Goal: Task Accomplishment & Management: Complete application form

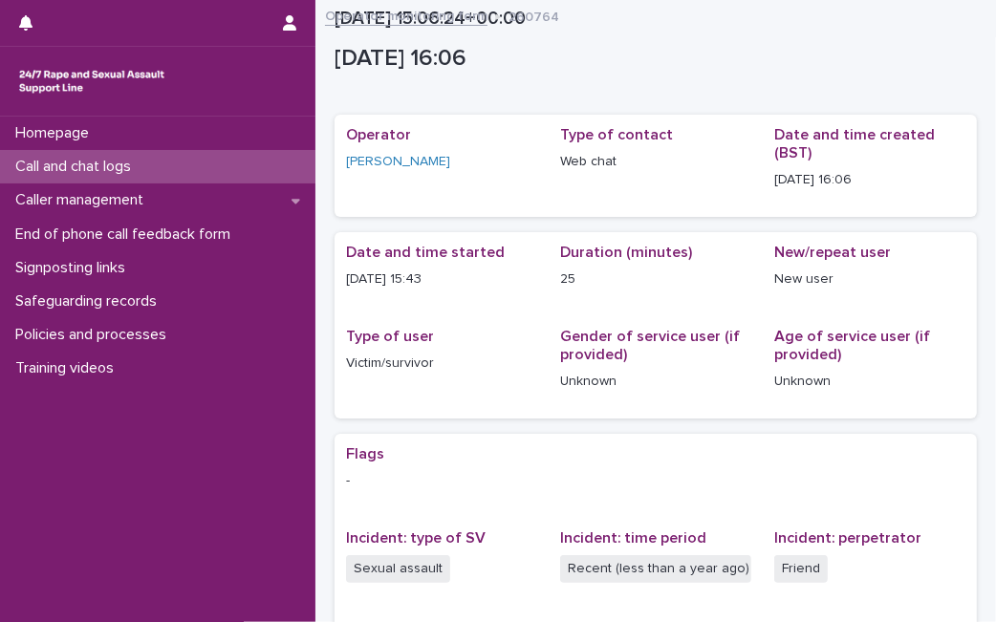
click at [134, 168] on p "Call and chat logs" at bounding box center [77, 167] width 139 height 18
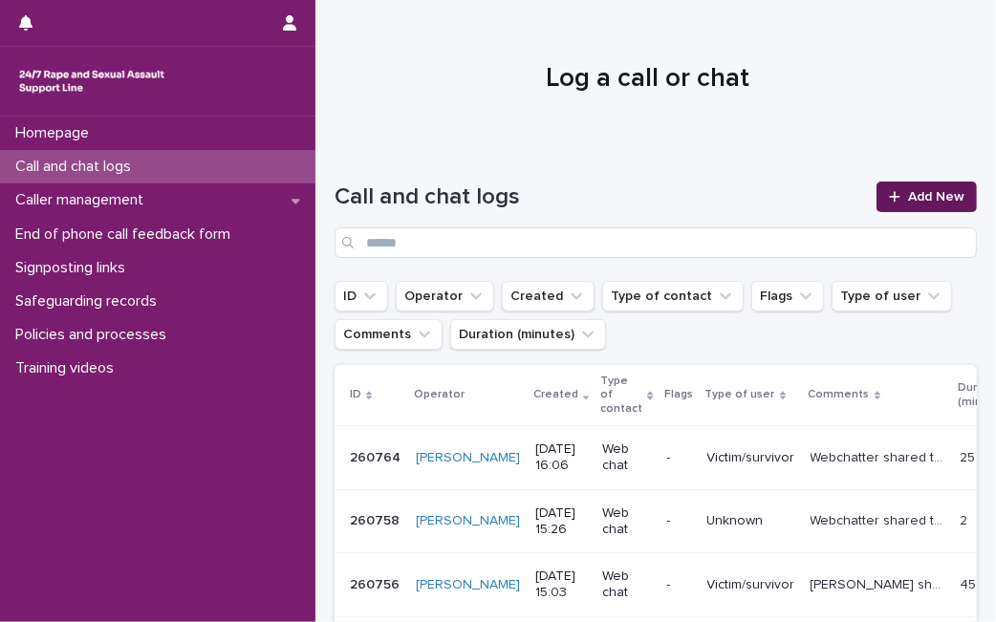
click at [919, 203] on span "Add New" at bounding box center [936, 196] width 56 height 13
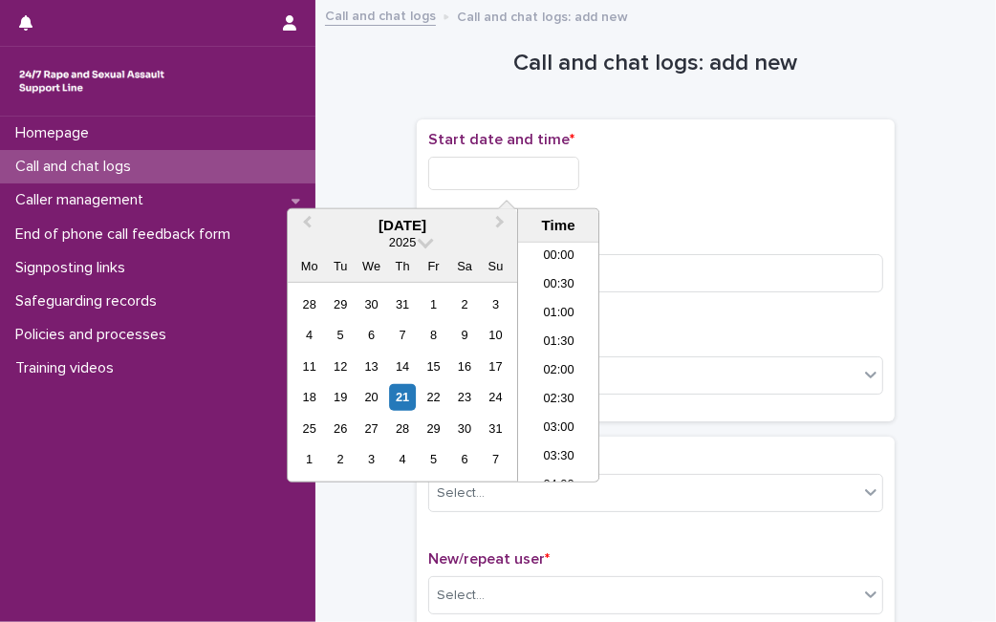
scroll to position [898, 0]
click at [490, 166] on input "text" at bounding box center [503, 173] width 151 height 33
click at [403, 392] on div "21" at bounding box center [403, 397] width 26 height 26
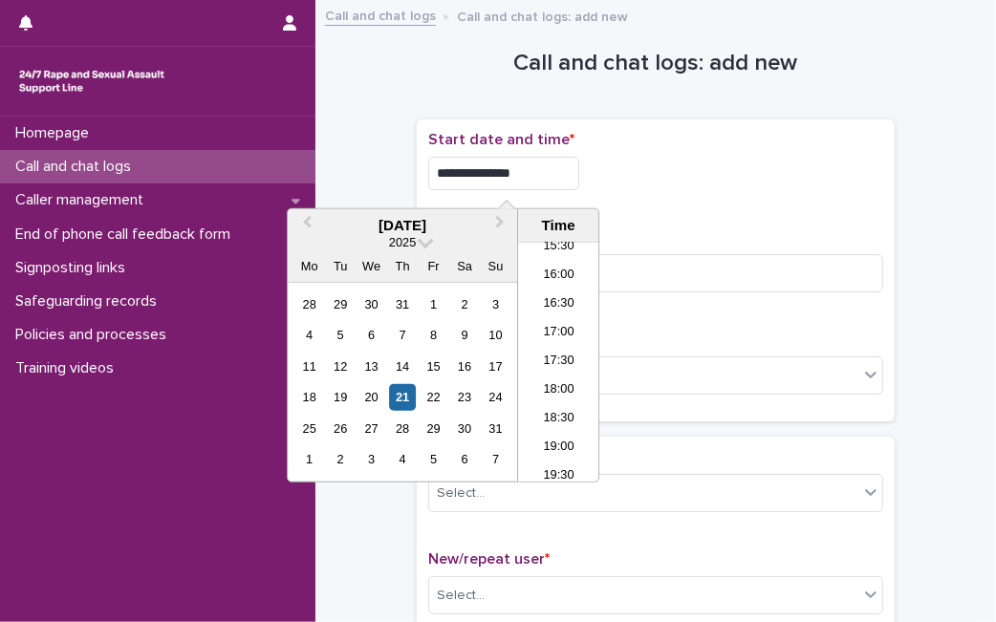
click at [559, 181] on input "**********" at bounding box center [503, 173] width 151 height 33
type input "**********"
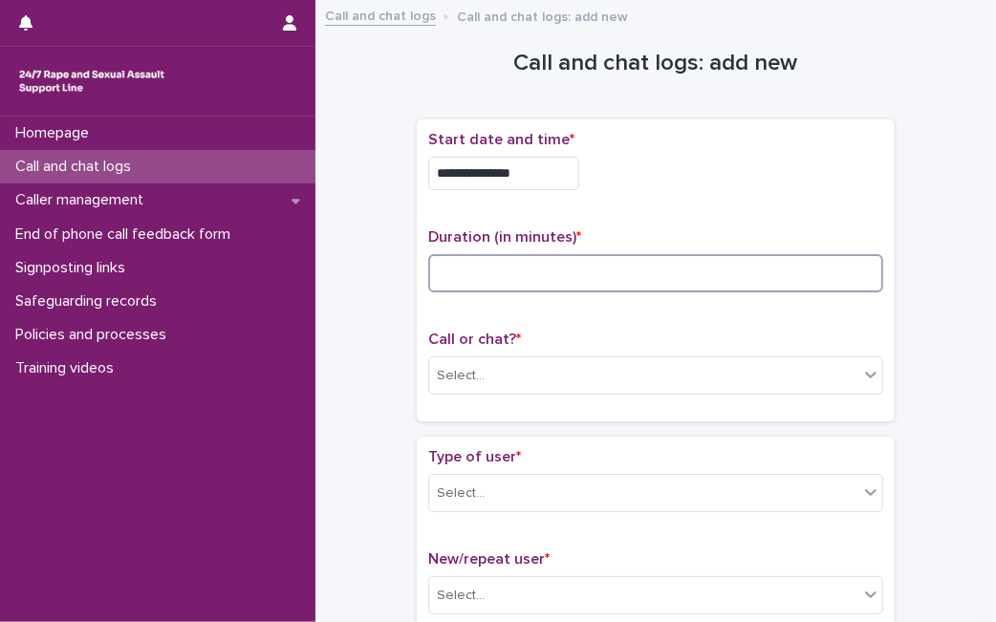
click at [645, 271] on input at bounding box center [655, 273] width 455 height 38
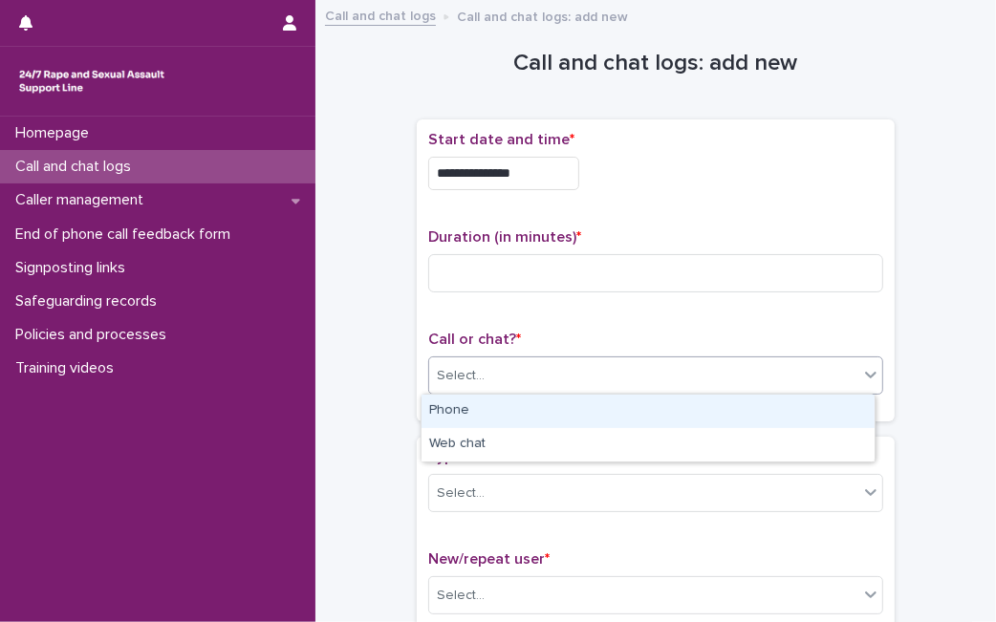
click at [567, 379] on div "Select..." at bounding box center [643, 376] width 429 height 32
click at [535, 424] on div "Phone" at bounding box center [647, 411] width 453 height 33
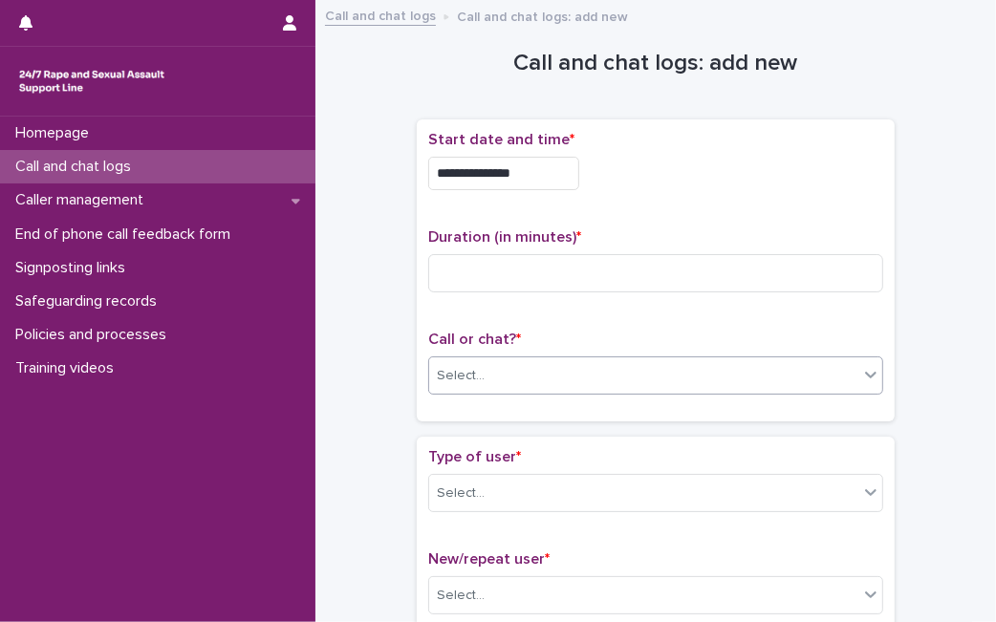
click at [535, 424] on div "**********" at bounding box center [656, 277] width 478 height 317
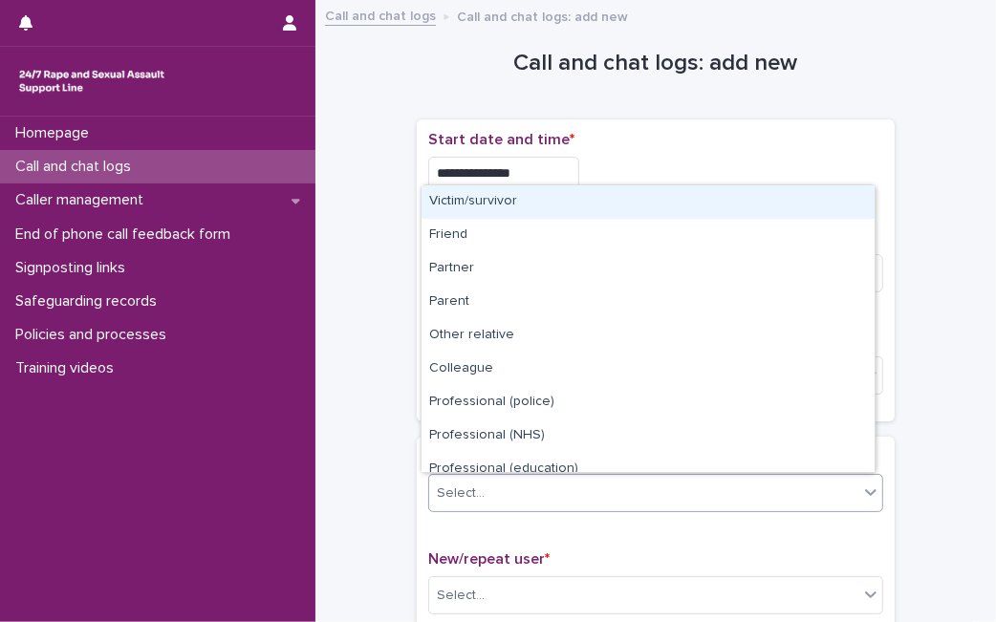
drag, startPoint x: 535, startPoint y: 427, endPoint x: 469, endPoint y: 494, distance: 93.9
click at [469, 494] on div "Select..." at bounding box center [461, 493] width 48 height 20
click at [477, 213] on div "Victim/survivor" at bounding box center [647, 201] width 453 height 33
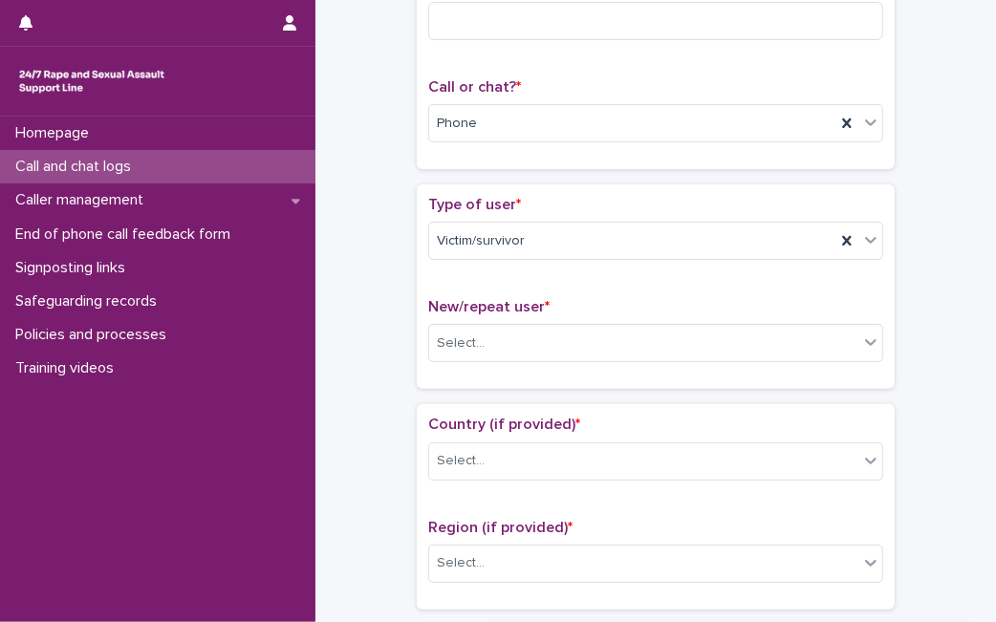
scroll to position [254, 0]
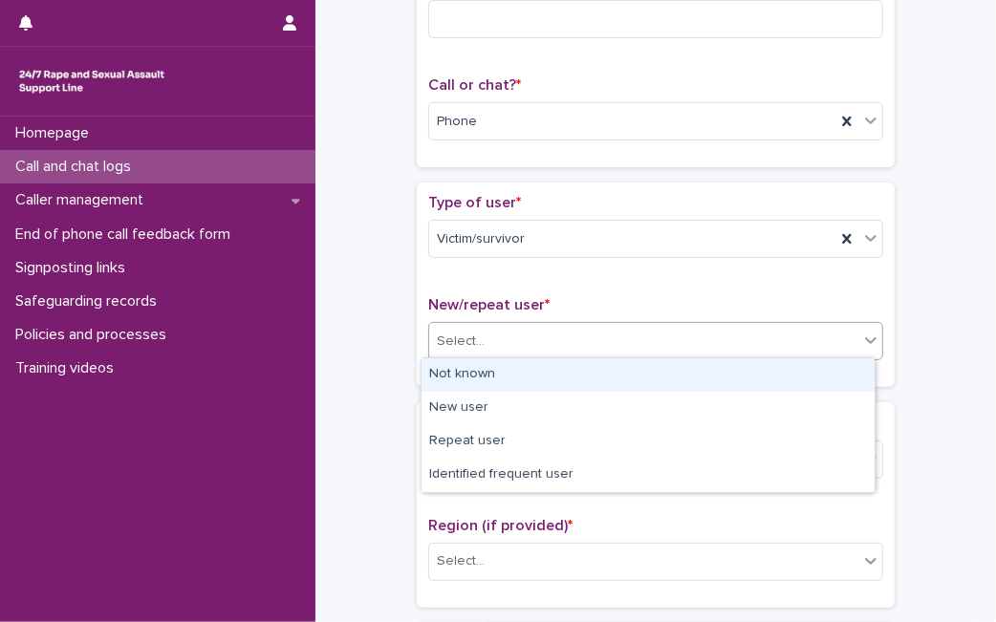
click at [496, 334] on div "Select..." at bounding box center [643, 342] width 429 height 32
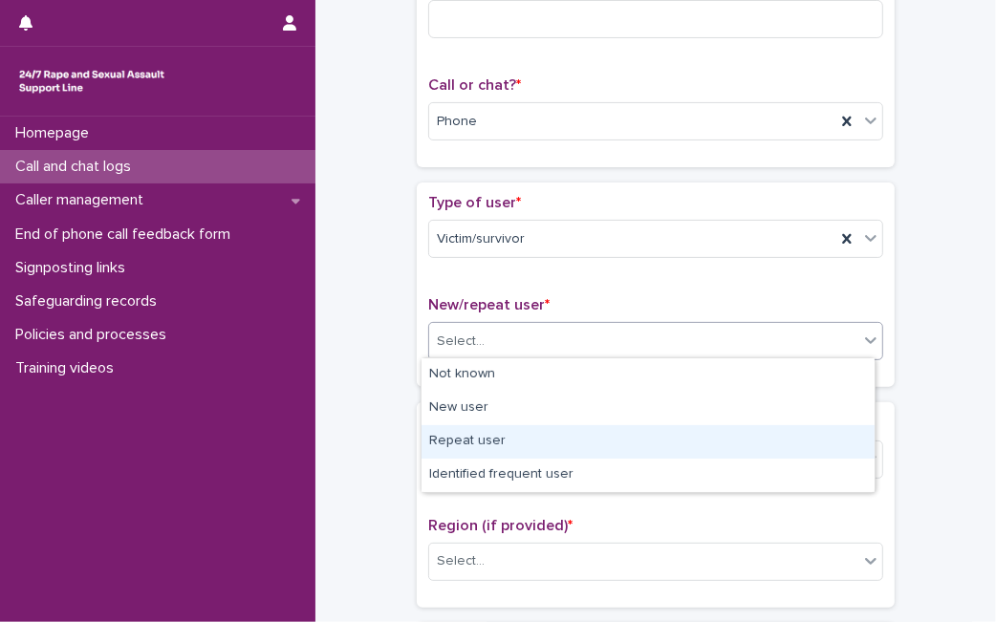
click at [482, 437] on div "Repeat user" at bounding box center [647, 441] width 453 height 33
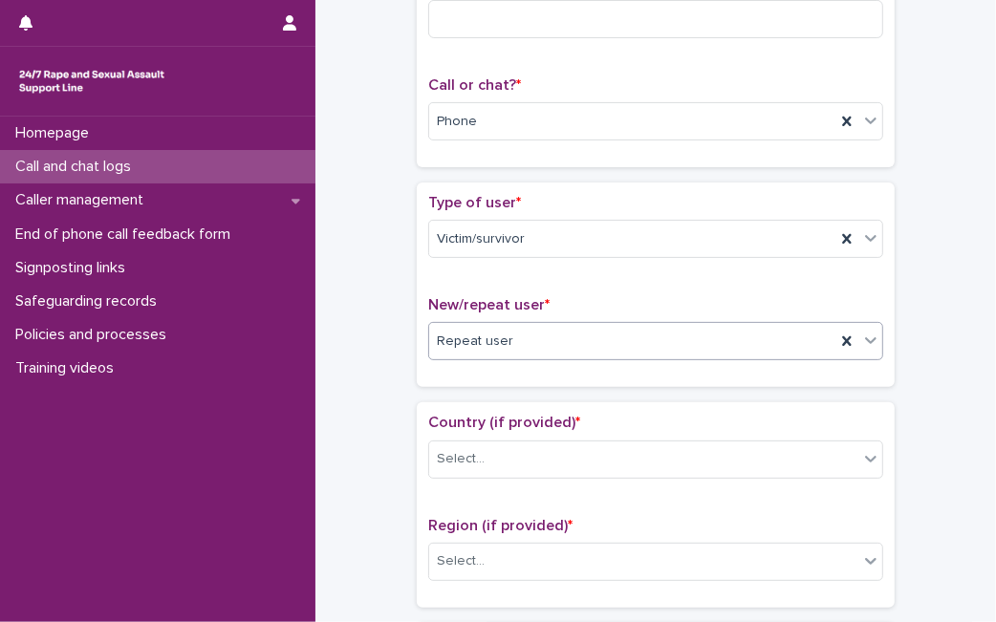
scroll to position [0, 0]
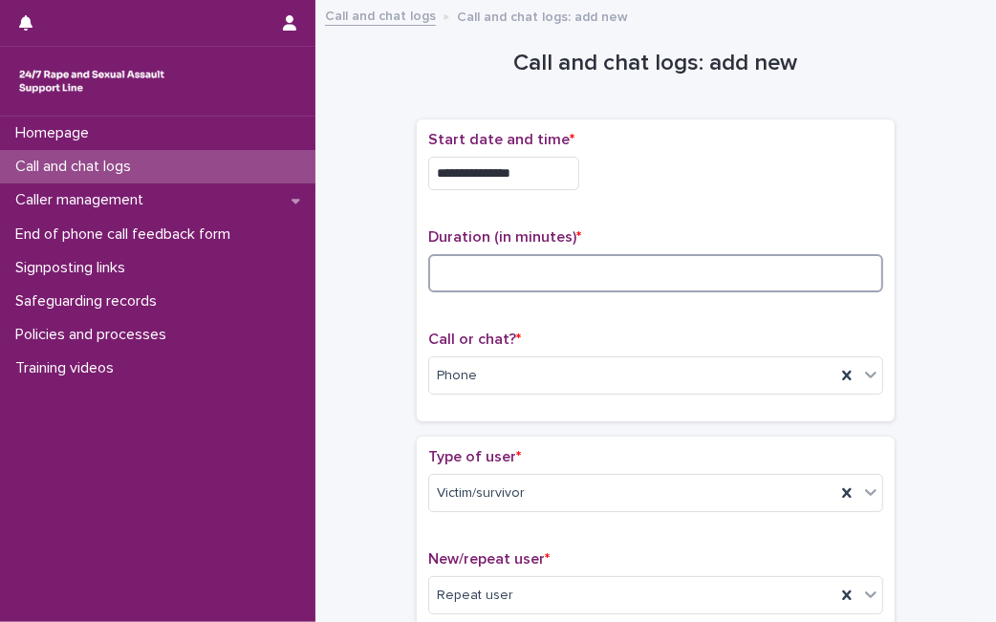
click at [725, 285] on input at bounding box center [655, 273] width 455 height 38
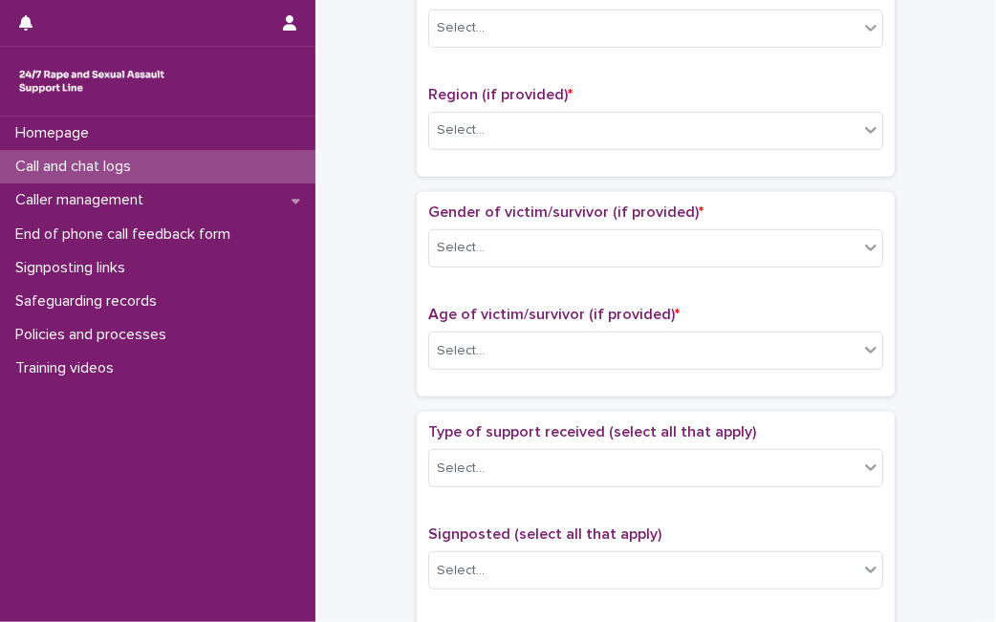
scroll to position [440, 0]
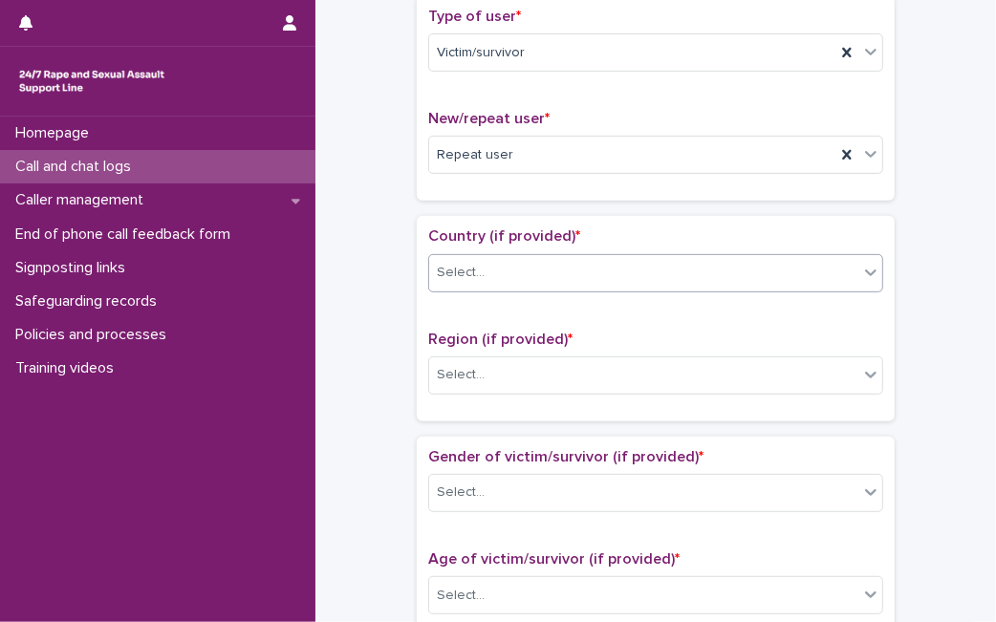
type input "*"
click at [681, 277] on div "Select..." at bounding box center [643, 273] width 429 height 32
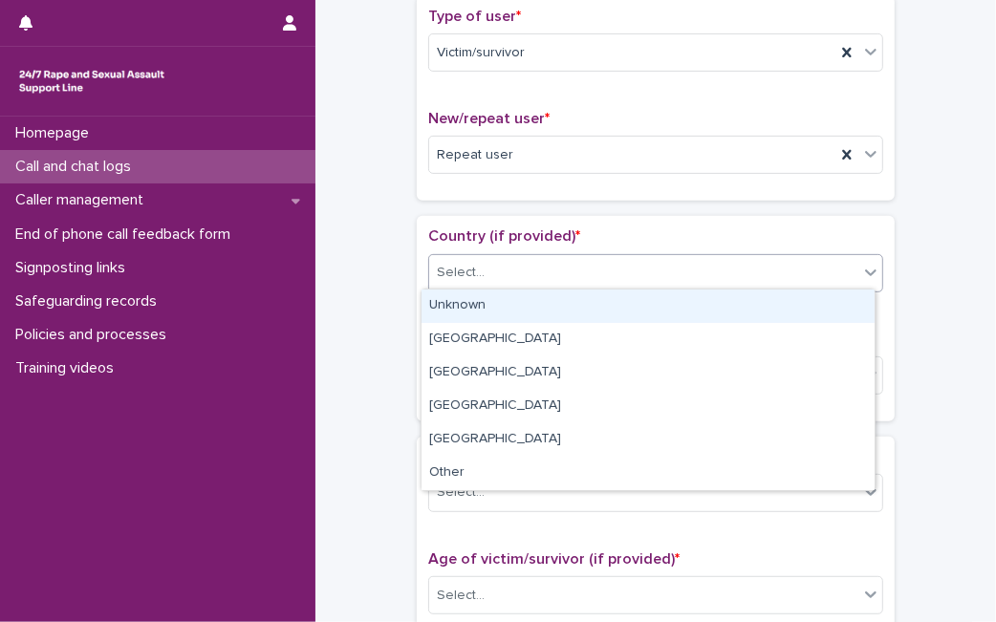
click at [657, 299] on div "Unknown" at bounding box center [647, 305] width 453 height 33
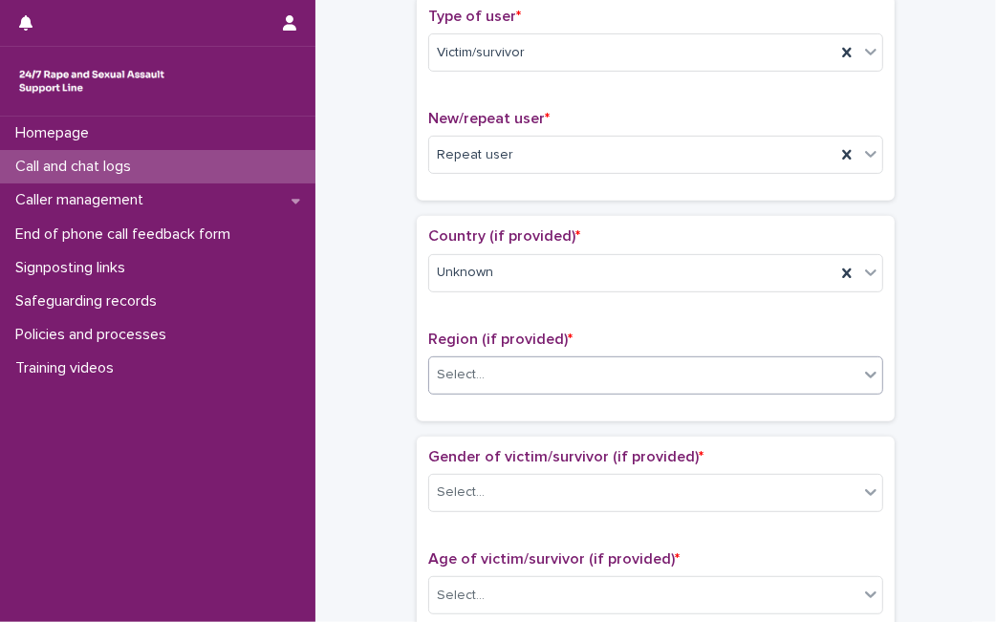
drag, startPoint x: 570, startPoint y: 391, endPoint x: 583, endPoint y: 377, distance: 18.3
click at [583, 377] on div "Region (if provided) * Select..." at bounding box center [655, 370] width 455 height 79
click at [583, 377] on div "Select..." at bounding box center [643, 375] width 429 height 32
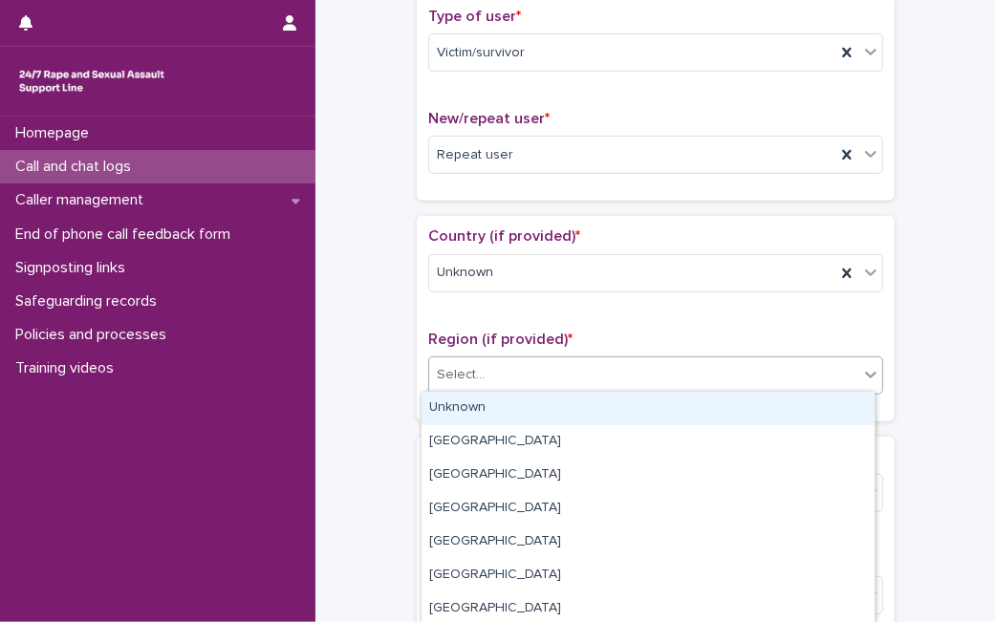
click at [562, 405] on div "Unknown" at bounding box center [647, 408] width 453 height 33
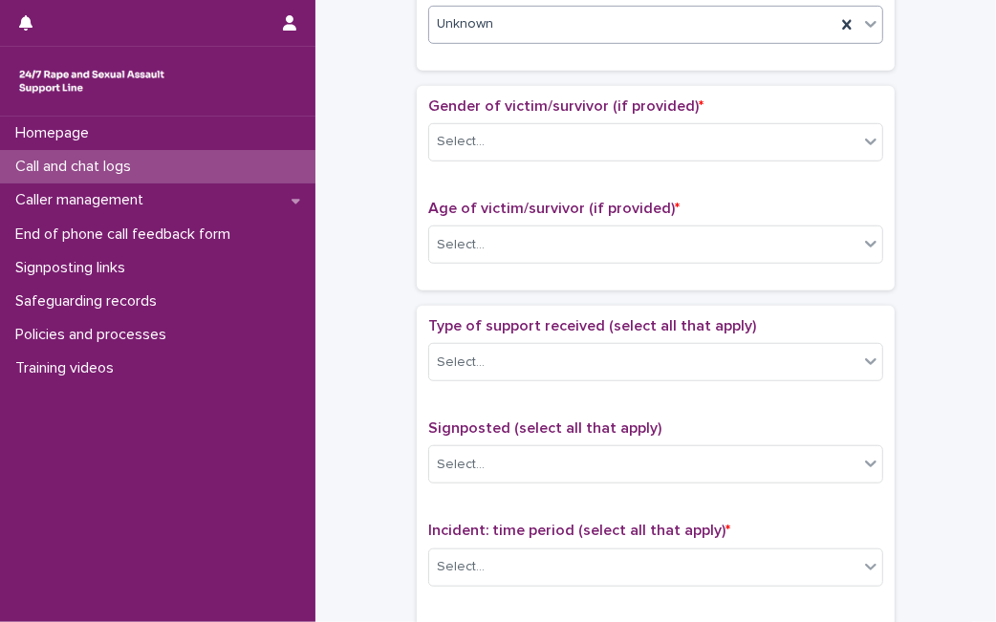
scroll to position [794, 0]
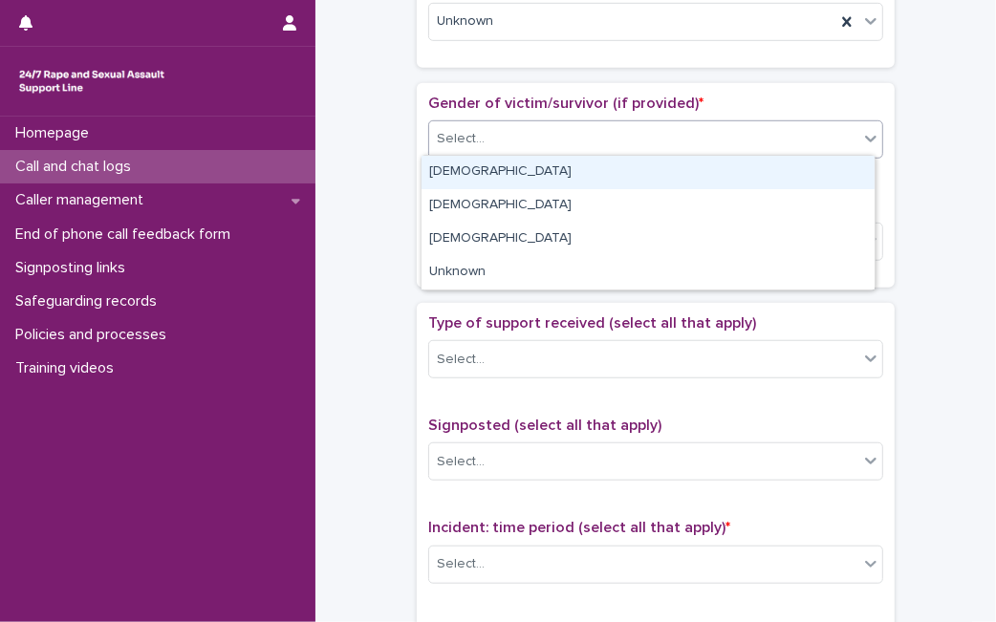
click at [832, 149] on div "Select..." at bounding box center [643, 139] width 429 height 32
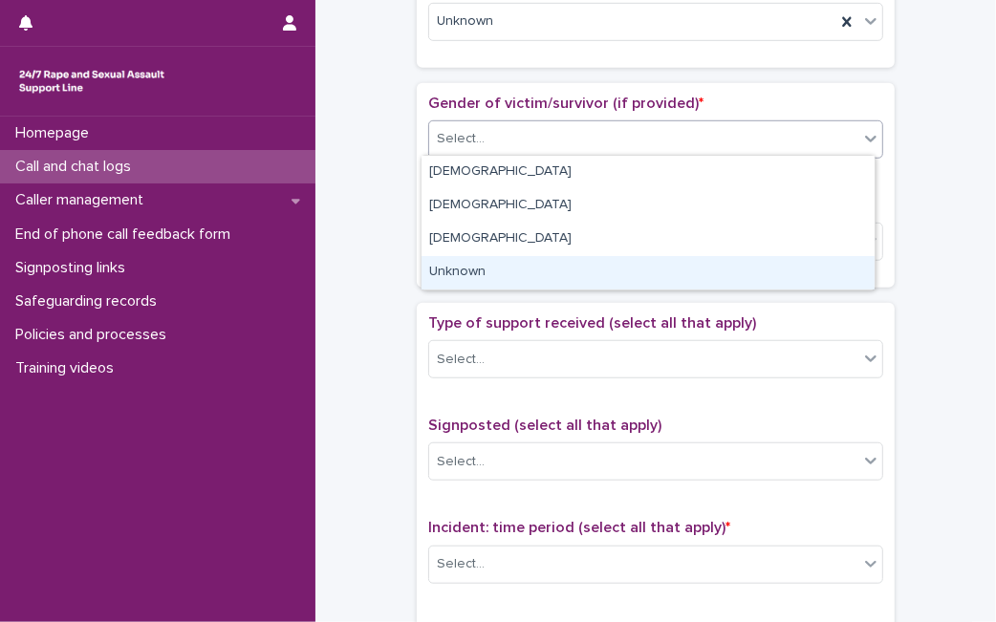
drag, startPoint x: 704, startPoint y: 254, endPoint x: 697, endPoint y: 270, distance: 18.0
click at [697, 270] on div "Unknown" at bounding box center [647, 272] width 453 height 33
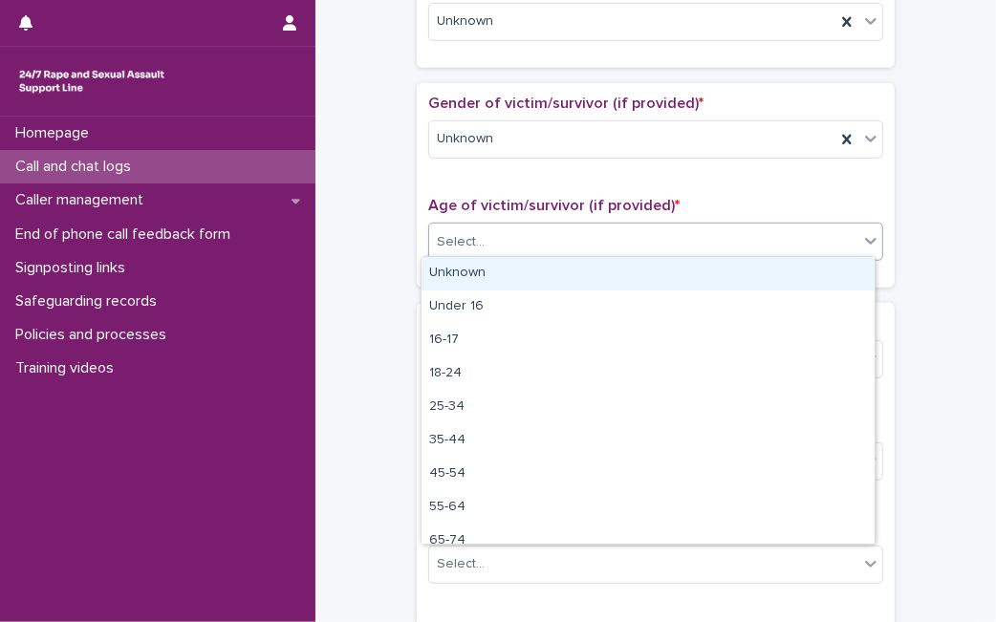
drag, startPoint x: 712, startPoint y: 225, endPoint x: 672, endPoint y: 268, distance: 58.8
click at [672, 268] on body "**********" at bounding box center [498, 311] width 996 height 622
click at [672, 268] on div "Unknown" at bounding box center [647, 273] width 453 height 33
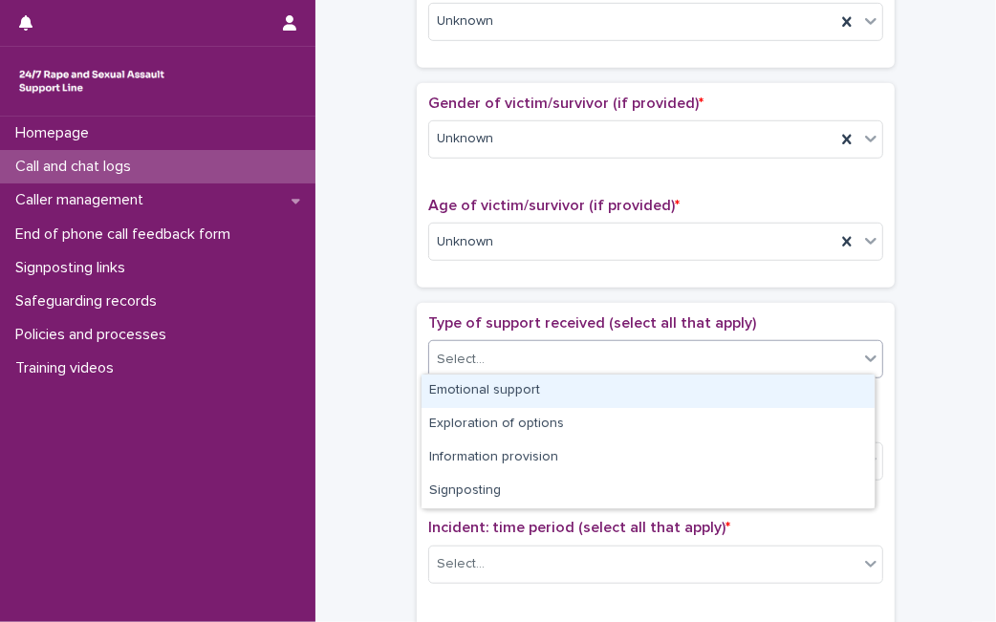
drag, startPoint x: 603, startPoint y: 366, endPoint x: 590, endPoint y: 394, distance: 30.4
click at [590, 394] on body "**********" at bounding box center [498, 311] width 996 height 622
click at [590, 394] on div "Emotional support" at bounding box center [647, 391] width 453 height 33
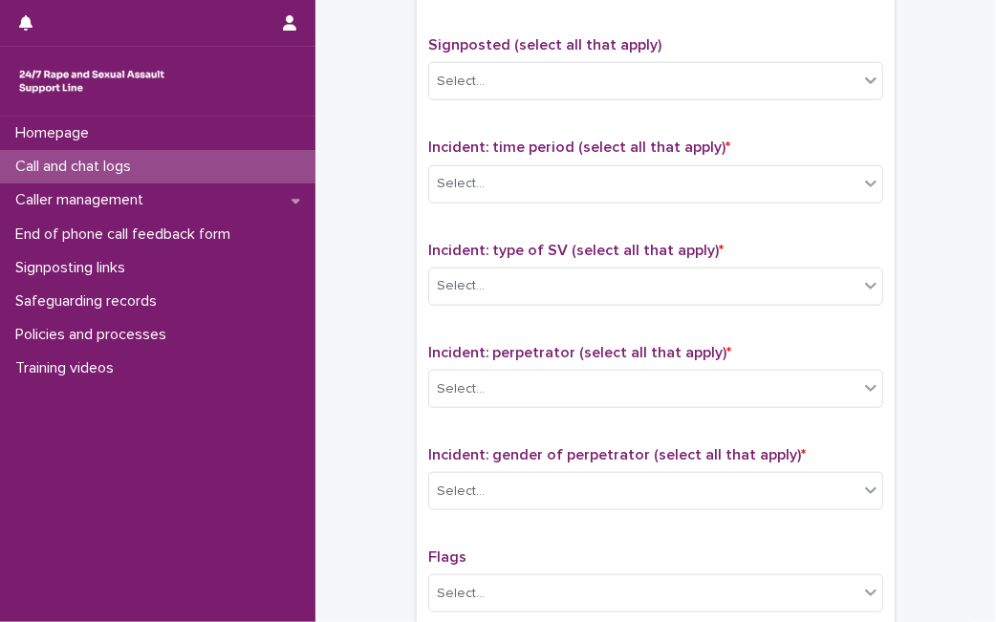
scroll to position [1209, 0]
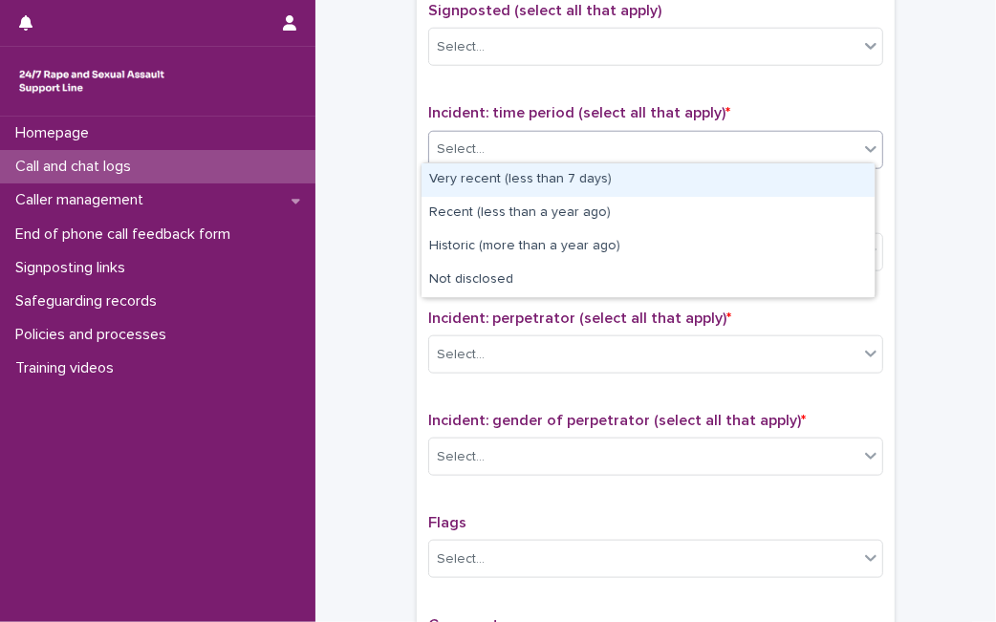
click at [807, 138] on div "Select..." at bounding box center [643, 150] width 429 height 32
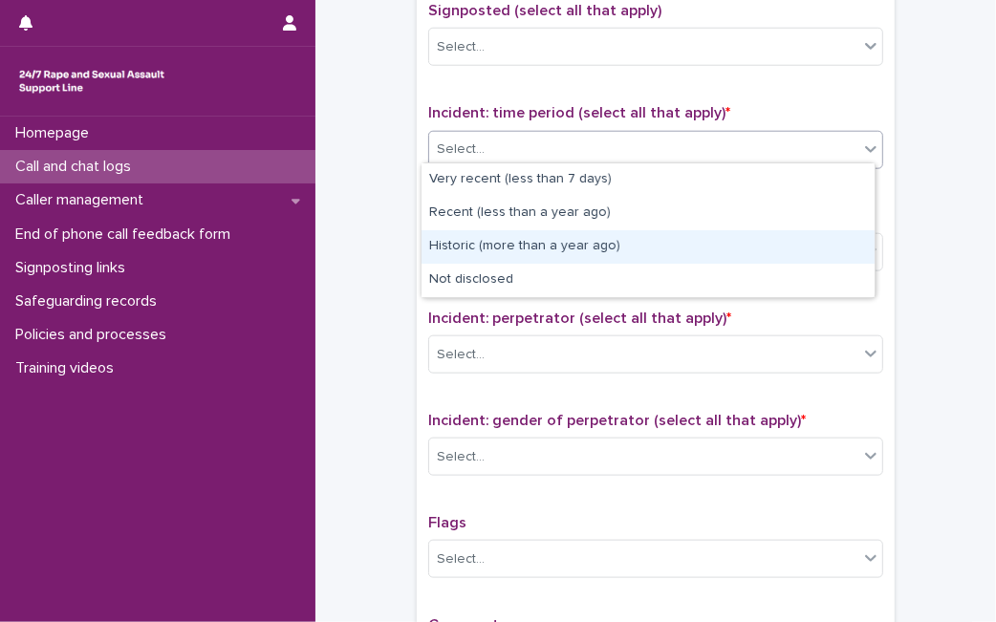
click at [737, 252] on div "Historic (more than a year ago)" at bounding box center [647, 246] width 453 height 33
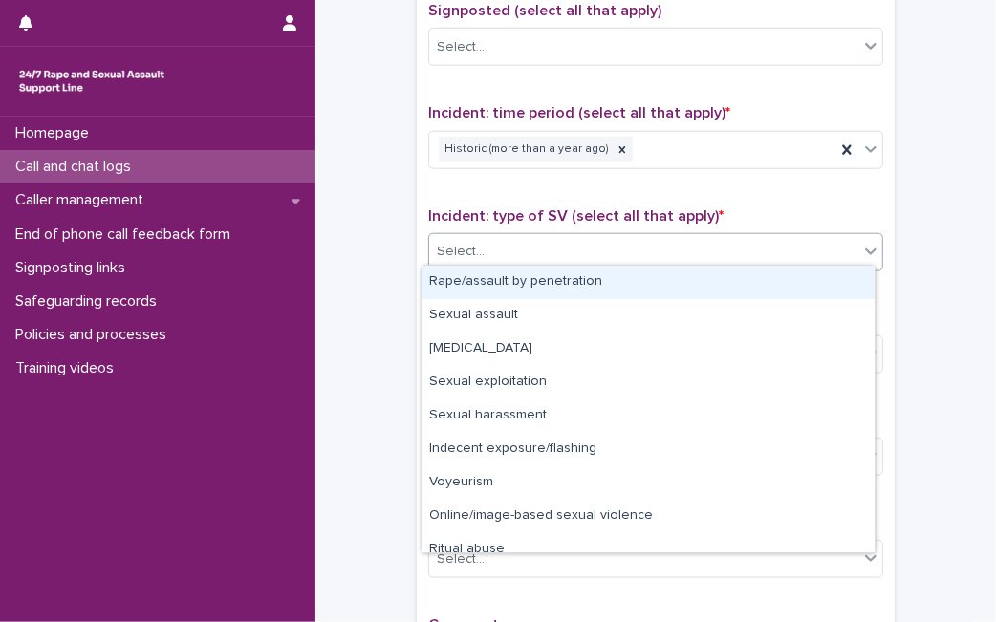
click at [737, 252] on div "Select..." at bounding box center [643, 252] width 429 height 32
click at [611, 145] on div at bounding box center [621, 150] width 21 height 26
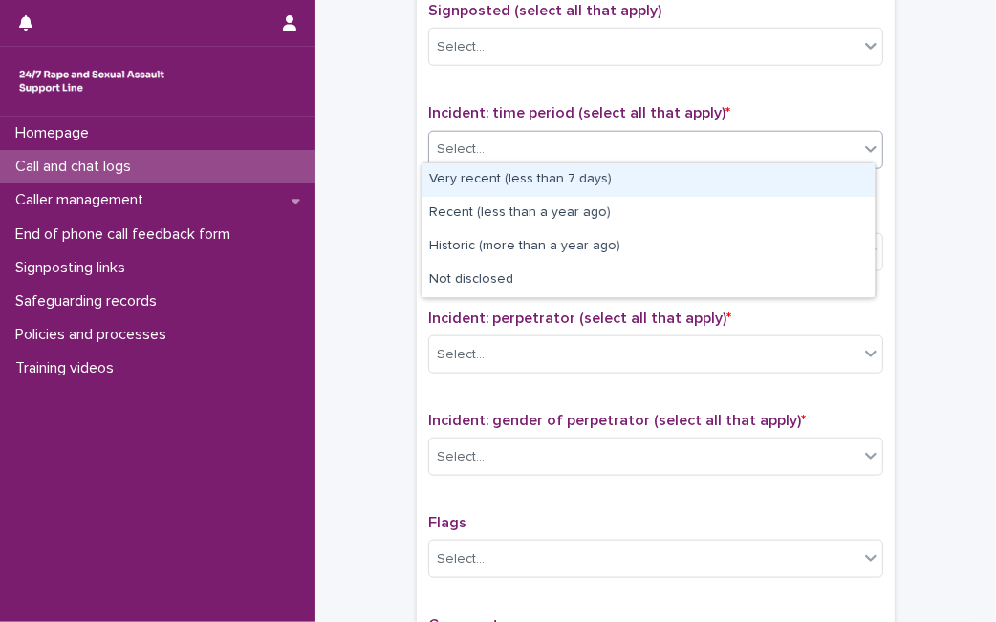
click at [609, 145] on div "Select..." at bounding box center [643, 150] width 429 height 32
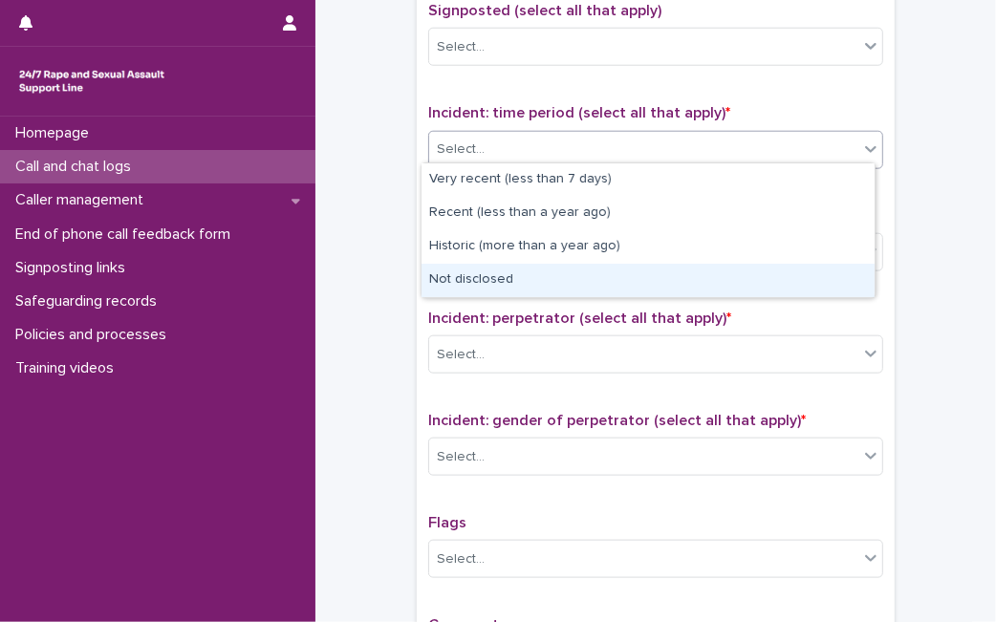
click at [522, 278] on div "Not disclosed" at bounding box center [647, 280] width 453 height 33
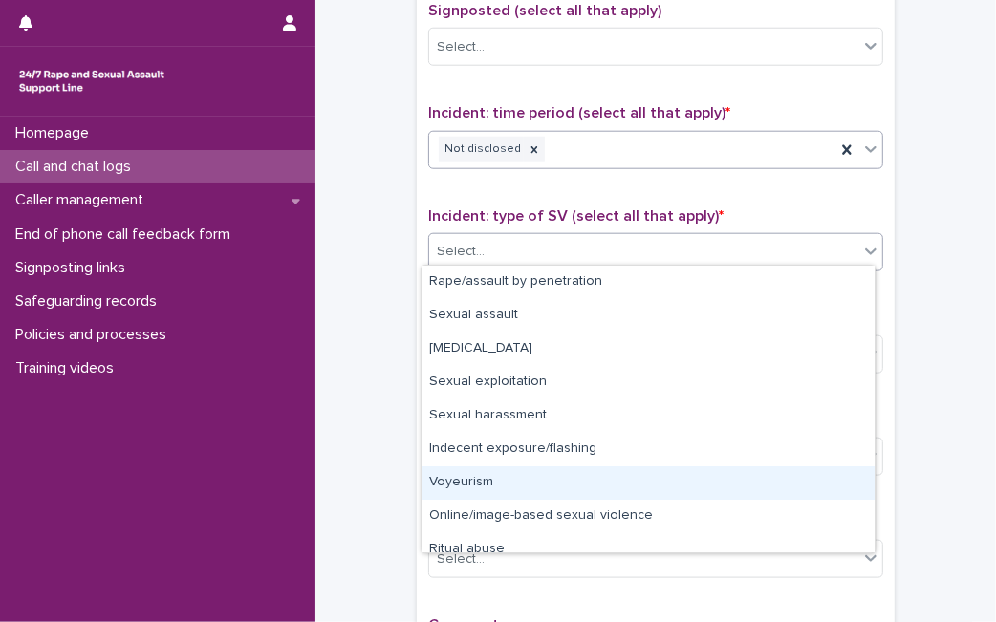
drag, startPoint x: 571, startPoint y: 239, endPoint x: 860, endPoint y: 514, distance: 398.7
click at [860, 514] on body "**********" at bounding box center [498, 311] width 996 height 622
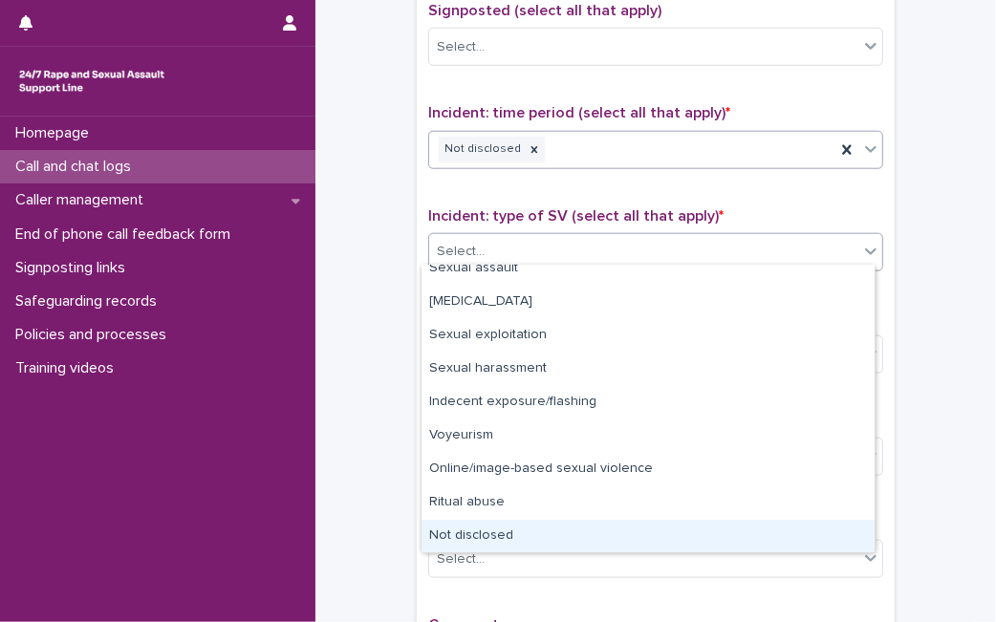
click at [737, 536] on div "Not disclosed" at bounding box center [647, 536] width 453 height 33
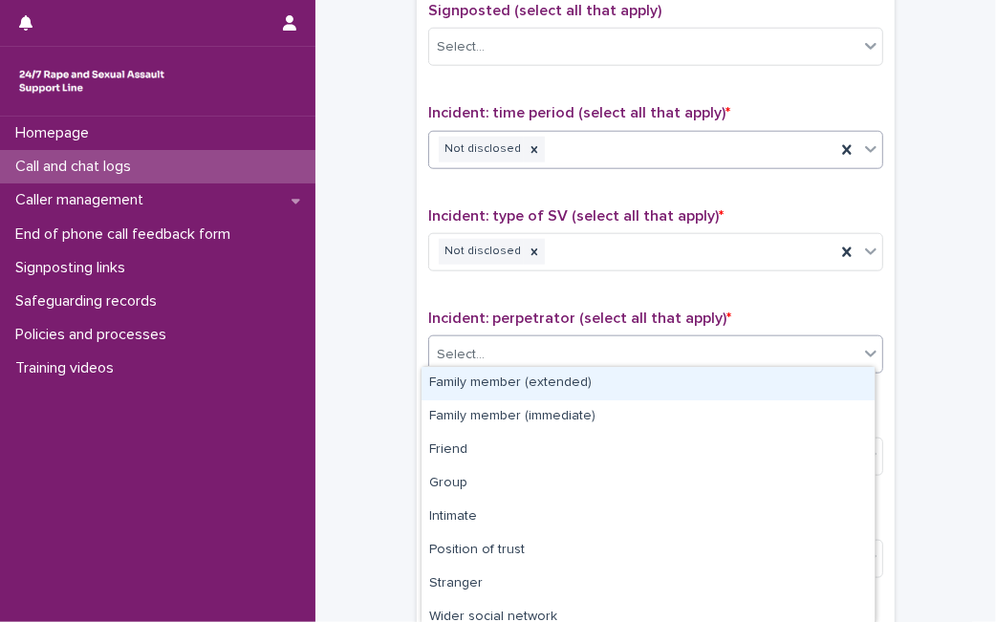
click at [678, 346] on div "Select..." at bounding box center [643, 355] width 429 height 32
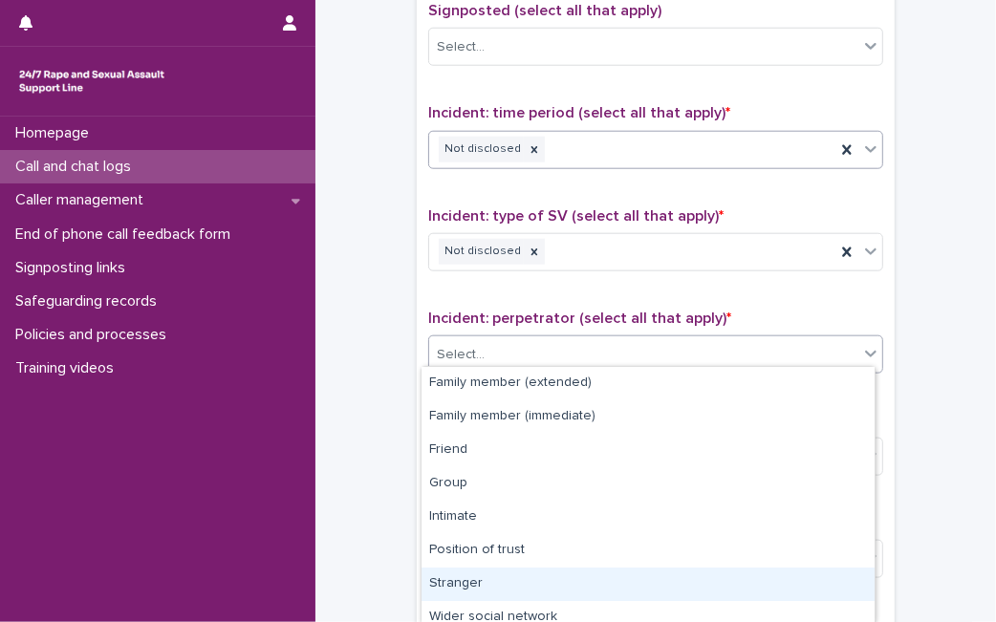
scroll to position [112, 0]
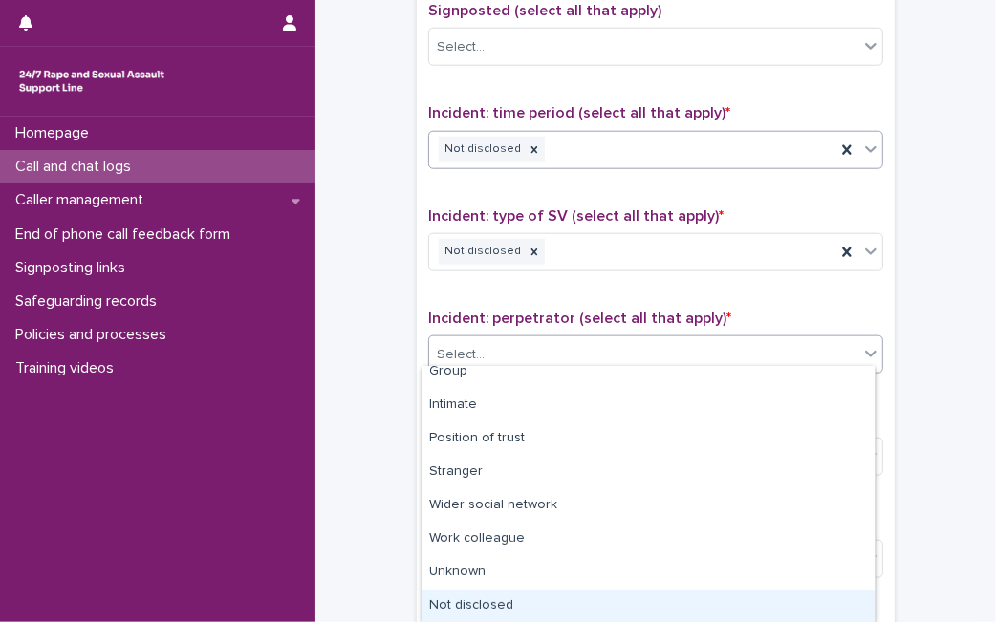
click at [764, 598] on div "Not disclosed" at bounding box center [647, 605] width 453 height 33
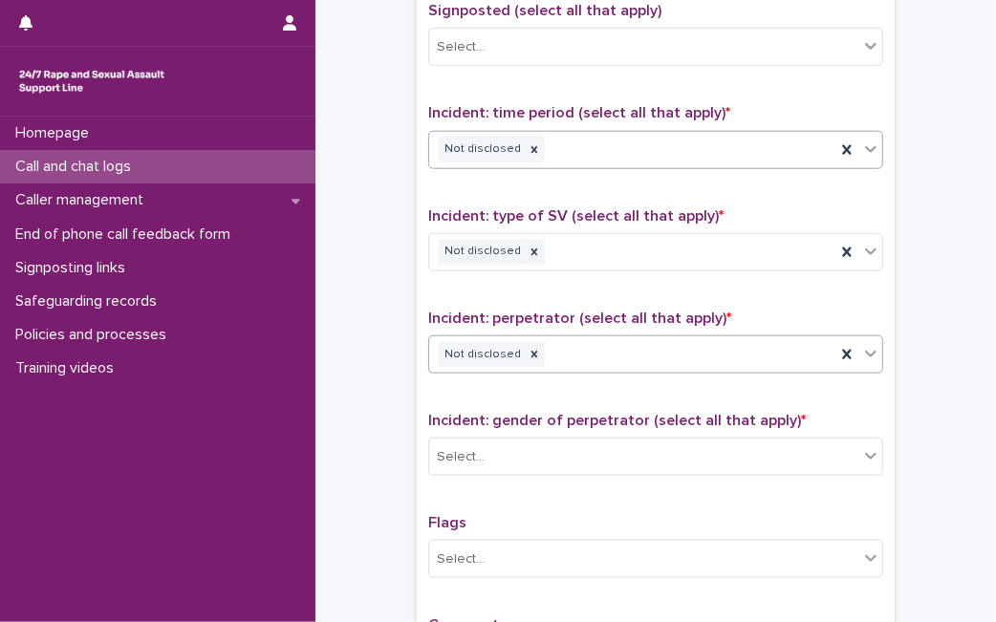
scroll to position [1483, 0]
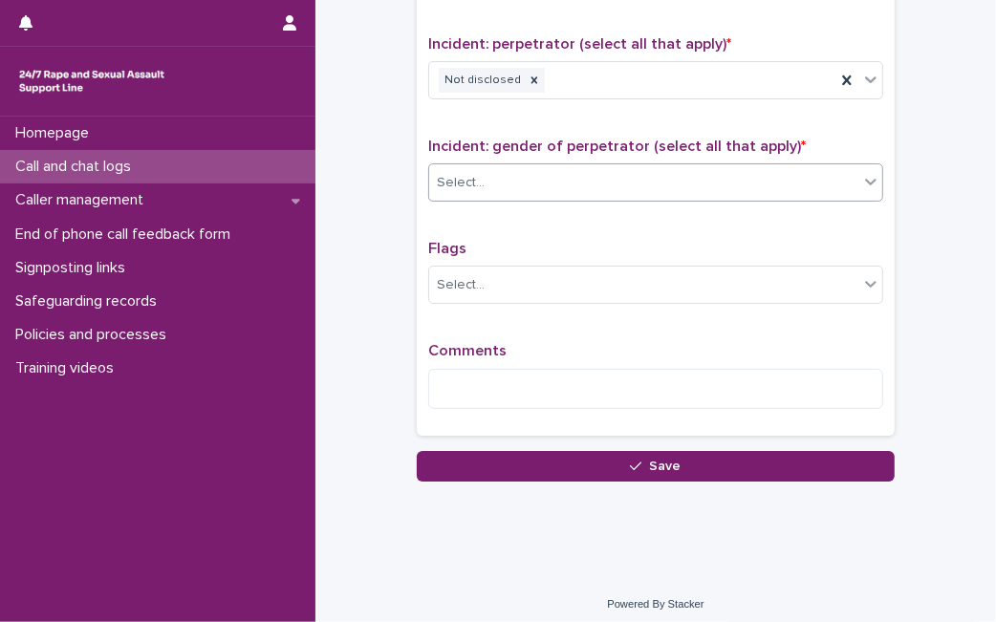
drag, startPoint x: 796, startPoint y: 197, endPoint x: 798, endPoint y: 173, distance: 24.0
click at [798, 173] on div "Incident: gender of perpetrator (select all that apply) * Select..." at bounding box center [655, 177] width 455 height 79
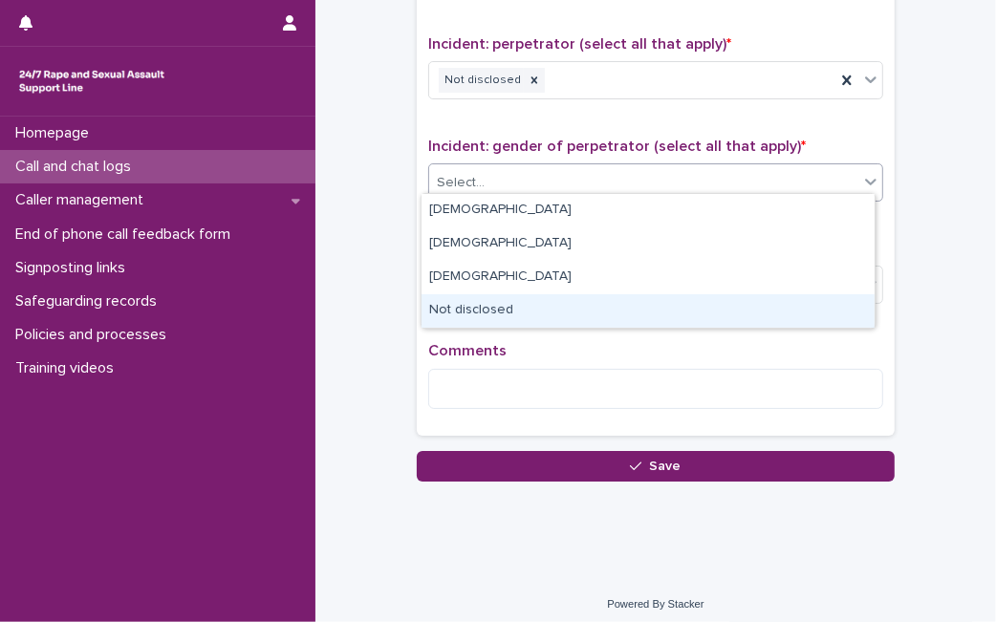
drag, startPoint x: 798, startPoint y: 173, endPoint x: 719, endPoint y: 222, distance: 92.3
click at [675, 297] on body "**********" at bounding box center [498, 311] width 996 height 622
click at [675, 297] on div "Not disclosed" at bounding box center [647, 310] width 453 height 33
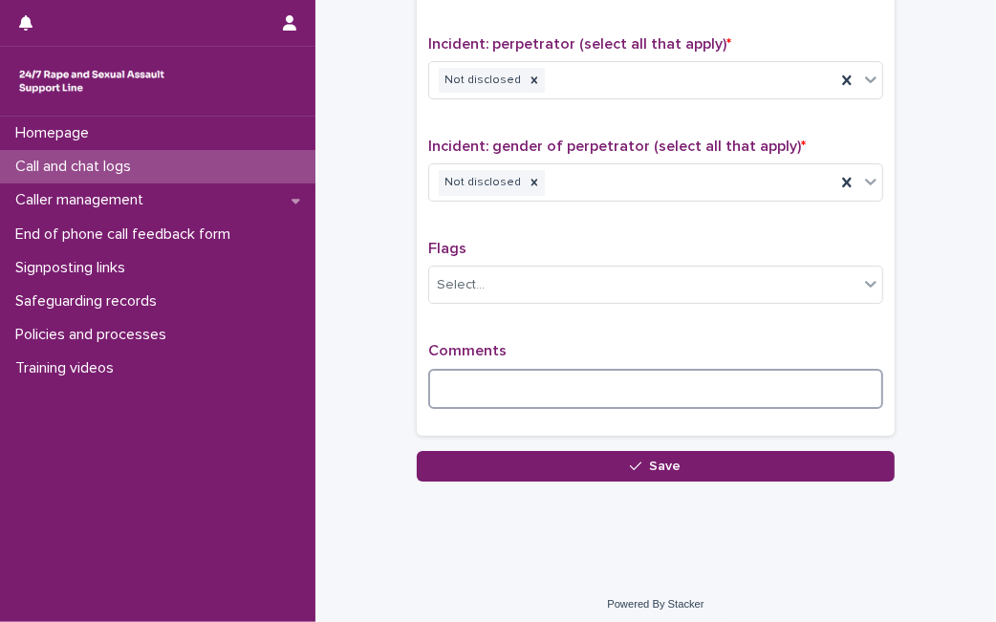
click at [584, 380] on textarea at bounding box center [655, 389] width 455 height 40
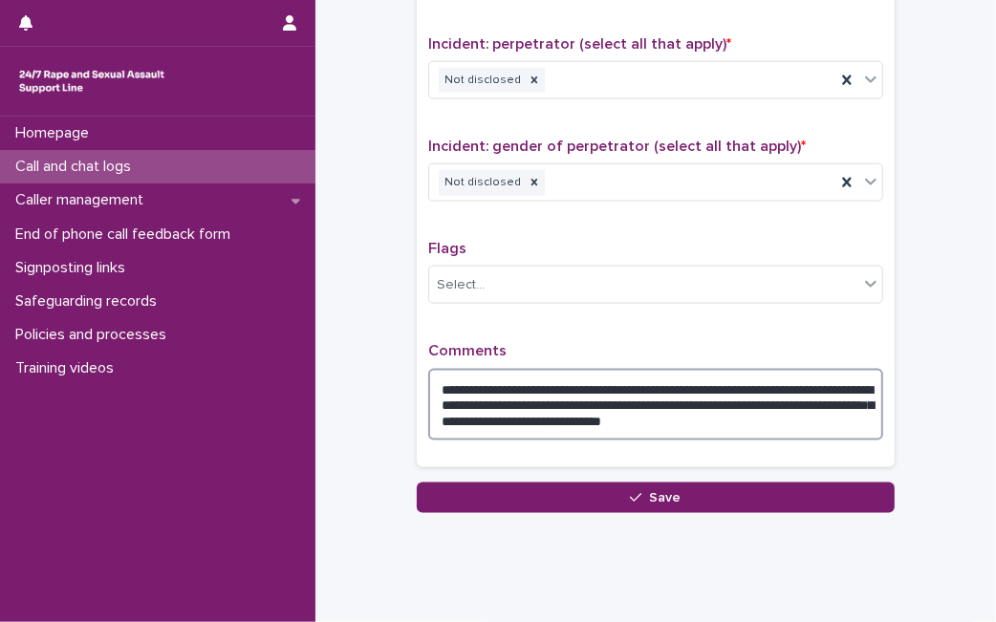
click at [667, 409] on textarea "**********" at bounding box center [655, 405] width 455 height 72
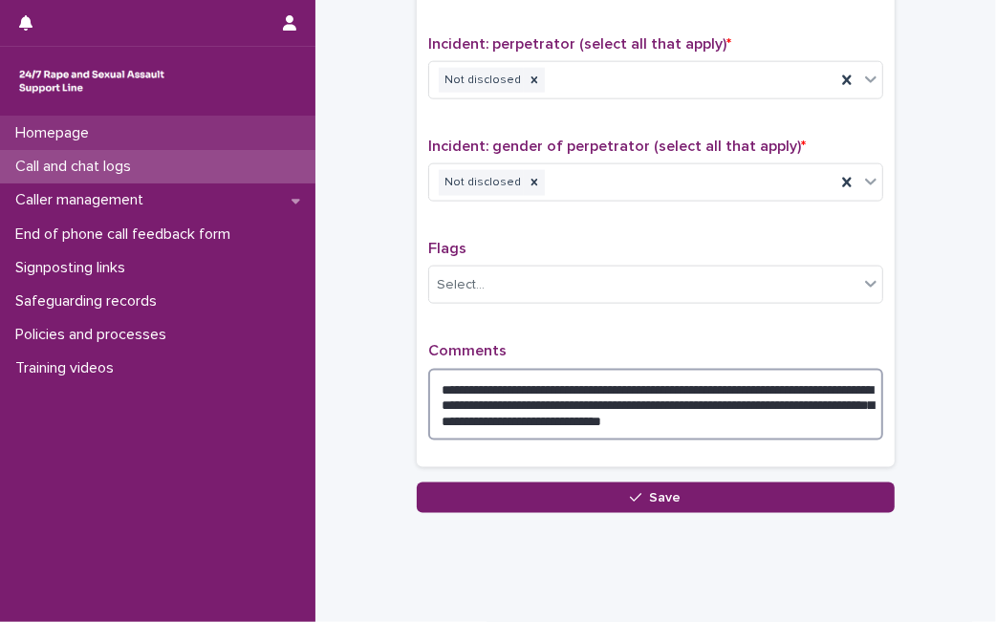
type textarea "**********"
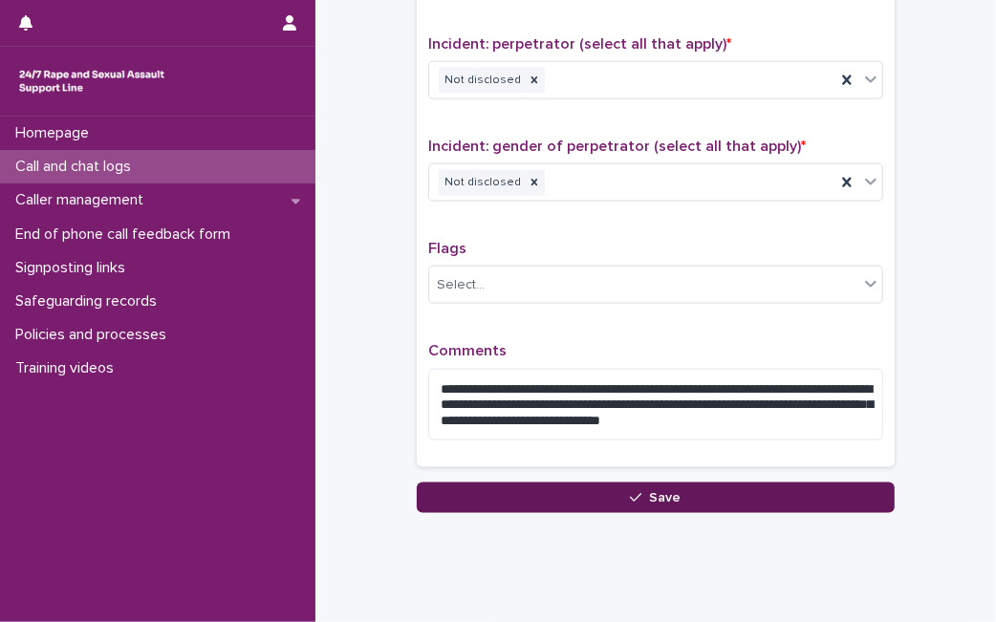
click at [471, 496] on button "Save" at bounding box center [656, 497] width 478 height 31
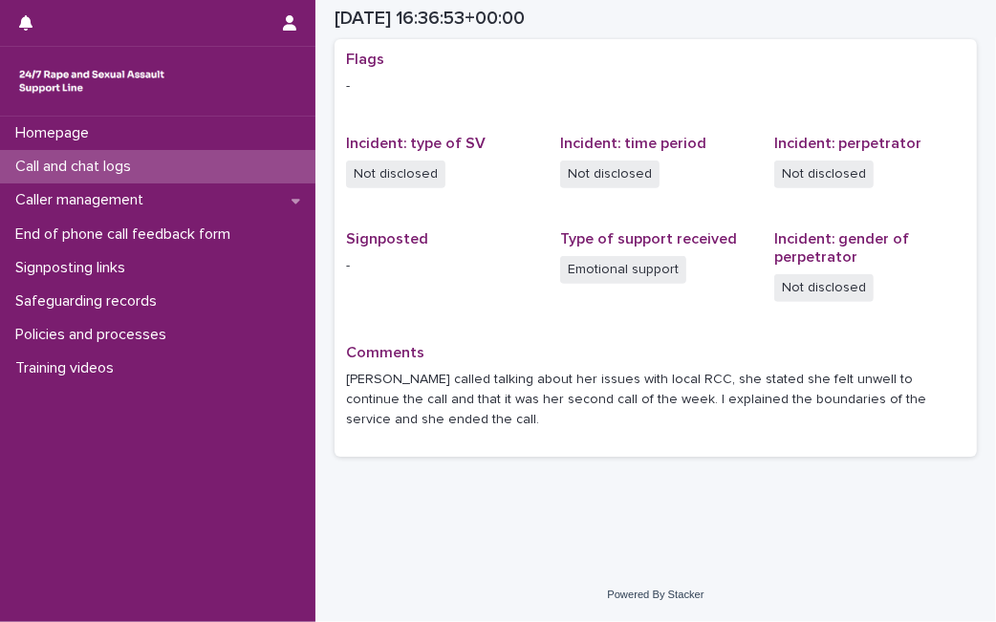
scroll to position [393, 0]
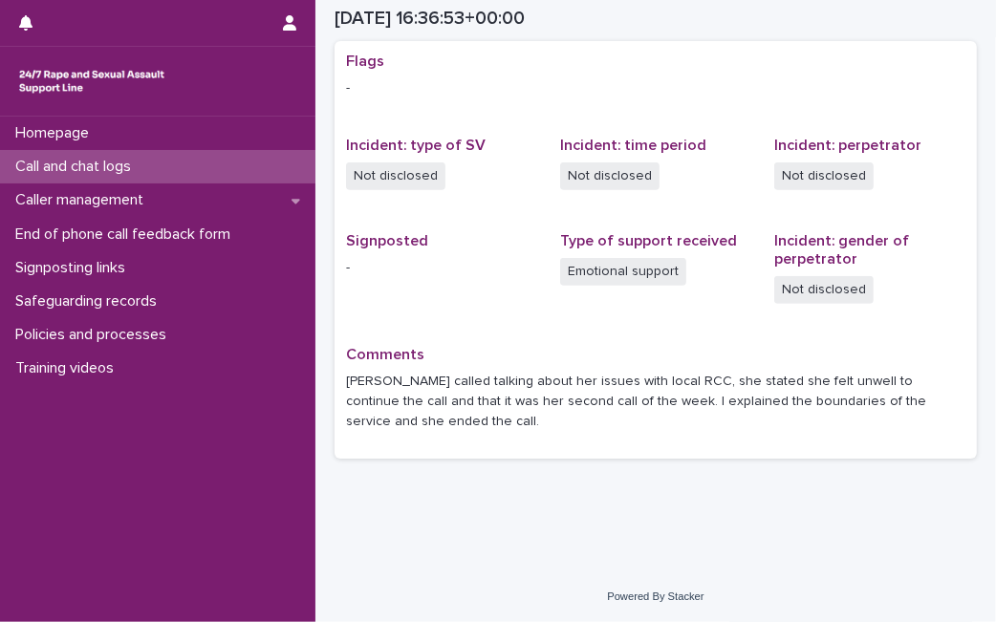
click at [103, 160] on p "Call and chat logs" at bounding box center [77, 167] width 139 height 18
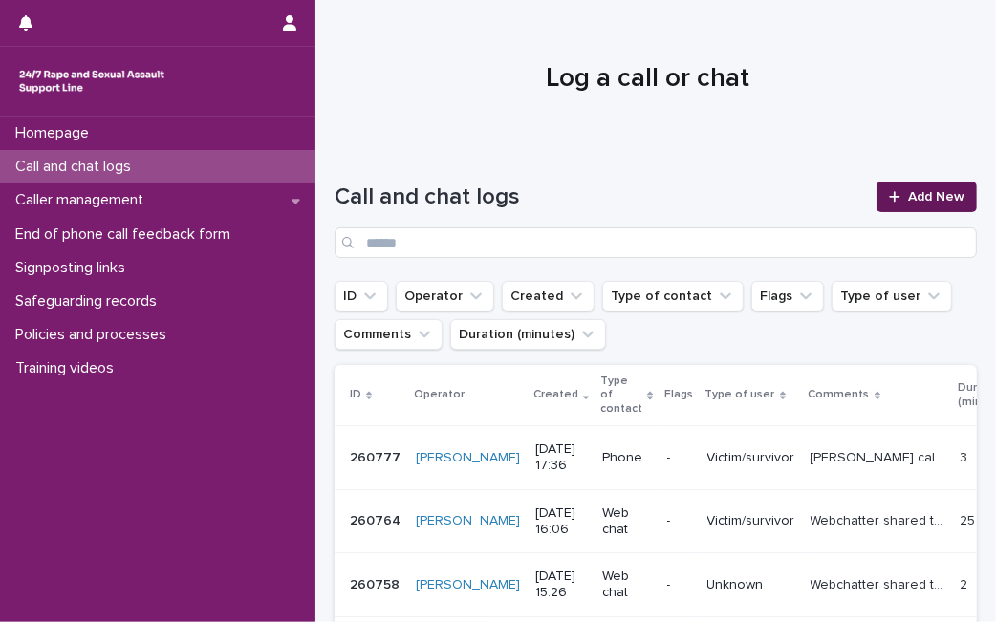
click at [929, 197] on span "Add New" at bounding box center [936, 196] width 56 height 13
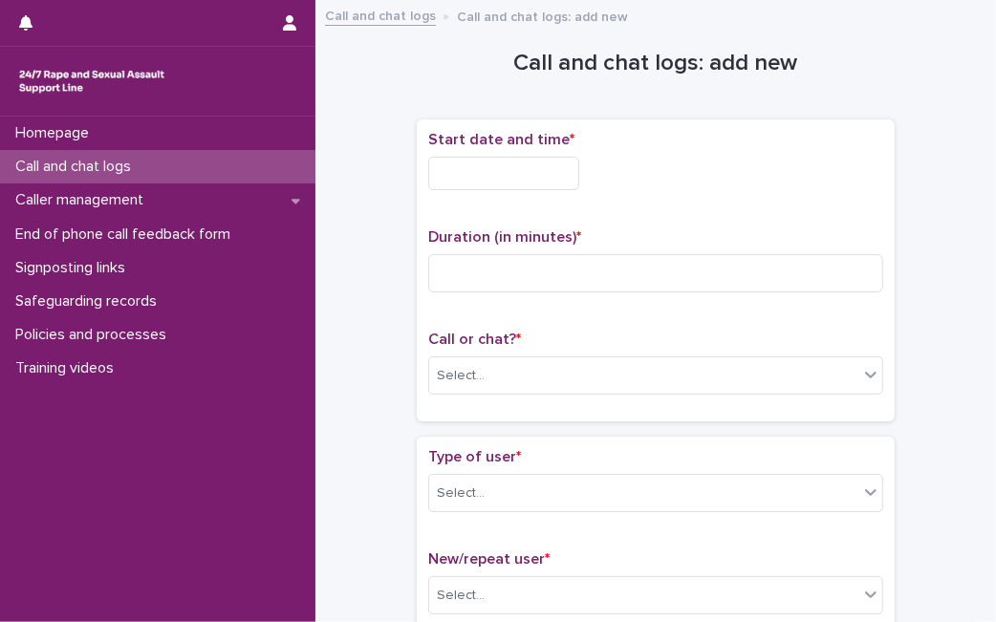
click at [535, 187] on input "text" at bounding box center [503, 173] width 151 height 33
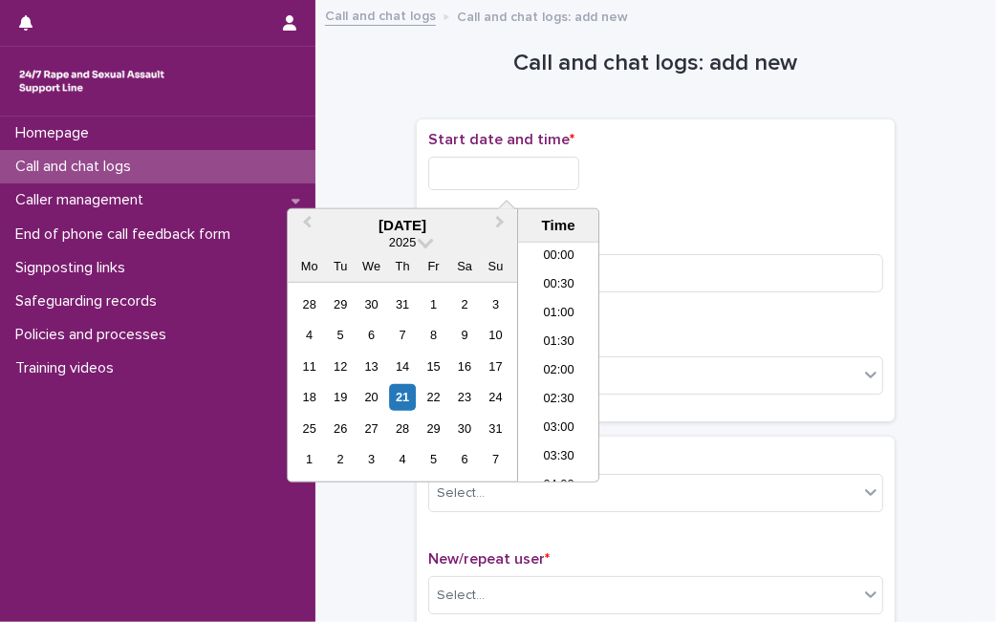
scroll to position [898, 0]
click at [403, 405] on div "21" at bounding box center [403, 397] width 26 height 26
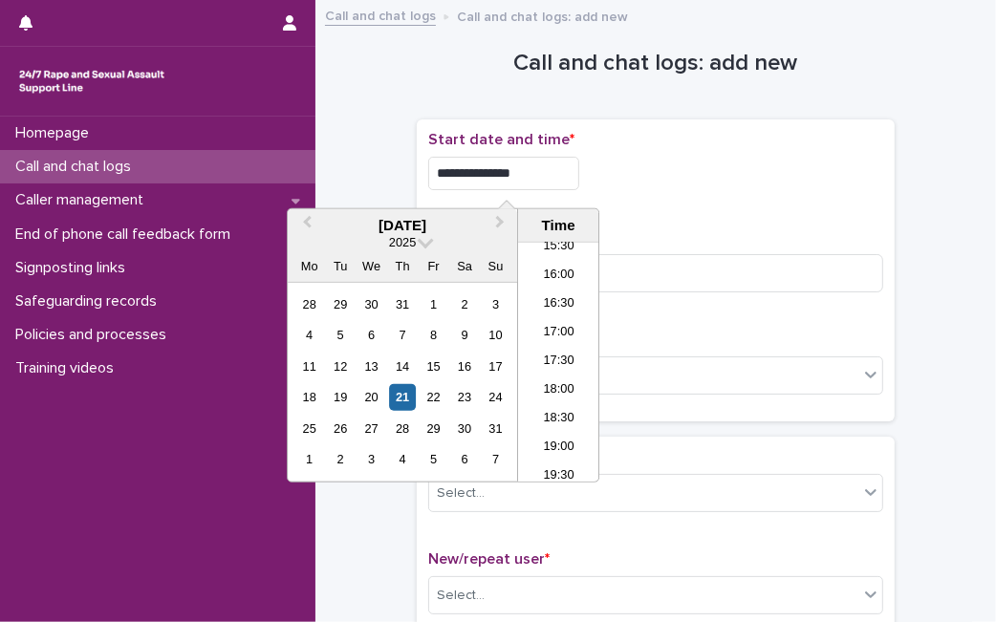
click at [561, 173] on input "**********" at bounding box center [503, 173] width 151 height 33
type input "**********"
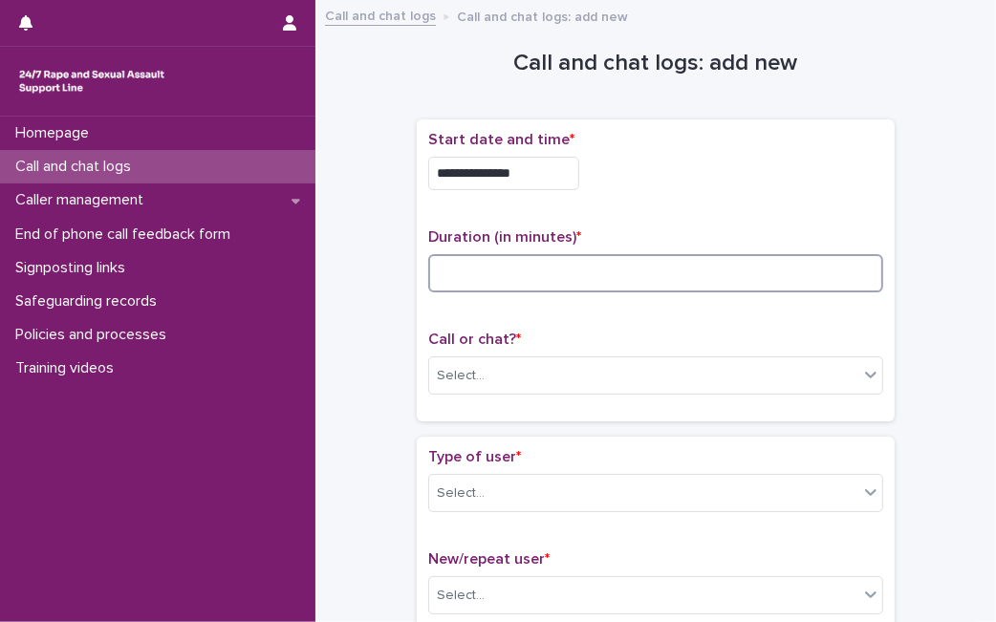
click at [613, 263] on input at bounding box center [655, 273] width 455 height 38
type input "*"
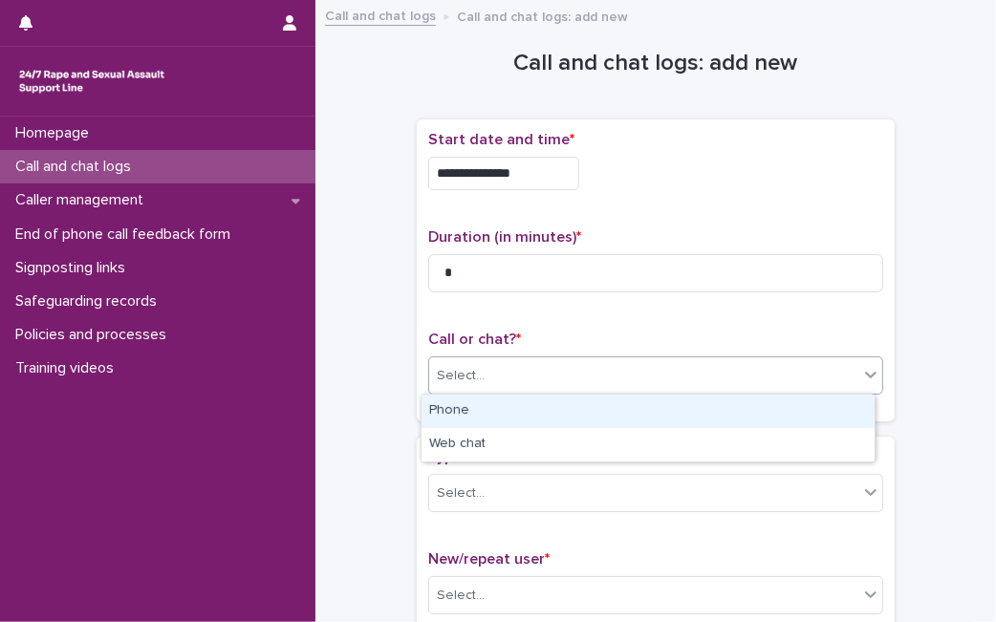
click at [536, 370] on div "Select..." at bounding box center [643, 376] width 429 height 32
click at [504, 418] on div "Phone" at bounding box center [647, 411] width 453 height 33
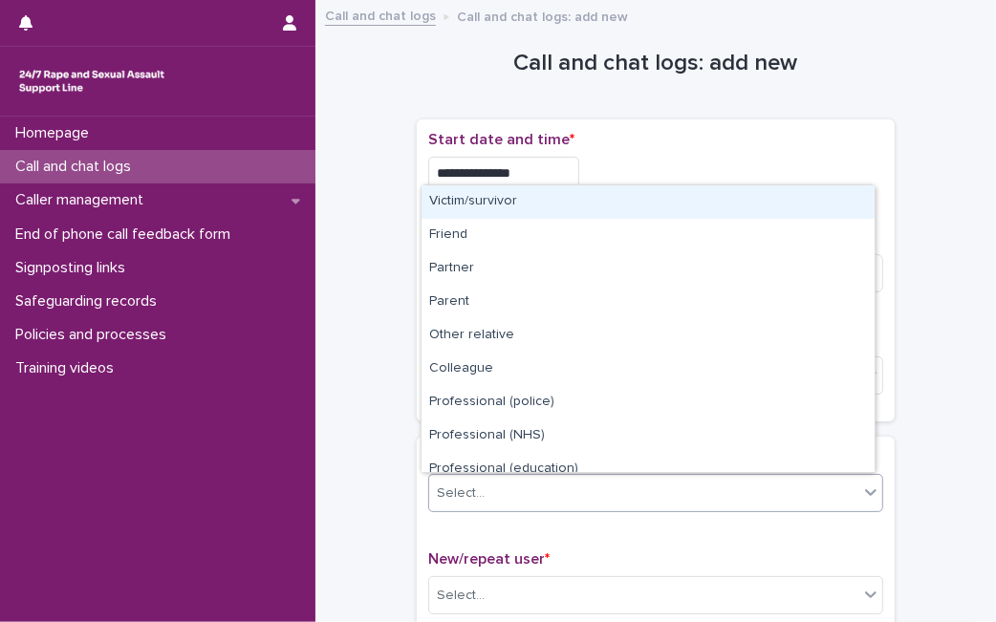
click at [470, 498] on div "Select..." at bounding box center [461, 493] width 48 height 20
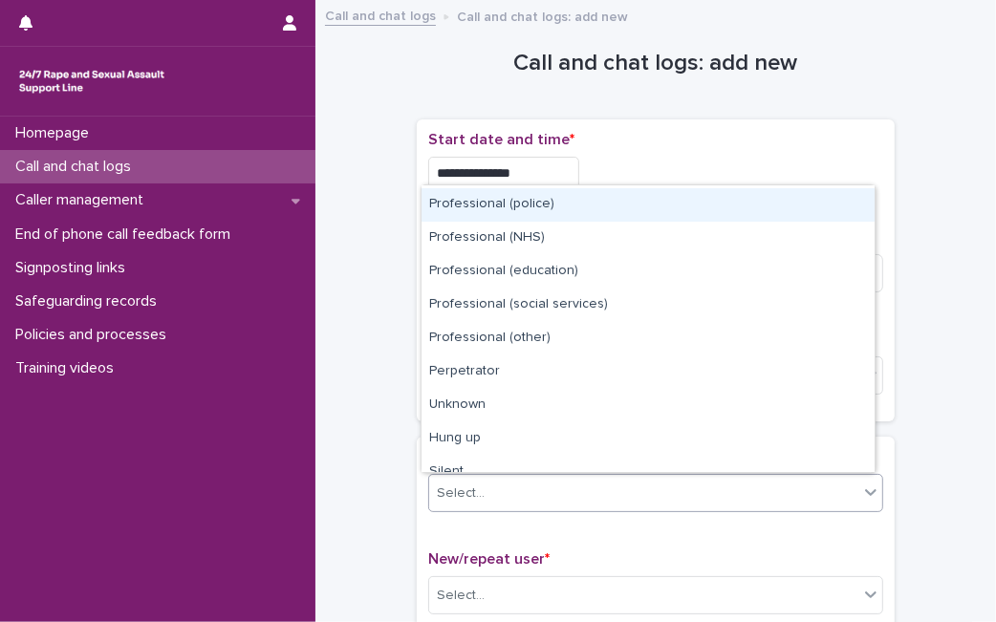
scroll to position [195, 0]
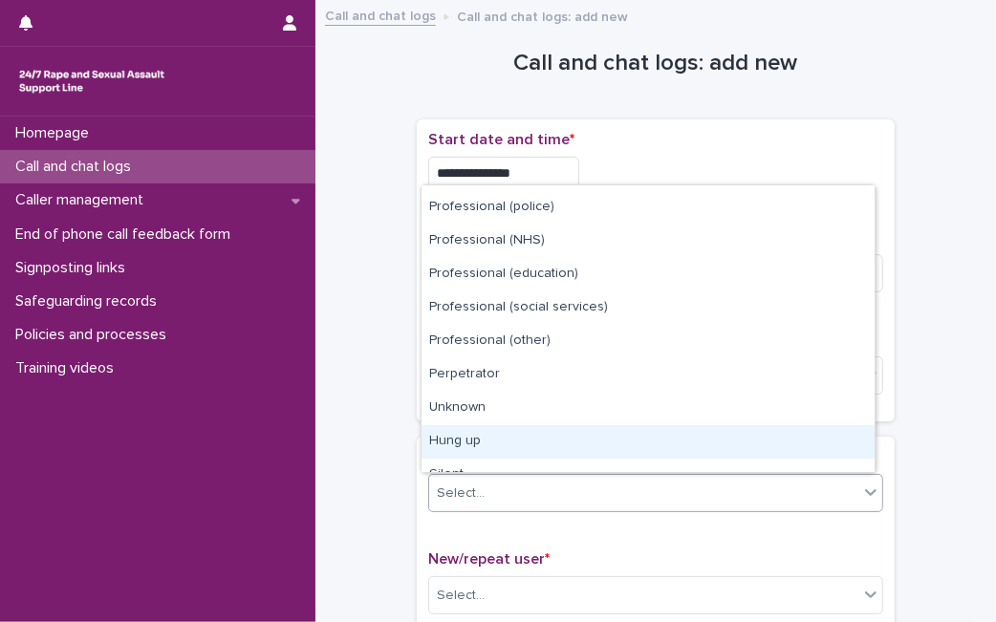
click at [788, 432] on div "Hung up" at bounding box center [647, 441] width 453 height 33
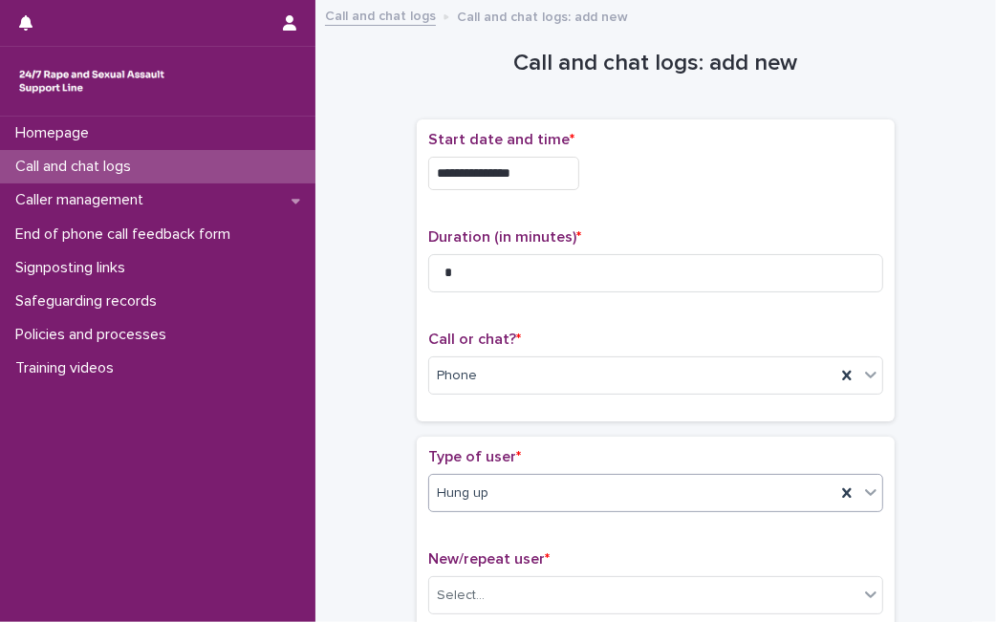
scroll to position [313, 0]
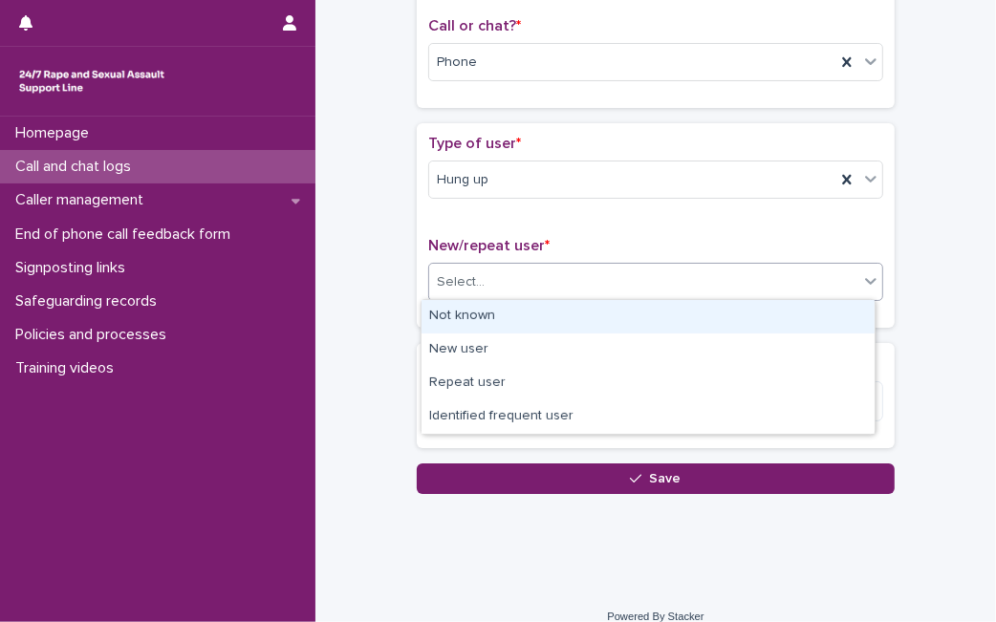
click at [765, 282] on div "Select..." at bounding box center [643, 283] width 429 height 32
click at [710, 313] on div "Not known" at bounding box center [647, 316] width 453 height 33
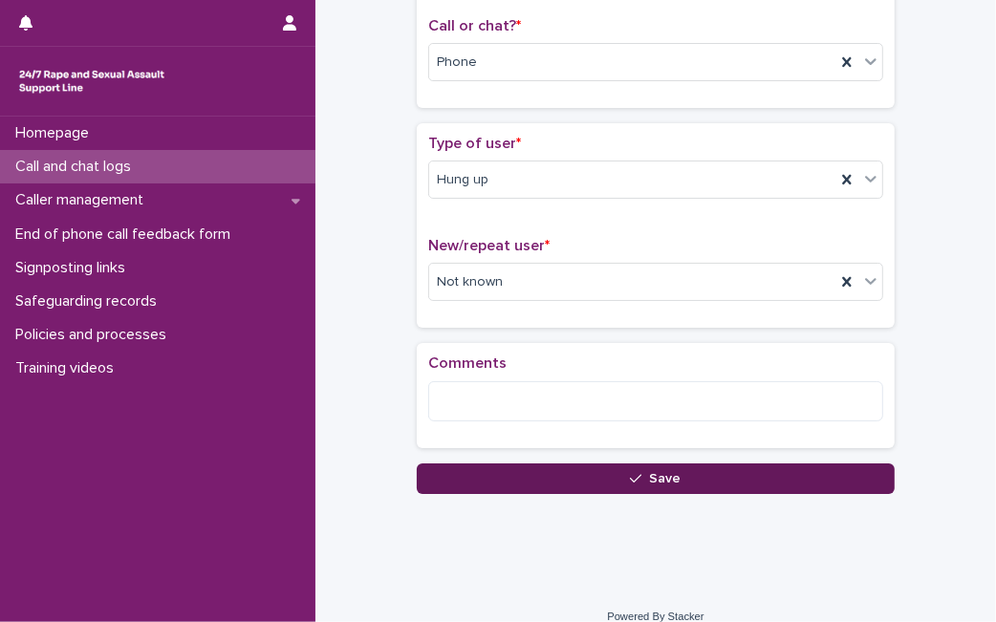
click at [520, 487] on button "Save" at bounding box center [656, 478] width 478 height 31
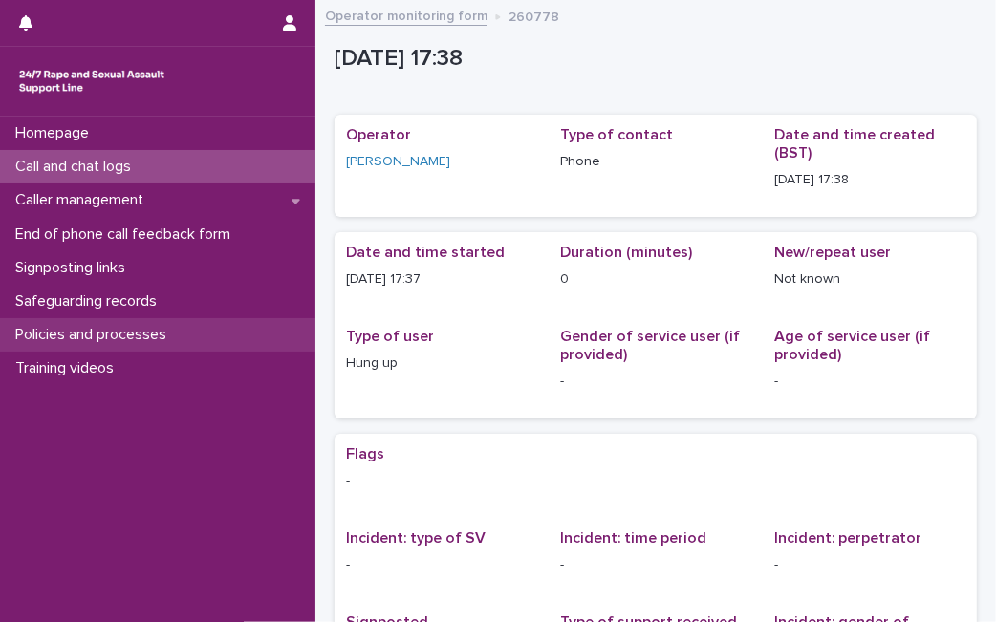
click at [157, 330] on p "Policies and processes" at bounding box center [95, 335] width 174 height 18
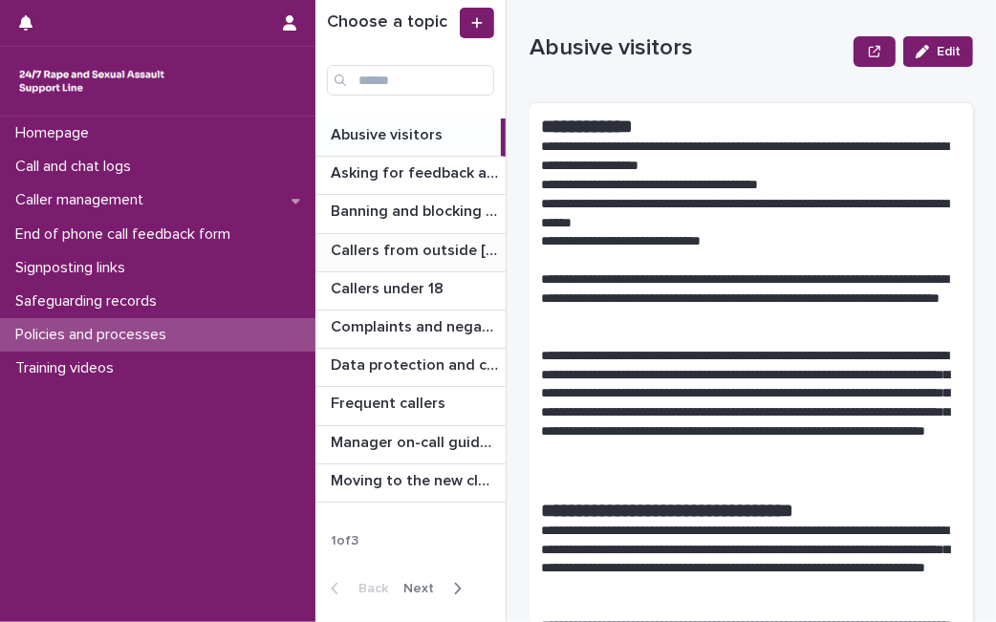
click at [447, 238] on p "Callers from outside [GEOGRAPHIC_DATA]" at bounding box center [416, 249] width 171 height 22
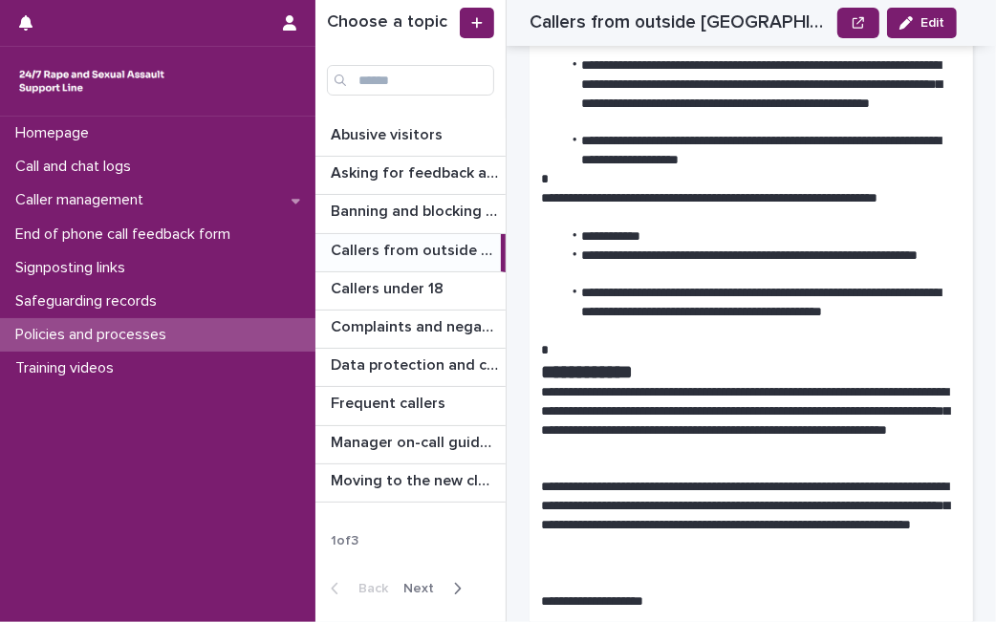
scroll to position [1061, 0]
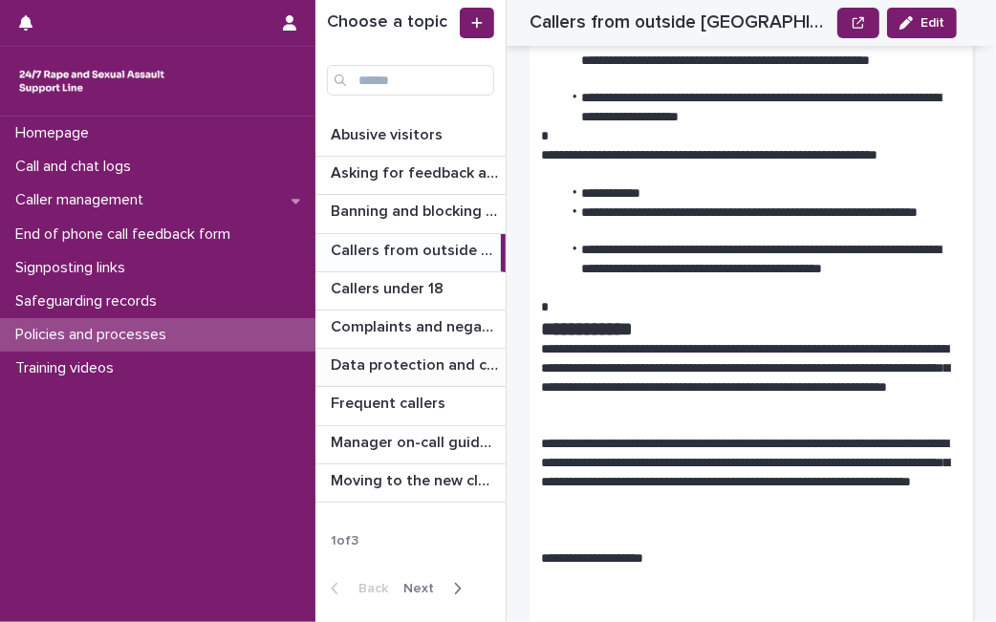
click at [425, 364] on p "Data protection and confidentiality guidance" at bounding box center [416, 364] width 171 height 22
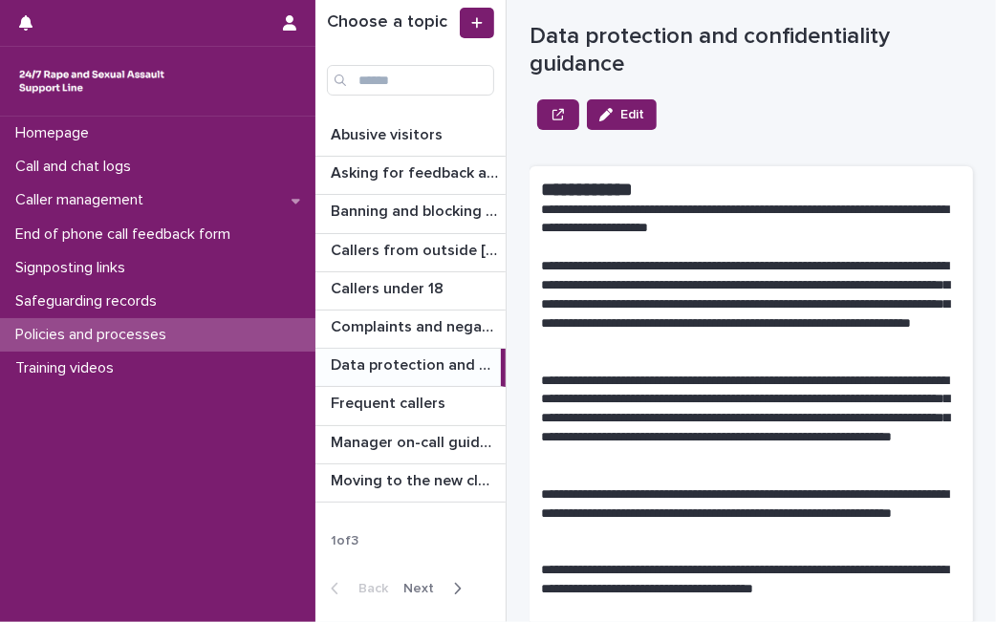
click at [706, 205] on p "**********" at bounding box center [743, 220] width 404 height 38
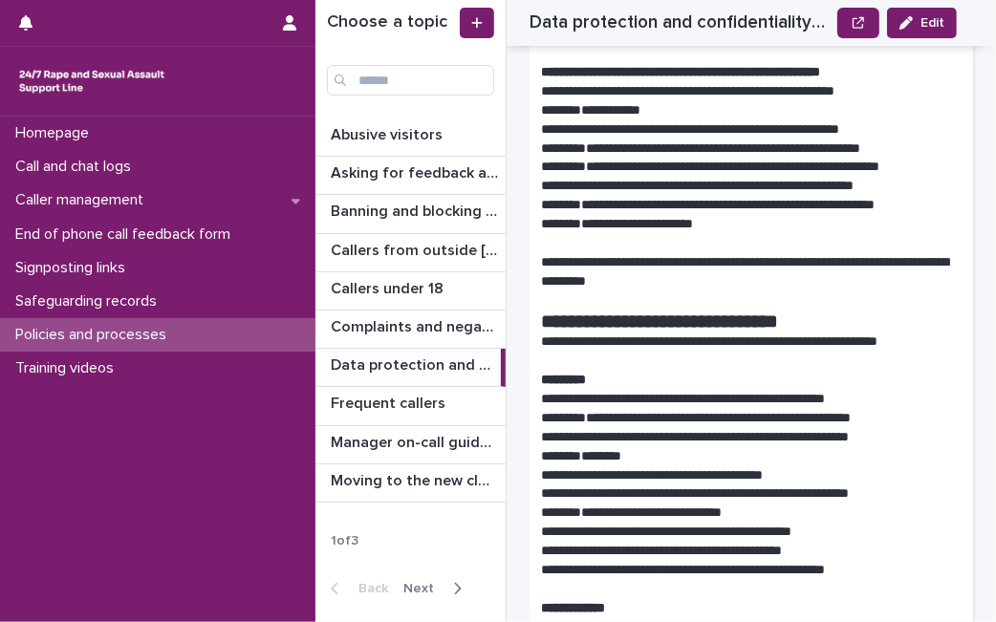
scroll to position [4713, 0]
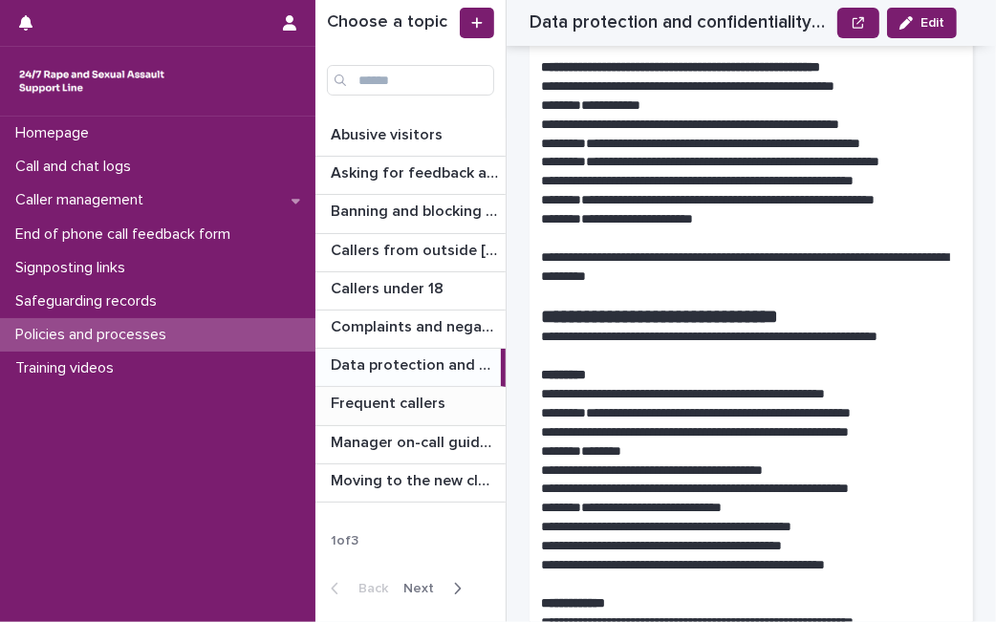
click at [402, 397] on p "Frequent callers" at bounding box center [390, 402] width 118 height 22
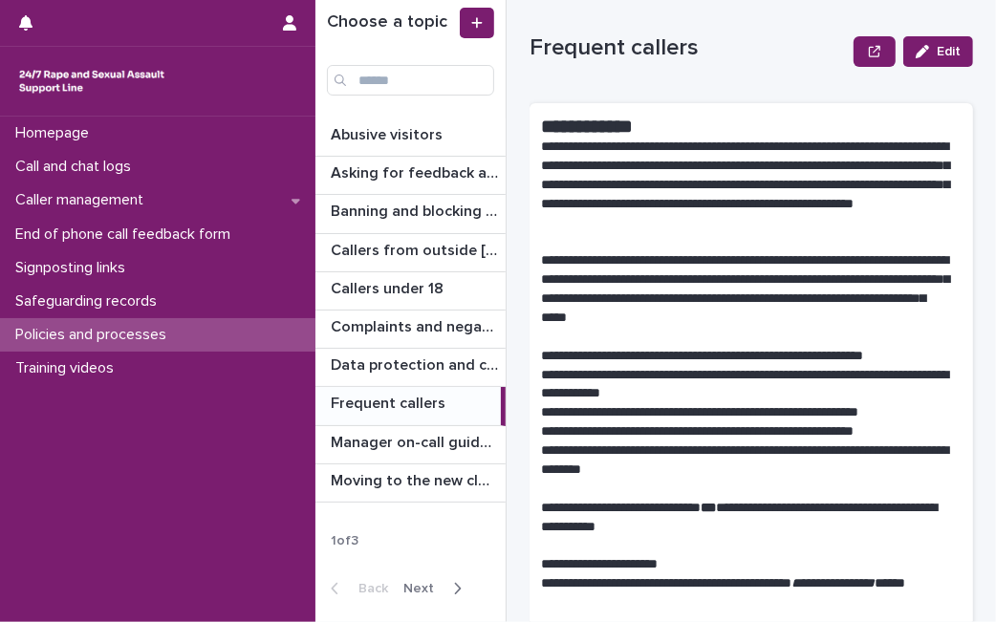
click at [703, 208] on p "**********" at bounding box center [743, 185] width 404 height 95
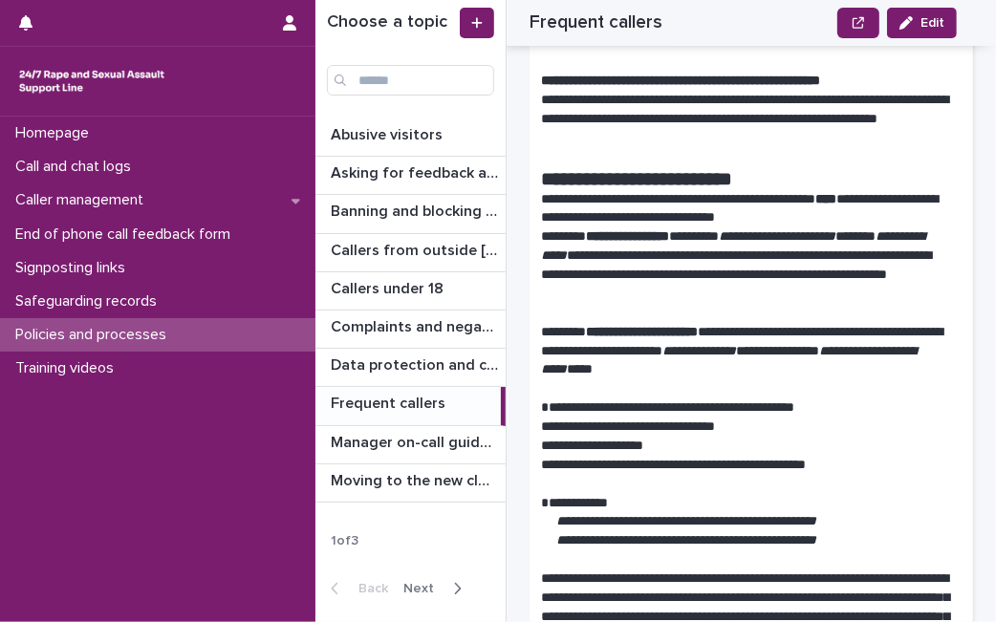
scroll to position [1826, 0]
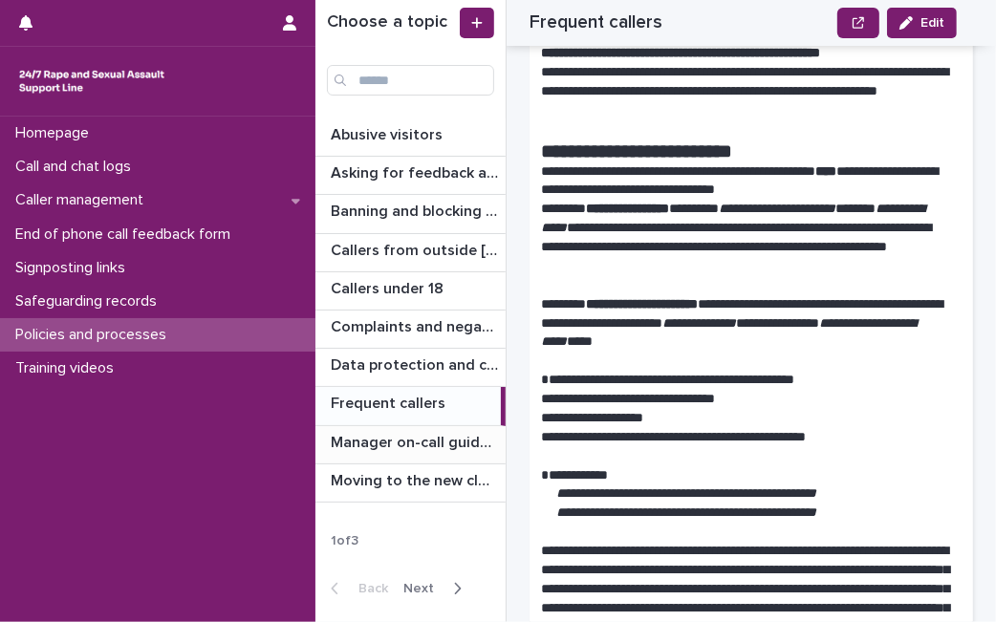
click at [469, 441] on p "Manager on-call guidance" at bounding box center [416, 441] width 171 height 22
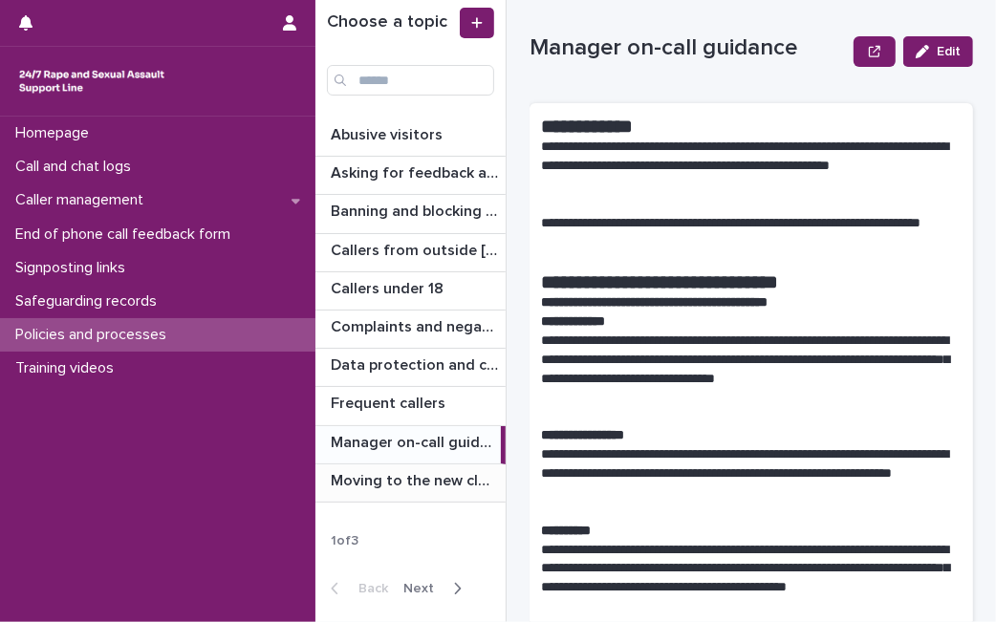
click at [442, 484] on p "Moving to the new cloud contact centre" at bounding box center [416, 479] width 171 height 22
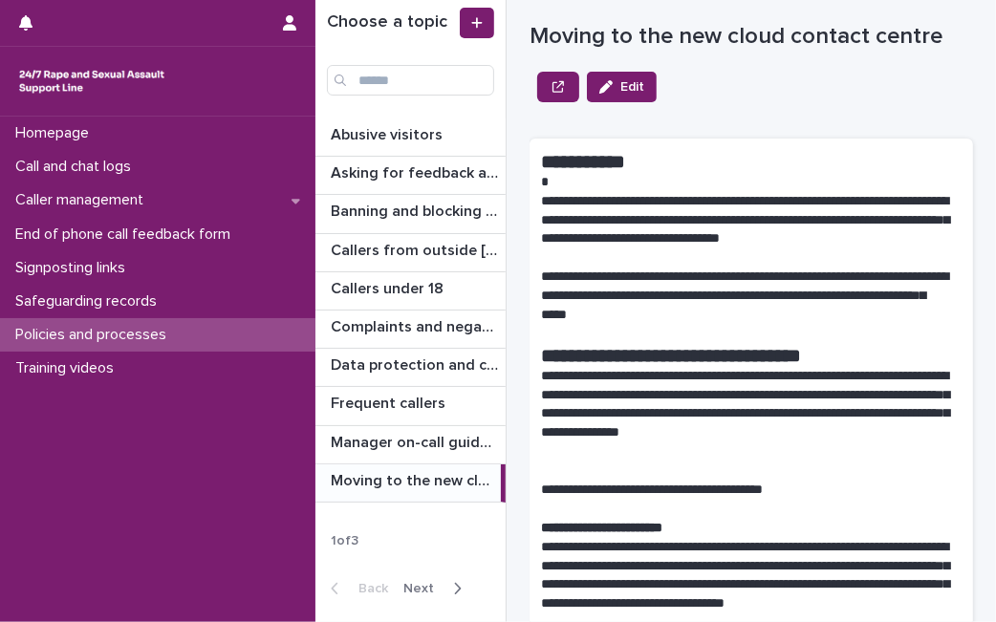
click at [425, 582] on span "Next" at bounding box center [424, 588] width 42 height 13
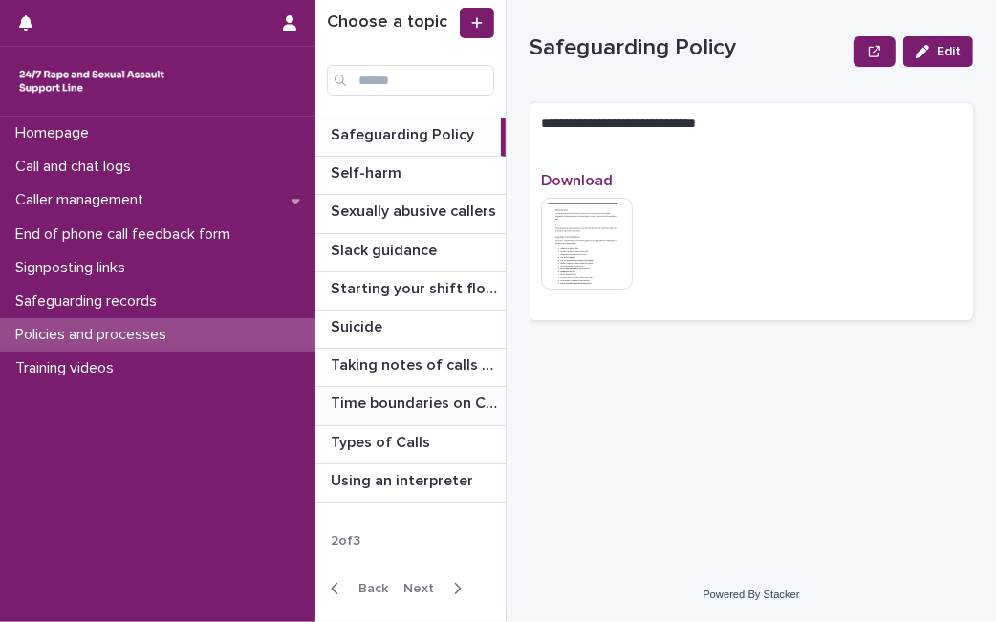
click at [447, 418] on div "Time boundaries on Calls and Chats Time boundaries on Calls and Chats" at bounding box center [410, 405] width 190 height 37
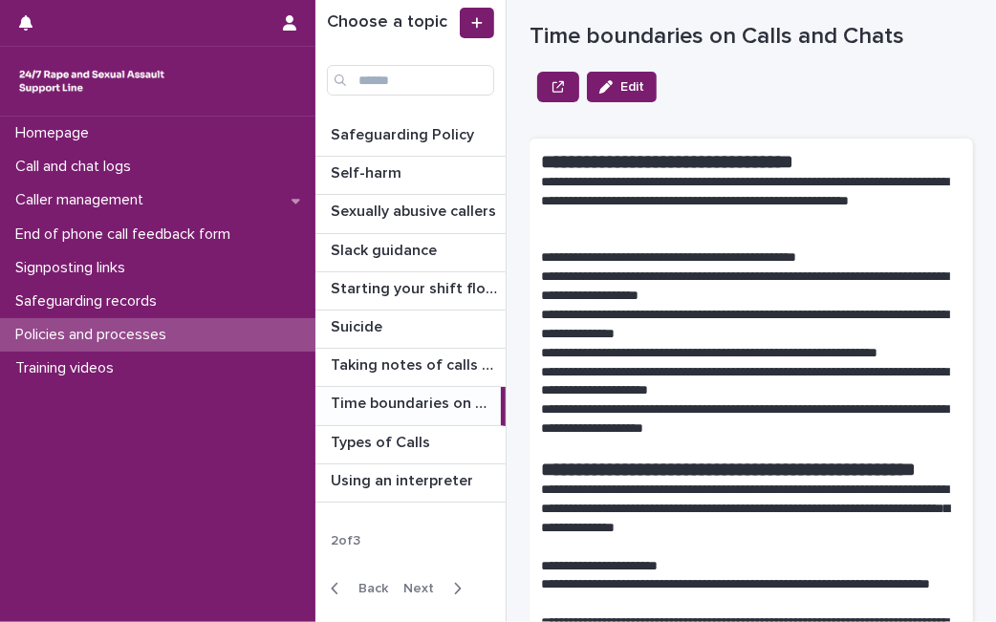
click at [790, 204] on p "**********" at bounding box center [743, 201] width 404 height 57
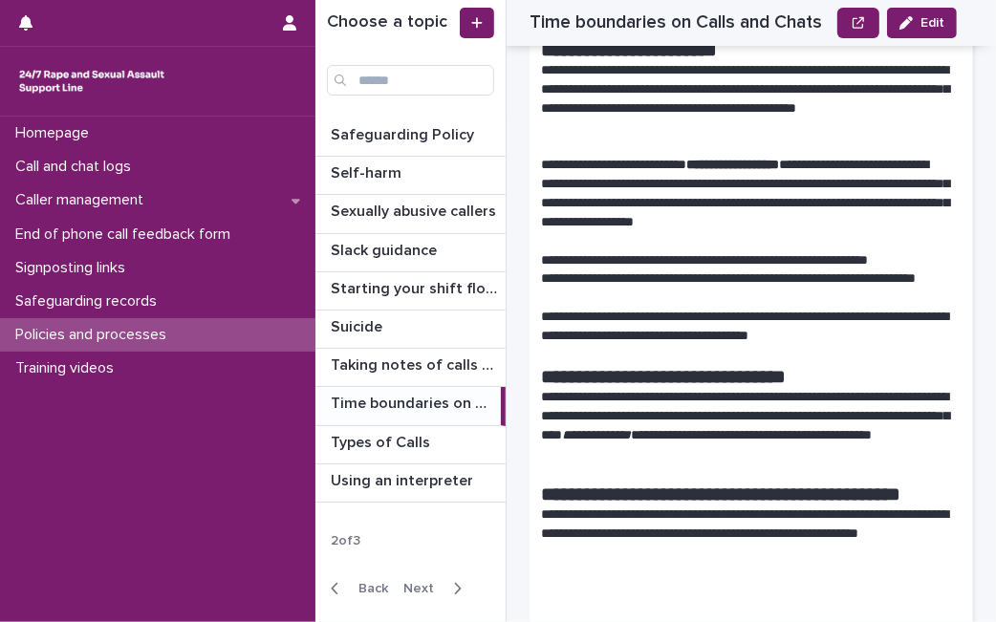
scroll to position [721, 0]
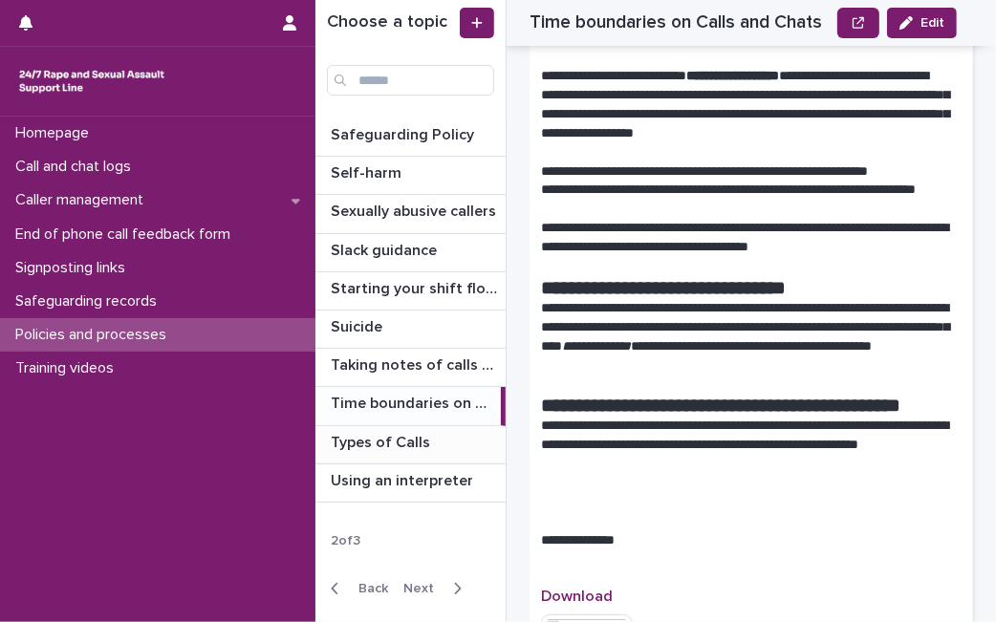
click at [427, 434] on p "Types of Calls" at bounding box center [382, 441] width 103 height 22
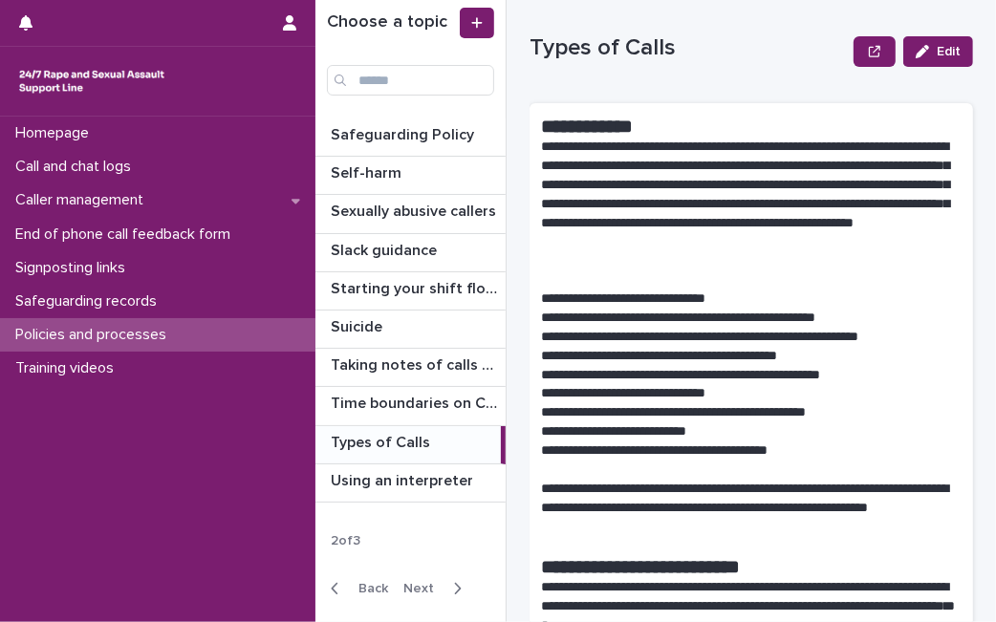
click at [587, 379] on p "**********" at bounding box center [743, 375] width 404 height 19
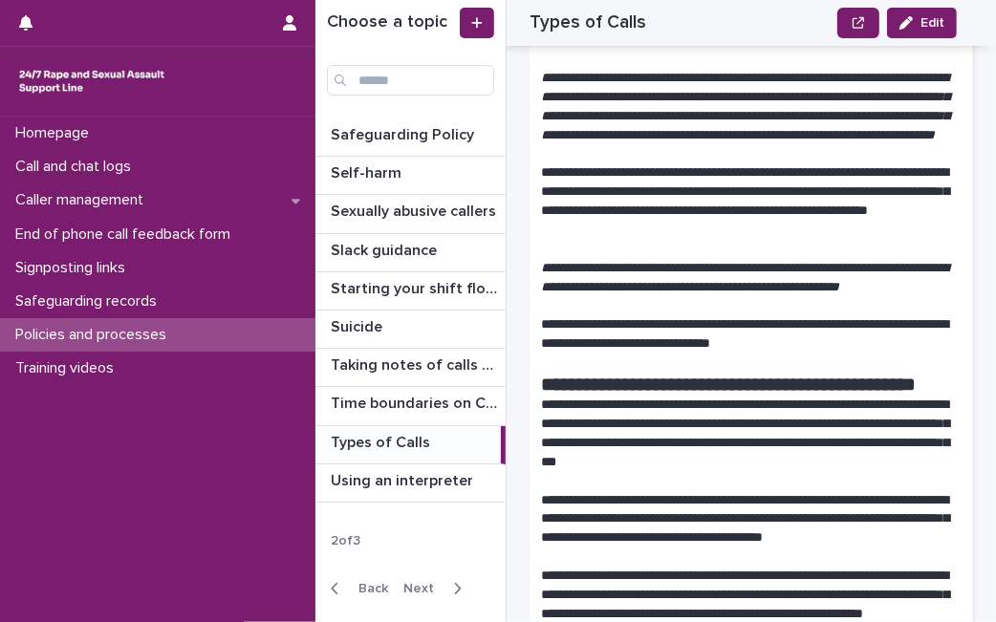
scroll to position [1061, 0]
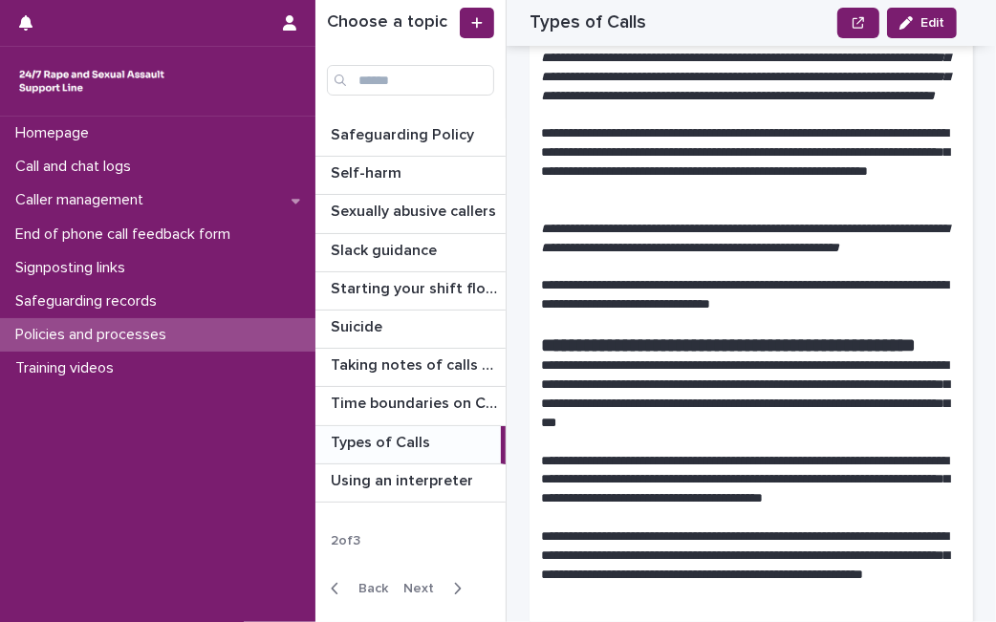
click at [418, 587] on span "Next" at bounding box center [424, 588] width 42 height 13
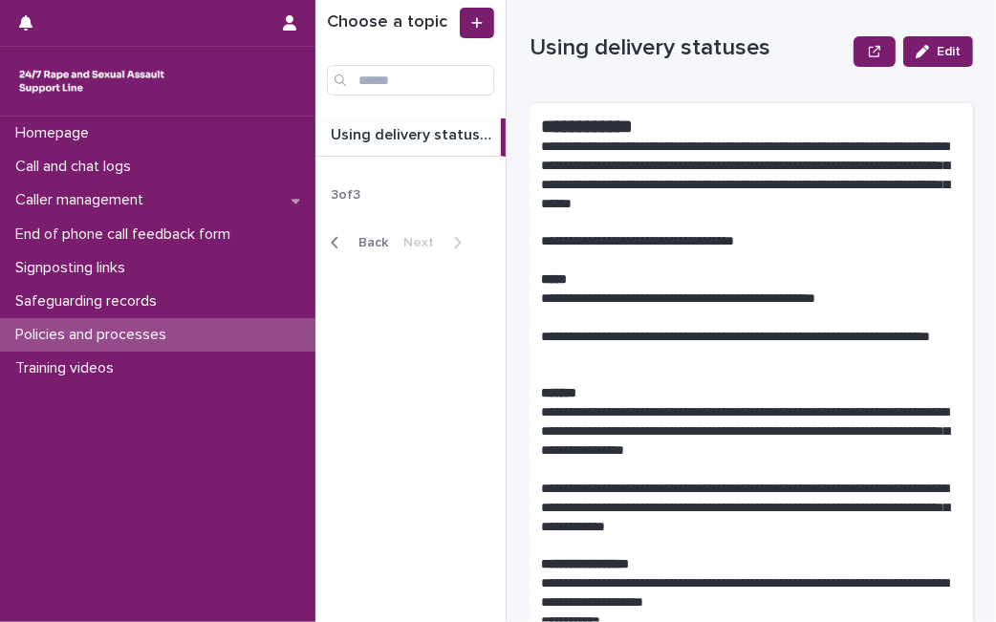
click at [589, 217] on p at bounding box center [751, 223] width 420 height 19
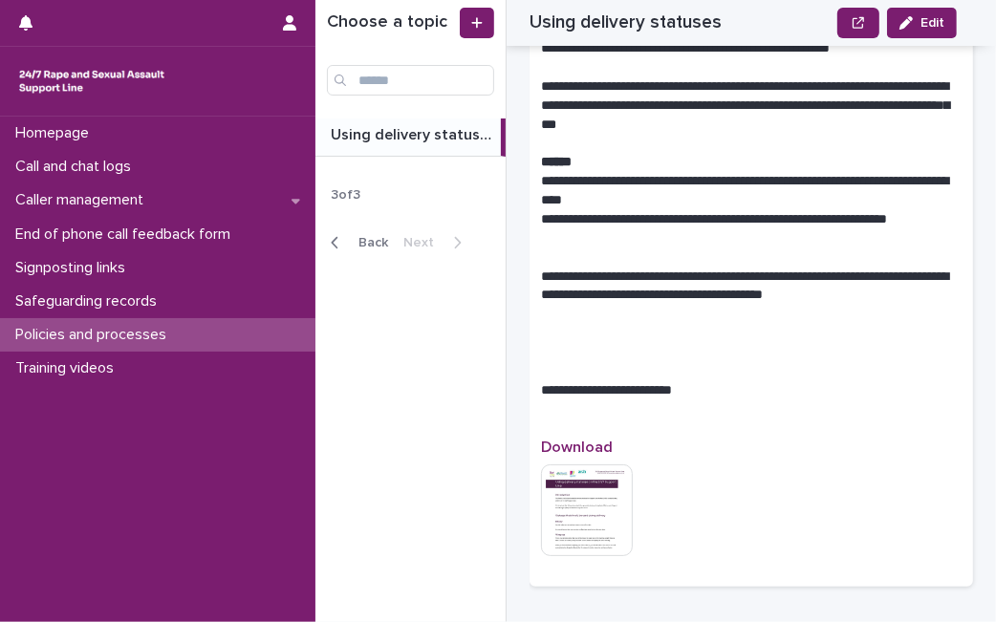
scroll to position [1359, 0]
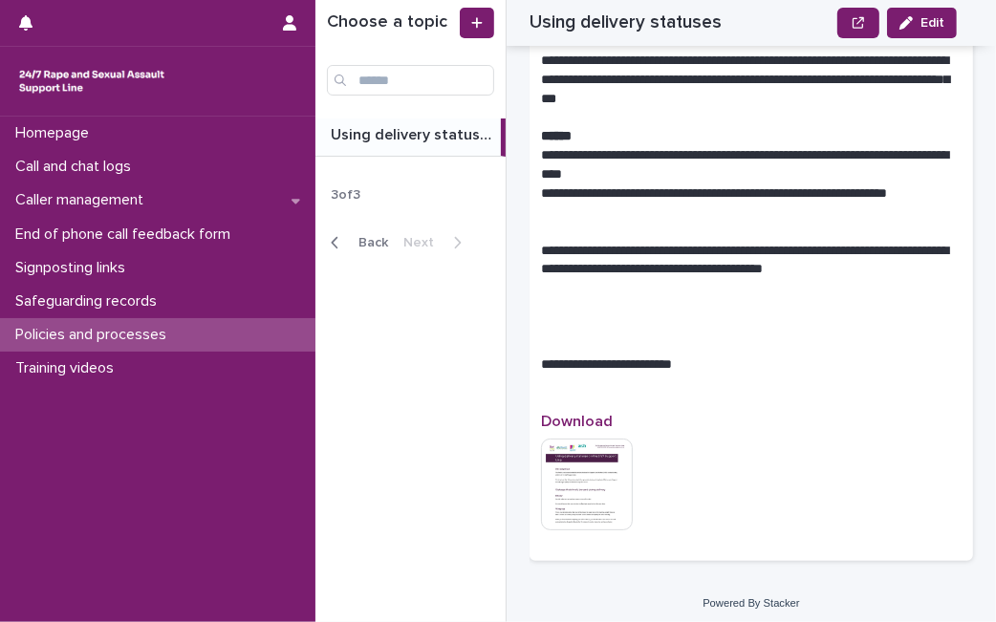
click at [372, 236] on span "Back" at bounding box center [367, 242] width 41 height 13
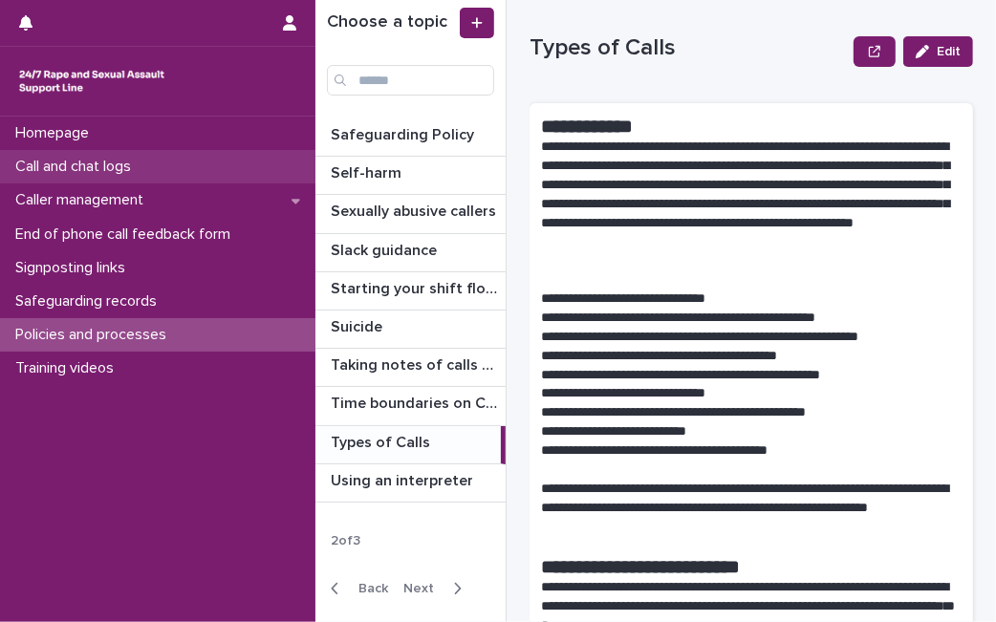
click at [212, 162] on div "Call and chat logs" at bounding box center [157, 166] width 315 height 33
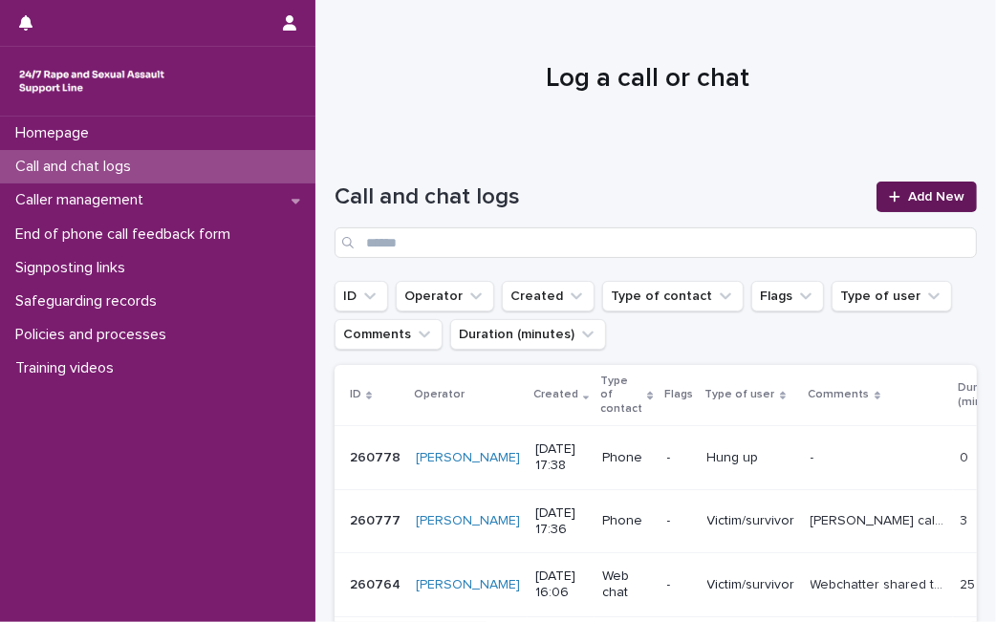
click at [914, 186] on link "Add New" at bounding box center [926, 197] width 100 height 31
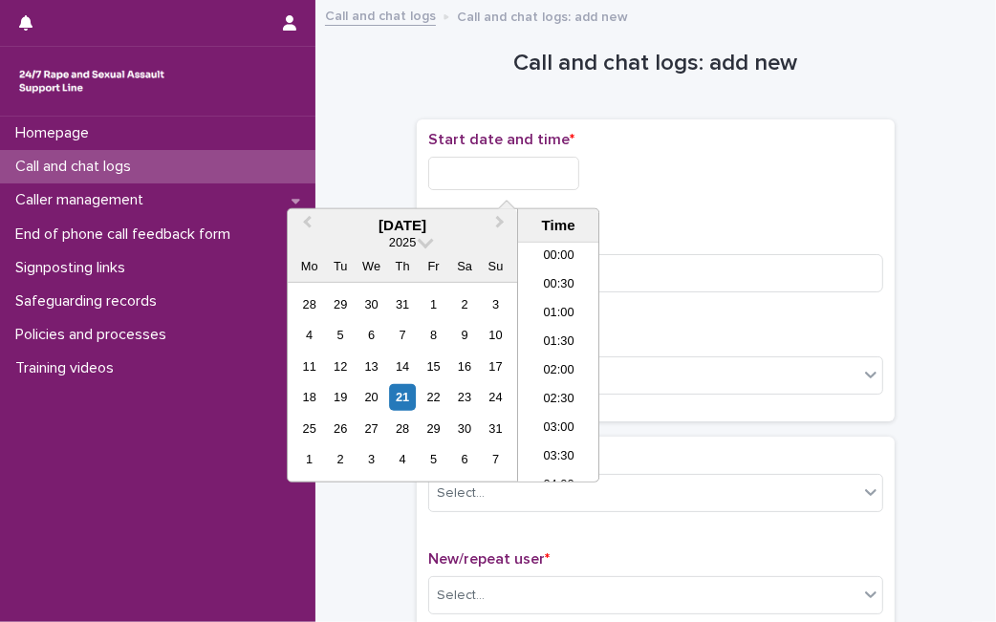
scroll to position [898, 0]
drag, startPoint x: 507, startPoint y: 171, endPoint x: 395, endPoint y: 383, distance: 240.2
click at [395, 383] on body "Homepage Call and chat logs Caller management End of phone call feedback form S…" at bounding box center [498, 311] width 996 height 622
click at [395, 392] on div "21" at bounding box center [403, 397] width 26 height 26
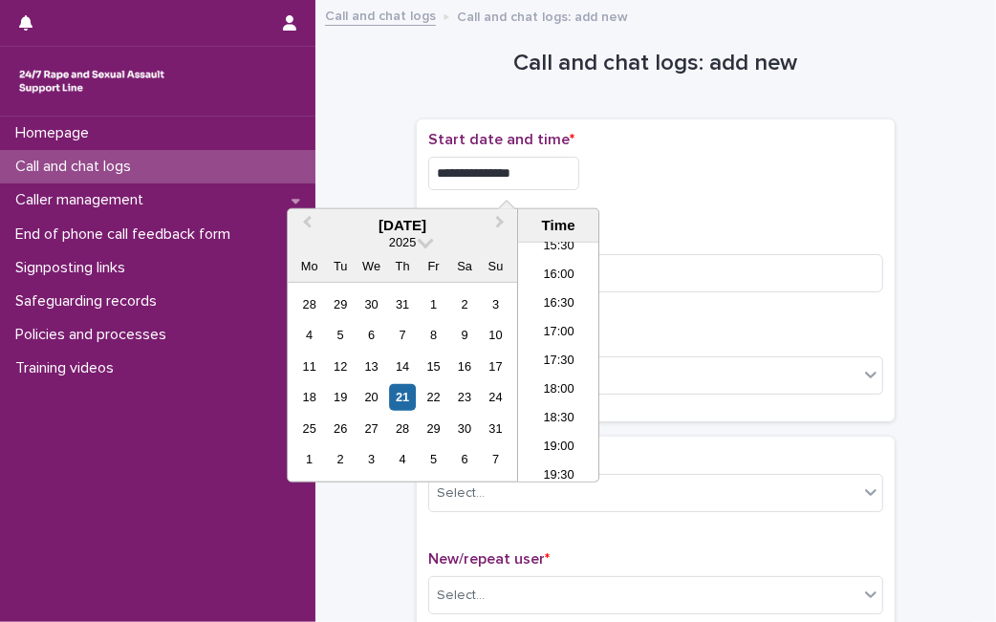
click at [556, 183] on input "**********" at bounding box center [503, 173] width 151 height 33
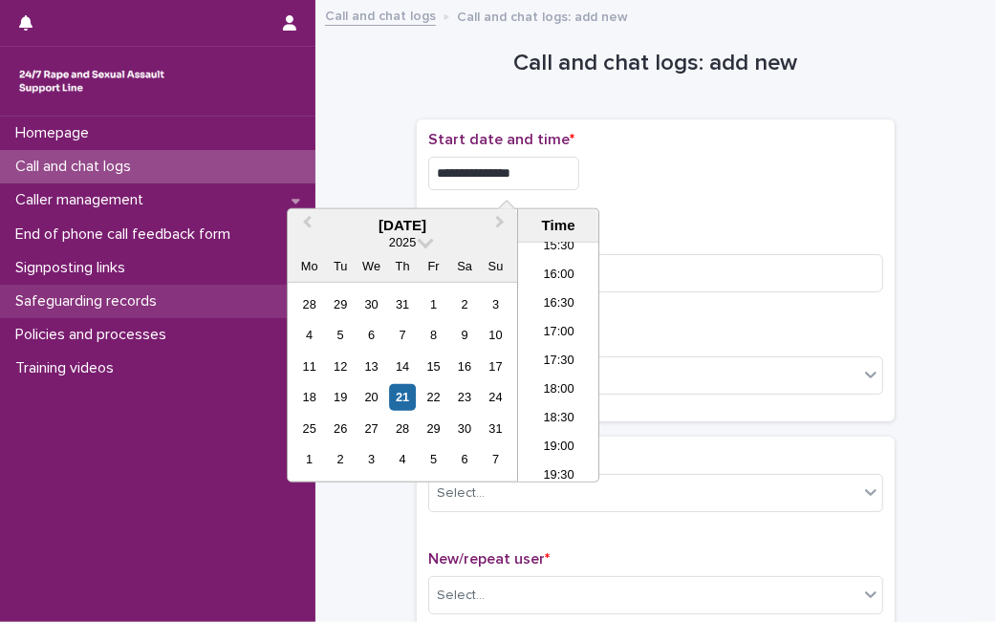
type input "**********"
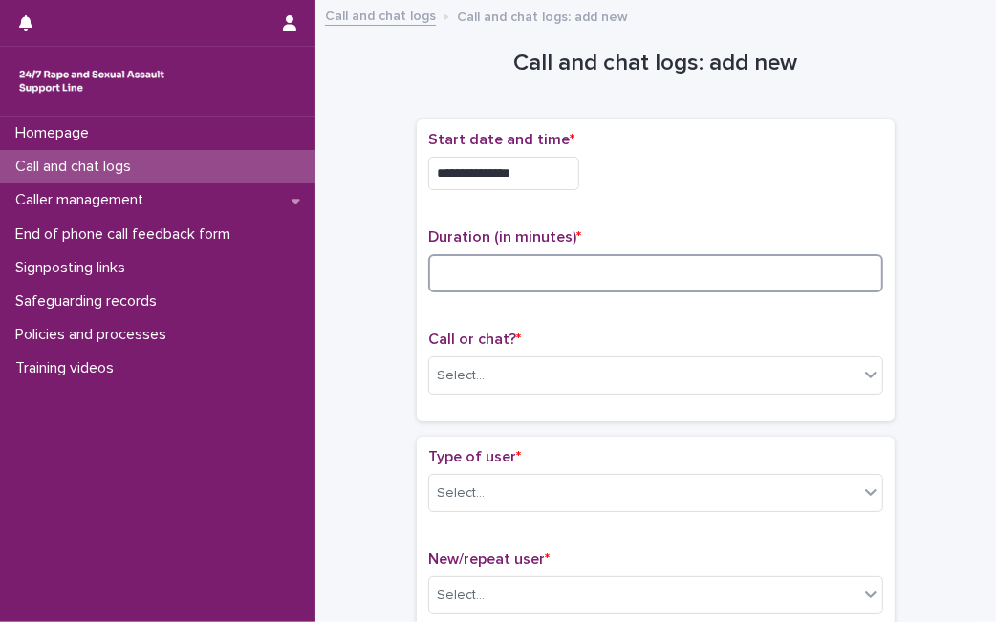
click at [702, 269] on input at bounding box center [655, 273] width 455 height 38
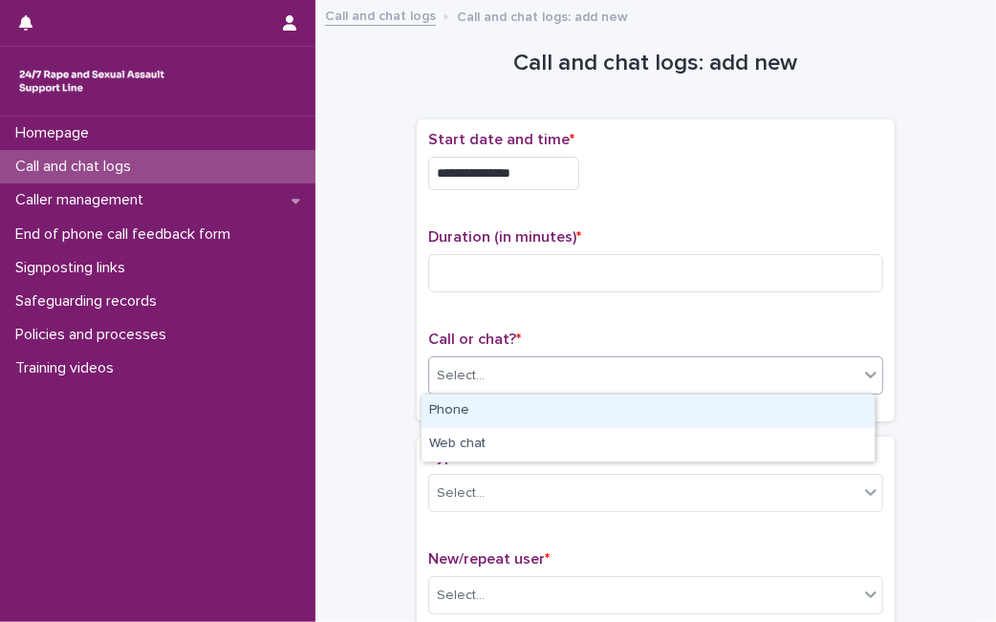
click at [565, 390] on div "Select..." at bounding box center [655, 375] width 455 height 38
click at [548, 421] on div "Phone" at bounding box center [647, 411] width 453 height 33
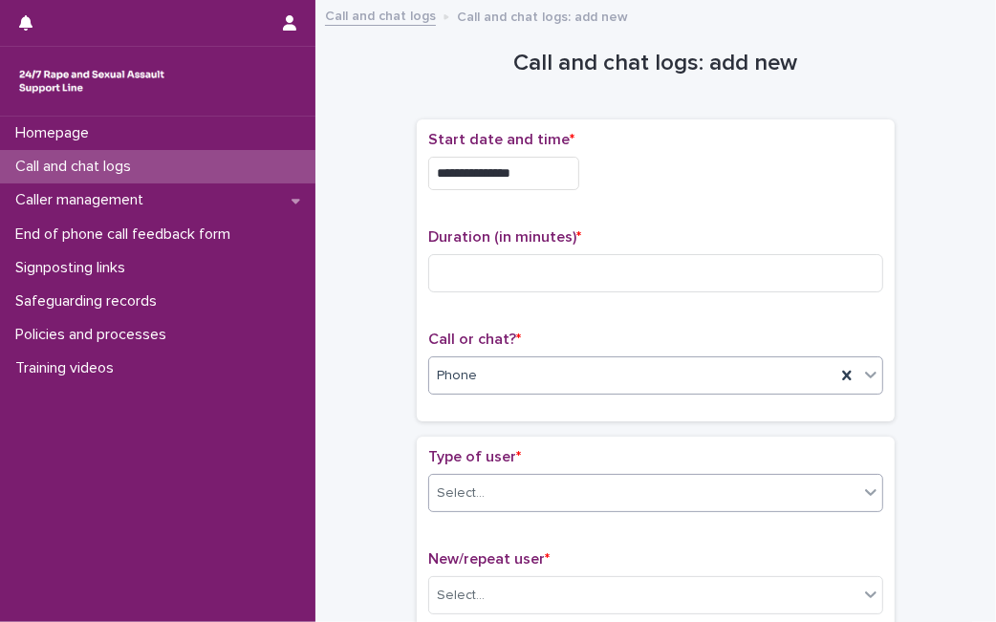
click at [507, 484] on div "Select..." at bounding box center [643, 494] width 429 height 32
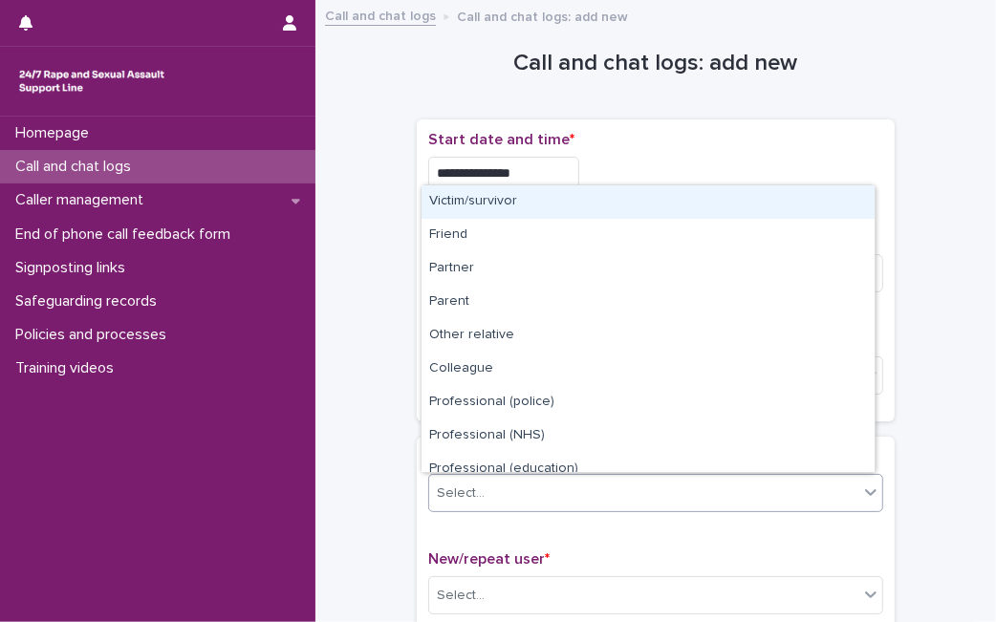
click at [617, 213] on div "Victim/survivor" at bounding box center [647, 201] width 453 height 33
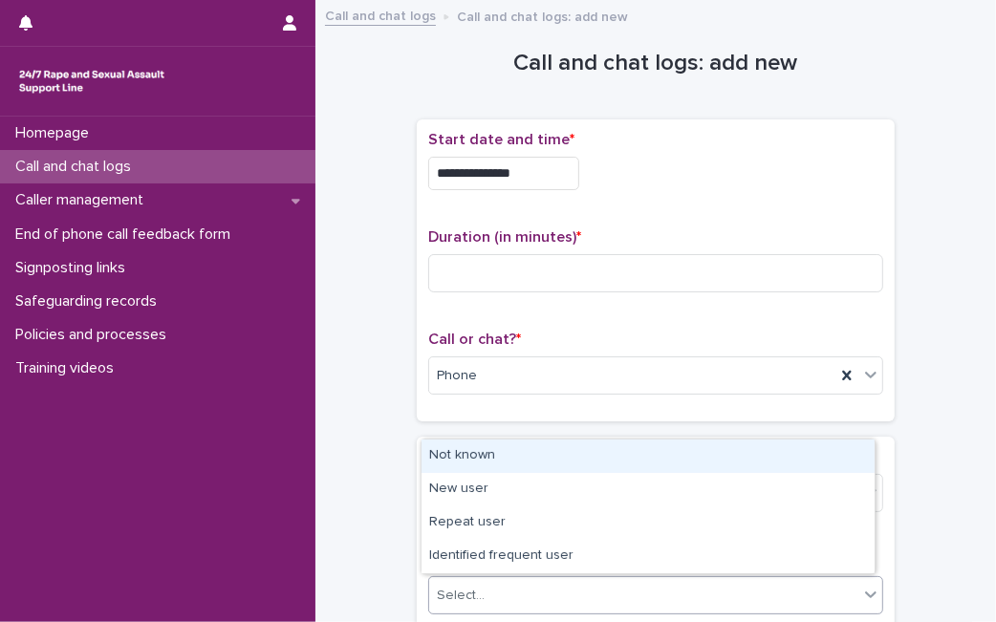
click at [551, 587] on div "Select..." at bounding box center [643, 596] width 429 height 32
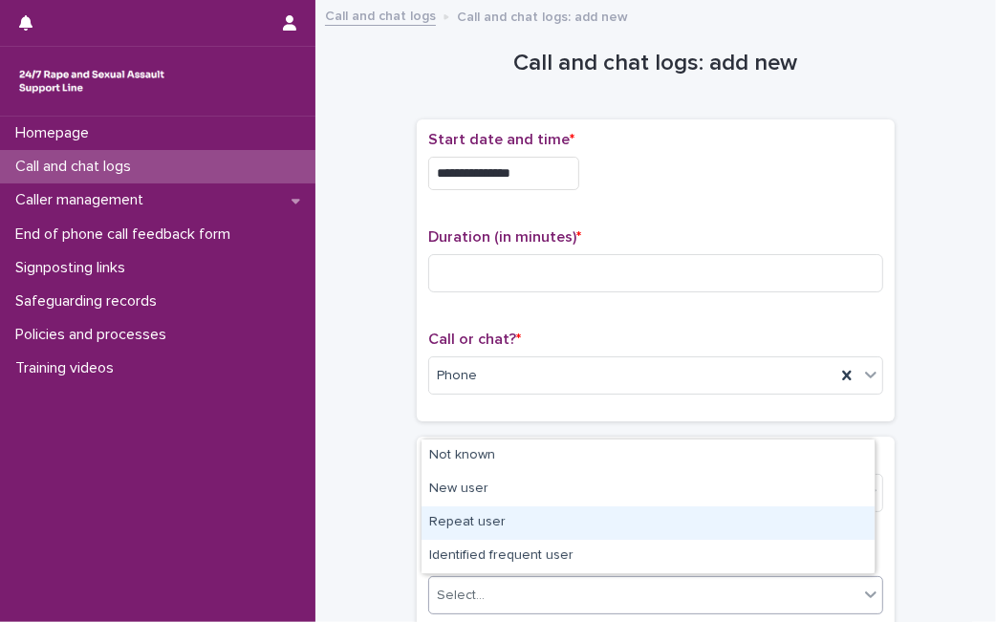
click at [554, 520] on div "Repeat user" at bounding box center [647, 522] width 453 height 33
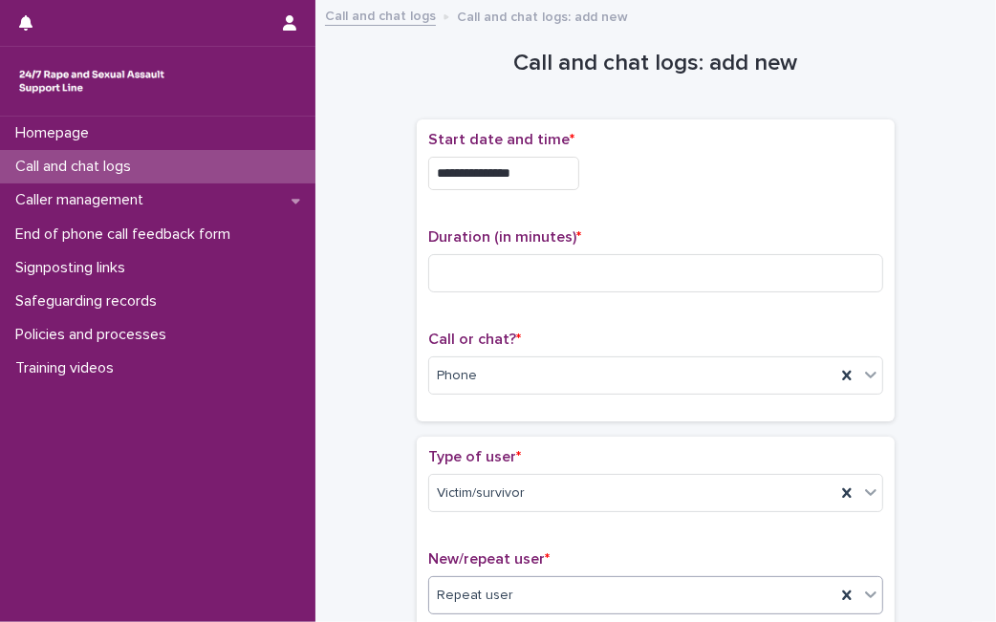
scroll to position [544, 0]
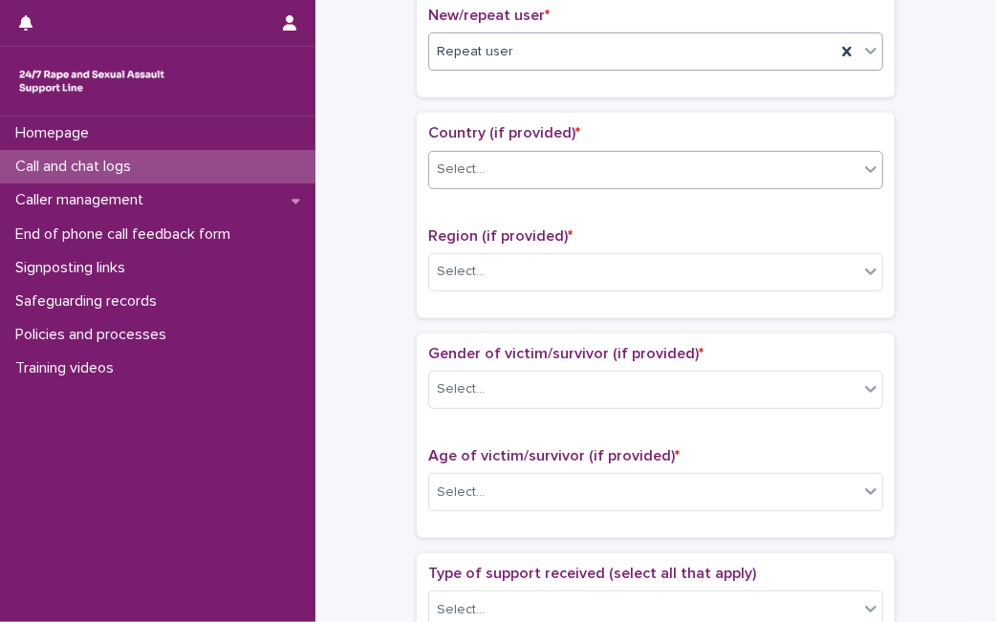
click at [609, 165] on div "Select..." at bounding box center [643, 170] width 429 height 32
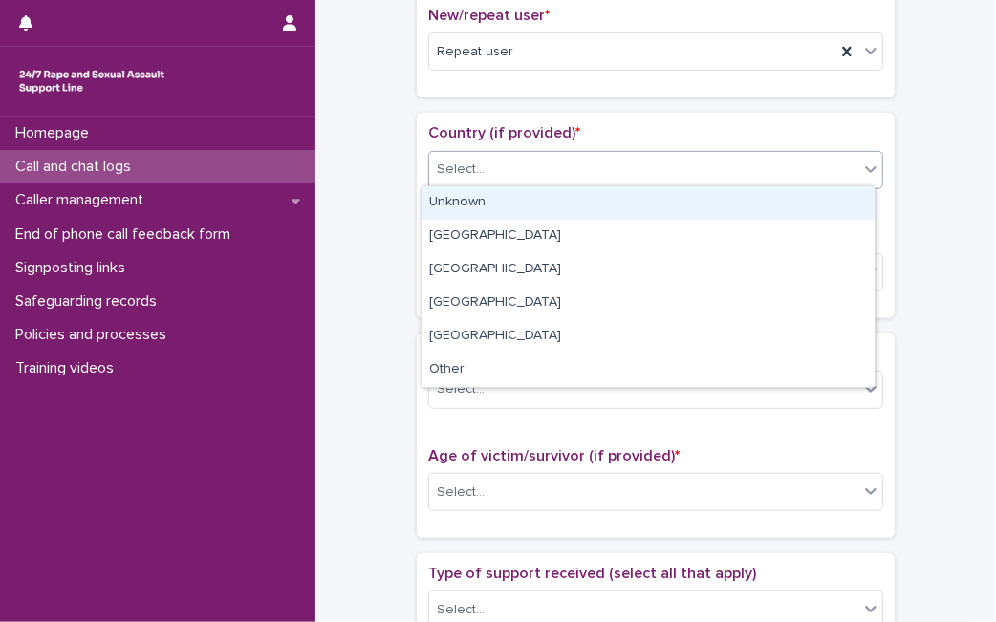
click at [569, 201] on div "Unknown" at bounding box center [647, 202] width 453 height 33
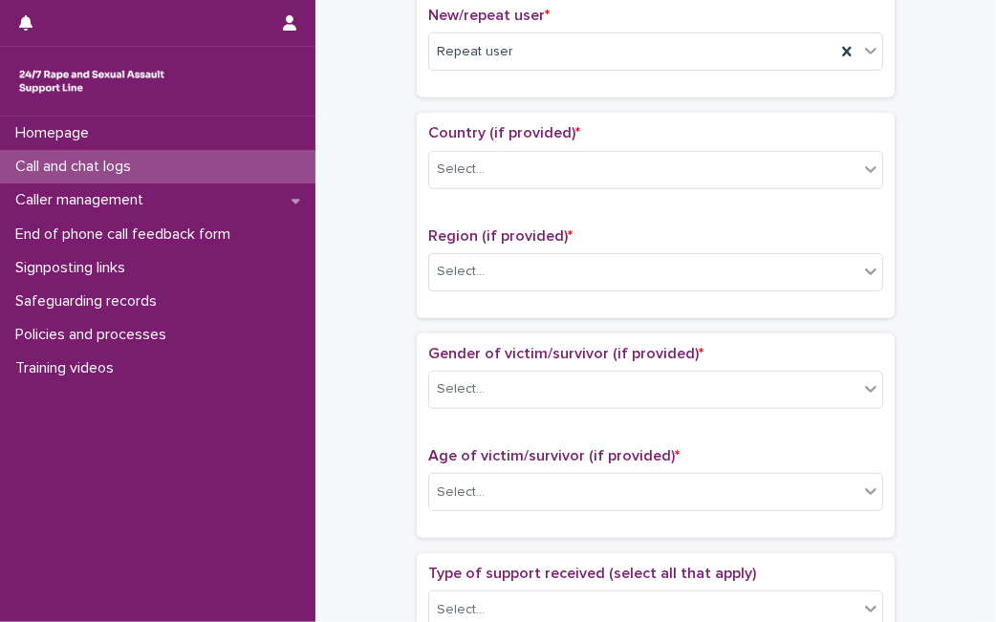
click at [569, 201] on div "Country (if provided) * Select... Region (if provided) * Select..." at bounding box center [655, 215] width 455 height 182
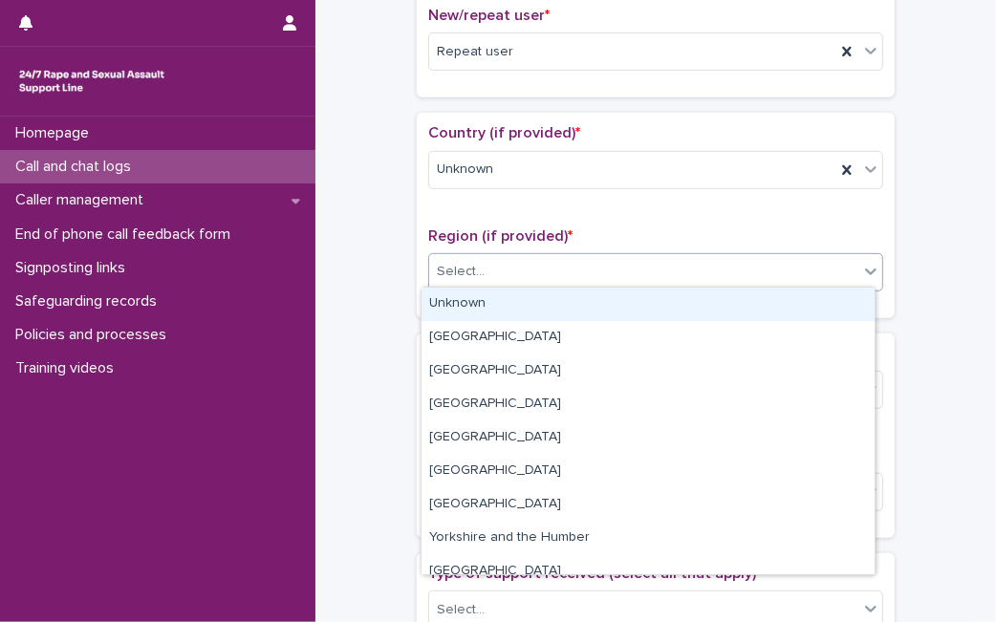
drag, startPoint x: 569, startPoint y: 201, endPoint x: 511, endPoint y: 270, distance: 90.9
click at [511, 270] on div "Select..." at bounding box center [643, 272] width 429 height 32
click at [491, 308] on div "Unknown" at bounding box center [647, 304] width 453 height 33
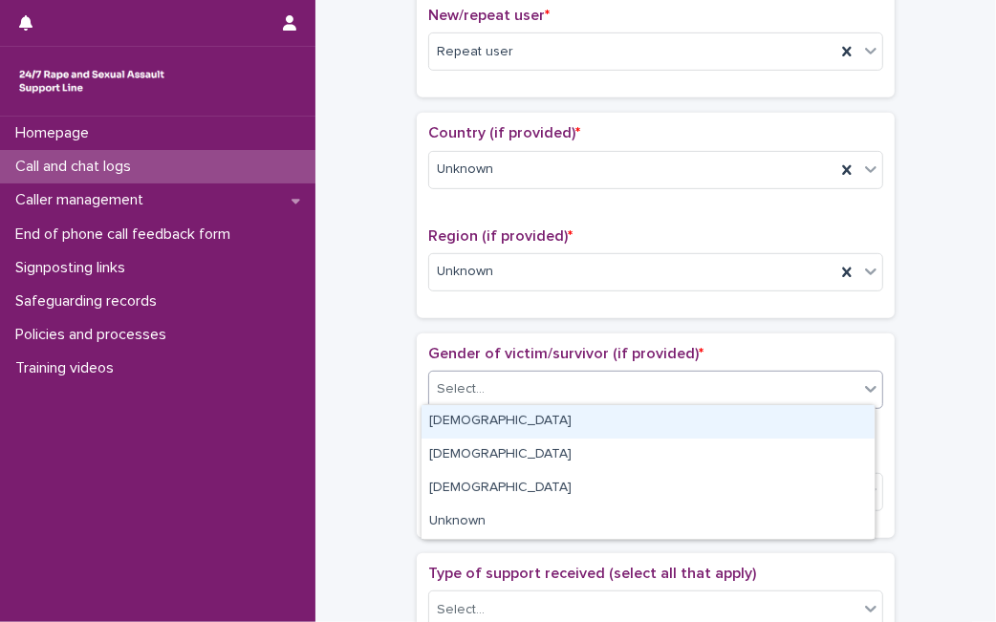
click at [486, 381] on input "text" at bounding box center [487, 389] width 2 height 16
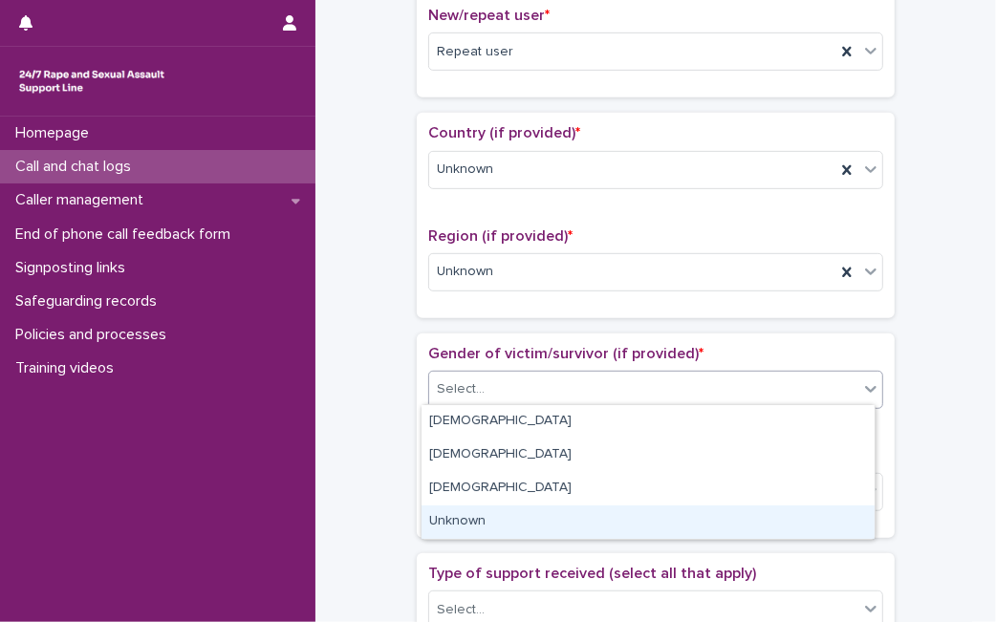
click at [462, 537] on div "Unknown" at bounding box center [647, 521] width 453 height 33
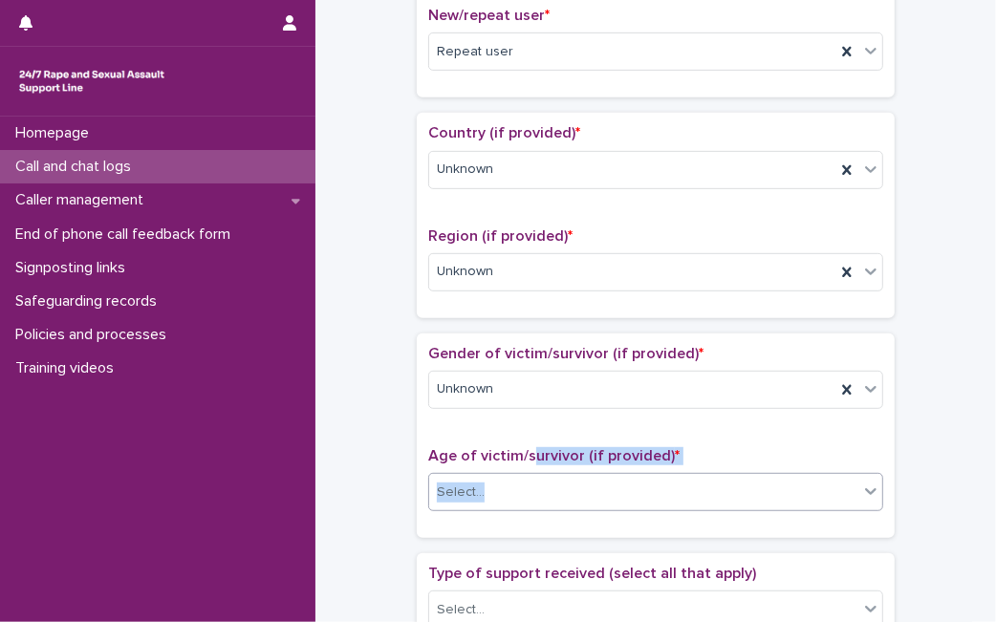
drag, startPoint x: 521, startPoint y: 456, endPoint x: 502, endPoint y: 502, distance: 49.7
click at [502, 502] on div "Age of victim/survivor (if provided) * Select..." at bounding box center [655, 486] width 455 height 79
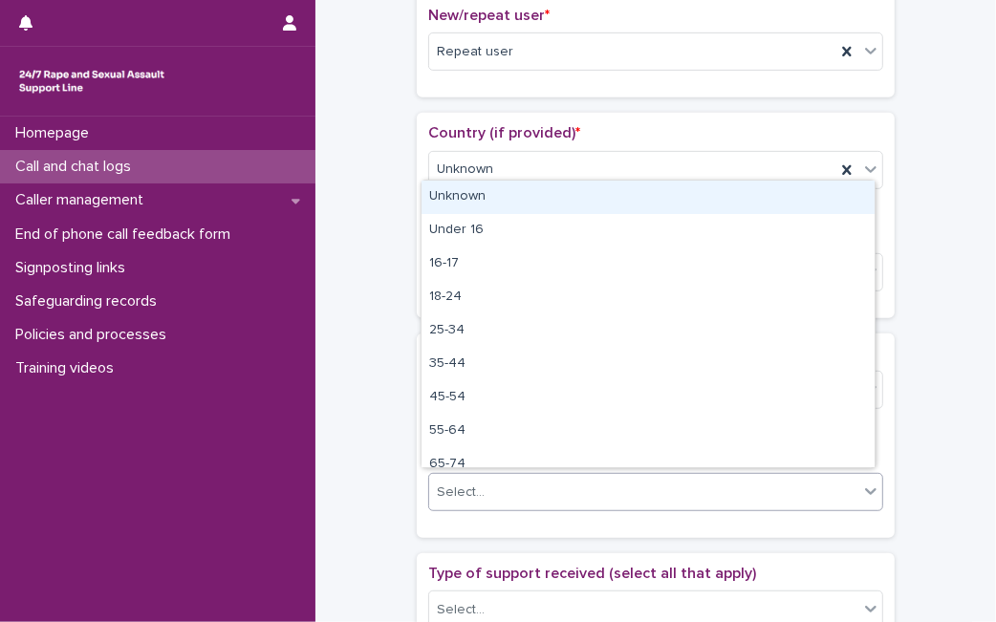
click at [502, 502] on div "Select..." at bounding box center [643, 493] width 429 height 32
click at [600, 192] on div "Unknown" at bounding box center [647, 197] width 453 height 33
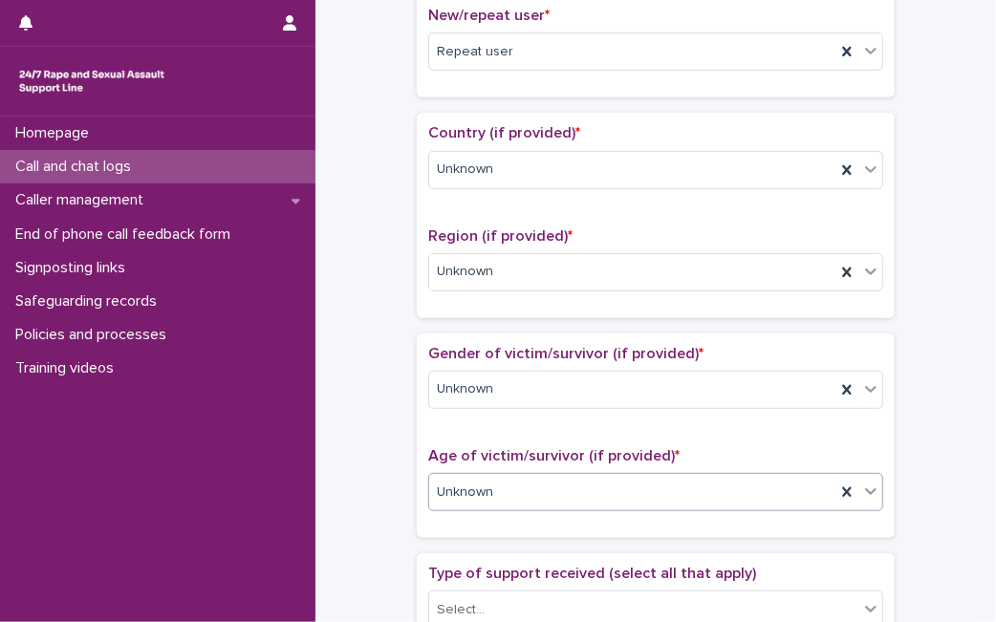
scroll to position [1088, 0]
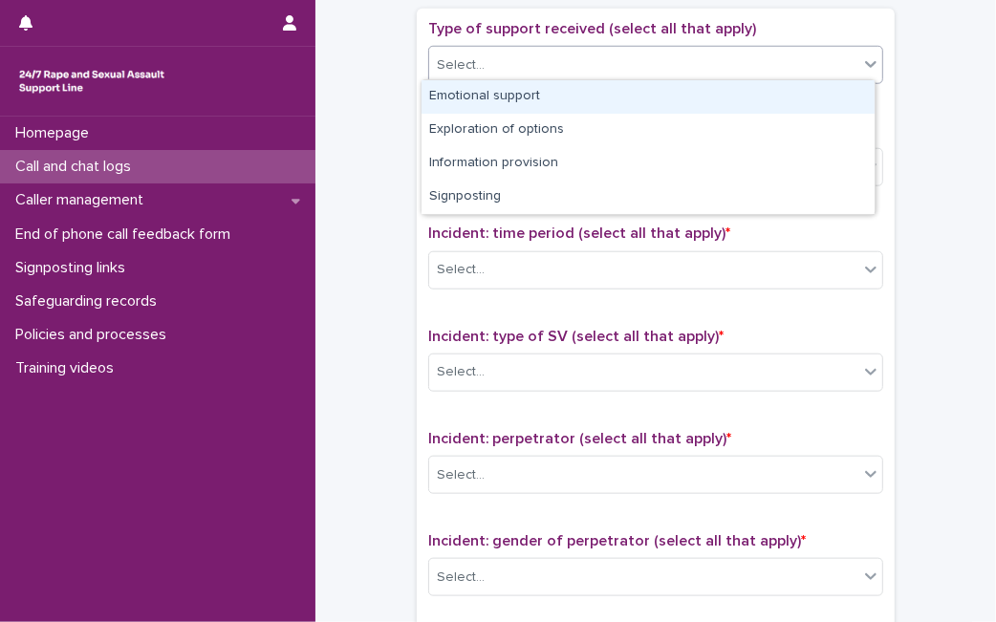
click at [782, 75] on div "Select..." at bounding box center [643, 66] width 429 height 32
click at [753, 91] on div "Emotional support" at bounding box center [647, 96] width 453 height 33
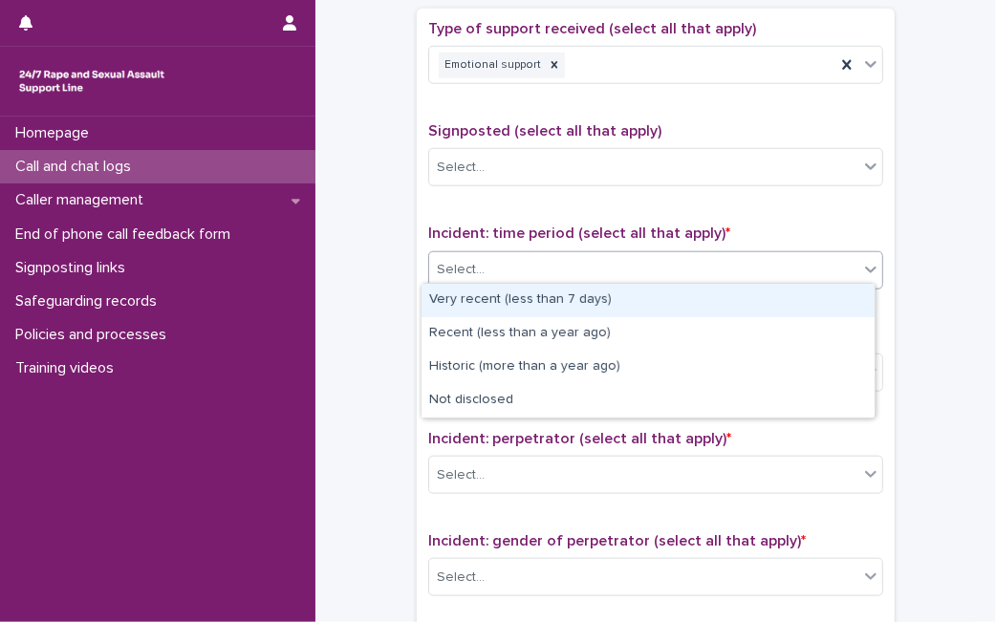
click at [606, 262] on div "Select..." at bounding box center [643, 270] width 429 height 32
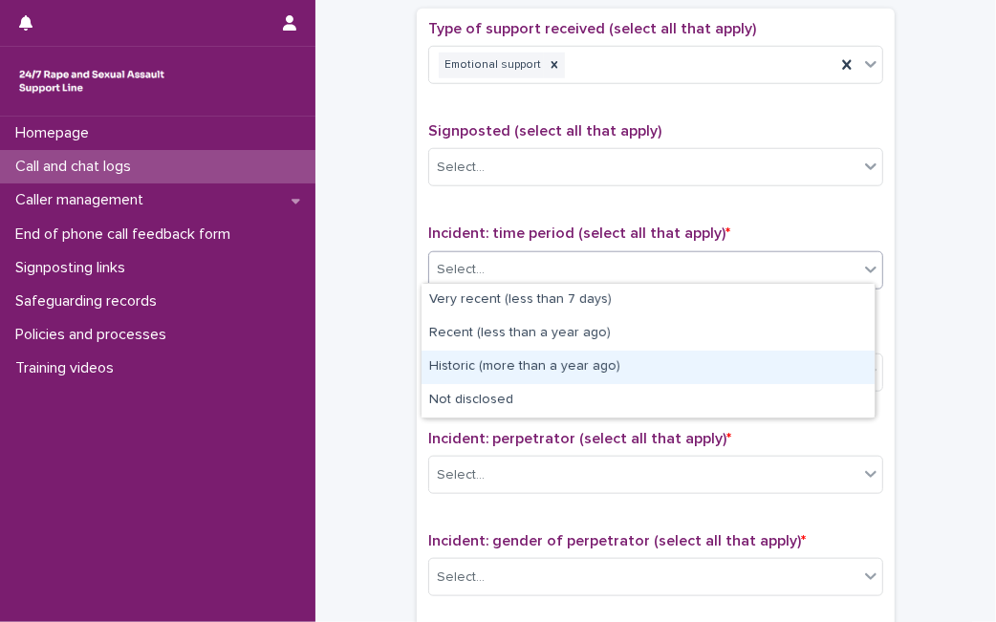
drag, startPoint x: 502, startPoint y: 383, endPoint x: 526, endPoint y: 359, distance: 34.5
click at [526, 359] on div "Historic (more than a year ago)" at bounding box center [647, 367] width 453 height 33
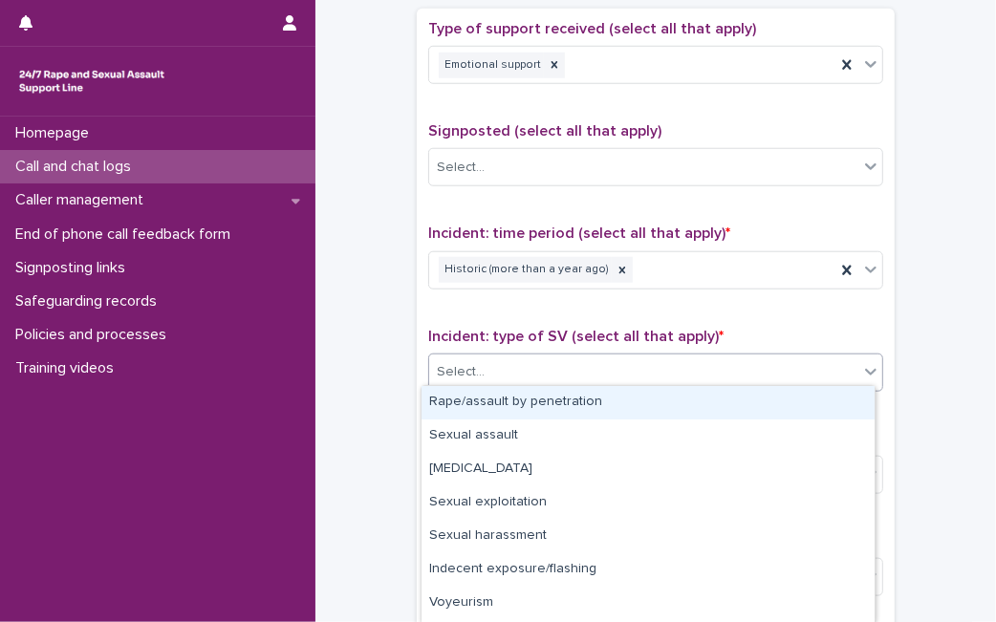
click at [526, 359] on div "Select..." at bounding box center [643, 372] width 429 height 32
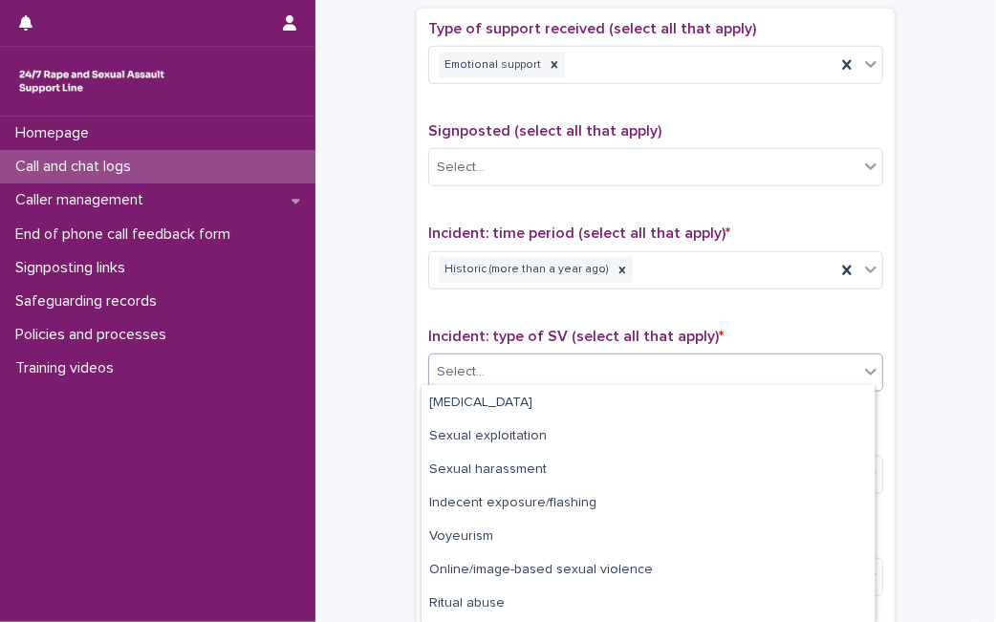
scroll to position [96, 0]
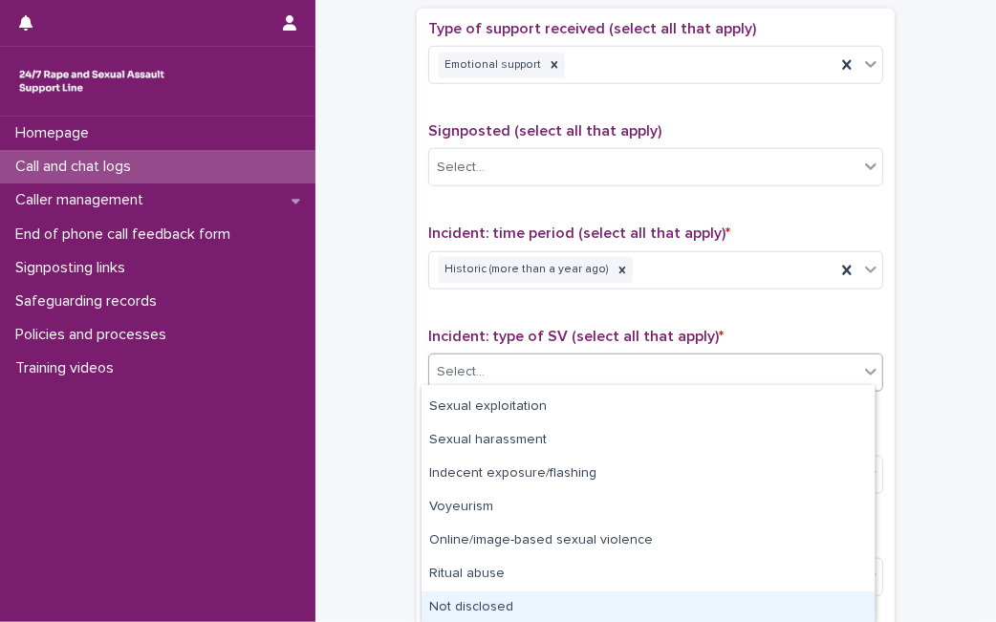
click at [780, 602] on div "Not disclosed" at bounding box center [647, 607] width 453 height 33
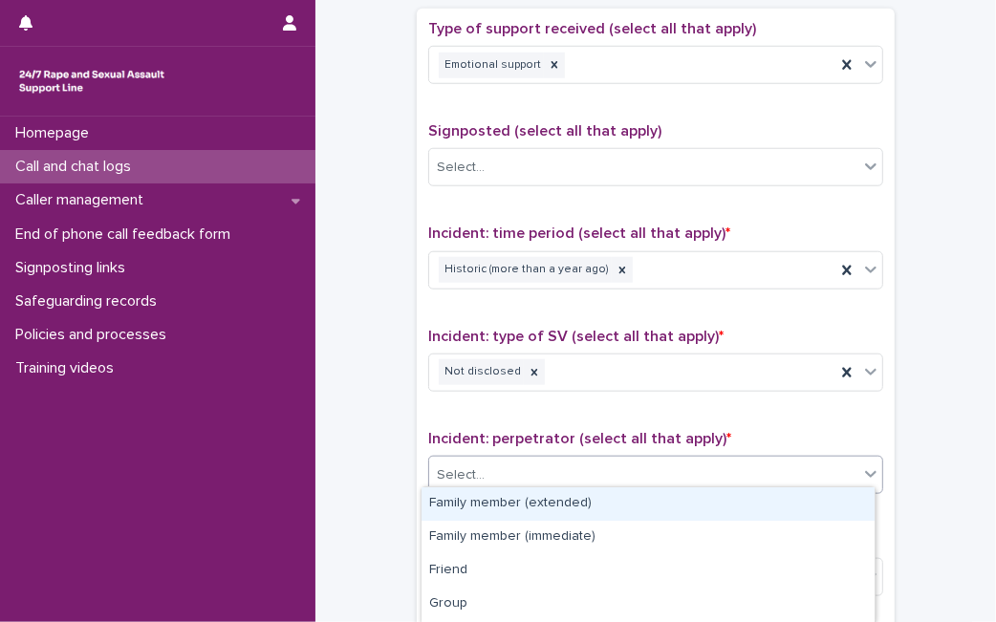
click at [770, 470] on div "Select..." at bounding box center [643, 476] width 429 height 32
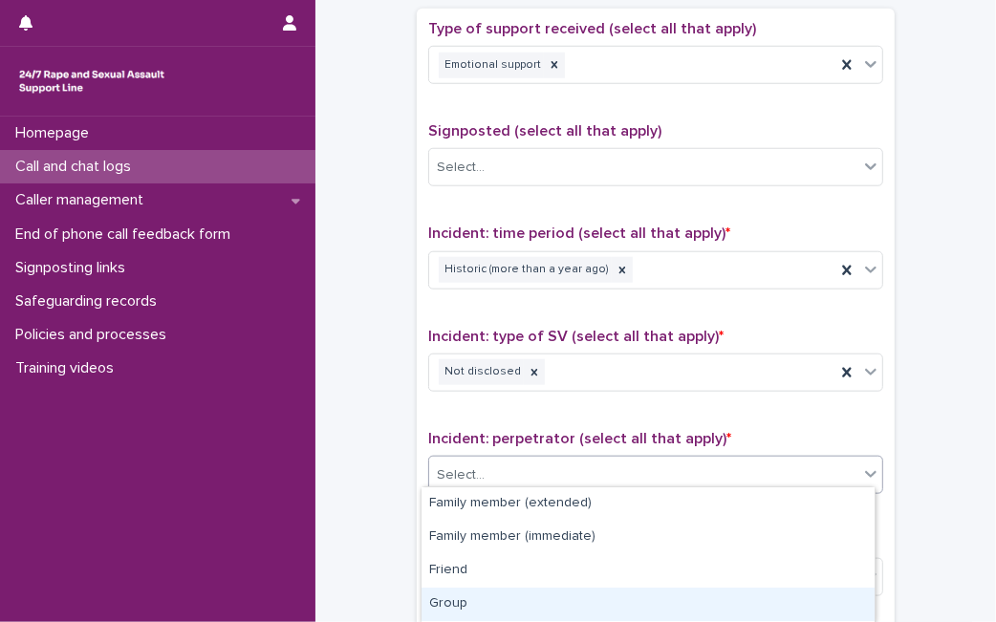
click at [729, 601] on div "Group" at bounding box center [647, 604] width 453 height 33
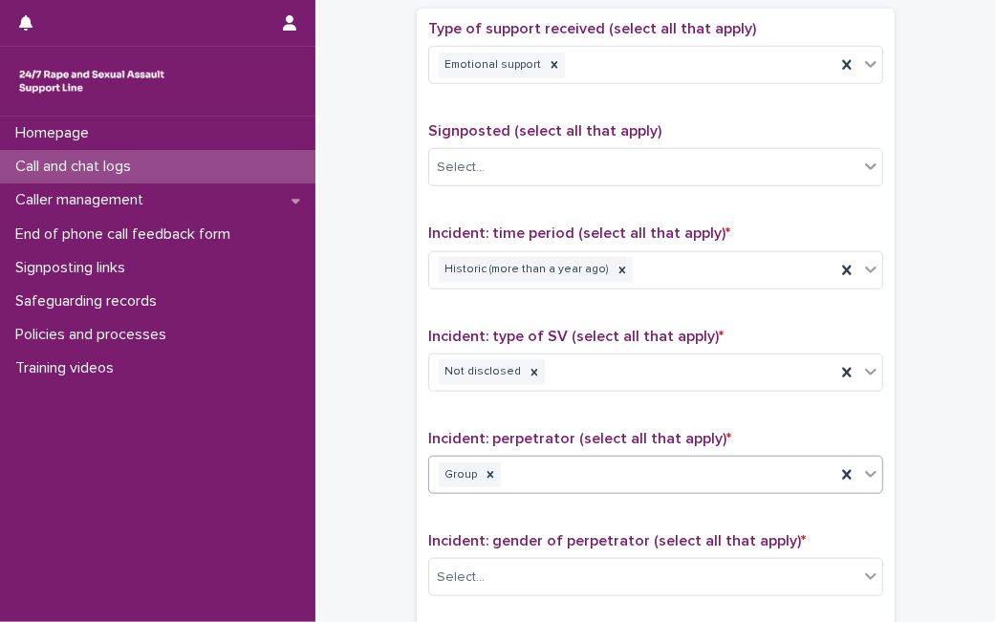
scroll to position [1483, 0]
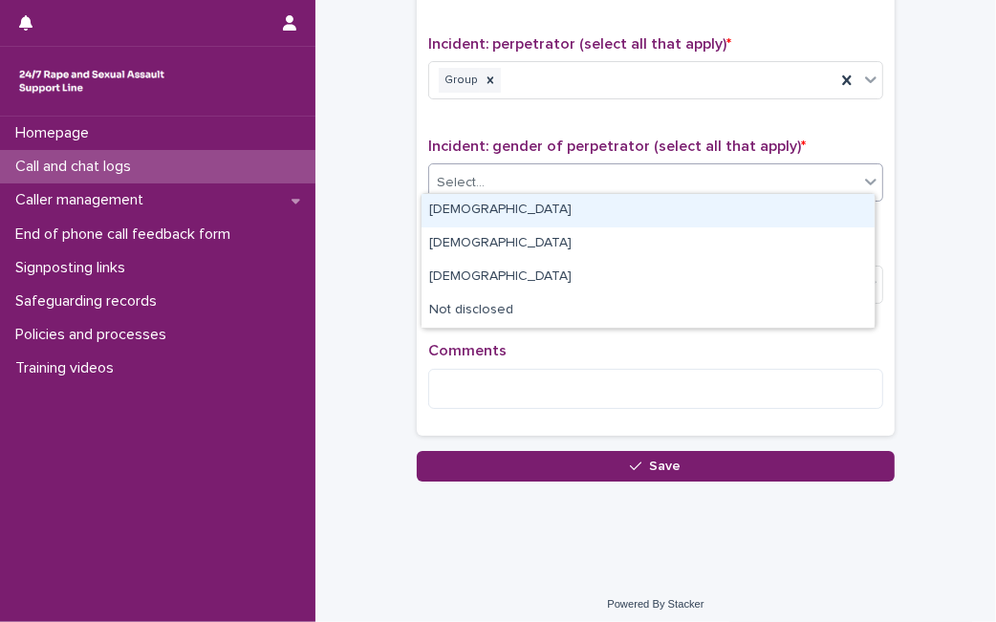
click at [795, 179] on div "Select..." at bounding box center [643, 183] width 429 height 32
click at [525, 221] on div "[DEMOGRAPHIC_DATA]" at bounding box center [647, 210] width 453 height 33
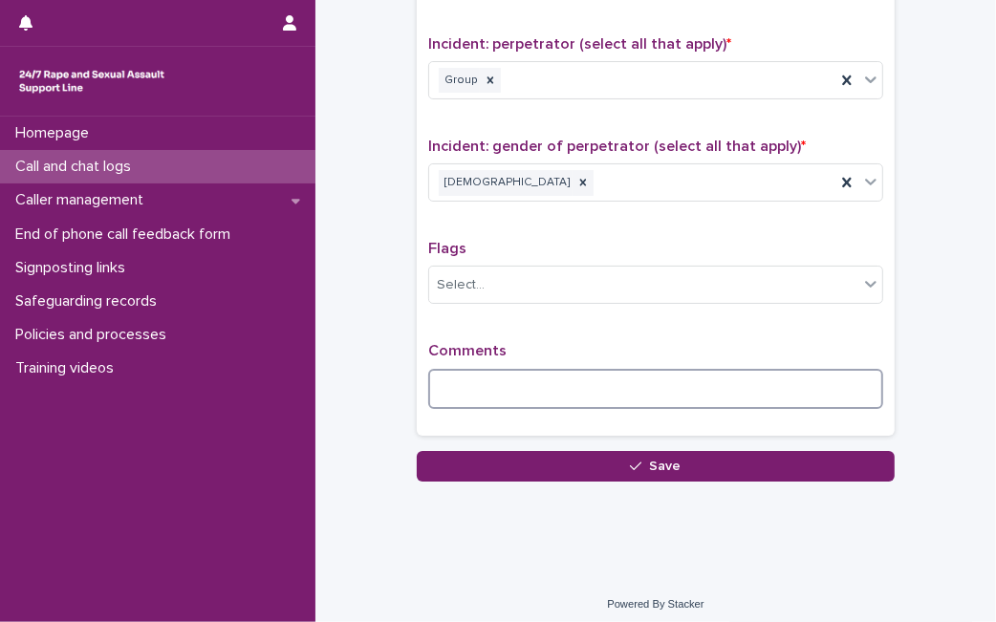
click at [482, 382] on textarea at bounding box center [655, 389] width 455 height 40
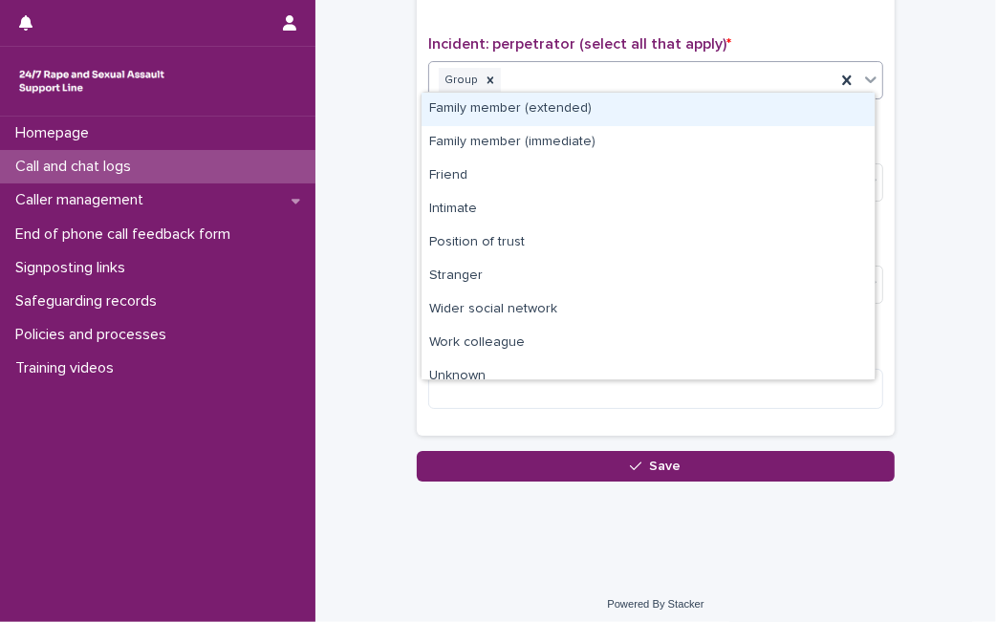
click at [870, 75] on icon at bounding box center [870, 79] width 19 height 19
click at [666, 118] on div "Family member (extended)" at bounding box center [647, 109] width 453 height 33
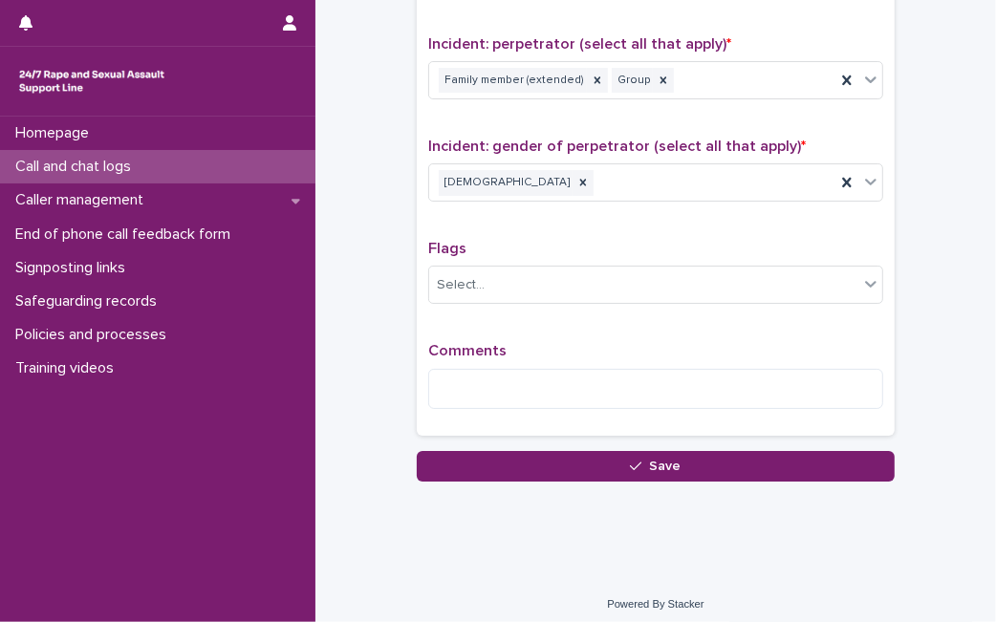
click at [587, 84] on div at bounding box center [597, 81] width 21 height 26
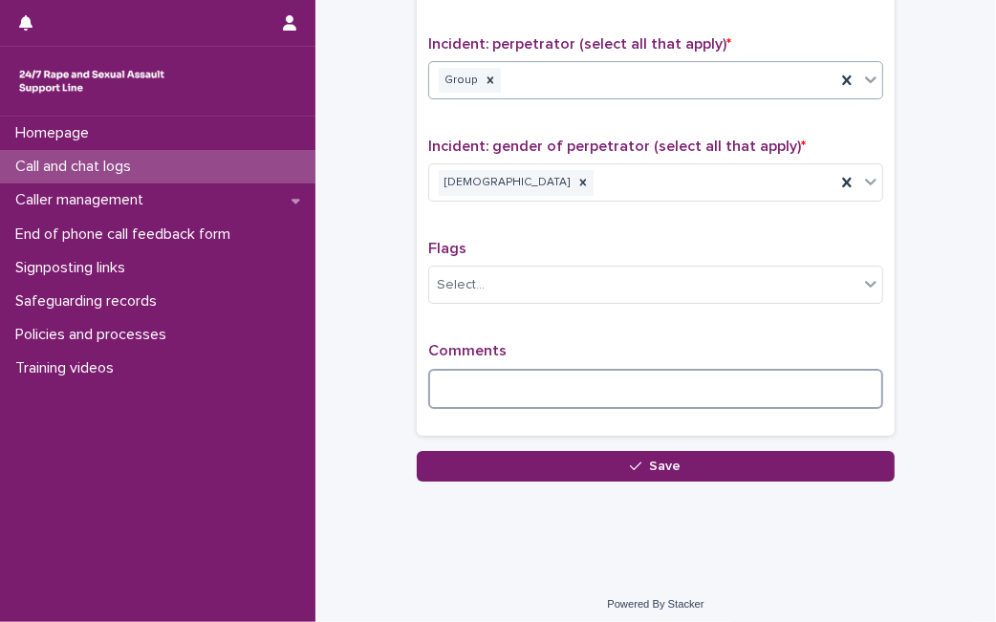
click at [532, 377] on textarea at bounding box center [655, 389] width 455 height 40
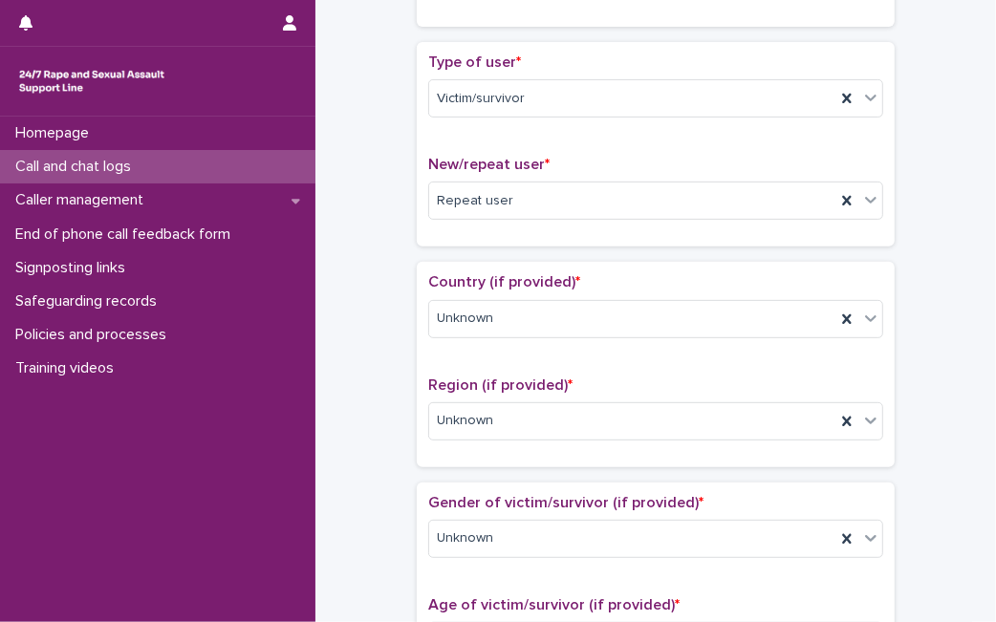
scroll to position [0, 0]
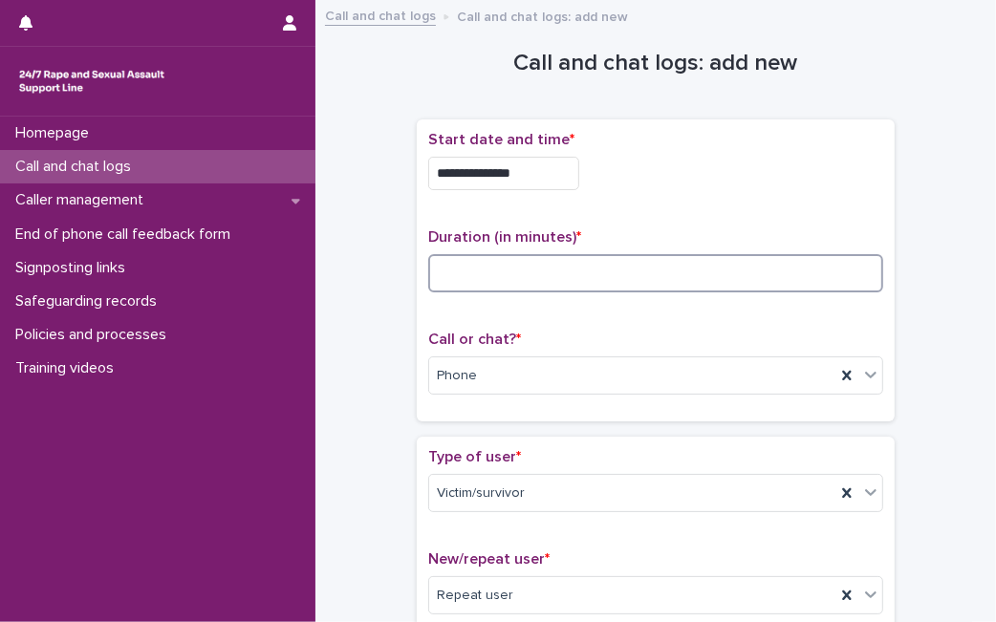
click at [764, 285] on input at bounding box center [655, 273] width 455 height 38
type input "**"
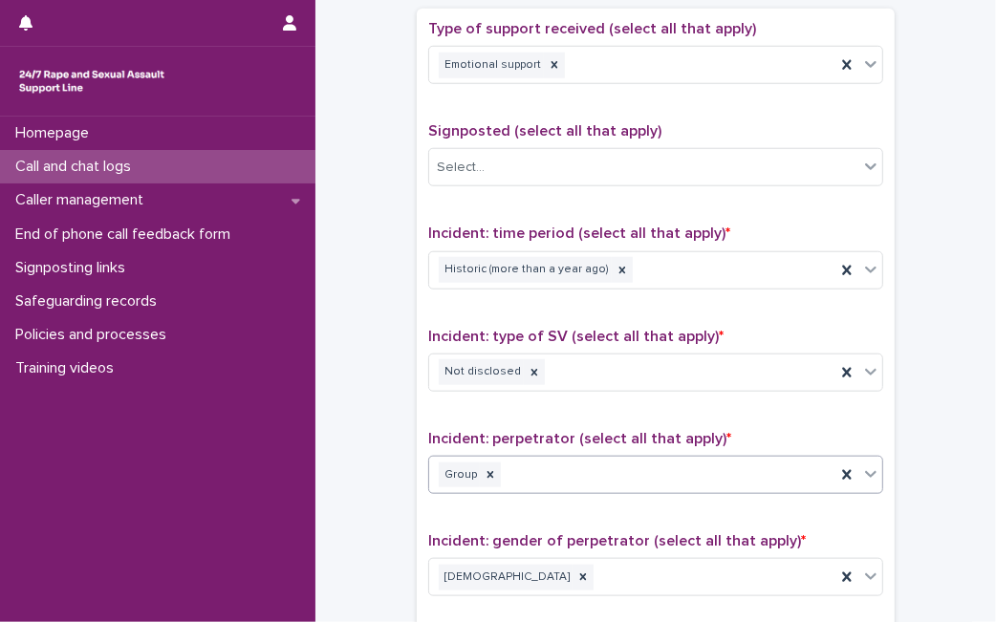
scroll to position [1483, 0]
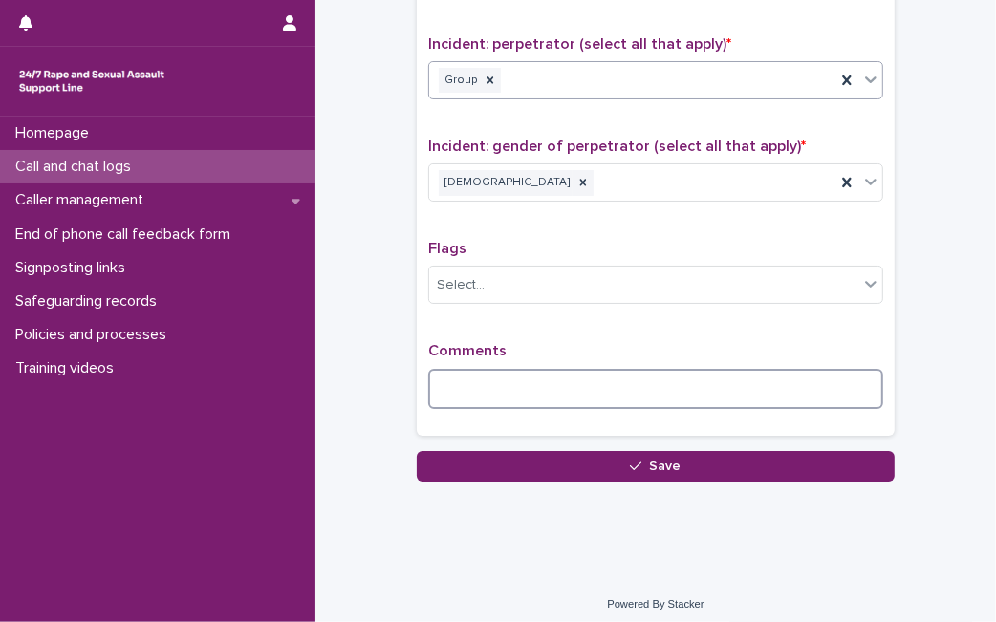
click at [742, 385] on textarea at bounding box center [655, 389] width 455 height 40
click at [456, 375] on textarea at bounding box center [655, 389] width 455 height 40
click at [806, 382] on textarea at bounding box center [655, 389] width 455 height 40
click at [461, 379] on textarea at bounding box center [655, 389] width 455 height 40
click at [750, 393] on textarea at bounding box center [655, 389] width 455 height 40
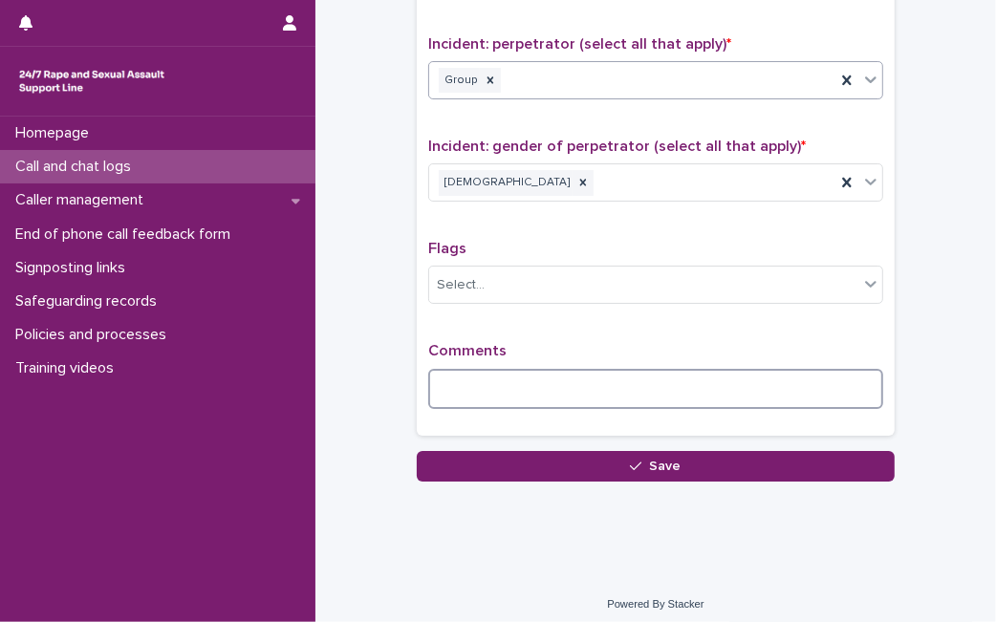
click at [468, 389] on textarea at bounding box center [655, 389] width 455 height 40
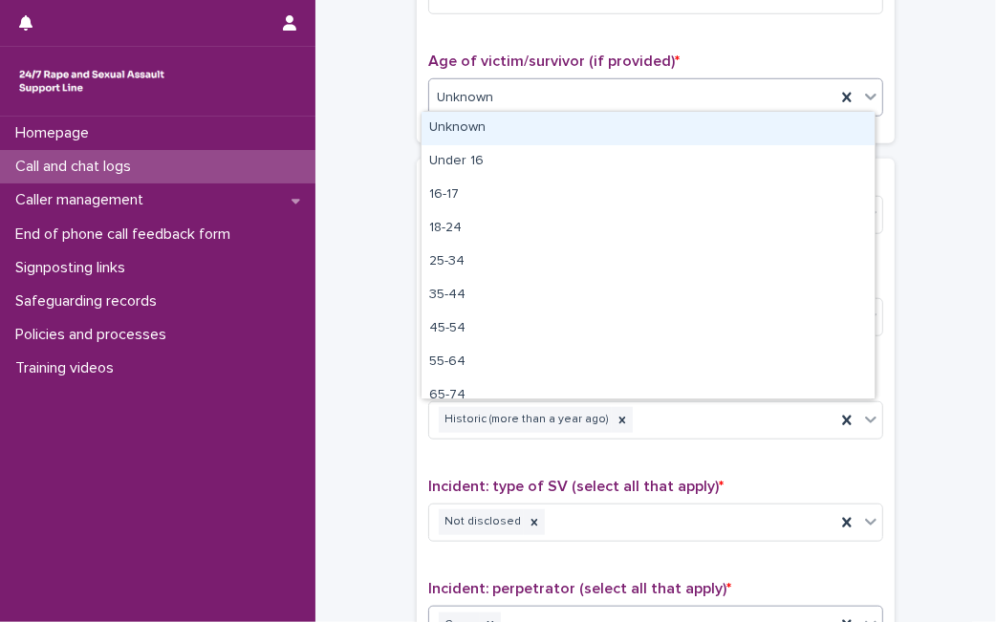
click at [768, 93] on div "Unknown" at bounding box center [632, 98] width 406 height 32
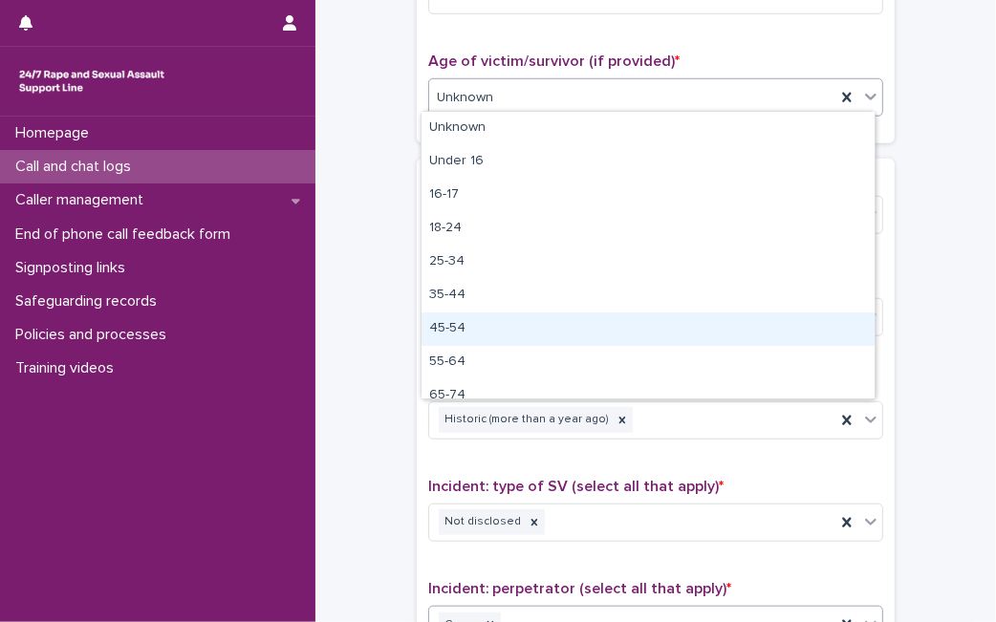
click at [461, 332] on div "45-54" at bounding box center [647, 328] width 453 height 33
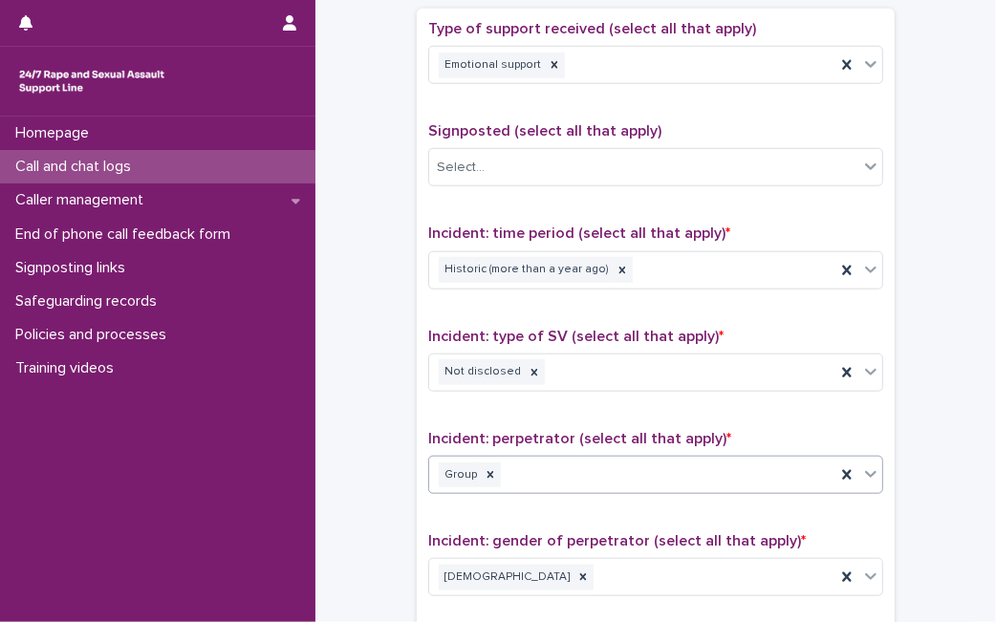
scroll to position [1483, 0]
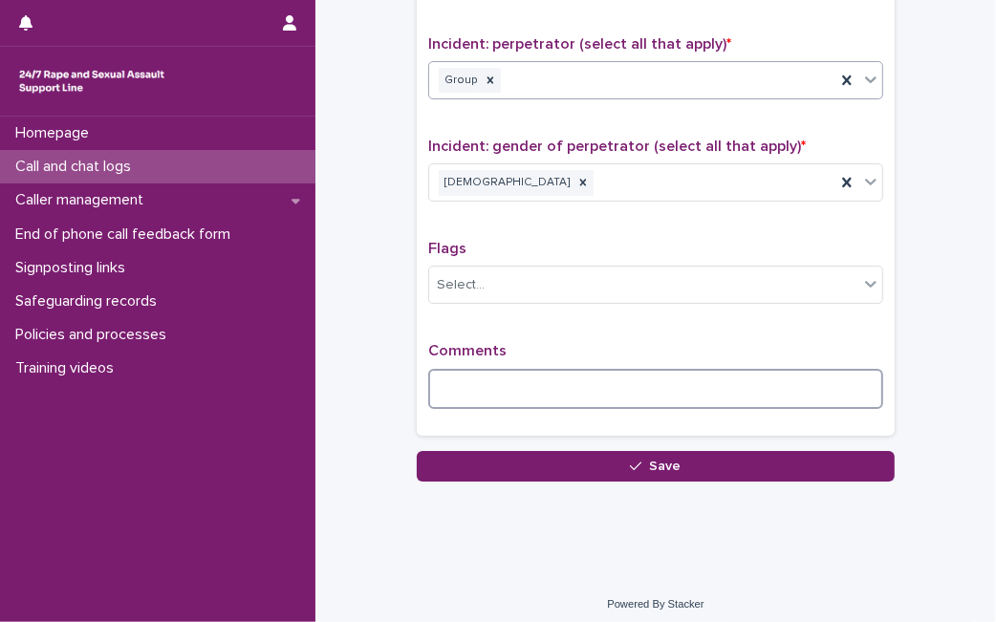
click at [742, 370] on textarea at bounding box center [655, 389] width 455 height 40
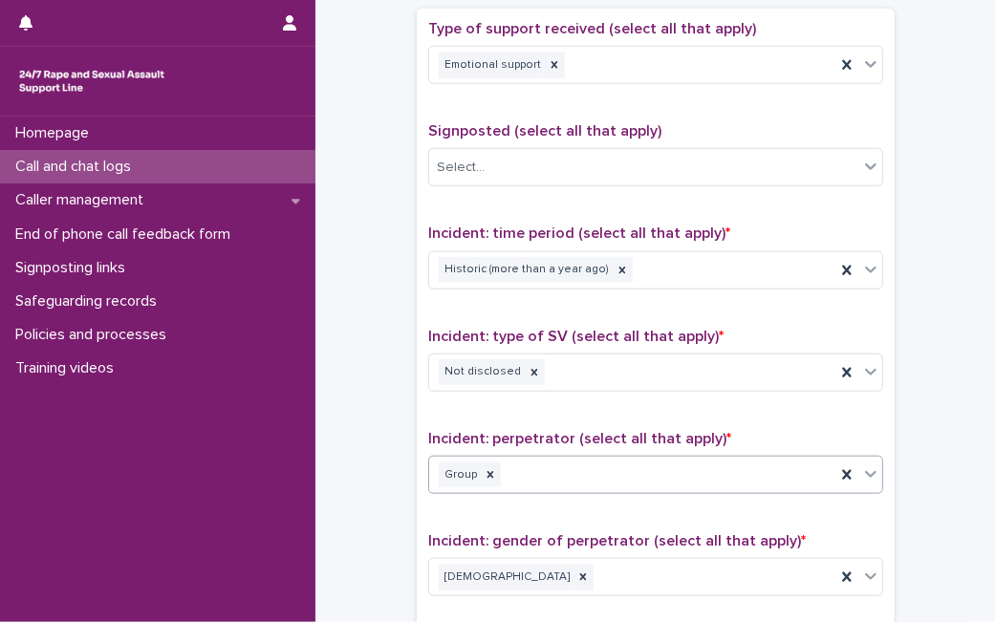
scroll to position [1514, 0]
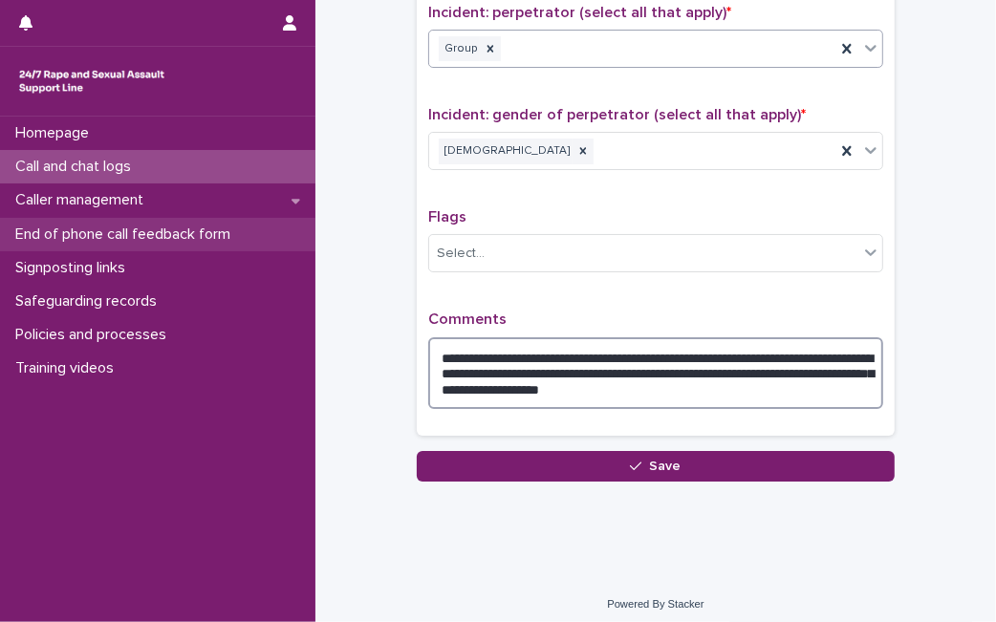
type textarea "**********"
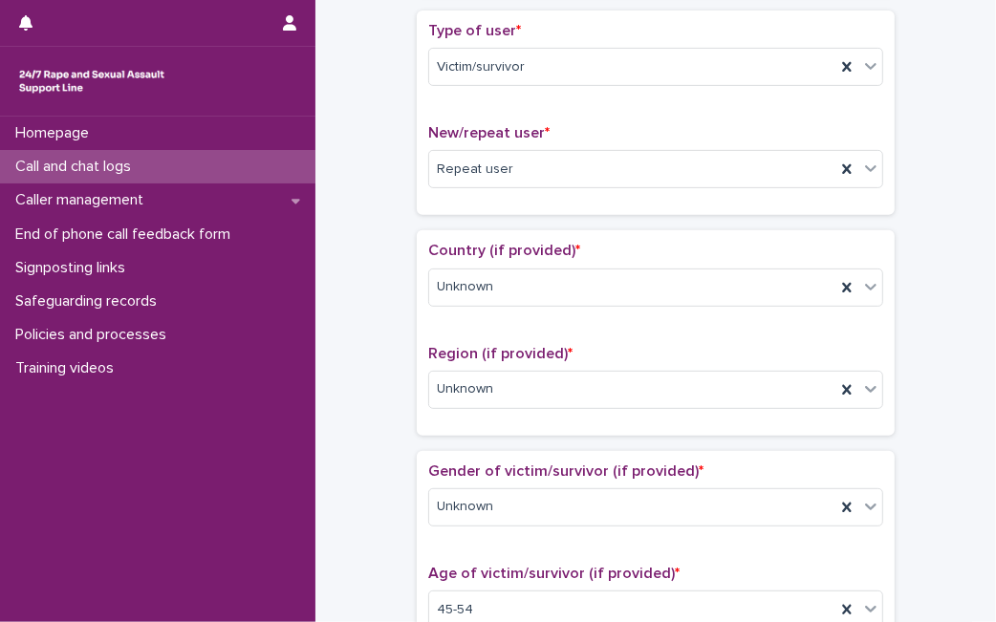
scroll to position [0, 0]
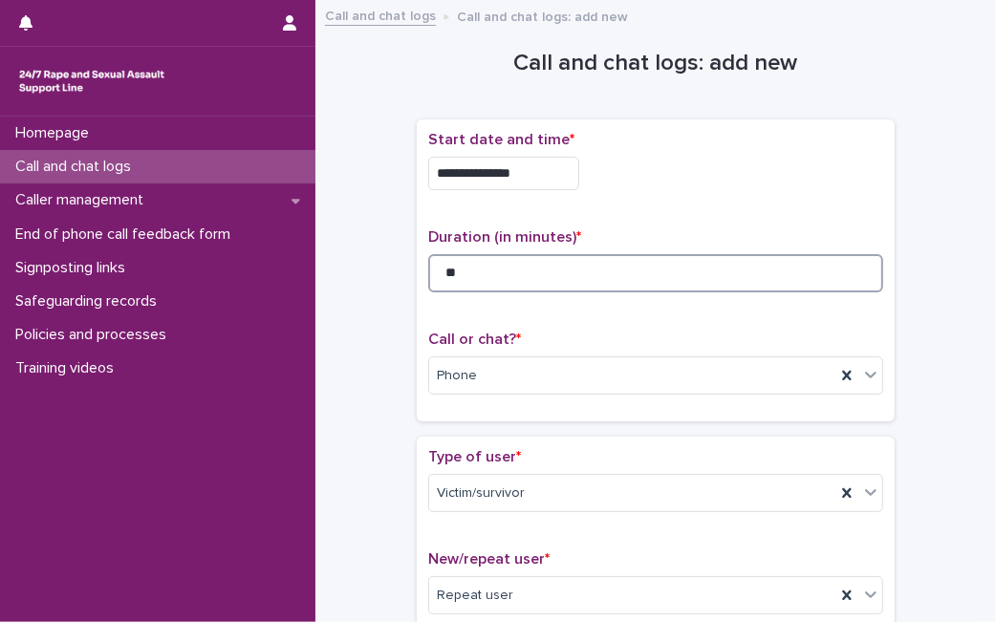
click at [707, 279] on input "**" at bounding box center [655, 273] width 455 height 38
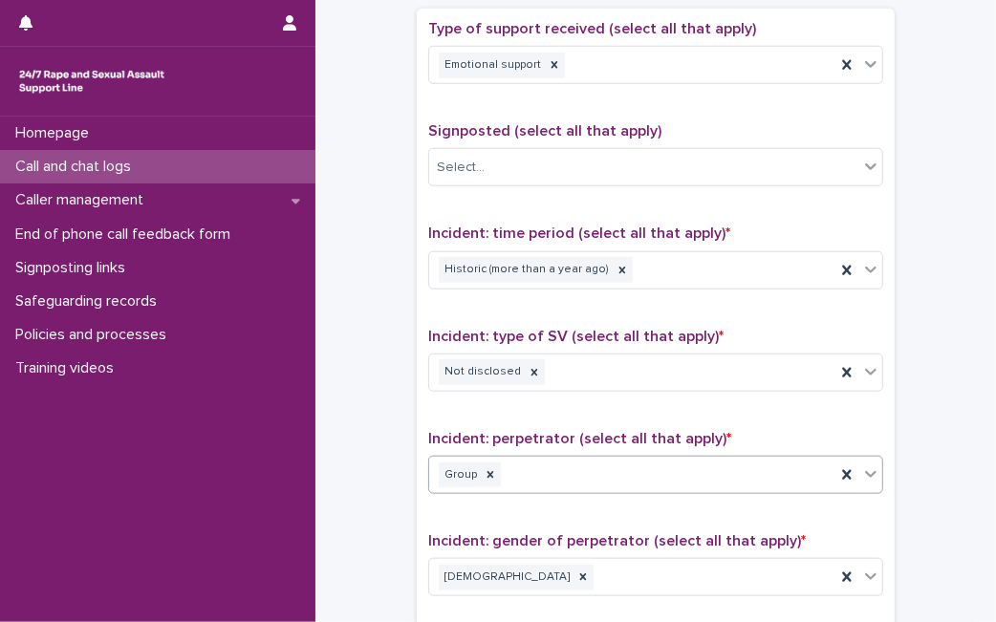
scroll to position [1514, 0]
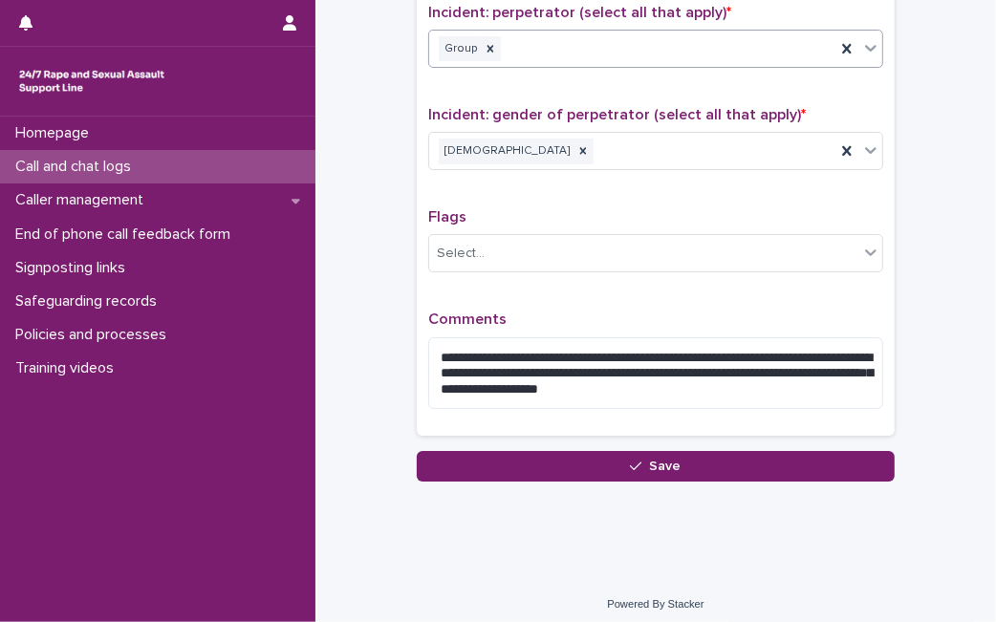
drag, startPoint x: 976, startPoint y: 202, endPoint x: 991, endPoint y: 203, distance: 14.4
click at [991, 203] on div "**********" at bounding box center [498, 311] width 996 height 622
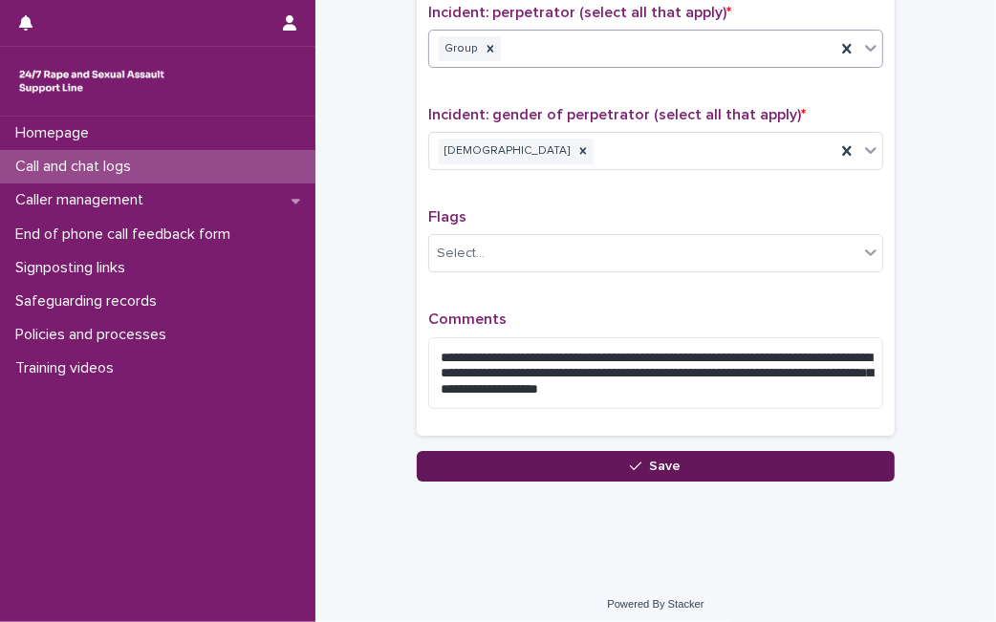
click at [854, 461] on button "Save" at bounding box center [656, 466] width 478 height 31
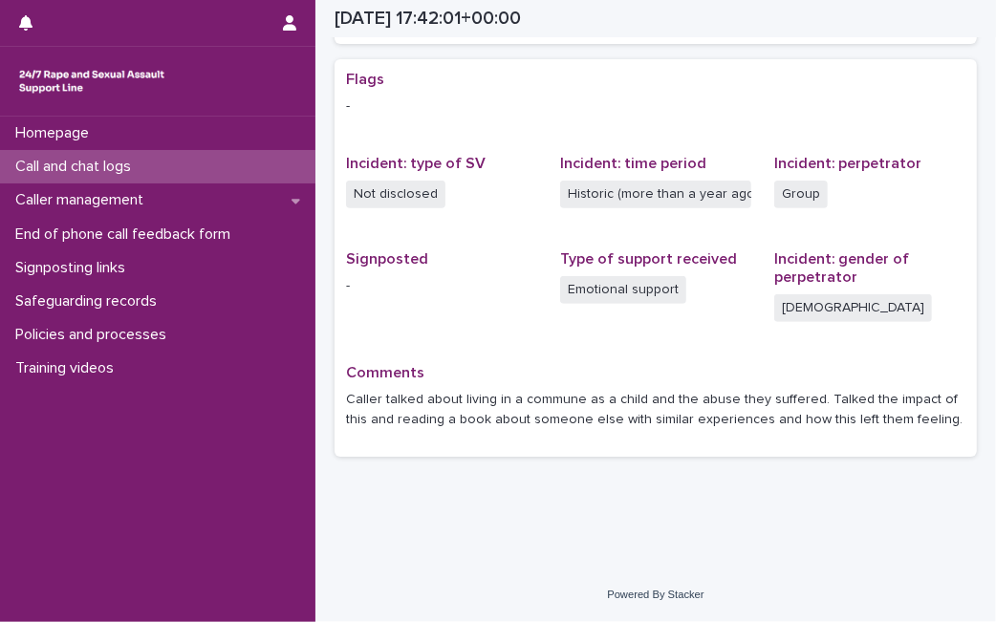
scroll to position [374, 0]
click at [155, 166] on div "Call and chat logs" at bounding box center [157, 166] width 315 height 33
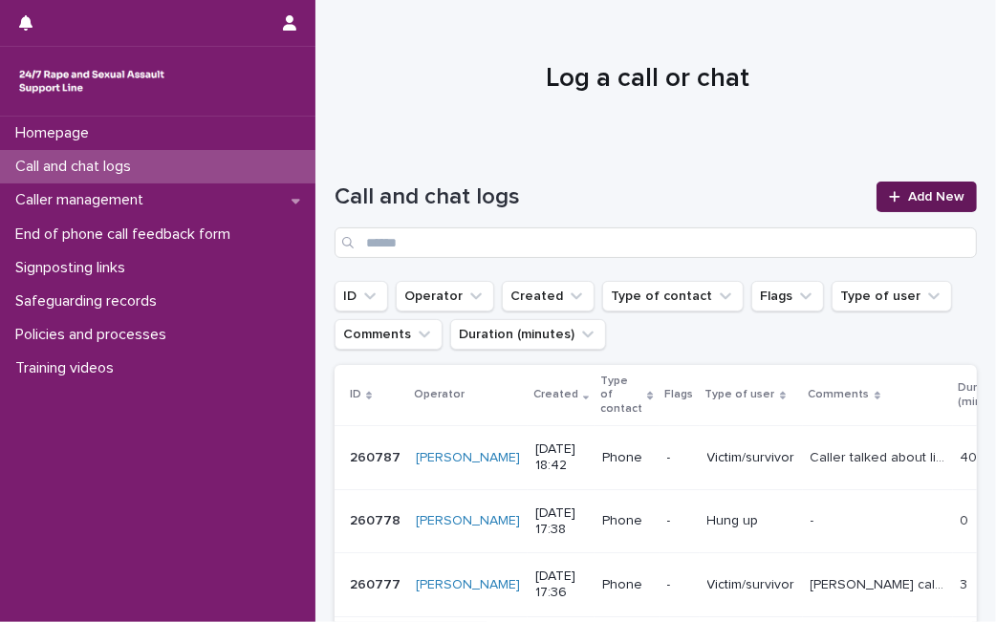
click at [925, 201] on span "Add New" at bounding box center [936, 196] width 56 height 13
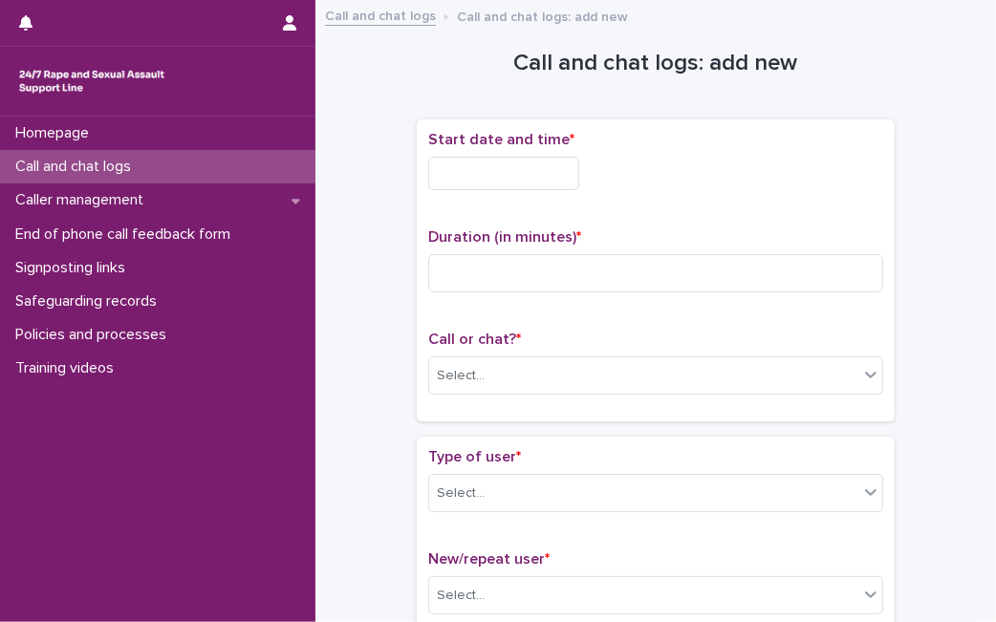
click at [503, 180] on input "text" at bounding box center [503, 173] width 151 height 33
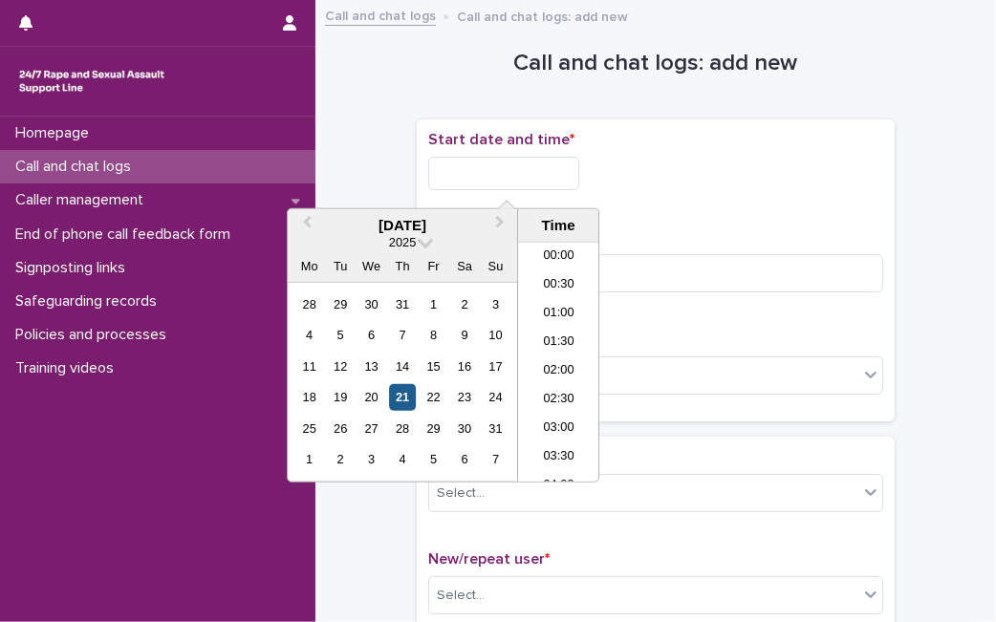
scroll to position [983, 0]
click at [396, 402] on div "21" at bounding box center [403, 397] width 26 height 26
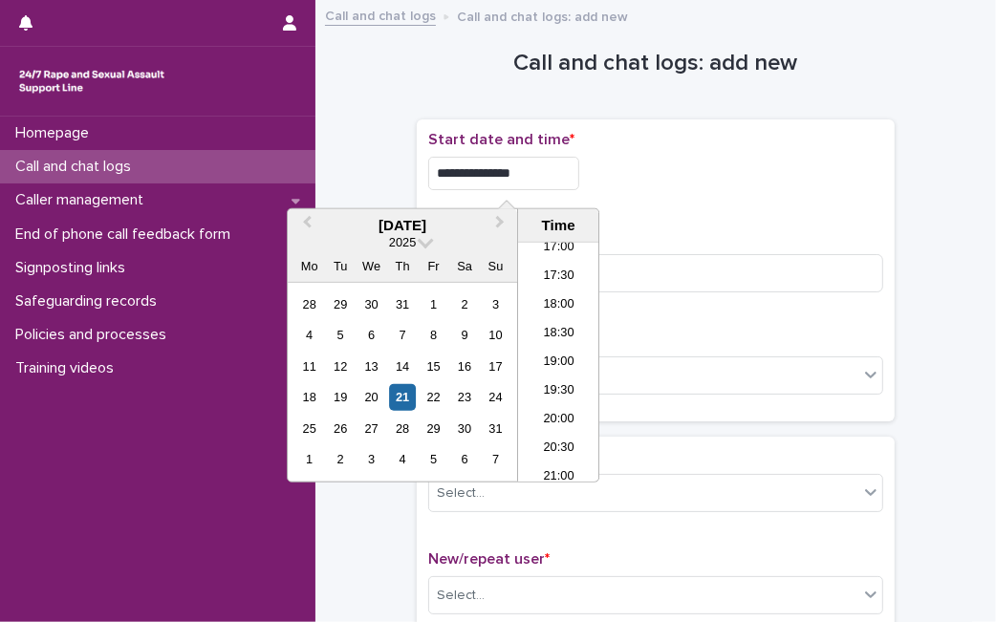
click at [568, 173] on input "**********" at bounding box center [503, 173] width 151 height 33
type input "**********"
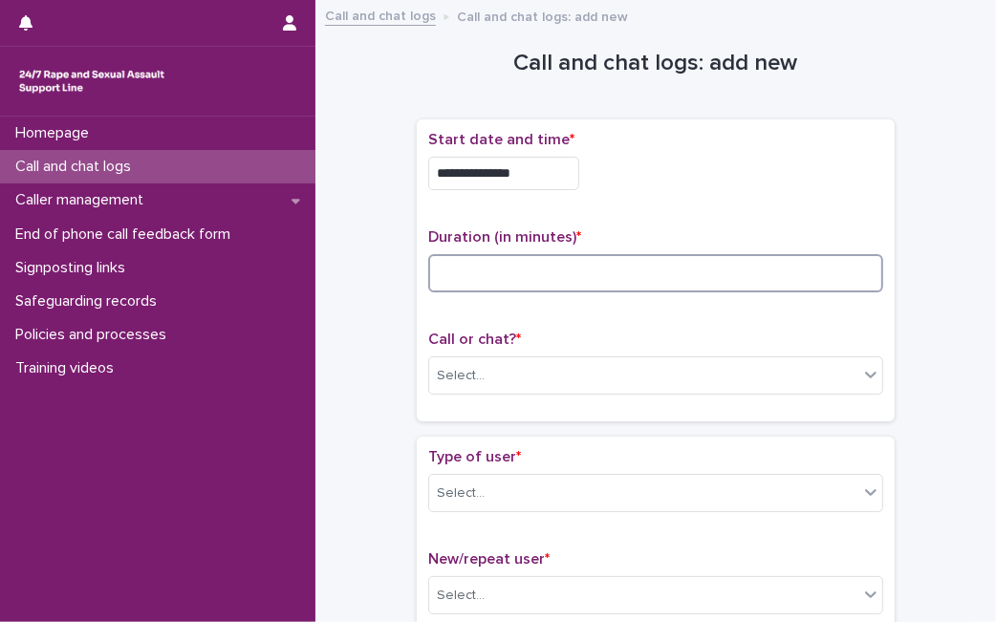
click at [626, 255] on input at bounding box center [655, 273] width 455 height 38
type input "*"
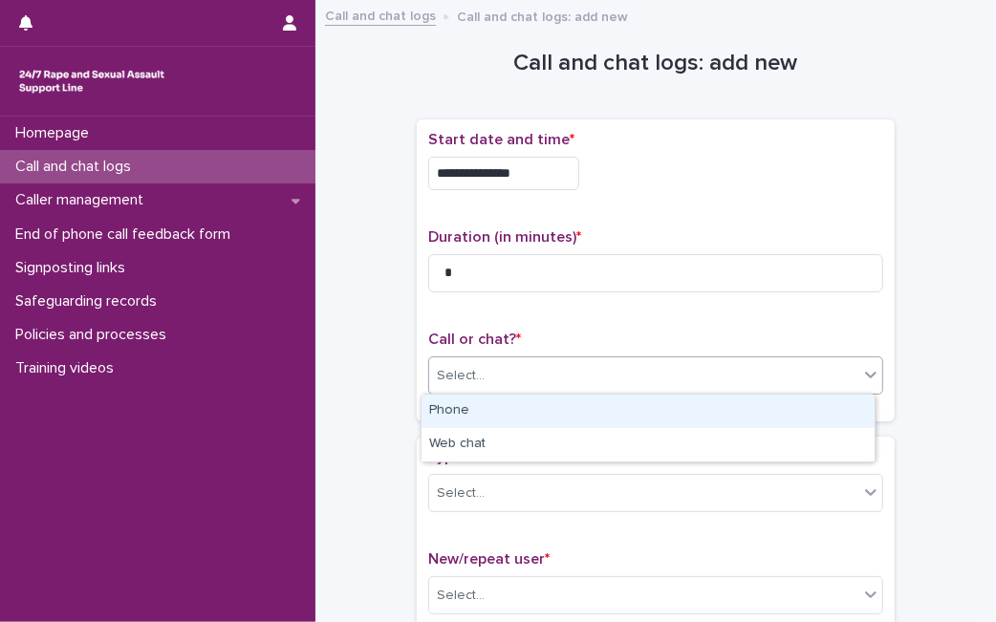
click at [532, 383] on div "Select..." at bounding box center [643, 376] width 429 height 32
click at [515, 407] on div "Phone" at bounding box center [647, 411] width 453 height 33
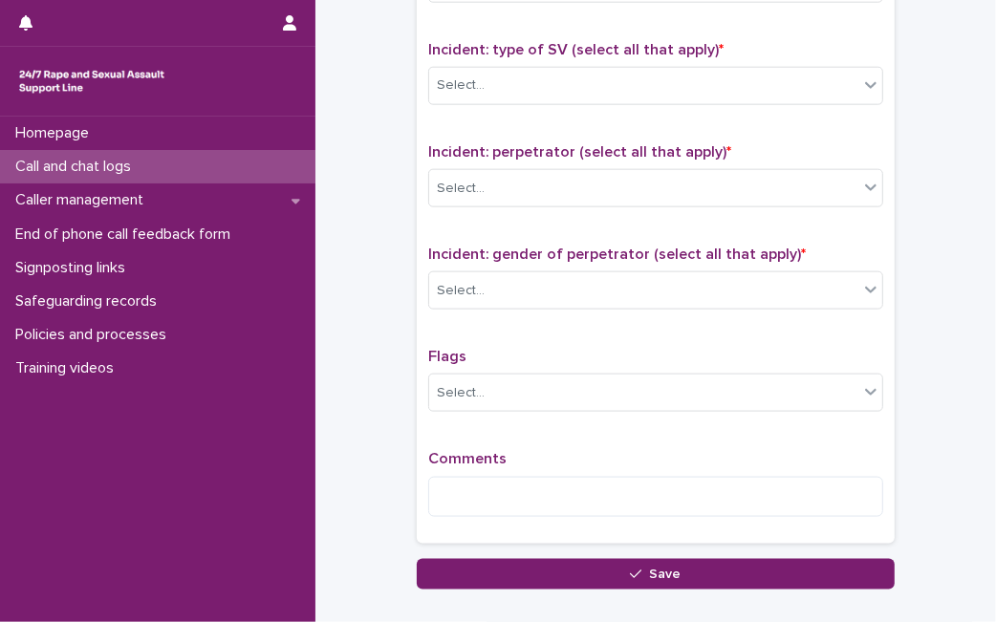
scroll to position [1381, 0]
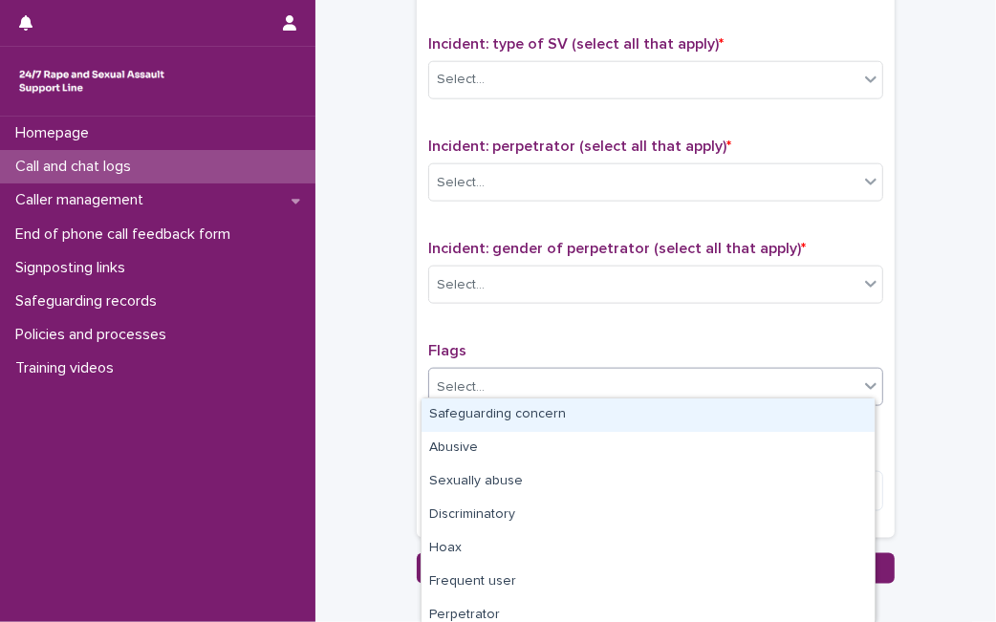
click at [861, 376] on icon at bounding box center [870, 385] width 19 height 19
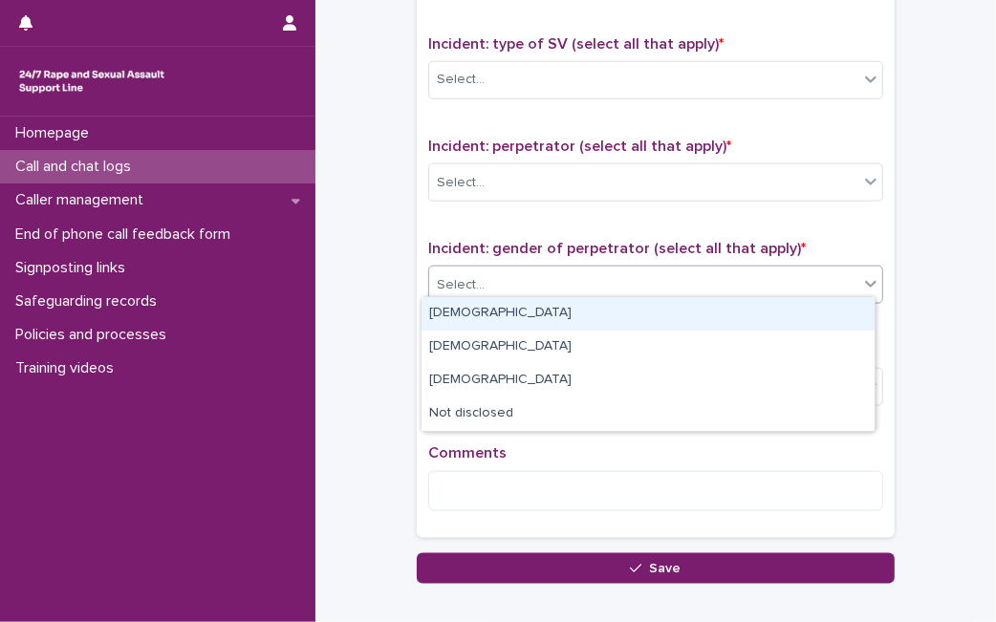
click at [688, 269] on div "Select..." at bounding box center [643, 285] width 429 height 32
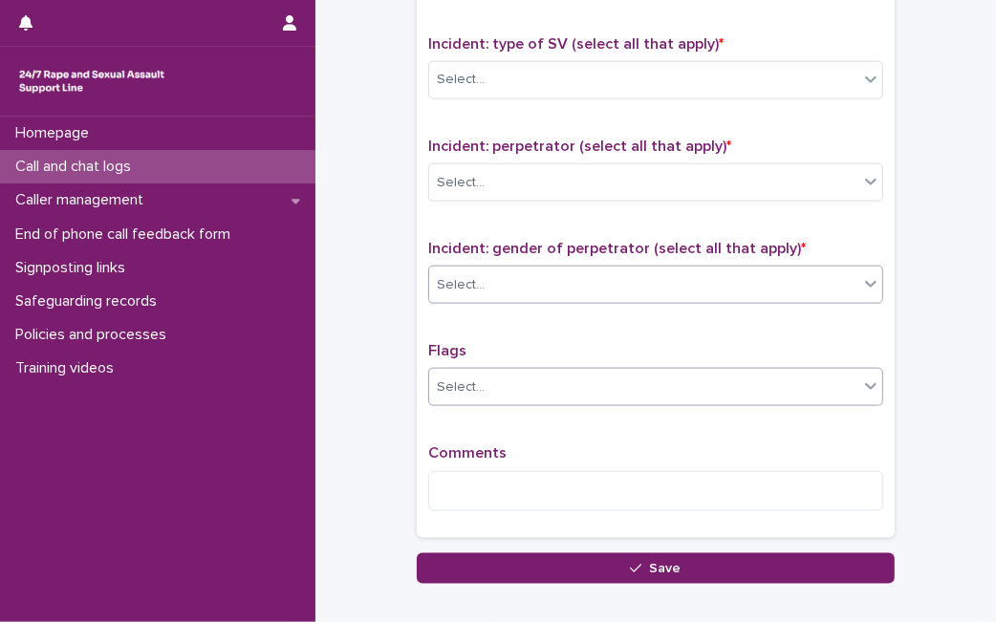
click at [673, 372] on div "Select..." at bounding box center [643, 388] width 429 height 32
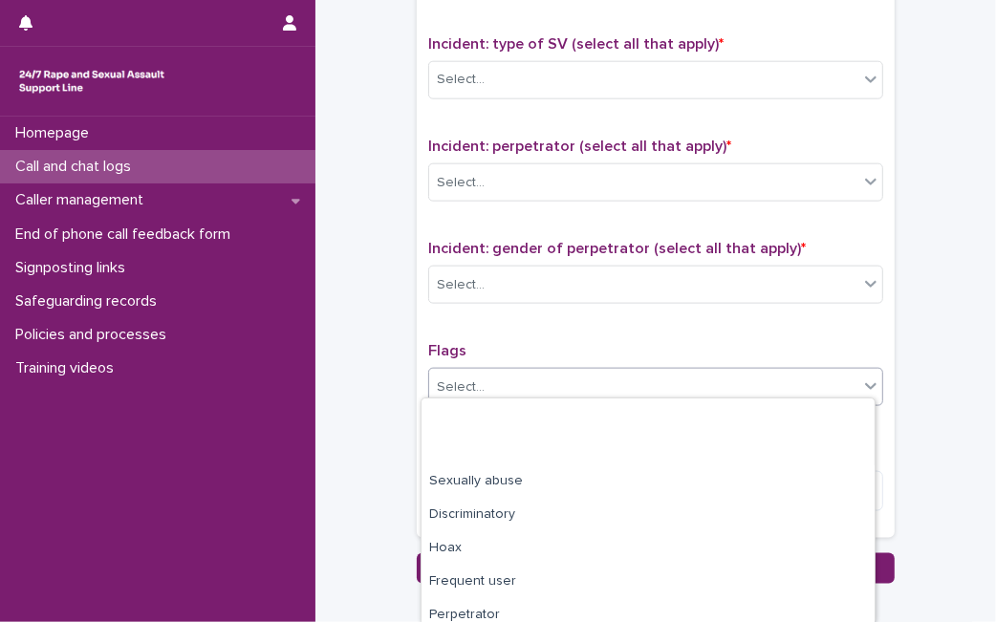
scroll to position [177, 0]
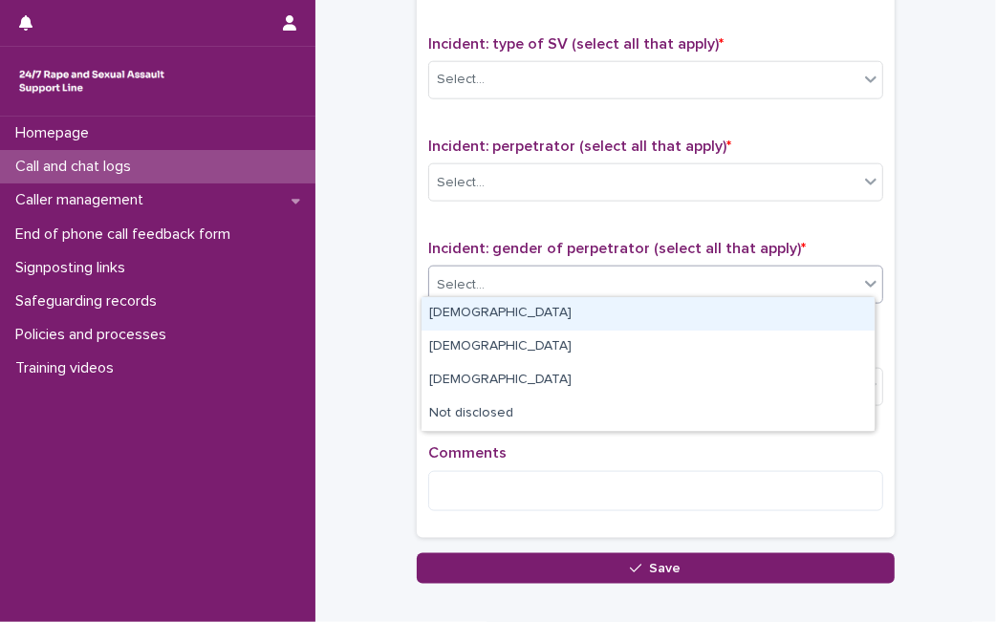
click at [635, 283] on div "Select..." at bounding box center [643, 285] width 429 height 32
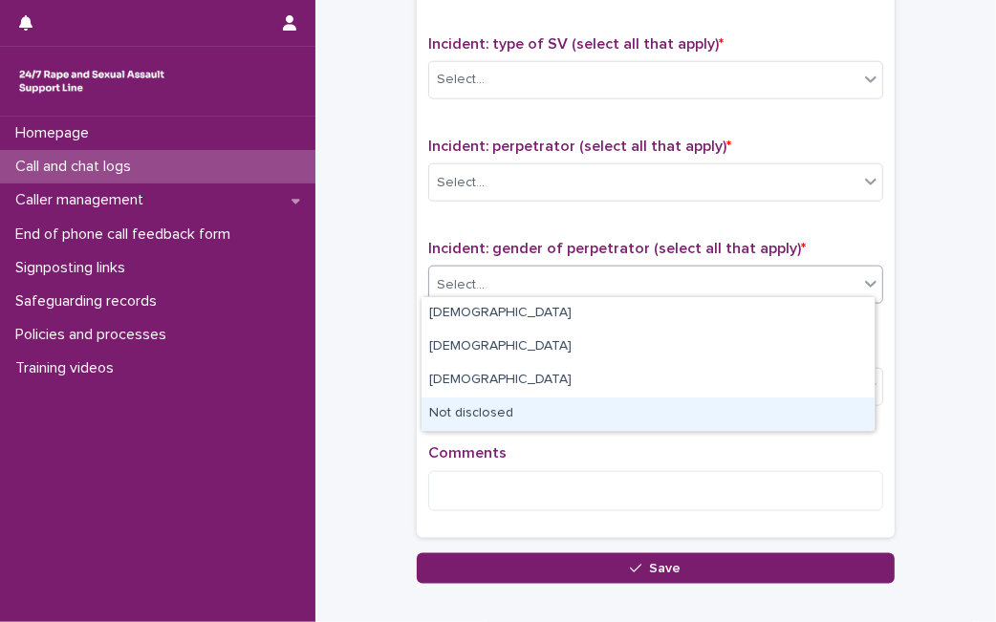
click at [584, 405] on div "Not disclosed" at bounding box center [647, 413] width 453 height 33
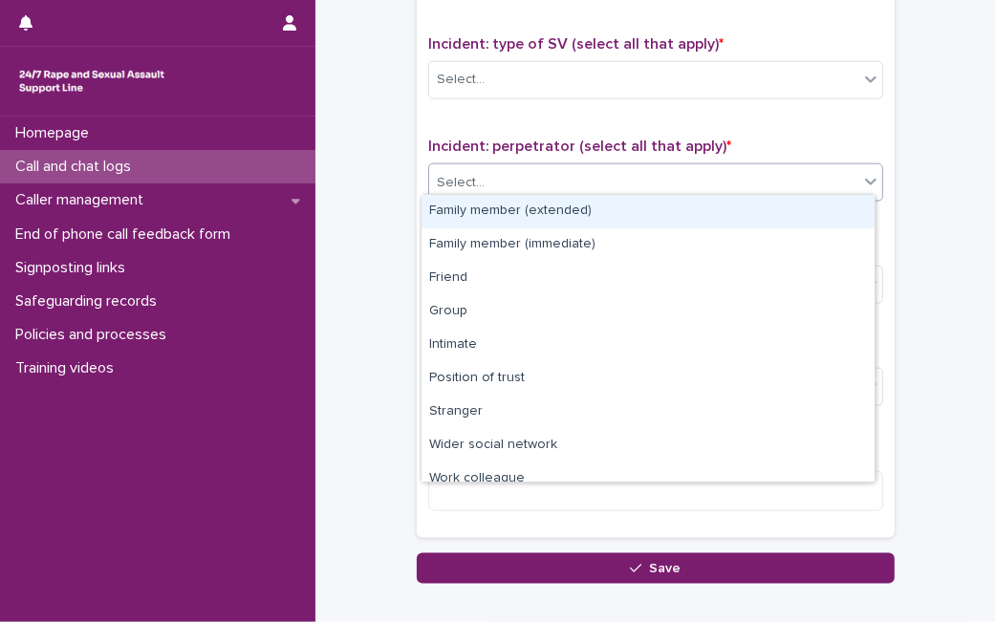
click at [661, 171] on div "Select..." at bounding box center [643, 183] width 429 height 32
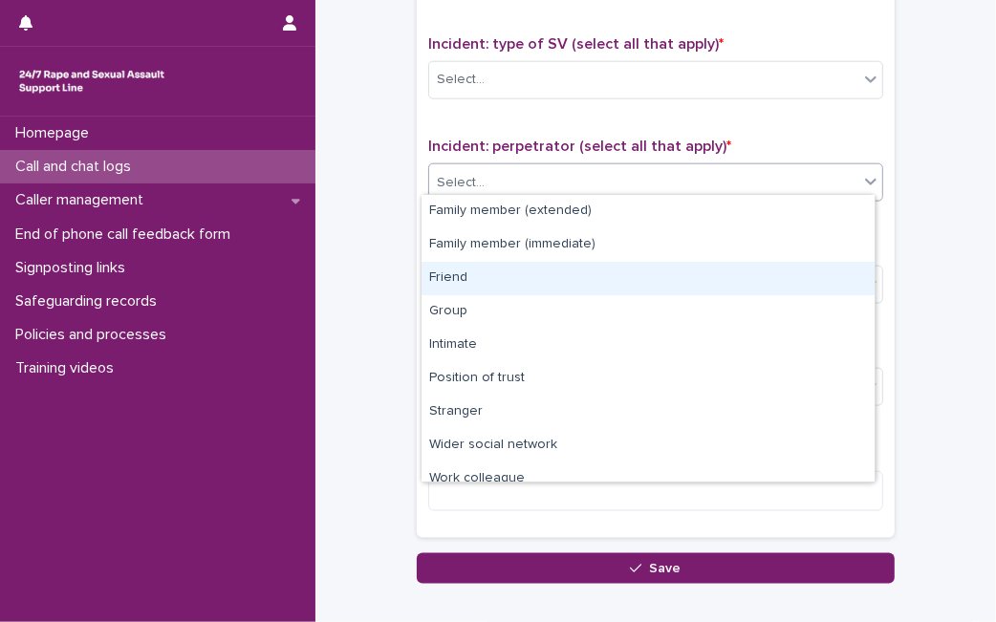
scroll to position [81, 0]
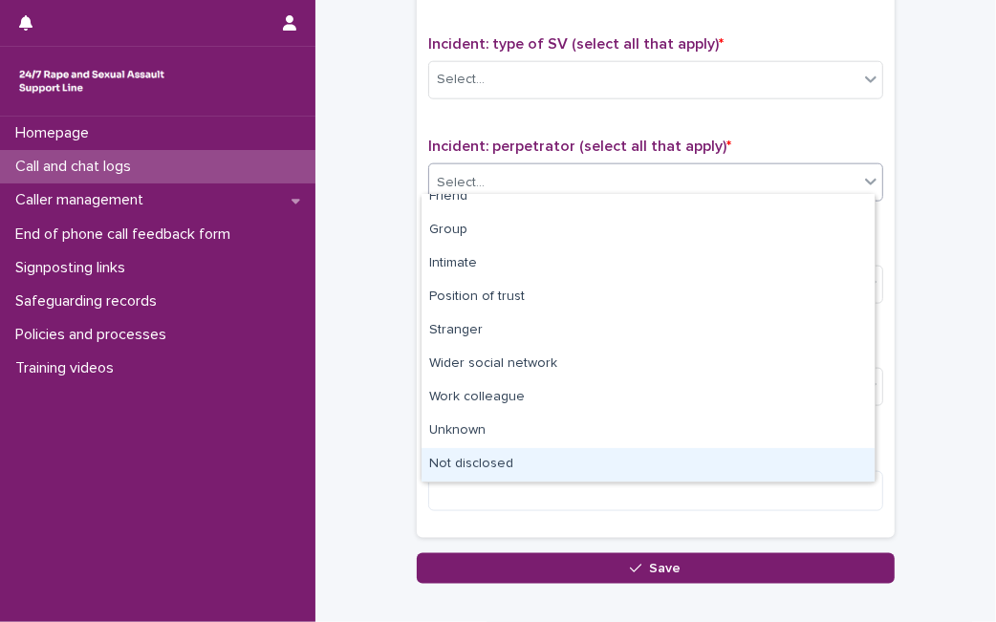
click at [698, 451] on div "Not disclosed" at bounding box center [647, 464] width 453 height 33
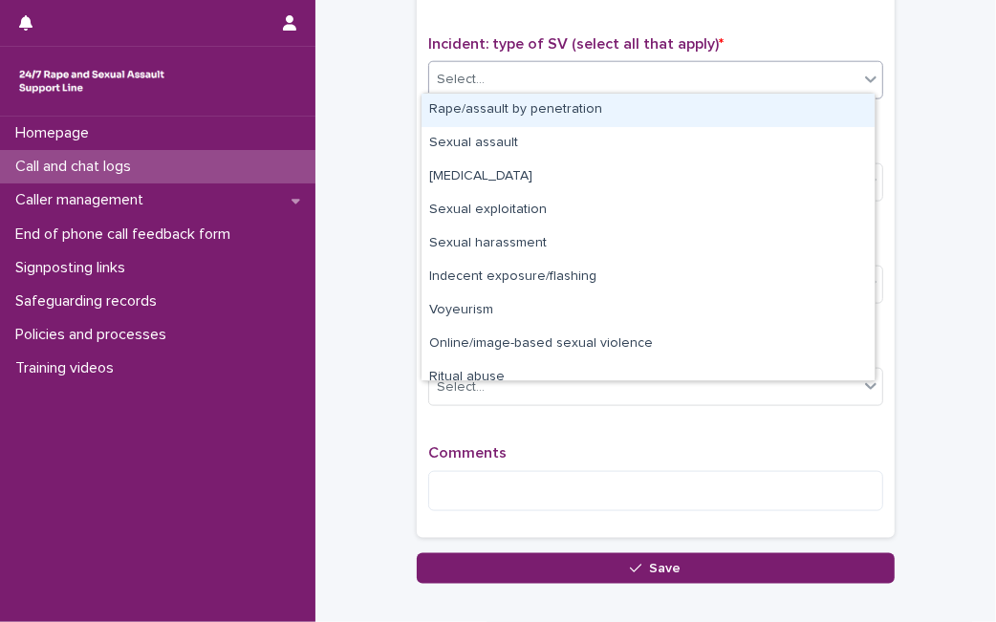
click at [703, 77] on div "Select..." at bounding box center [643, 80] width 429 height 32
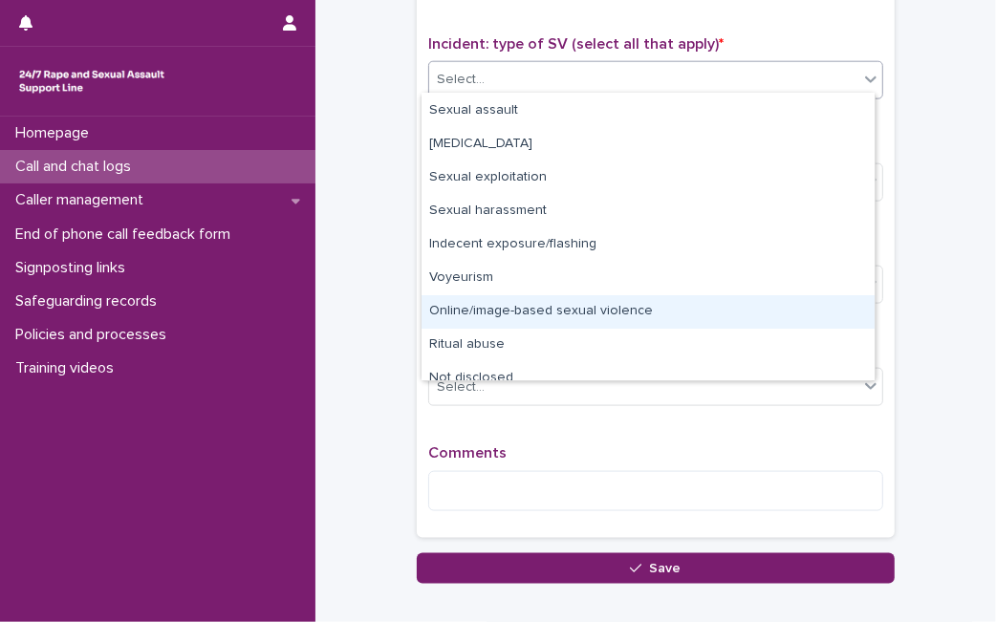
scroll to position [47, 0]
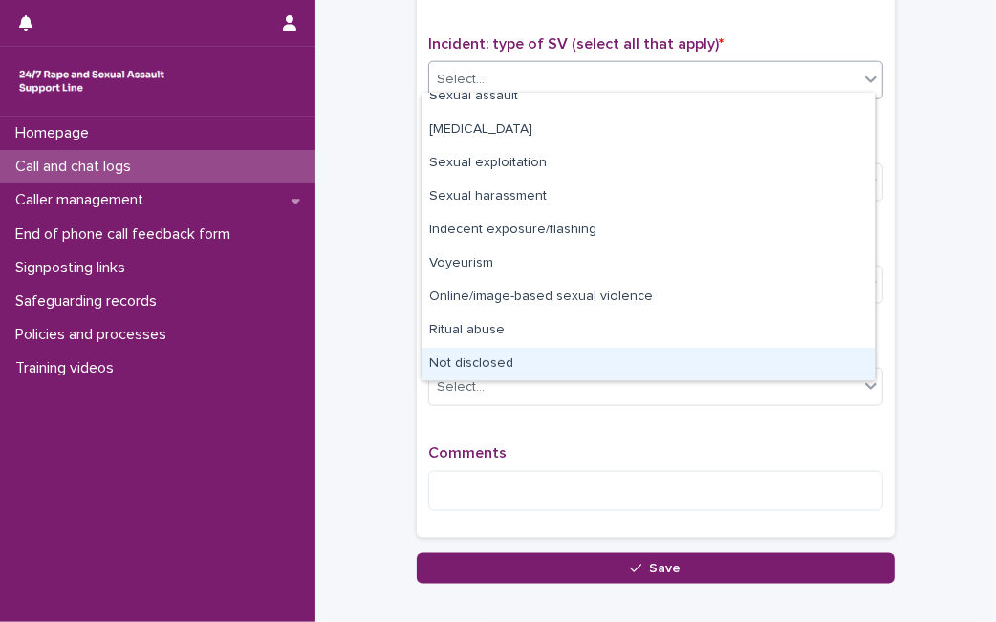
click at [809, 359] on div "Not disclosed" at bounding box center [647, 364] width 453 height 33
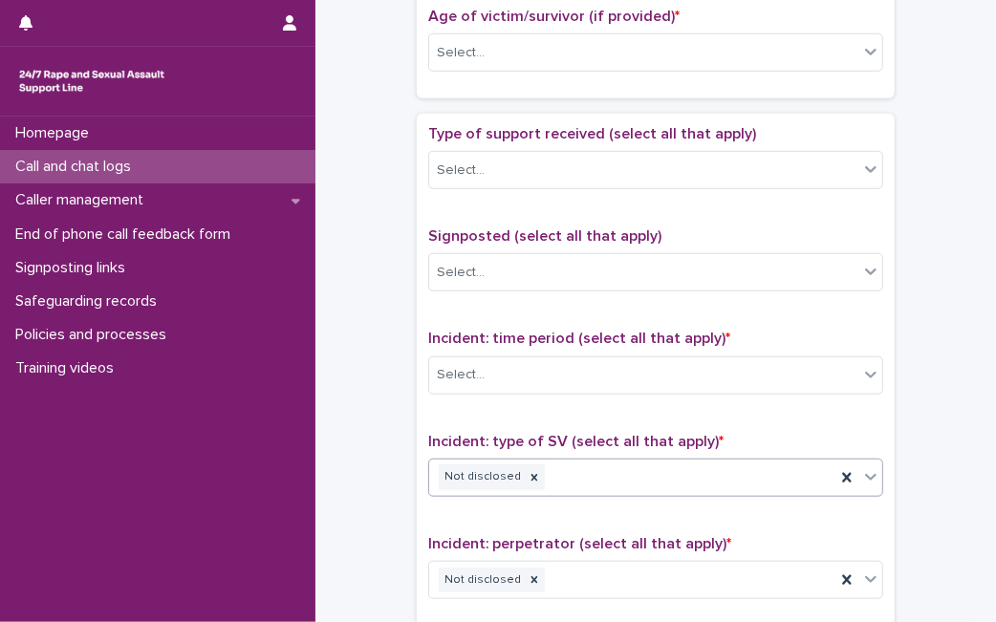
scroll to position [918, 0]
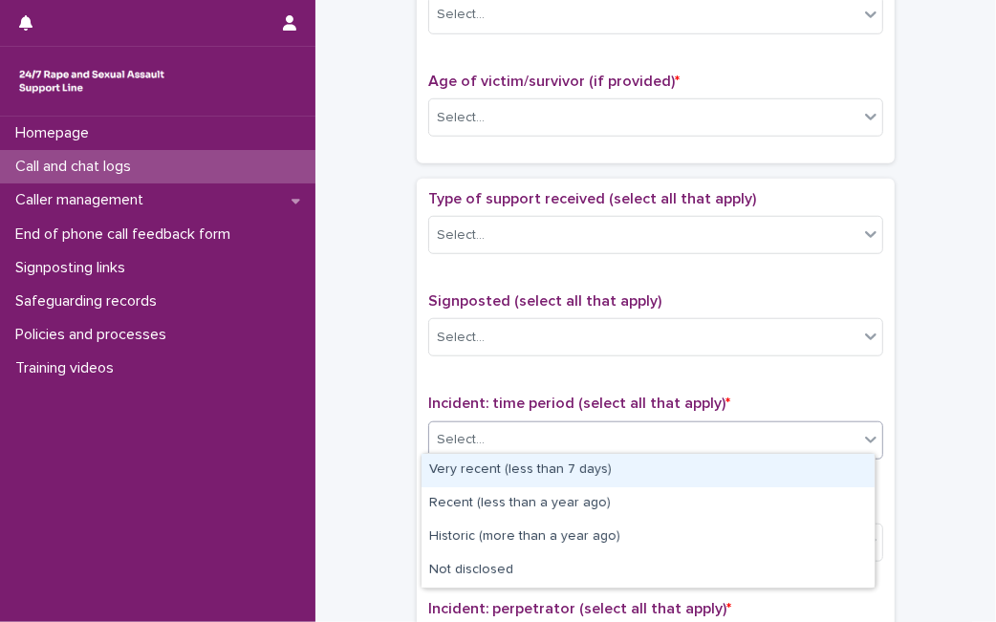
click at [624, 428] on div "Select..." at bounding box center [643, 440] width 429 height 32
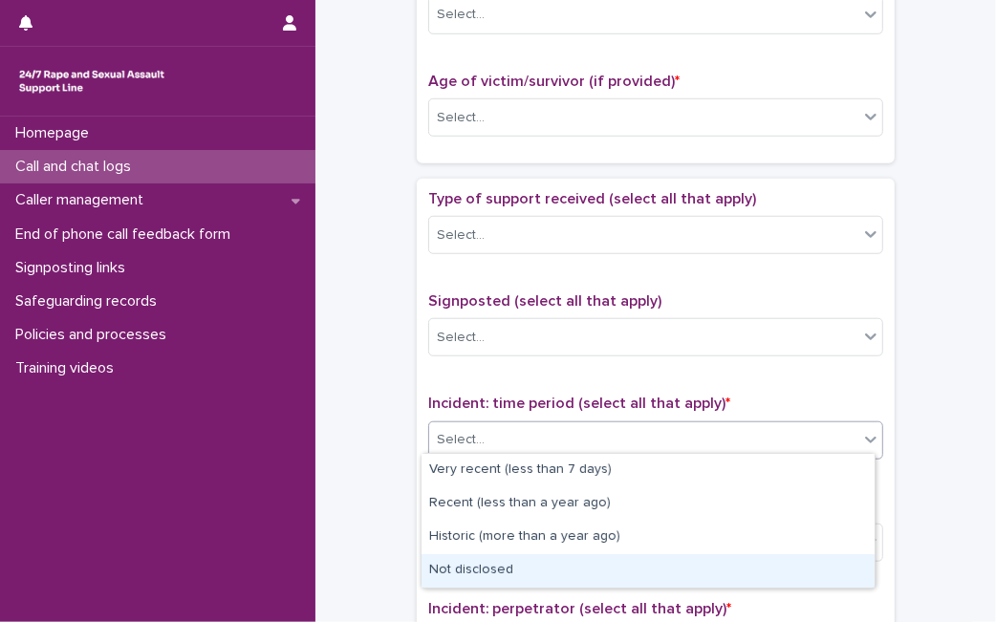
click at [550, 576] on div "Not disclosed" at bounding box center [647, 570] width 453 height 33
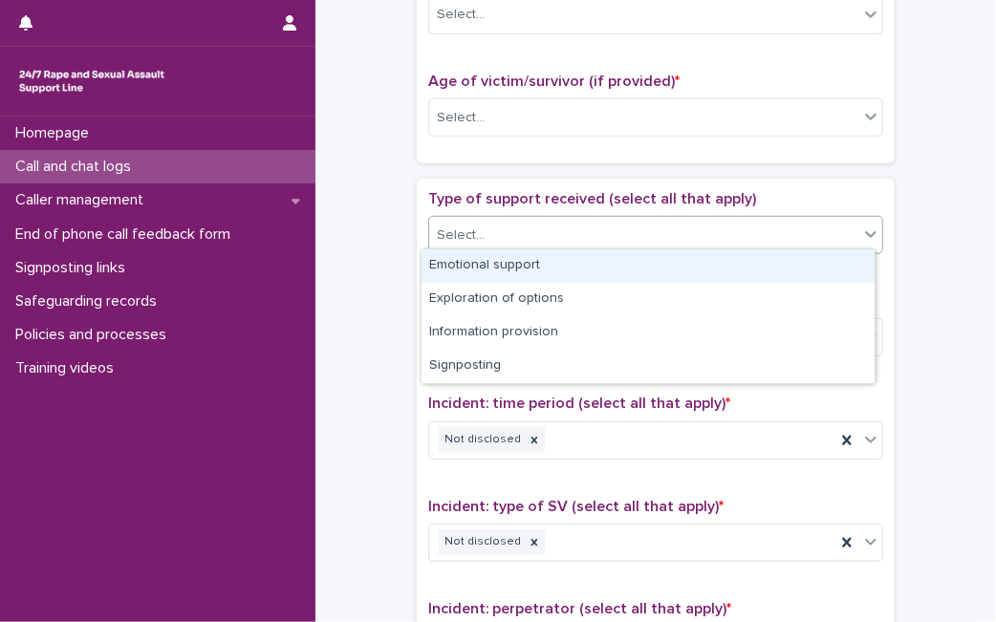
click at [714, 220] on div "Select..." at bounding box center [643, 236] width 429 height 32
click at [604, 276] on div "Emotional support" at bounding box center [647, 265] width 453 height 33
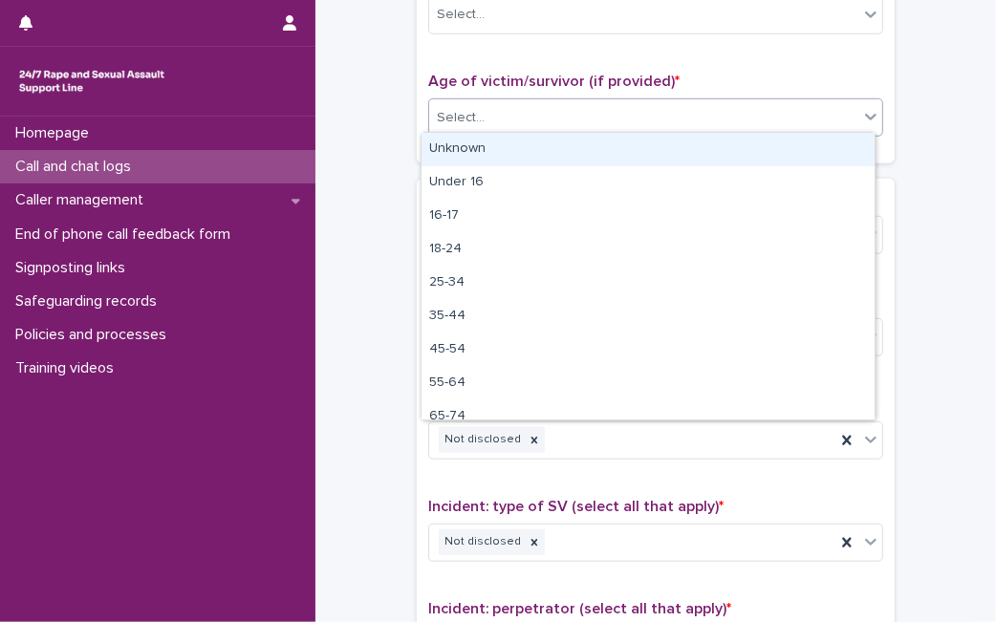
click at [700, 112] on div "Select..." at bounding box center [643, 118] width 429 height 32
click at [772, 157] on div "Unknown" at bounding box center [647, 149] width 453 height 33
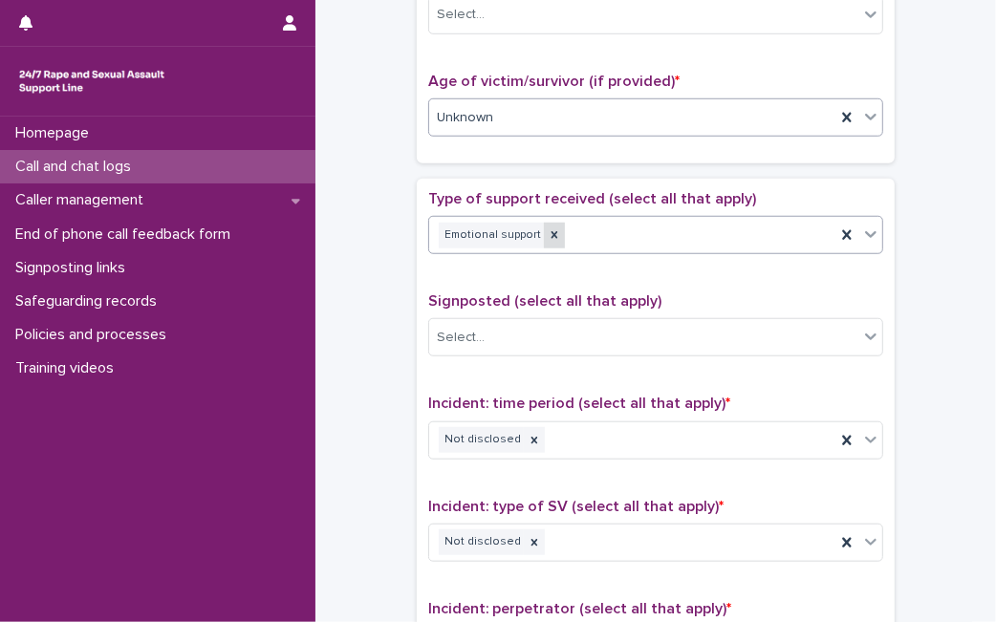
click at [544, 240] on div at bounding box center [554, 236] width 21 height 26
click at [537, 240] on div "Select..." at bounding box center [643, 236] width 429 height 32
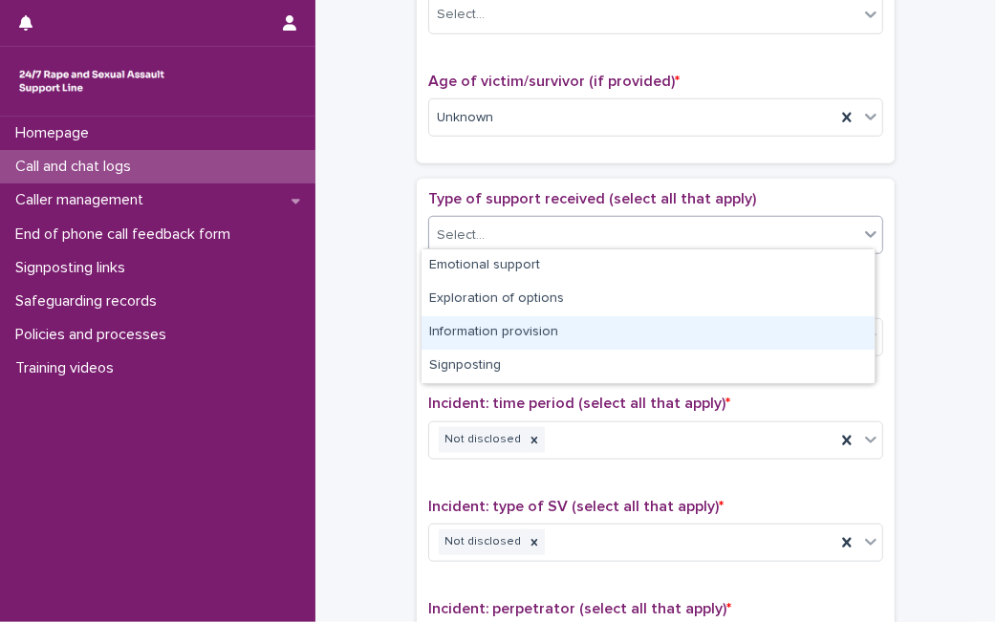
click at [524, 336] on div "Information provision" at bounding box center [647, 332] width 453 height 33
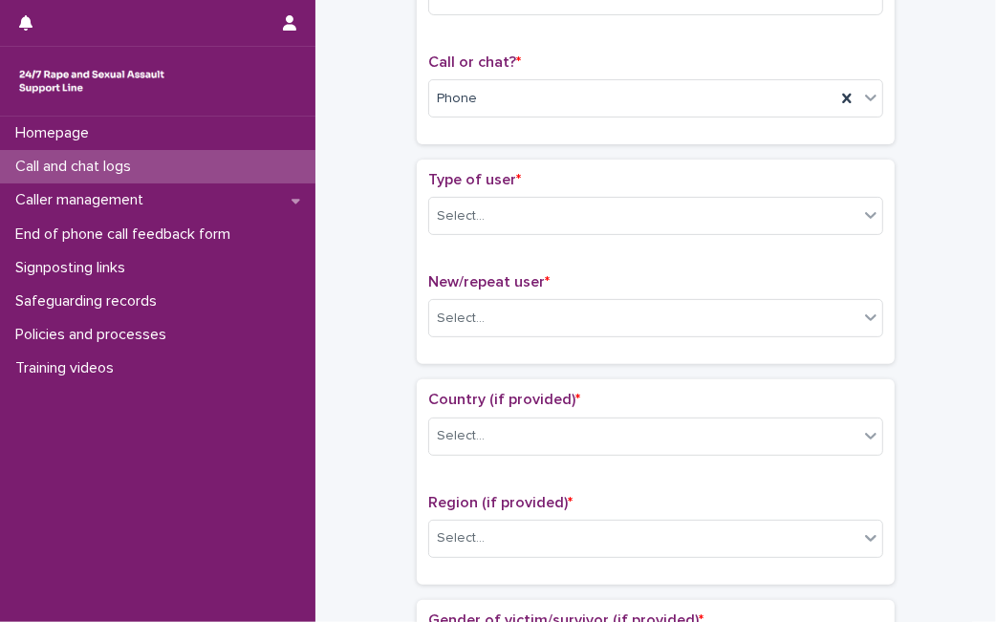
scroll to position [386, 0]
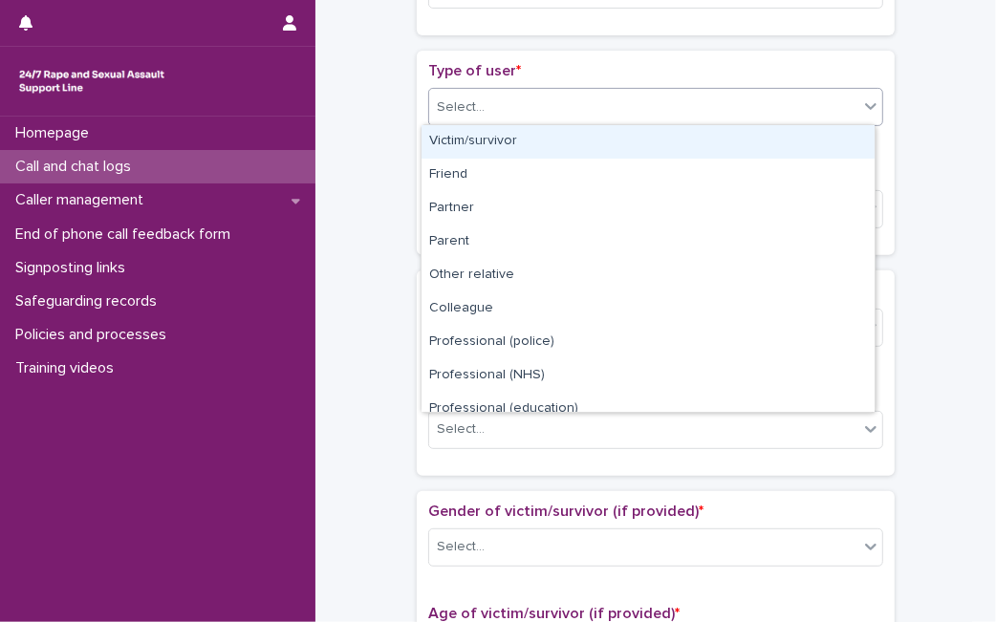
click at [797, 105] on div "Select..." at bounding box center [643, 108] width 429 height 32
click at [718, 138] on div "Victim/survivor" at bounding box center [647, 141] width 453 height 33
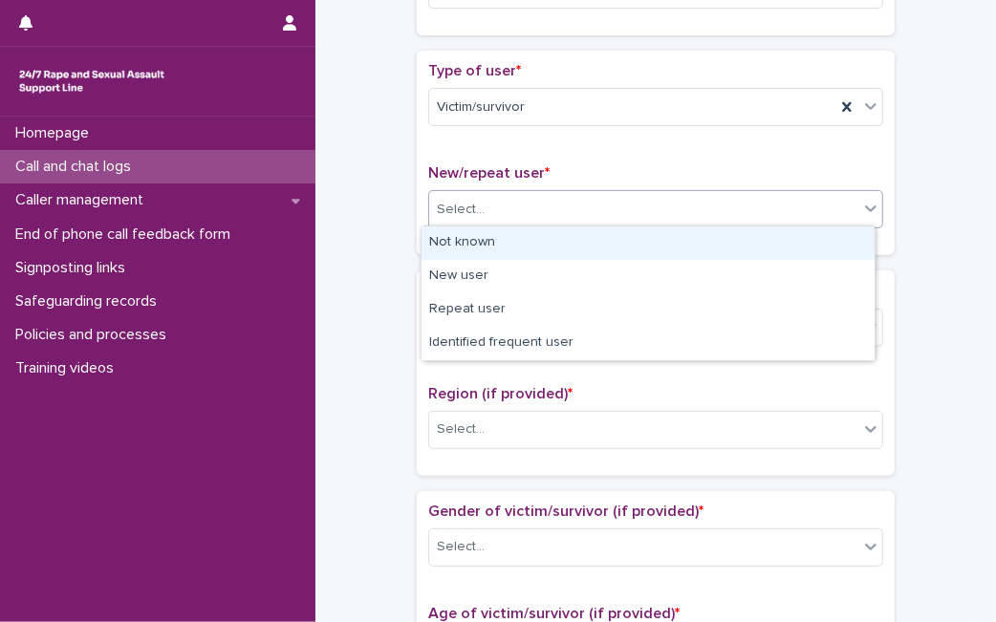
click at [619, 202] on div "Select..." at bounding box center [643, 210] width 429 height 32
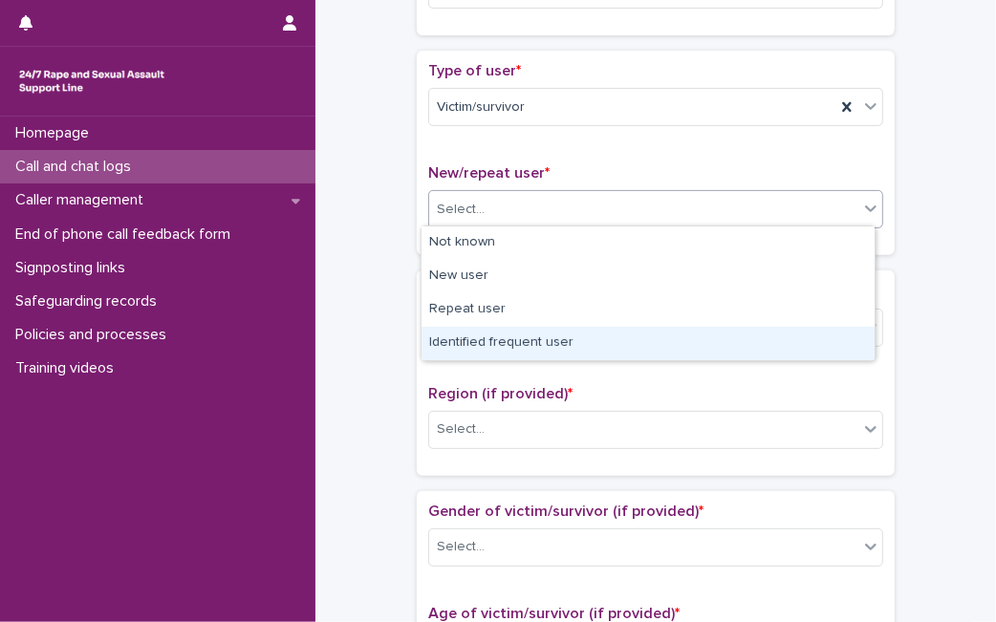
click at [524, 358] on div "Identified frequent user" at bounding box center [647, 343] width 453 height 33
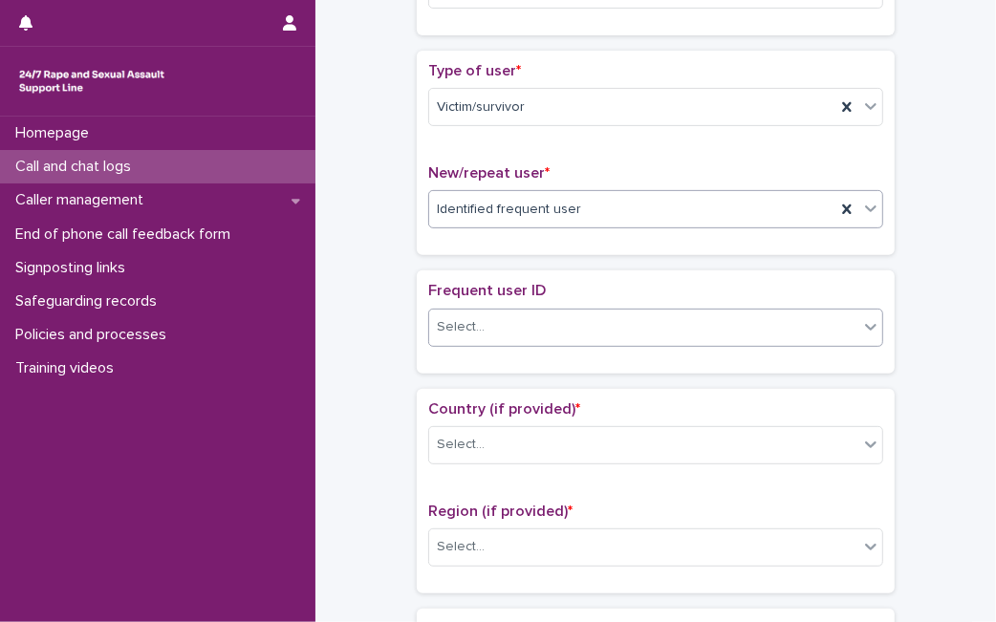
click at [511, 329] on div "Select..." at bounding box center [643, 327] width 429 height 32
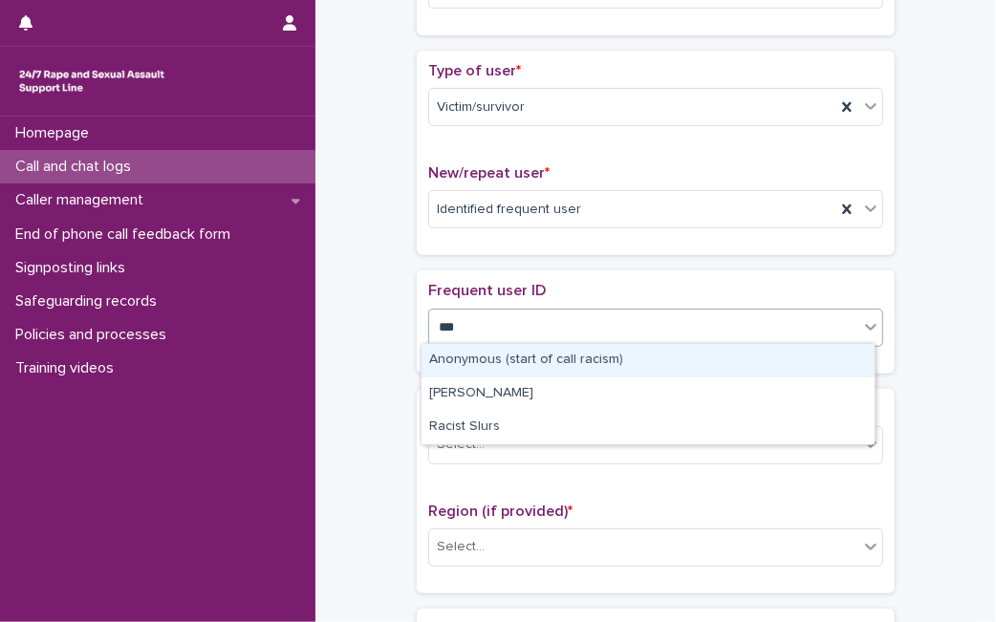
type input "****"
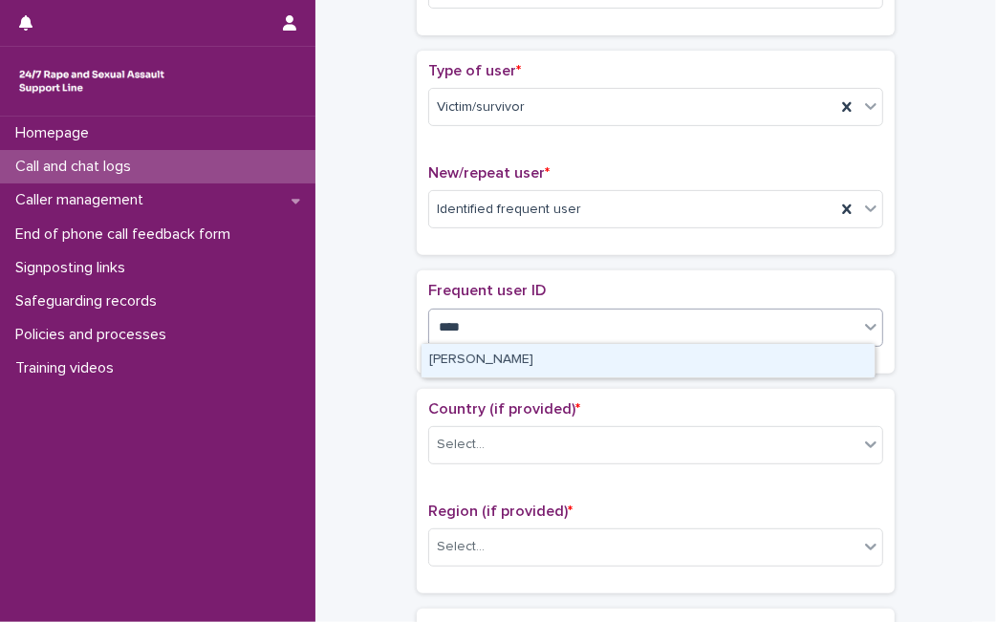
click at [497, 370] on div "[PERSON_NAME]" at bounding box center [647, 360] width 453 height 33
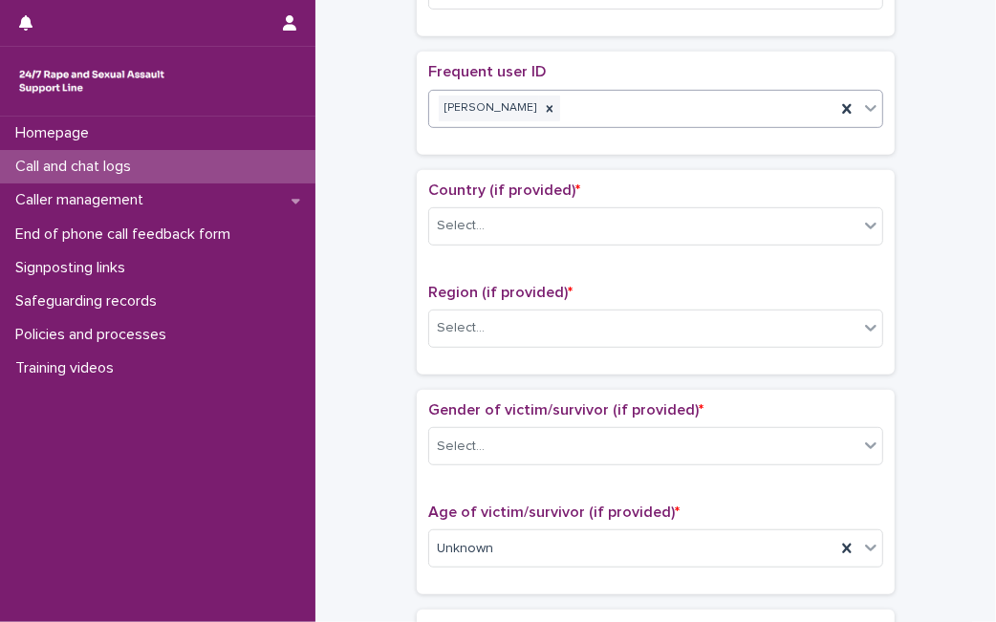
scroll to position [618, 0]
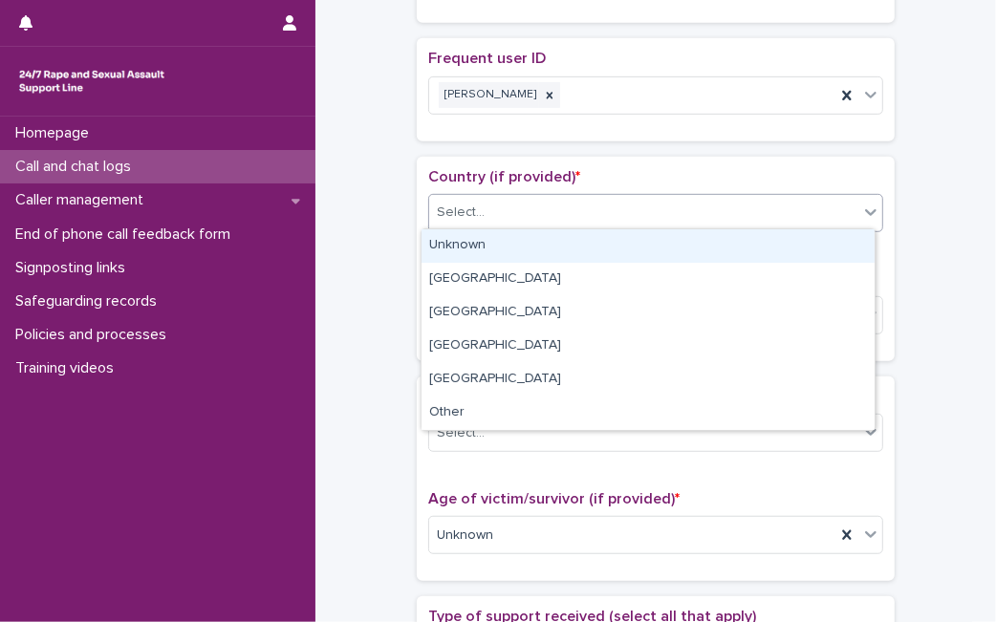
click at [843, 197] on div "Select..." at bounding box center [643, 213] width 429 height 32
click at [715, 244] on div "Unknown" at bounding box center [647, 245] width 453 height 33
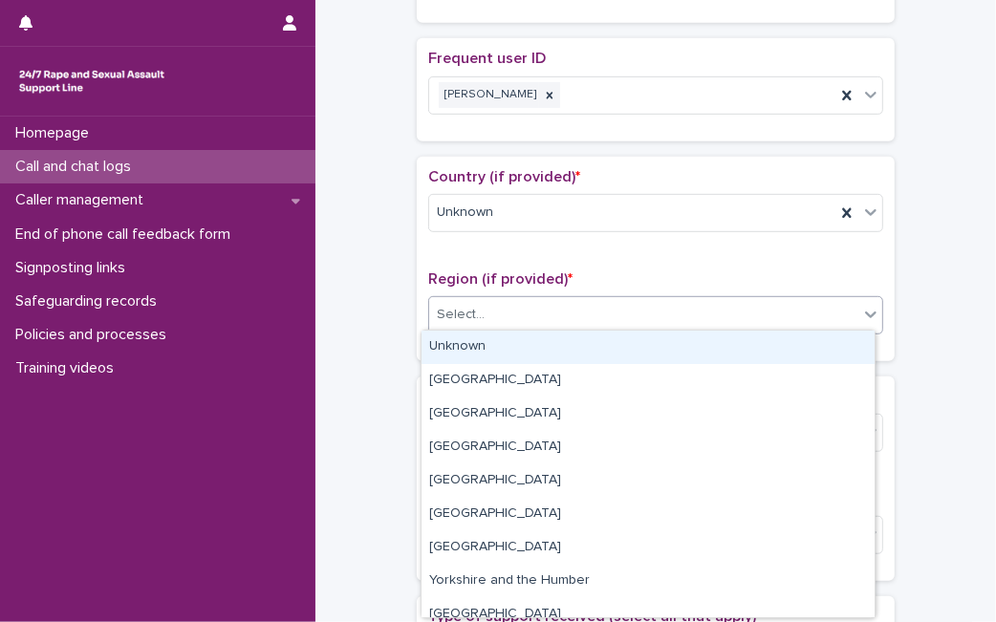
drag, startPoint x: 679, startPoint y: 310, endPoint x: 652, endPoint y: 342, distance: 42.7
click at [652, 342] on body "**********" at bounding box center [498, 311] width 996 height 622
click at [652, 342] on div "Unknown" at bounding box center [647, 347] width 453 height 33
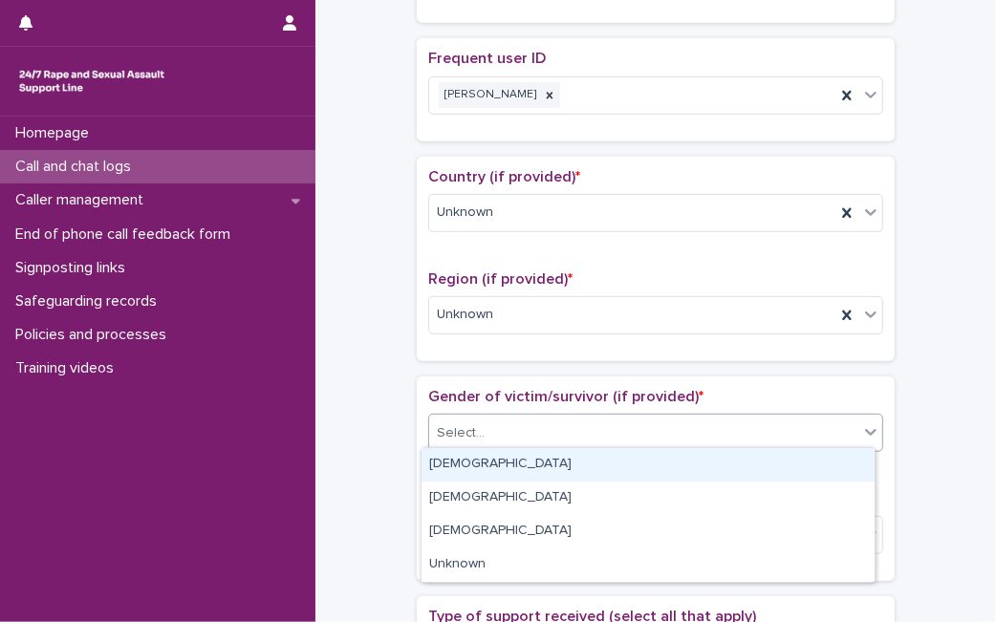
click at [596, 414] on div "Select..." at bounding box center [655, 433] width 455 height 38
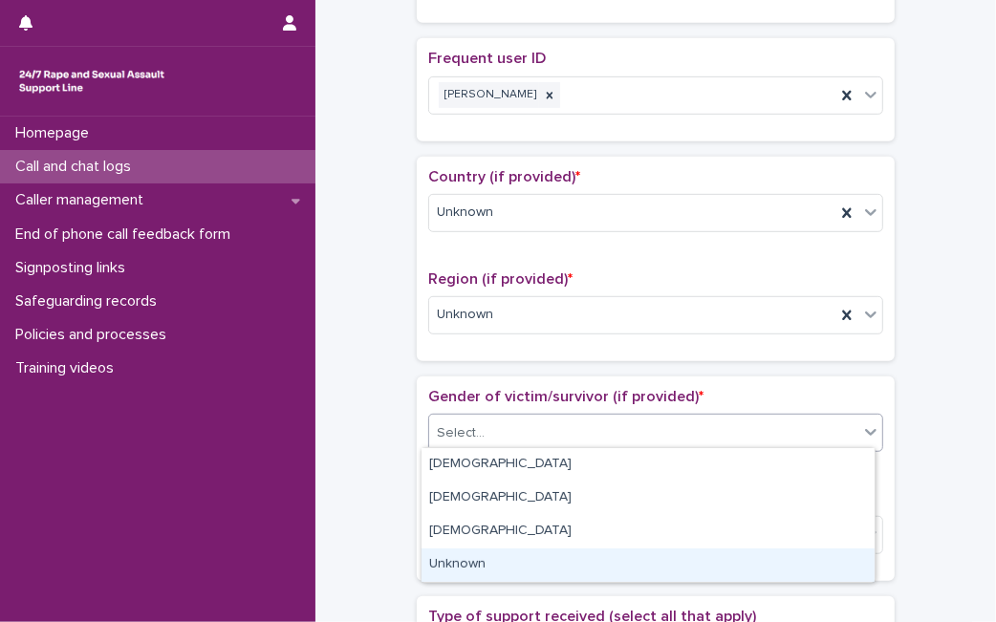
click at [531, 552] on div "Unknown" at bounding box center [647, 564] width 453 height 33
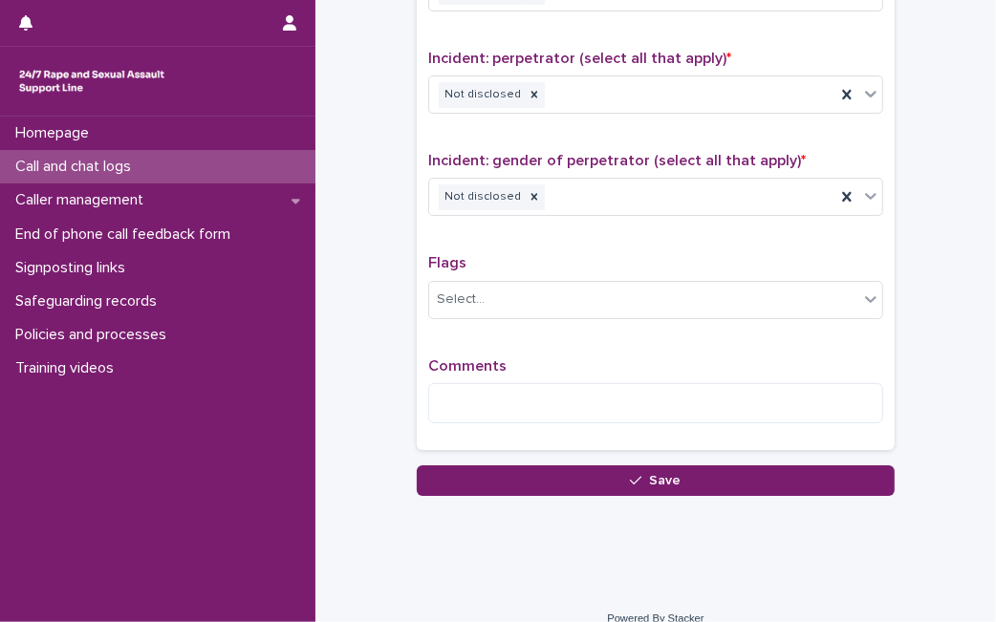
scroll to position [1588, 0]
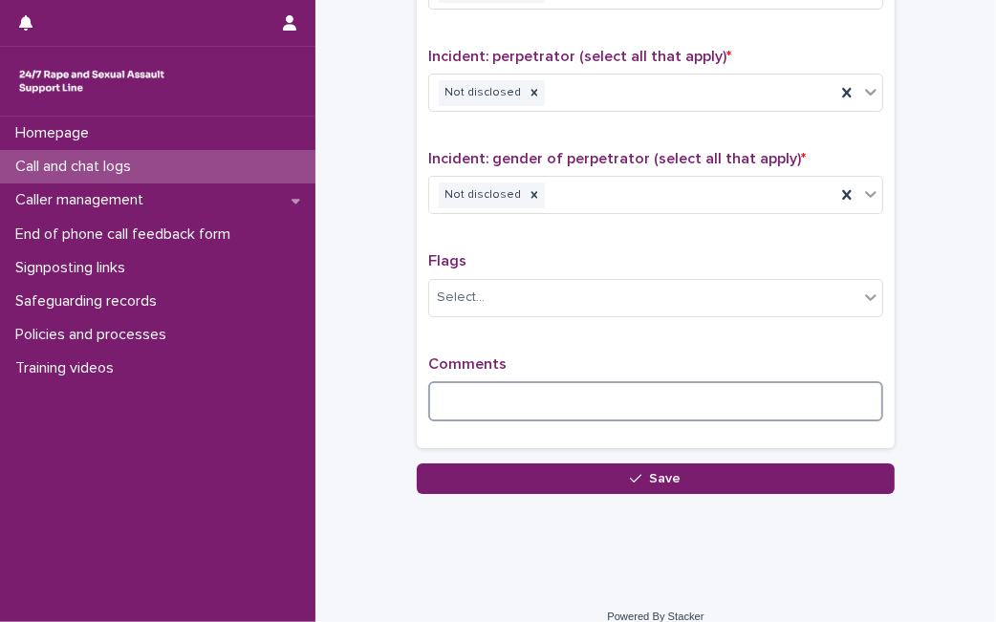
click at [803, 381] on textarea at bounding box center [655, 401] width 455 height 40
click at [802, 381] on textarea at bounding box center [655, 401] width 455 height 40
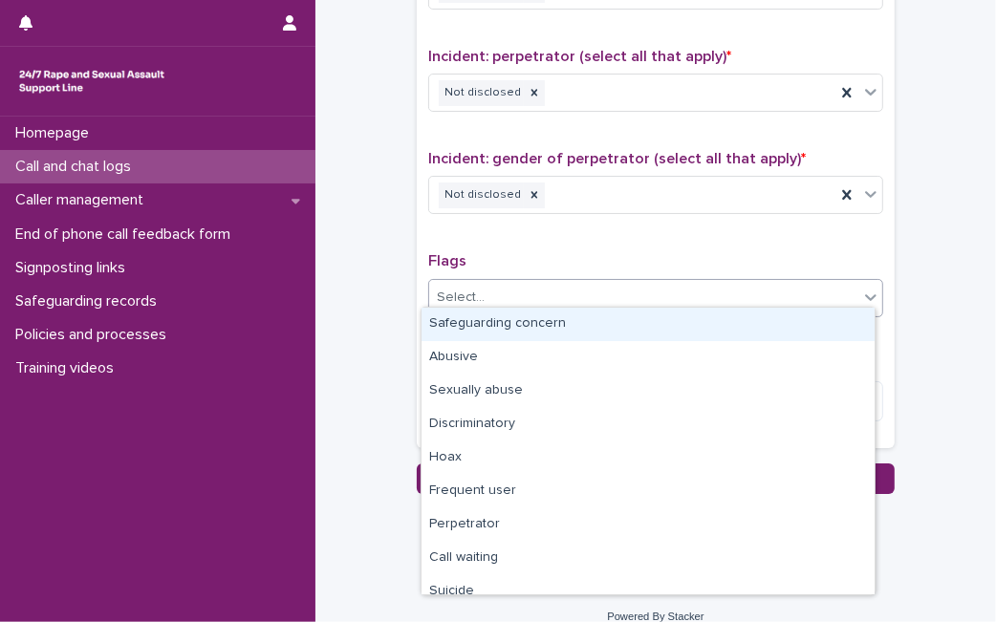
click at [807, 290] on div "Select..." at bounding box center [643, 298] width 429 height 32
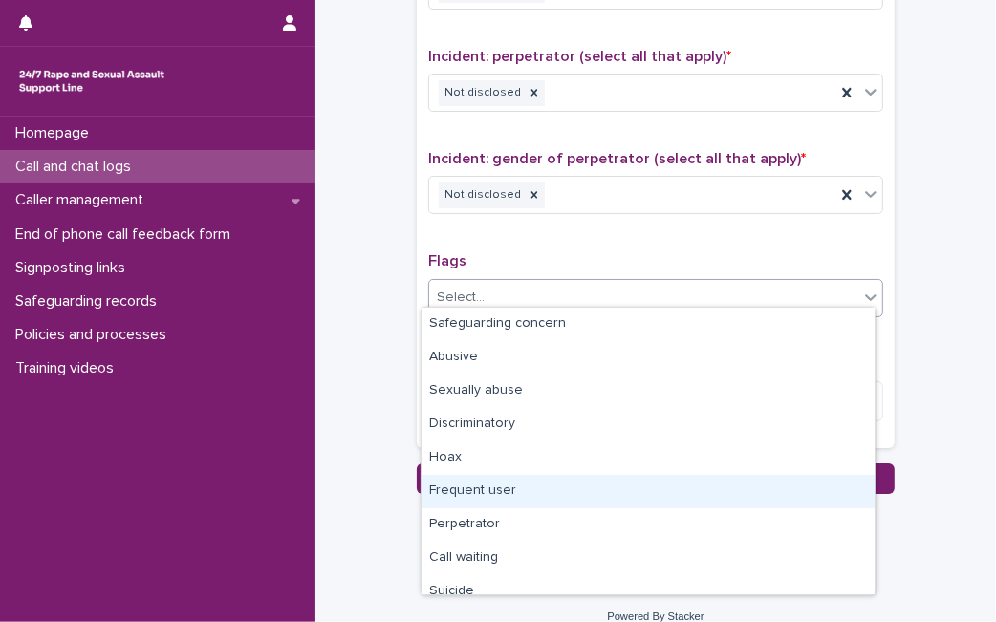
click at [639, 485] on div "Frequent user" at bounding box center [647, 491] width 453 height 33
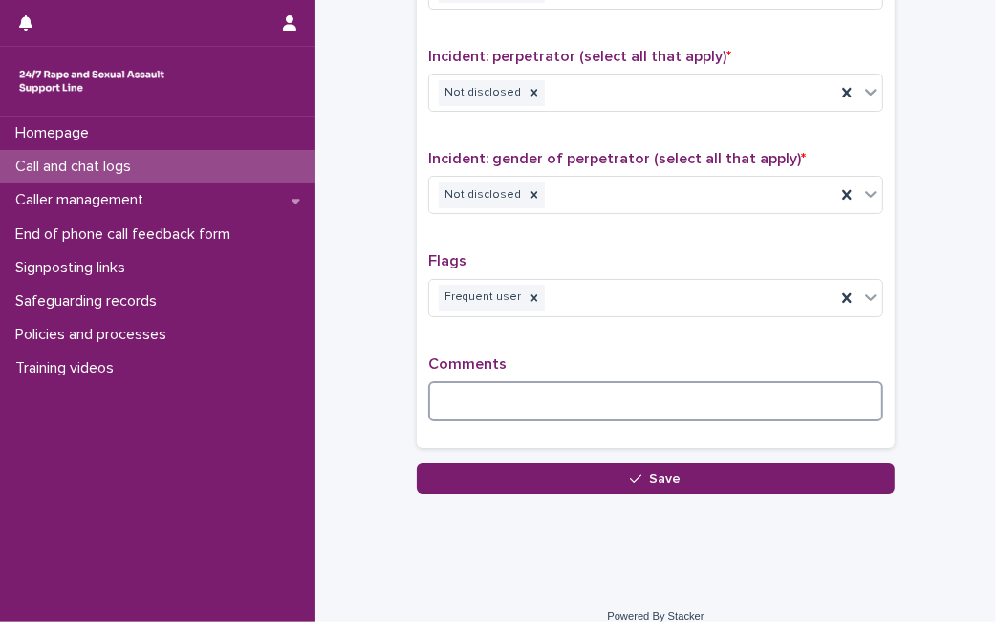
click at [666, 392] on textarea at bounding box center [655, 401] width 455 height 40
type textarea "*"
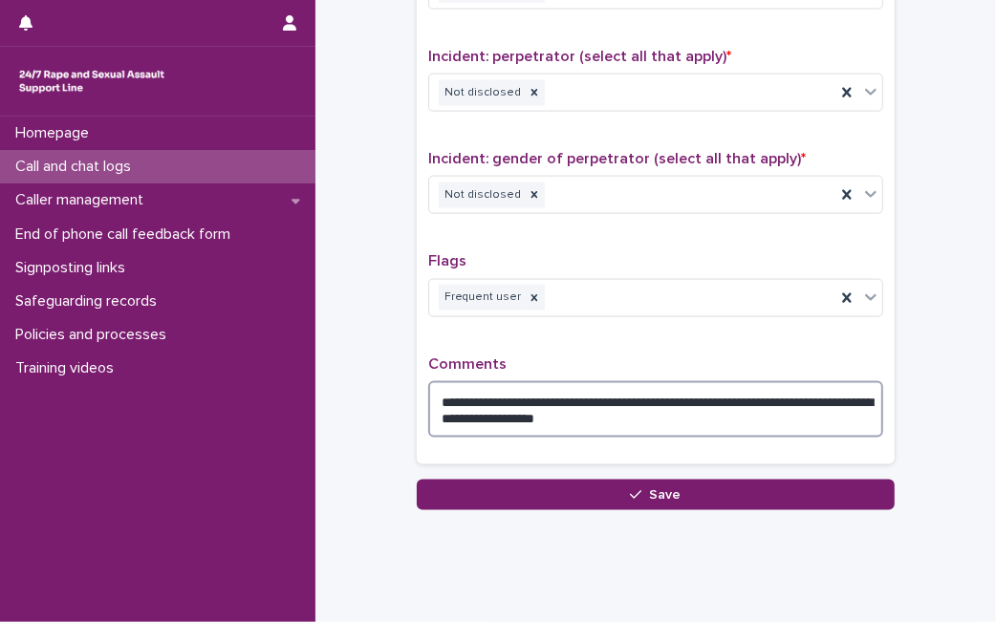
type textarea "**********"
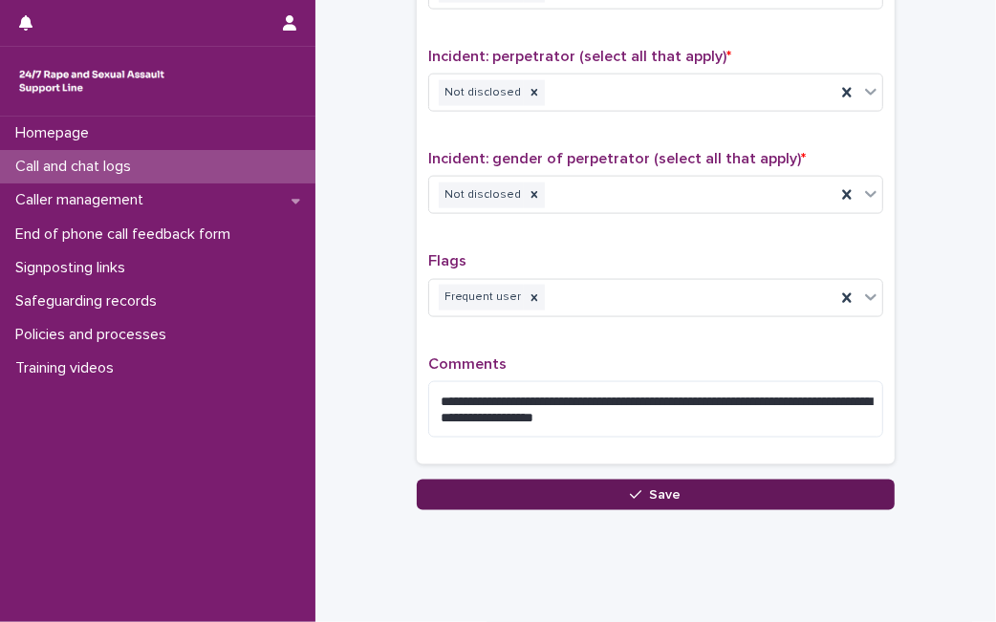
click at [594, 487] on button "Save" at bounding box center [656, 495] width 478 height 31
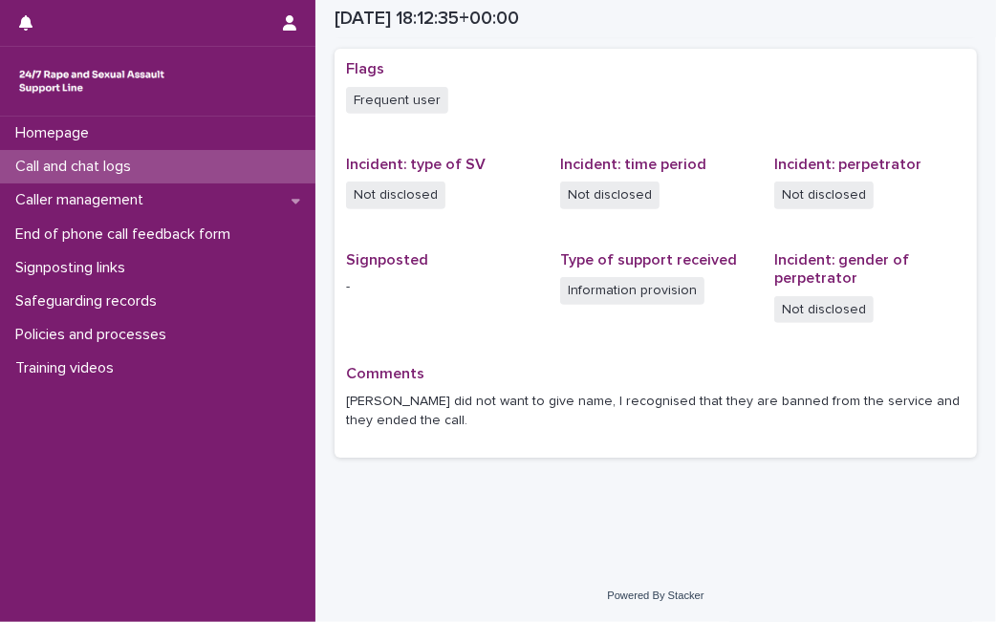
scroll to position [496, 0]
click at [237, 181] on div "Call and chat logs" at bounding box center [157, 166] width 315 height 33
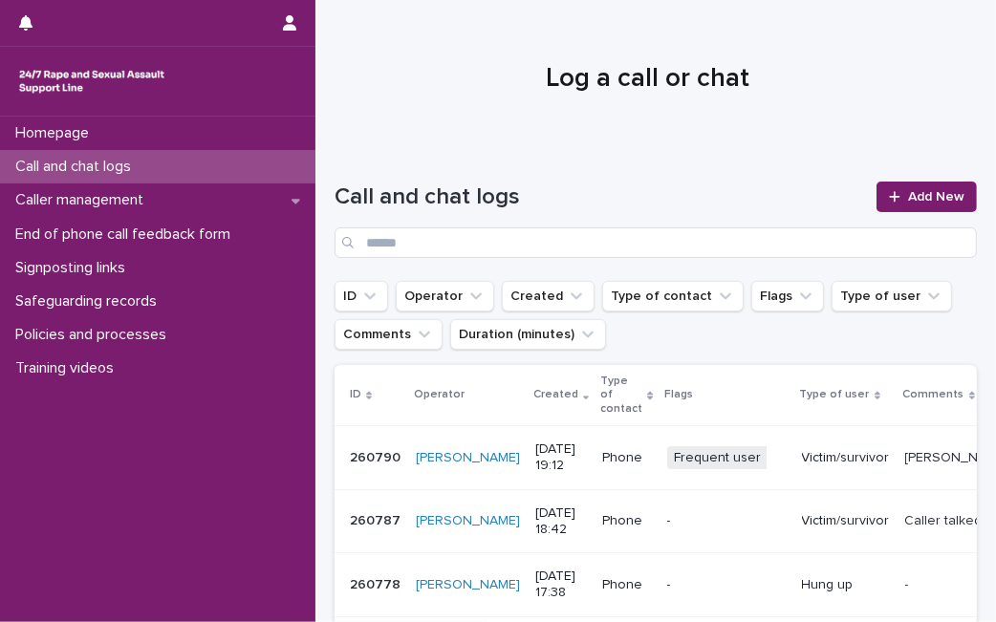
click at [802, 468] on div "Victim/survivor" at bounding box center [846, 458] width 88 height 32
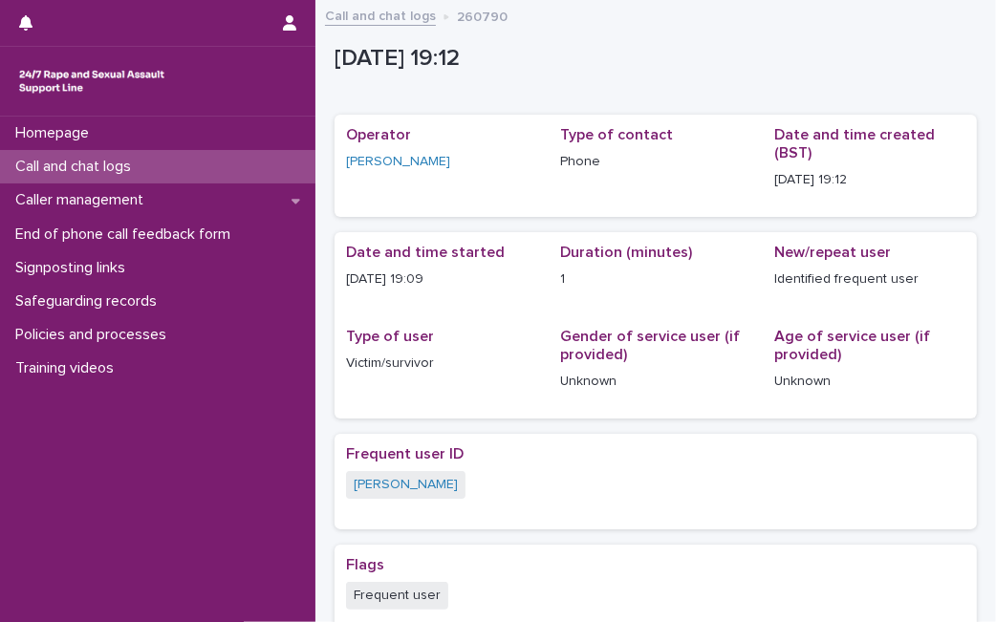
click at [202, 170] on div "Call and chat logs" at bounding box center [157, 166] width 315 height 33
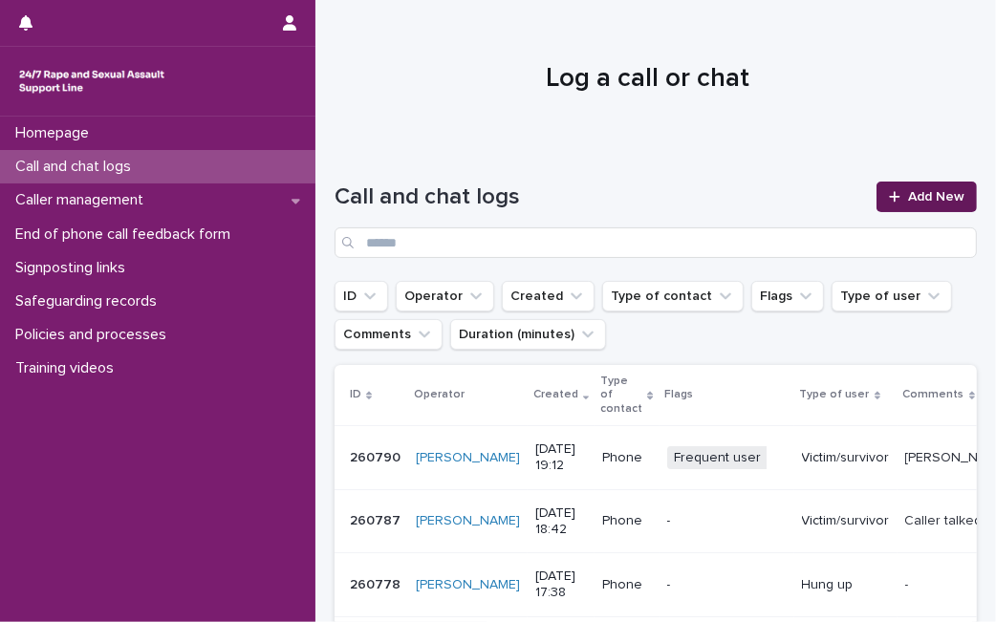
click at [899, 187] on link "Add New" at bounding box center [926, 197] width 100 height 31
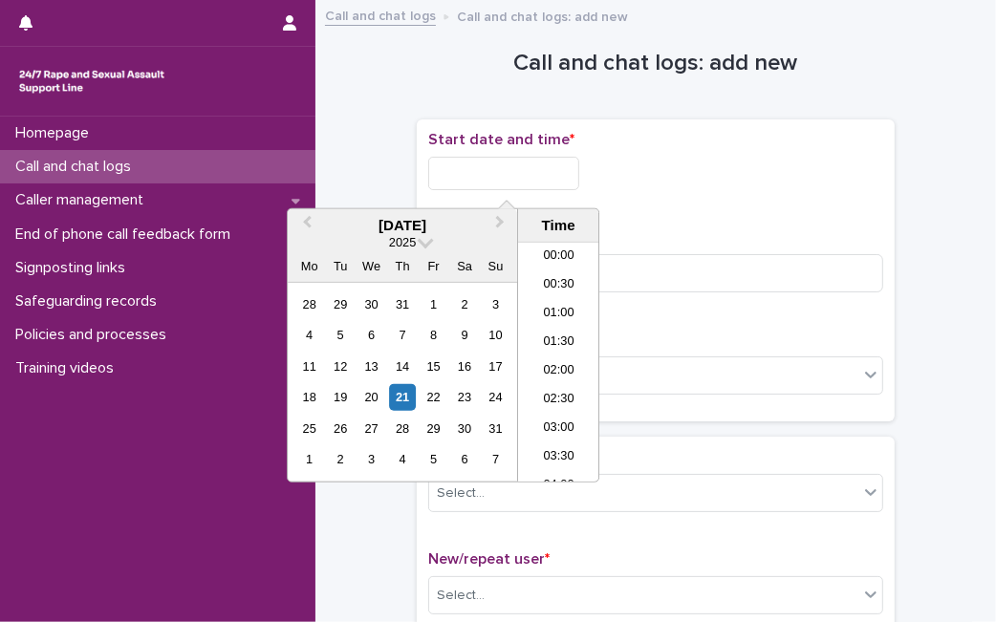
click at [489, 161] on input "text" at bounding box center [503, 173] width 151 height 33
click at [396, 396] on div "21" at bounding box center [403, 397] width 26 height 26
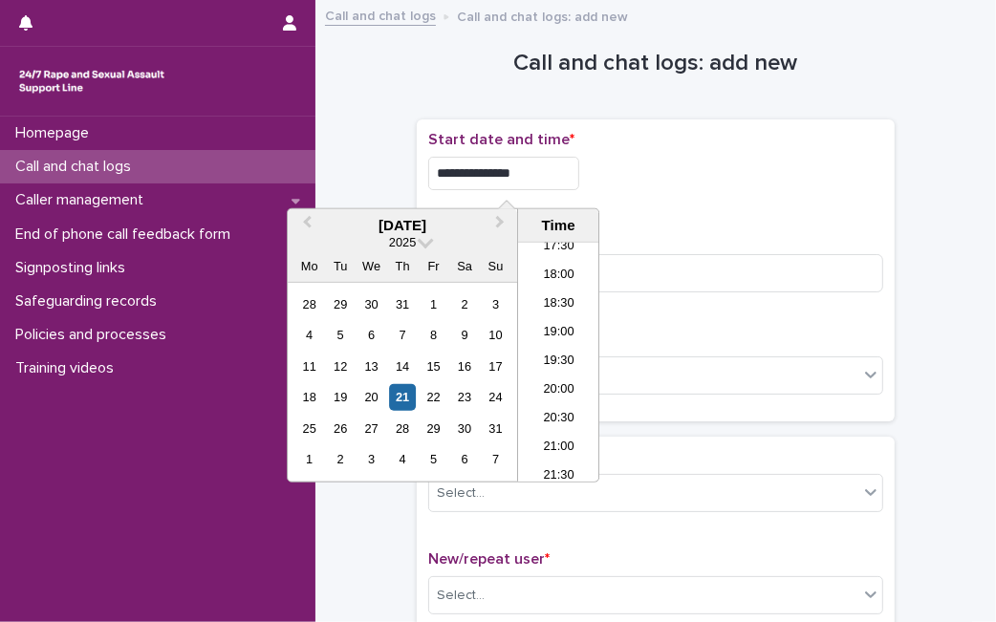
click at [551, 173] on input "**********" at bounding box center [503, 173] width 151 height 33
type input "**********"
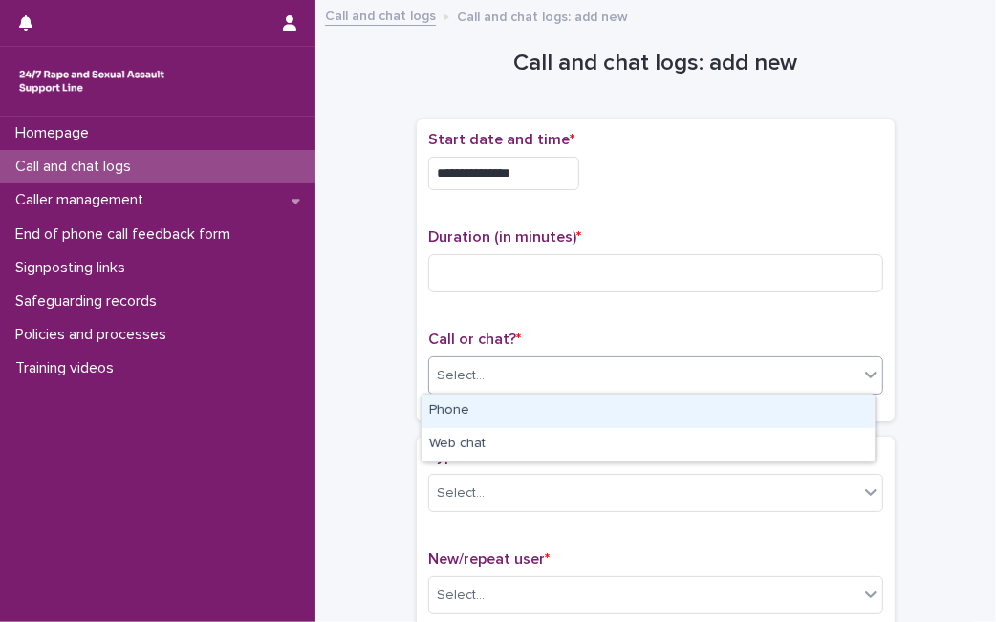
click at [638, 374] on div "Select..." at bounding box center [643, 376] width 429 height 32
click at [613, 415] on div "Phone" at bounding box center [647, 411] width 453 height 33
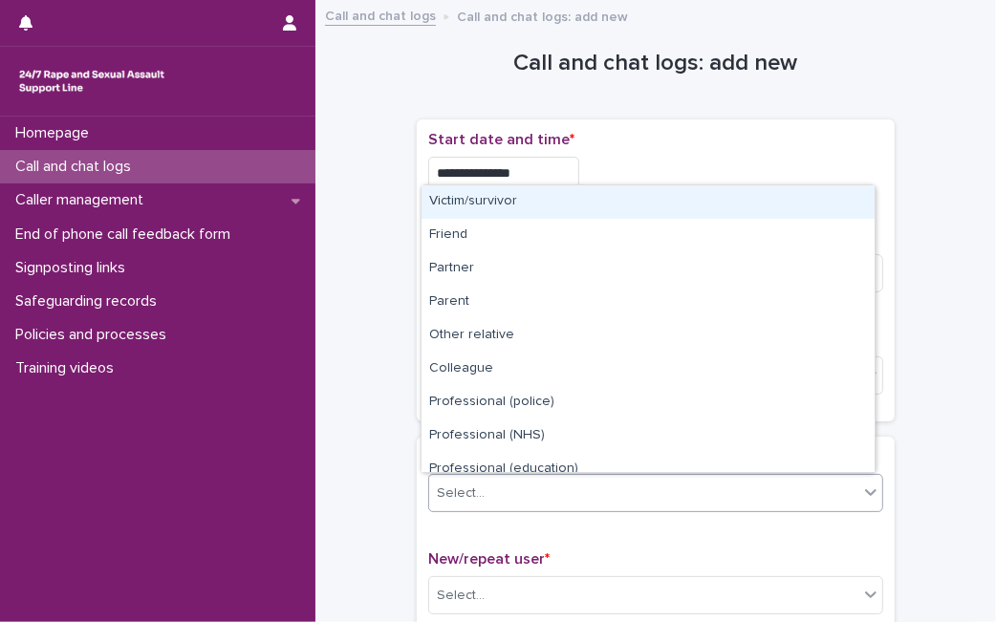
click at [548, 487] on div "Select..." at bounding box center [643, 494] width 429 height 32
click at [625, 203] on div "Victim/survivor" at bounding box center [647, 201] width 453 height 33
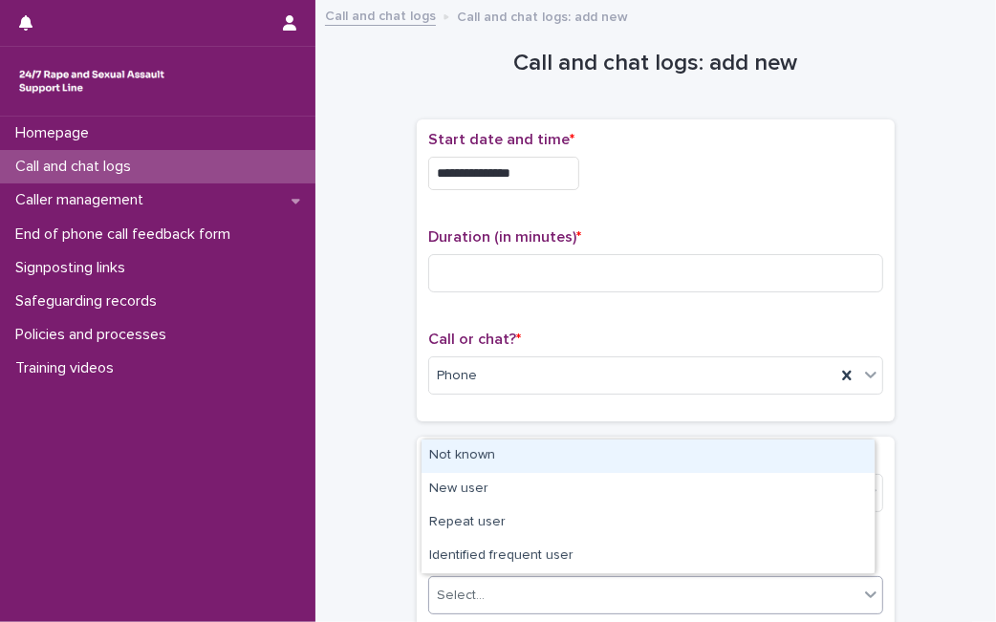
click at [502, 595] on div "Select..." at bounding box center [643, 596] width 429 height 32
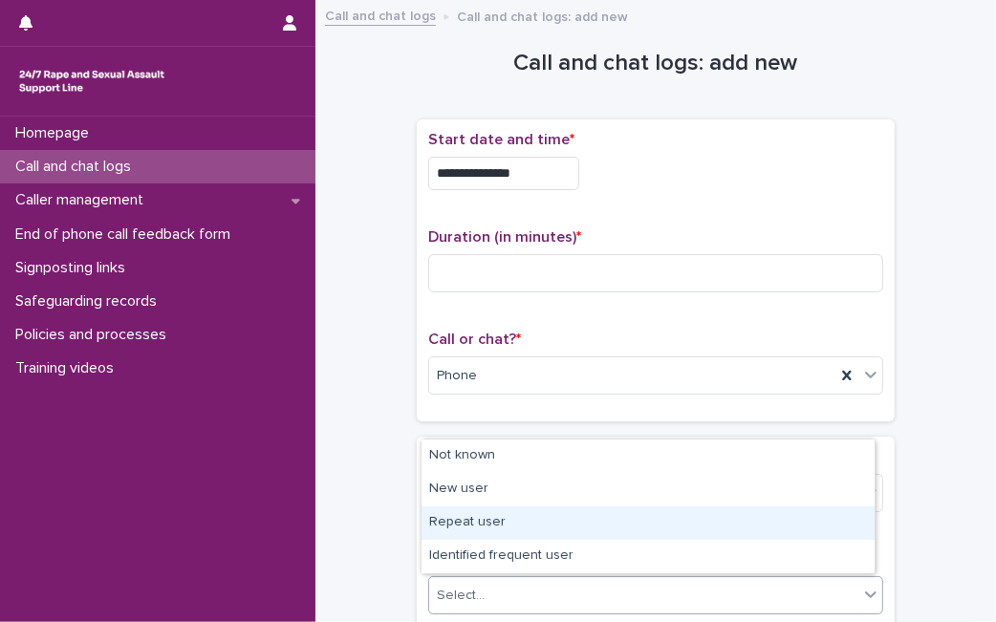
click at [500, 520] on div "Repeat user" at bounding box center [647, 522] width 453 height 33
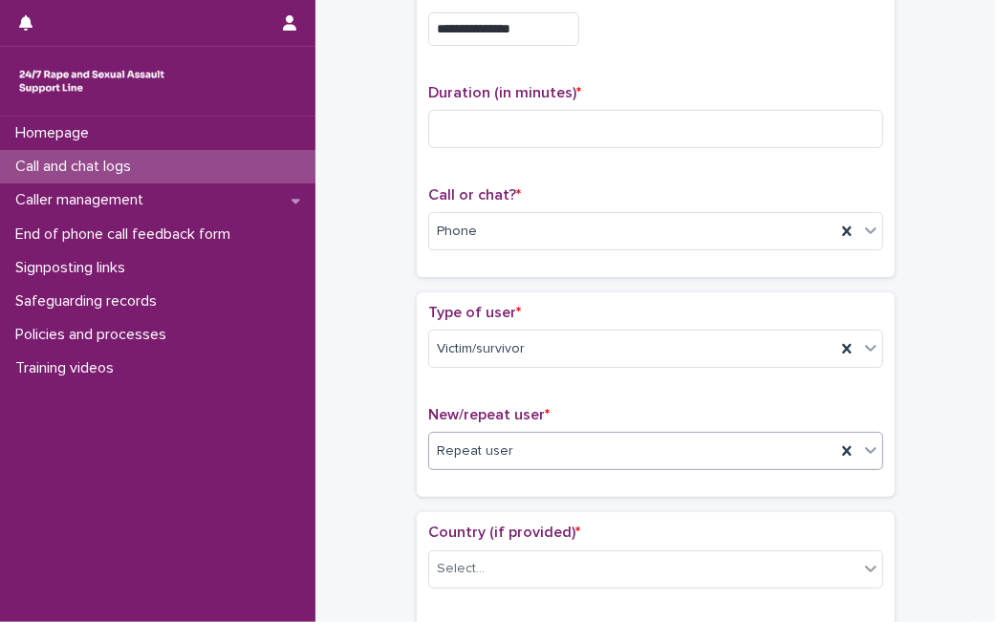
scroll to position [84, 0]
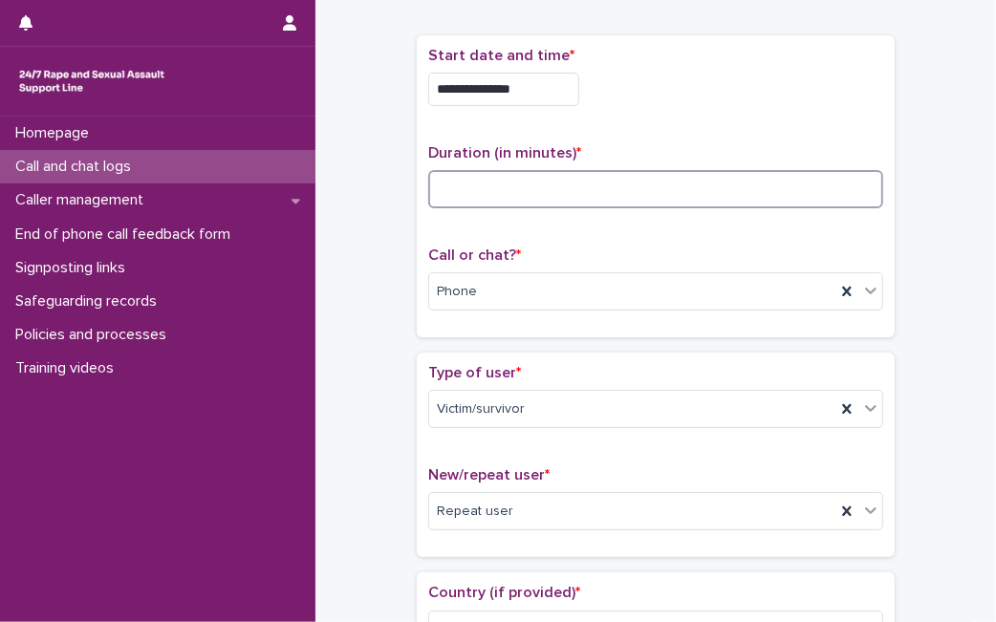
click at [707, 171] on input at bounding box center [655, 189] width 455 height 38
click at [701, 178] on input at bounding box center [655, 189] width 455 height 38
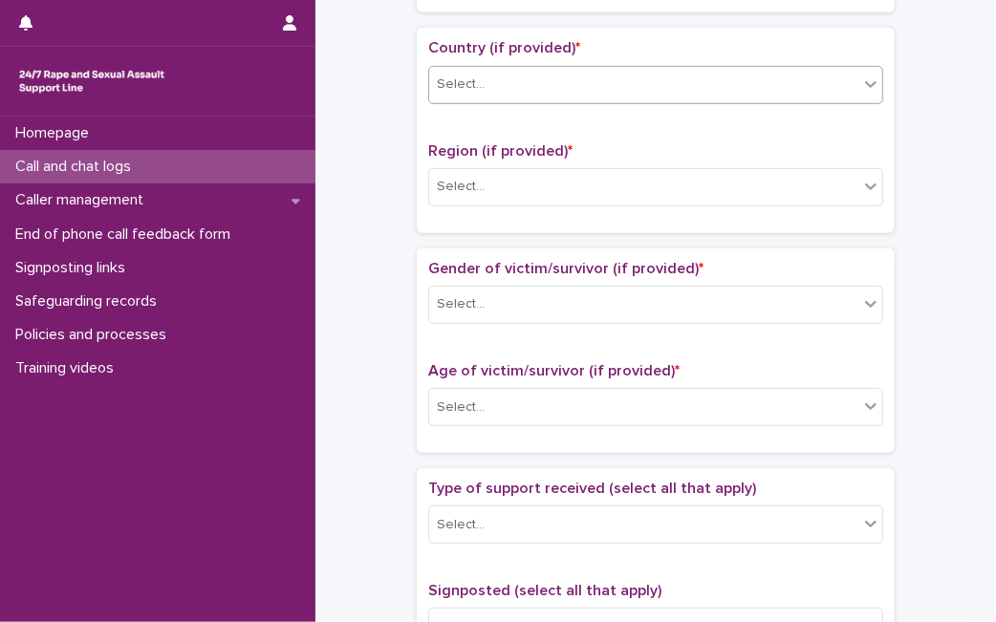
type input "**"
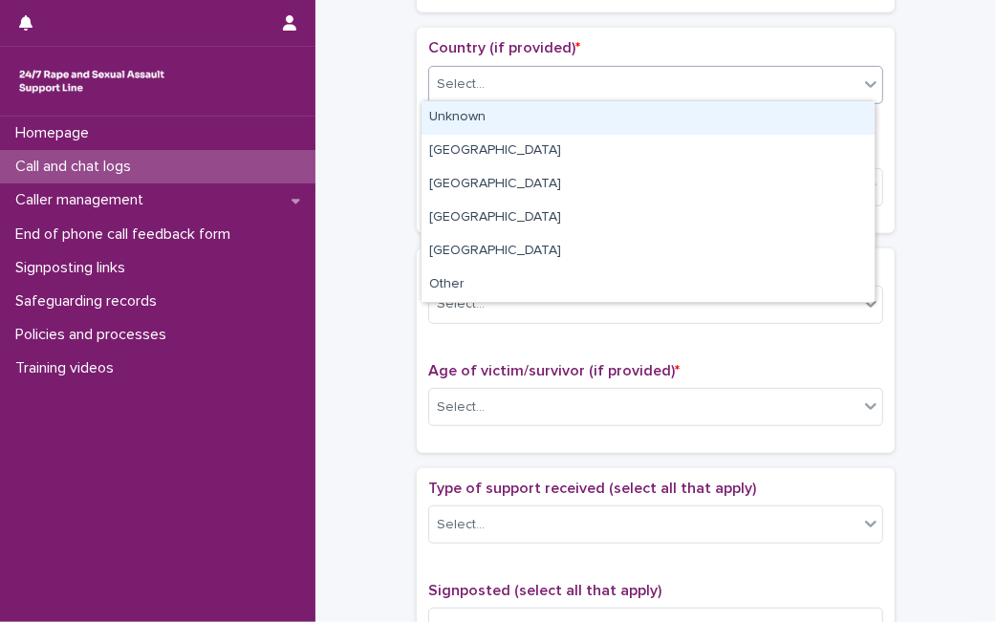
click at [796, 85] on div "Select..." at bounding box center [643, 85] width 429 height 32
click at [745, 123] on div "Unknown" at bounding box center [647, 117] width 453 height 33
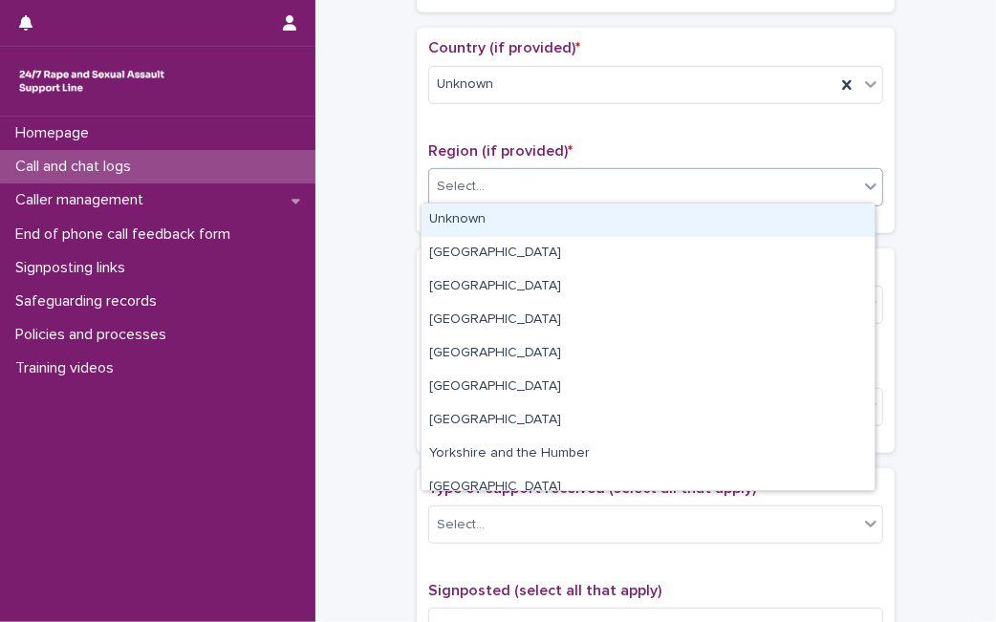
click at [688, 195] on div "Select..." at bounding box center [643, 187] width 429 height 32
click at [669, 216] on div "Unknown" at bounding box center [647, 220] width 453 height 33
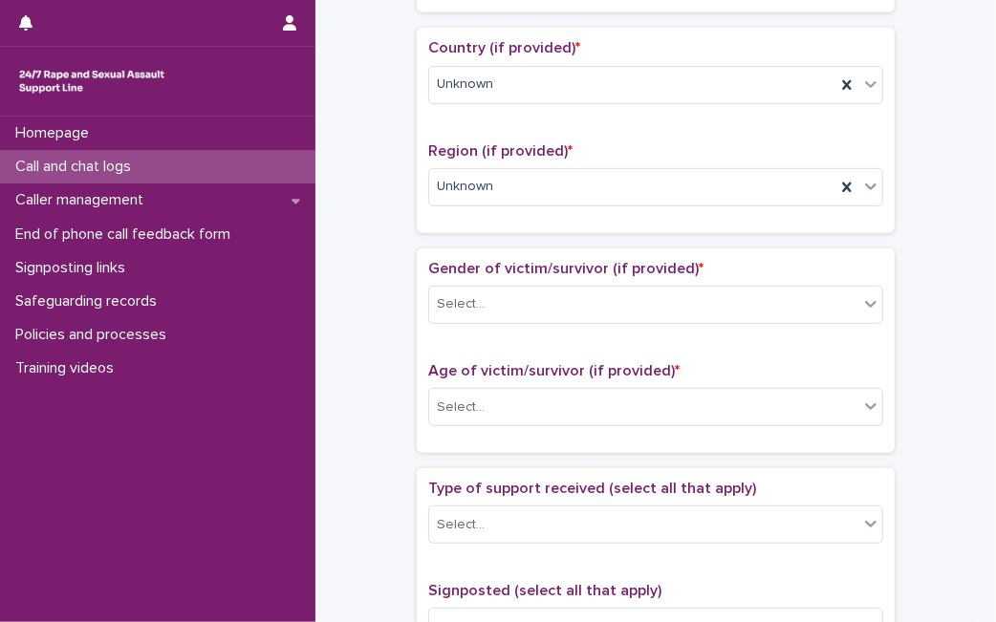
click at [603, 276] on div "Gender of victim/survivor (if provided) * Select..." at bounding box center [655, 299] width 455 height 79
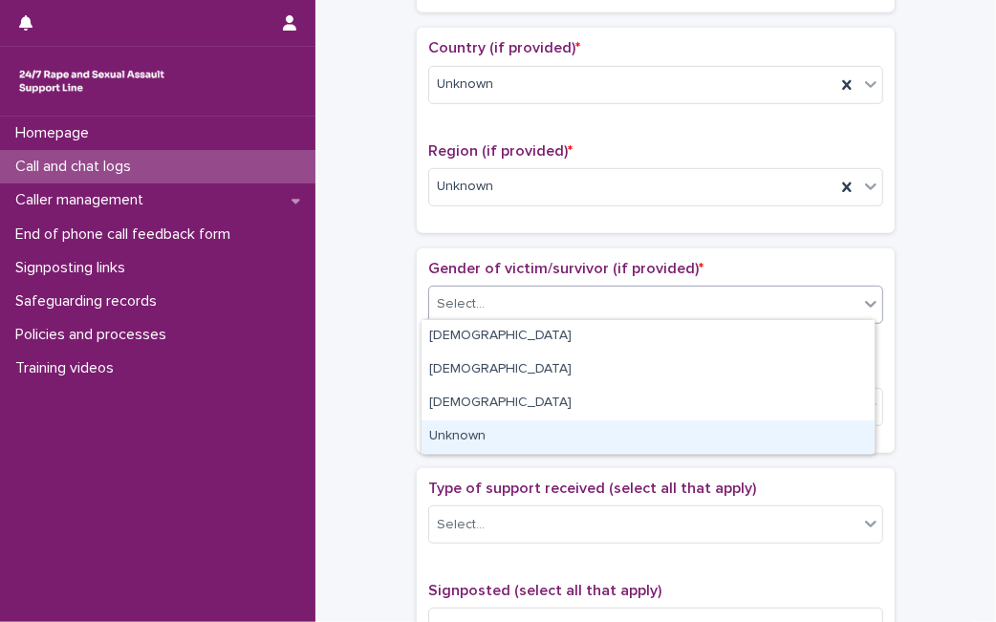
drag, startPoint x: 571, startPoint y: 311, endPoint x: 514, endPoint y: 438, distance: 138.5
click at [514, 438] on body "**********" at bounding box center [498, 311] width 996 height 622
click at [514, 438] on div "Unknown" at bounding box center [647, 436] width 453 height 33
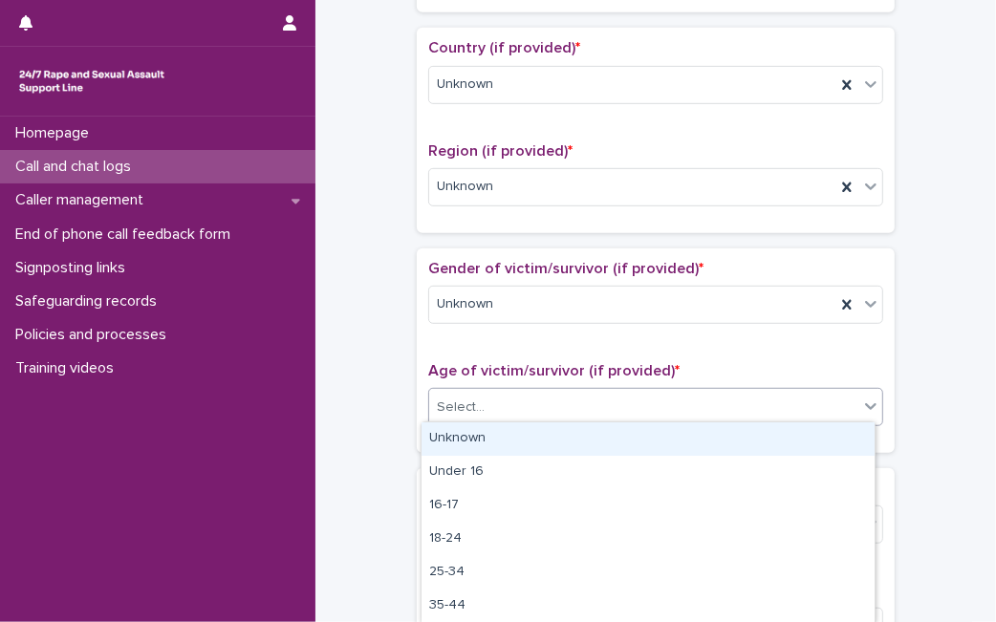
click at [541, 406] on div "Select..." at bounding box center [643, 408] width 429 height 32
click at [530, 436] on div "Unknown" at bounding box center [647, 438] width 453 height 33
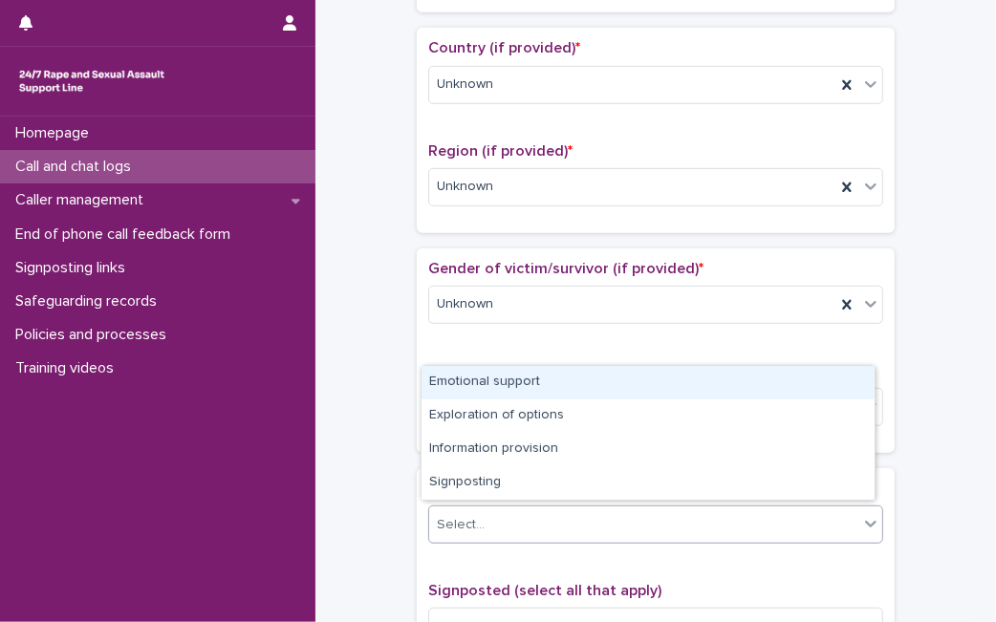
click at [592, 520] on div "Select..." at bounding box center [643, 525] width 429 height 32
click at [620, 388] on div "Emotional support" at bounding box center [647, 382] width 453 height 33
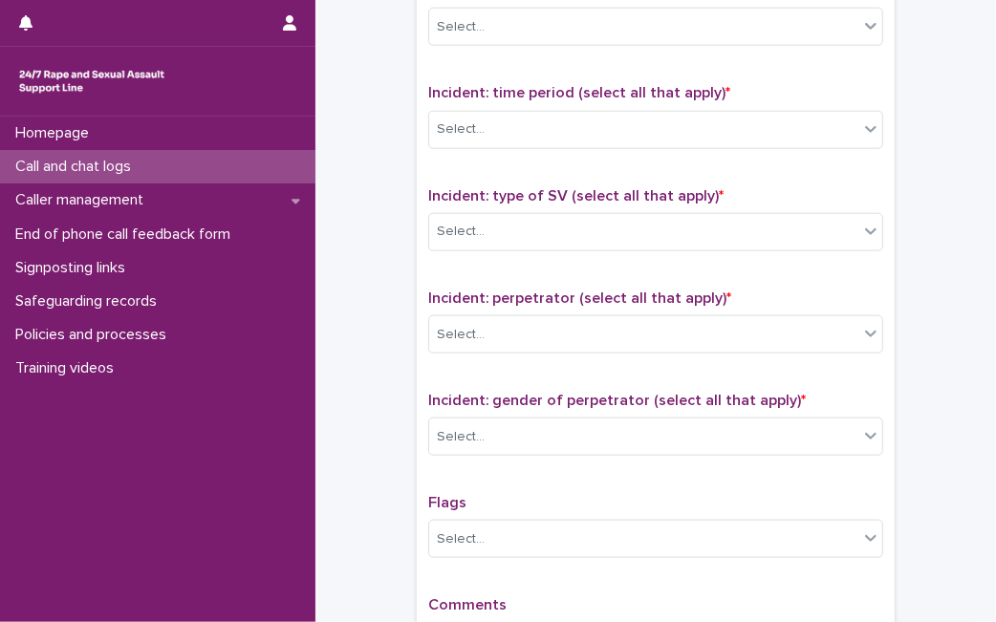
scroll to position [1266, 0]
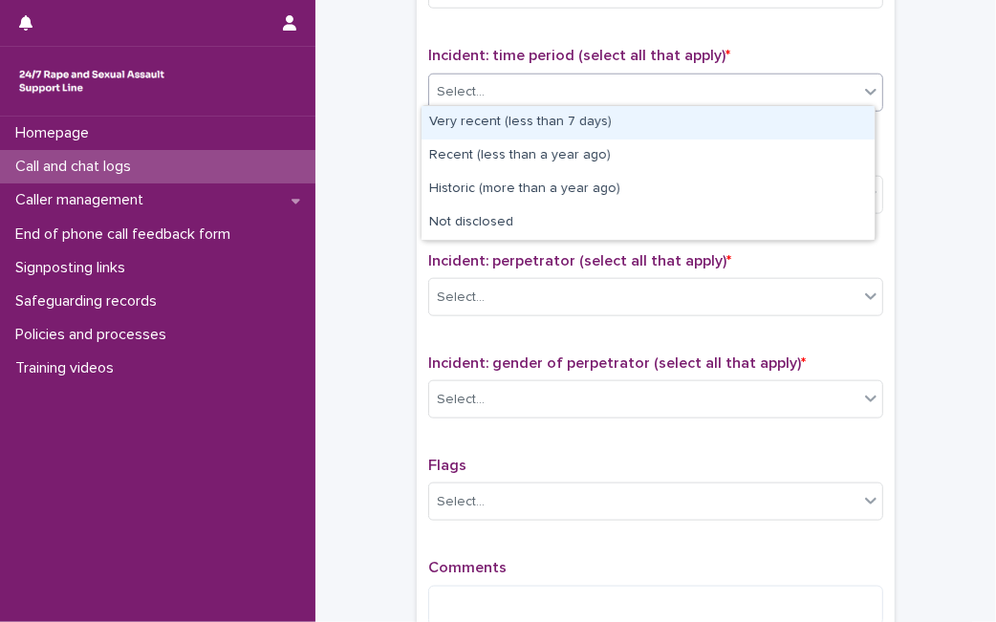
click at [859, 96] on div at bounding box center [870, 92] width 23 height 34
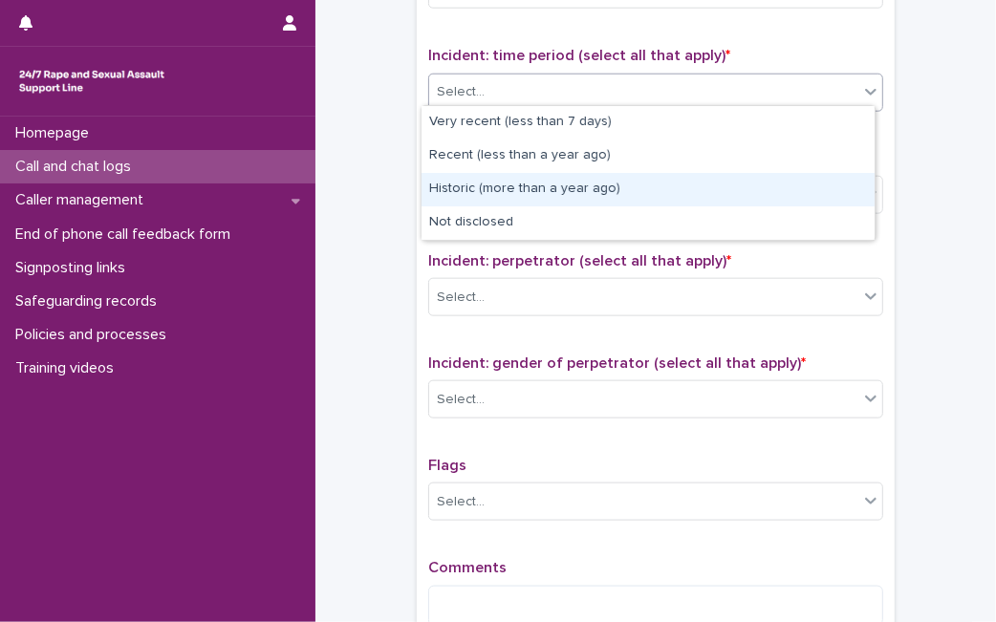
click at [712, 192] on div "Historic (more than a year ago)" at bounding box center [647, 189] width 453 height 33
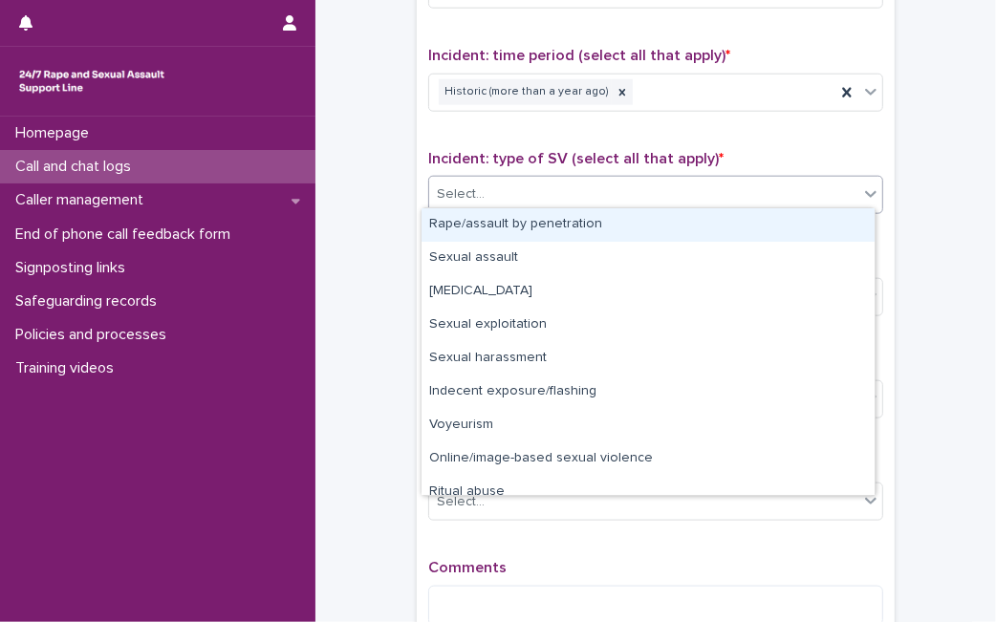
click at [712, 192] on div "Select..." at bounding box center [643, 195] width 429 height 32
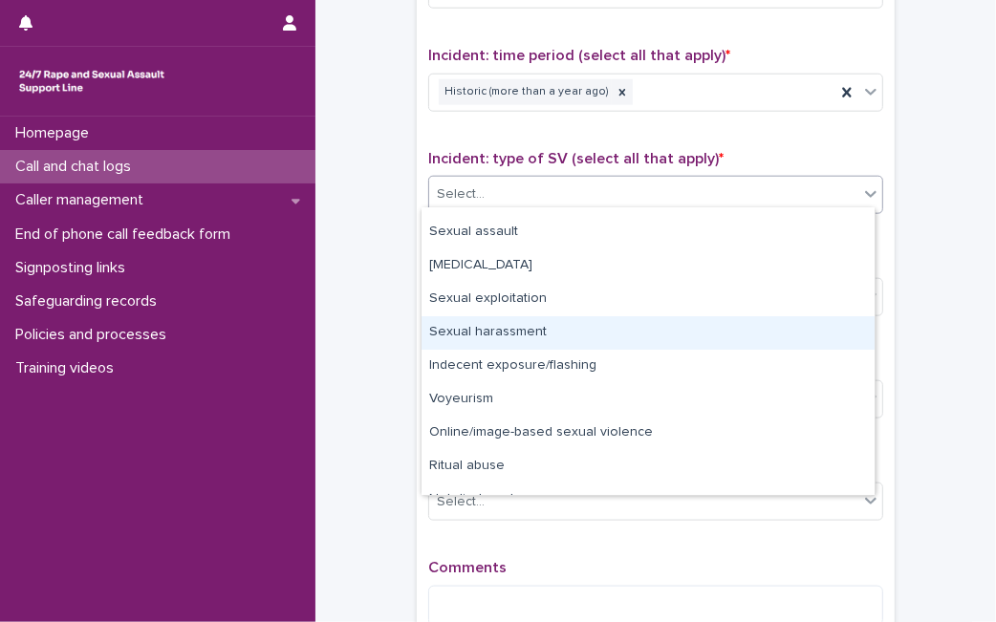
scroll to position [47, 0]
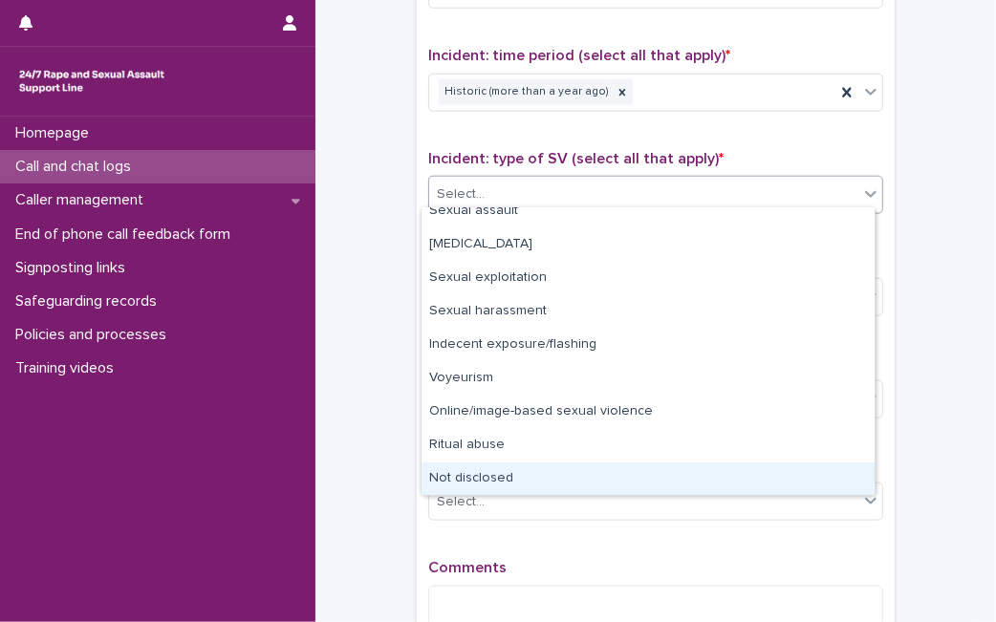
click at [807, 476] on div "Not disclosed" at bounding box center [647, 478] width 453 height 33
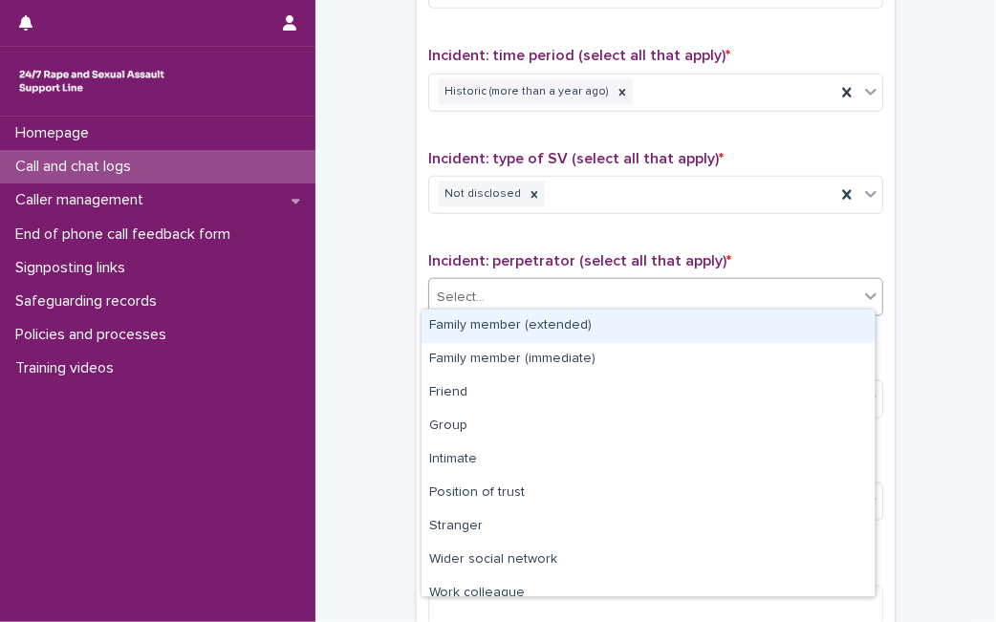
click at [811, 285] on div "Select..." at bounding box center [643, 298] width 429 height 32
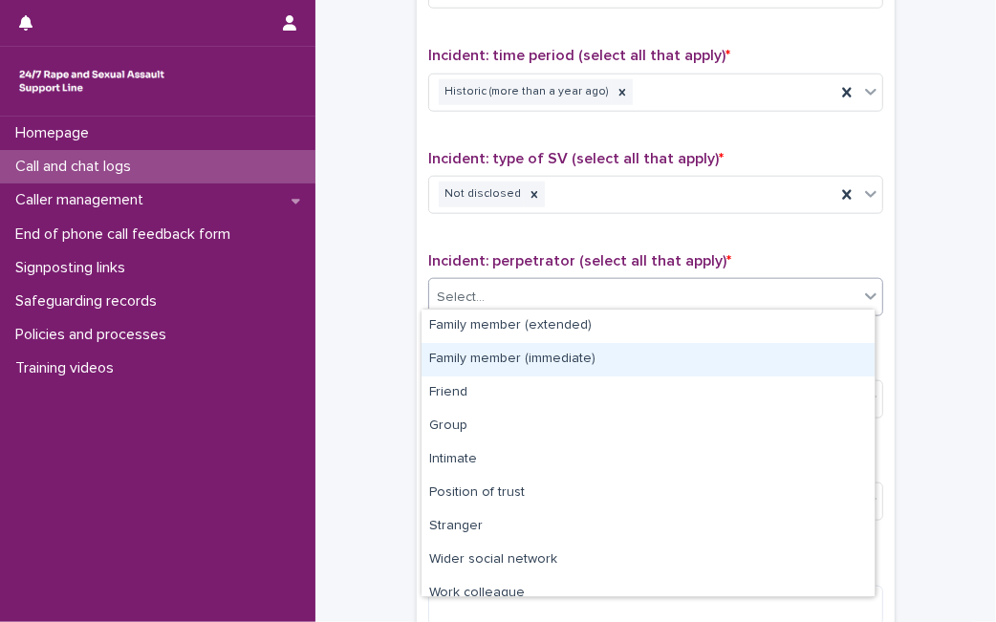
click at [759, 354] on div "Family member (immediate)" at bounding box center [647, 359] width 453 height 33
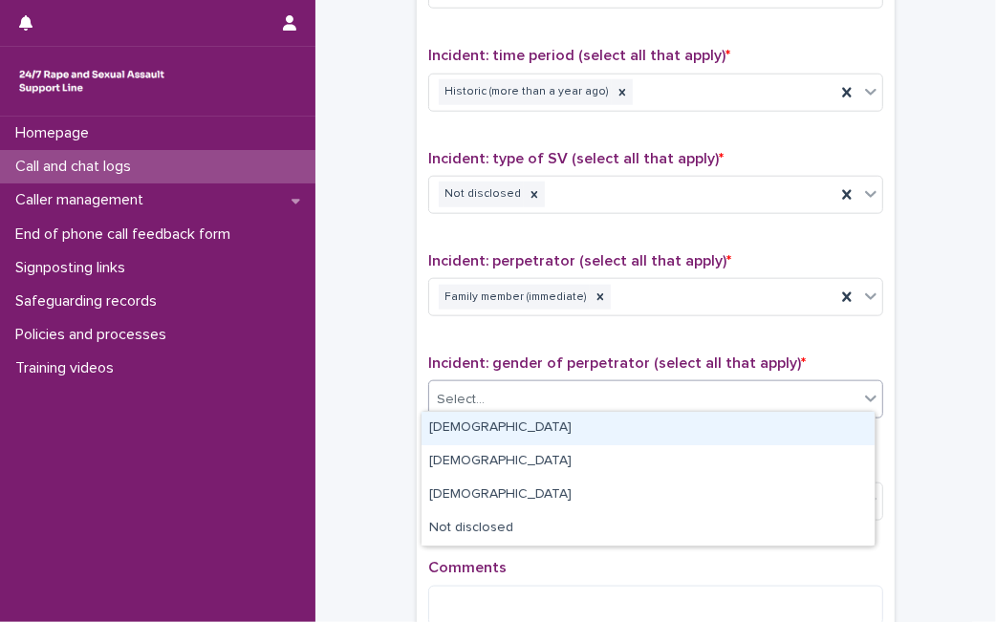
click at [570, 395] on div "Select..." at bounding box center [643, 400] width 429 height 32
click at [825, 427] on div "[DEMOGRAPHIC_DATA]" at bounding box center [647, 428] width 453 height 33
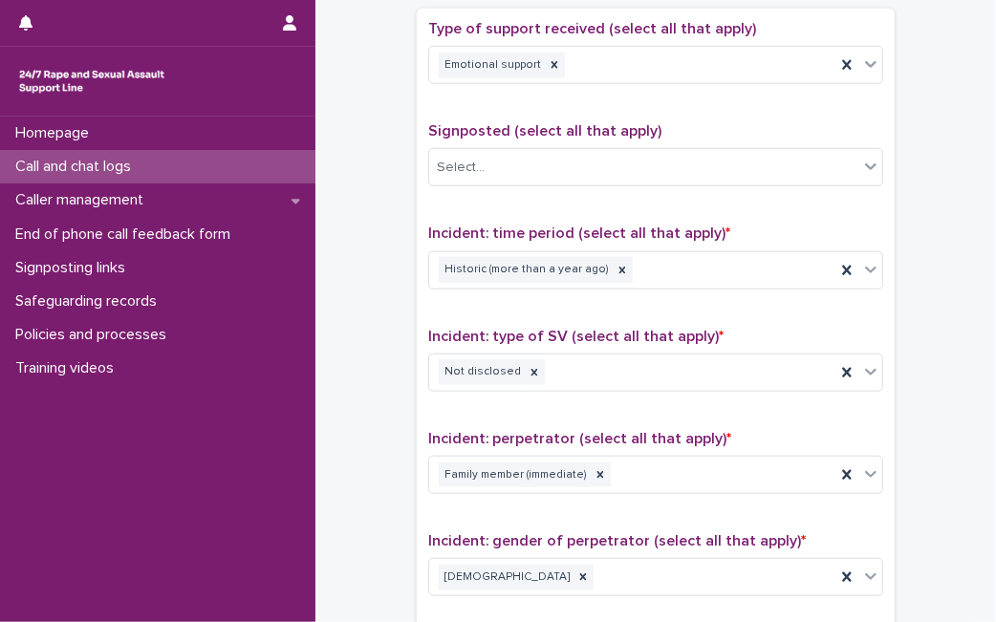
scroll to position [1483, 0]
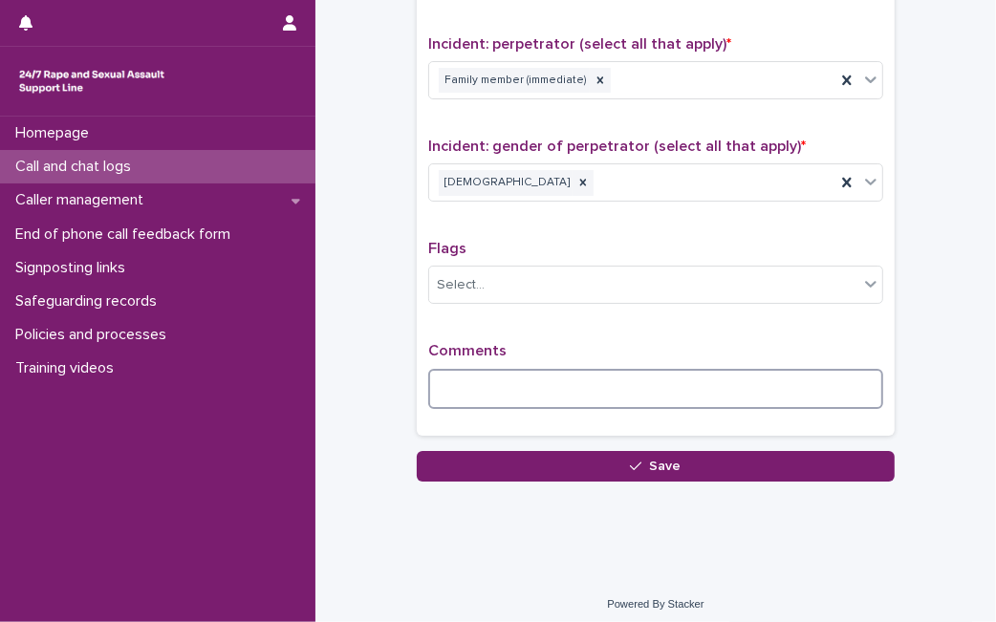
click at [701, 386] on textarea at bounding box center [655, 389] width 455 height 40
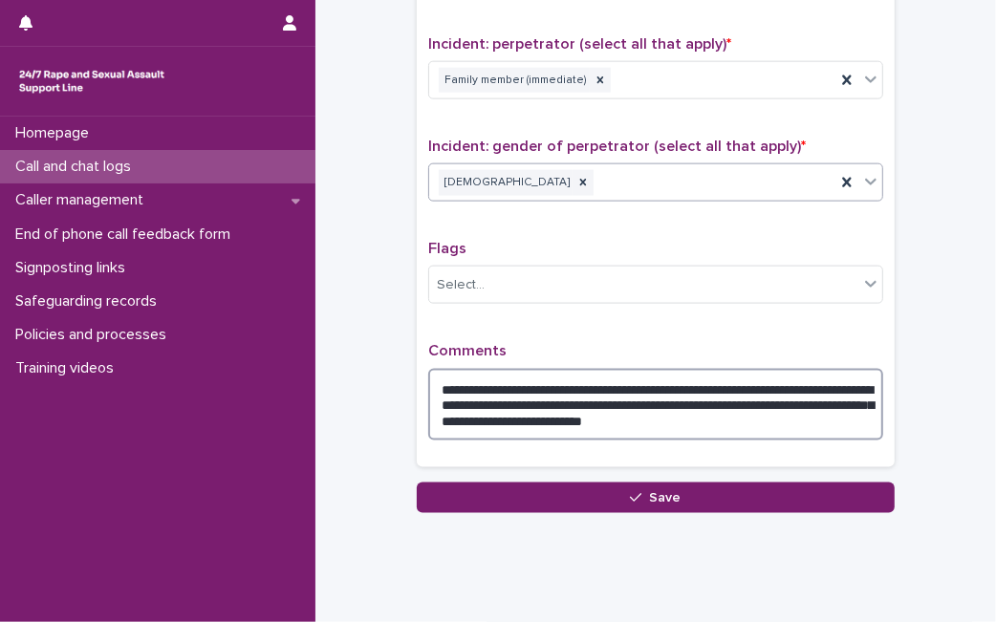
type textarea "**********"
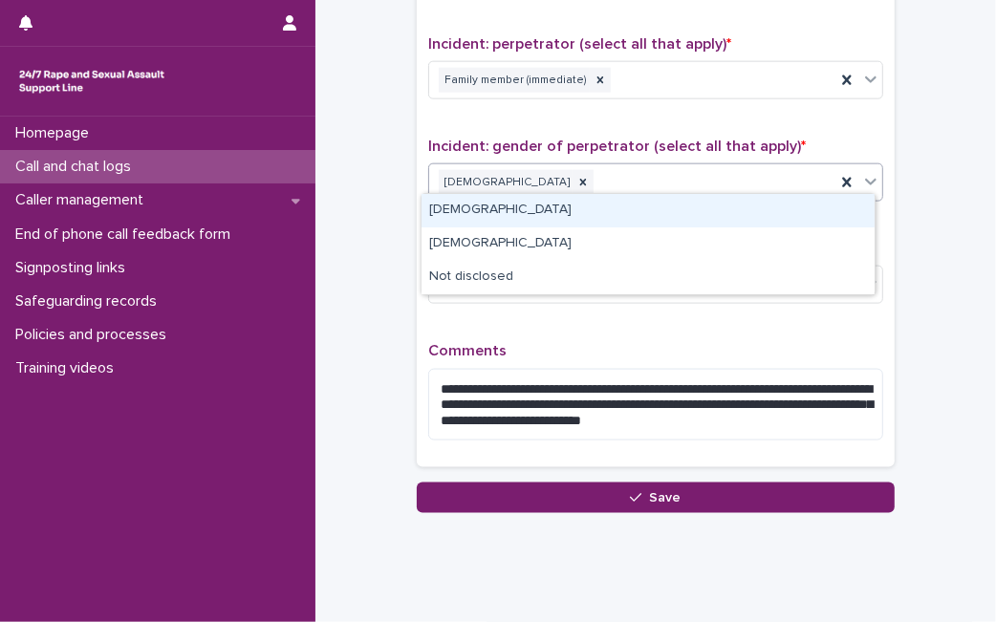
click at [865, 172] on icon at bounding box center [870, 181] width 19 height 19
click at [510, 221] on div "[DEMOGRAPHIC_DATA]" at bounding box center [647, 210] width 453 height 33
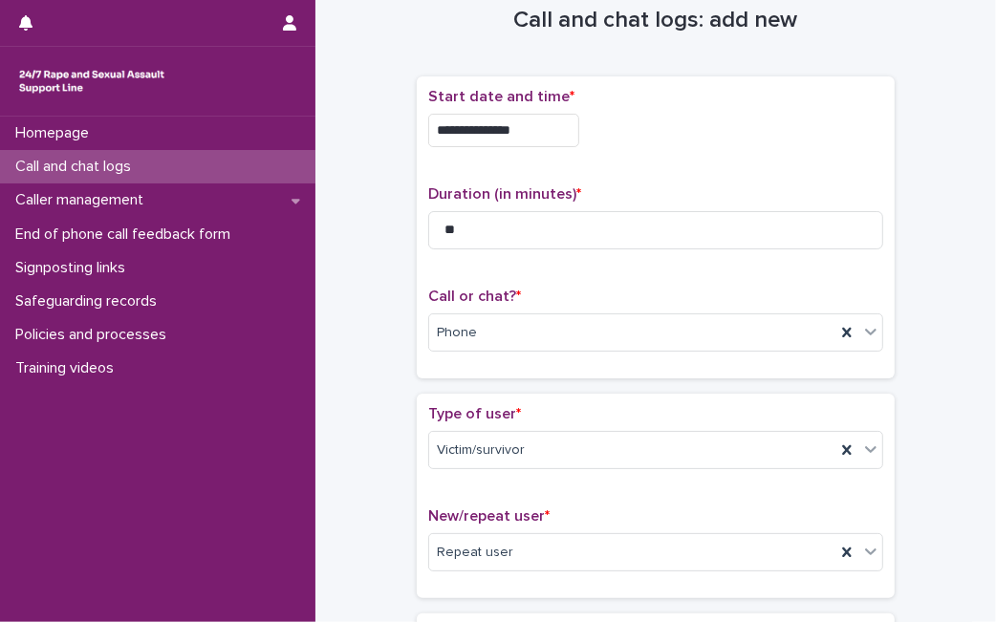
scroll to position [0, 0]
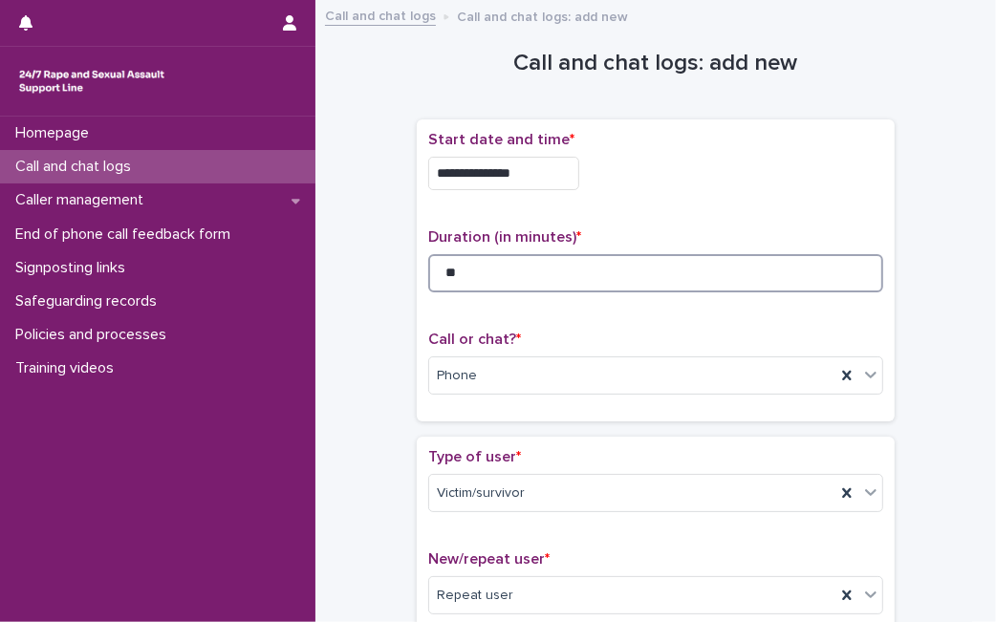
click at [463, 288] on input "**" at bounding box center [655, 273] width 455 height 38
type input "*"
type input "**"
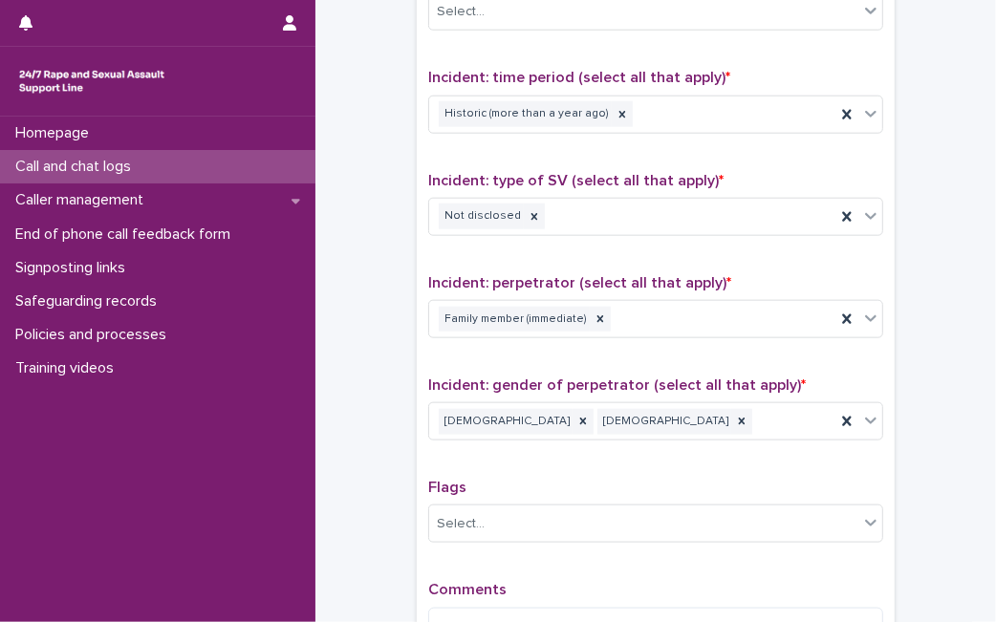
scroll to position [1514, 0]
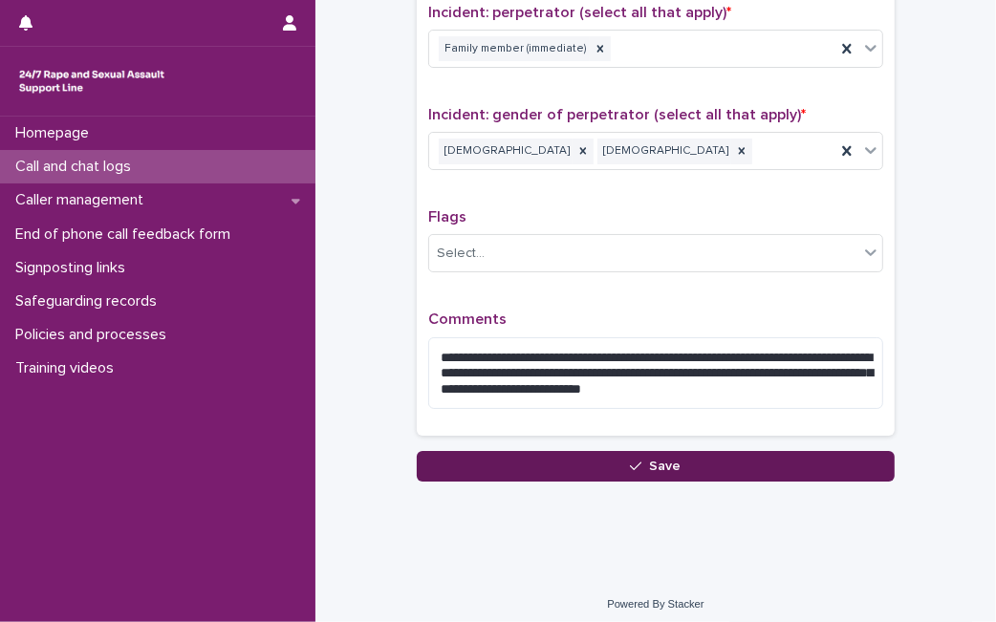
click at [845, 451] on button "Save" at bounding box center [656, 466] width 478 height 31
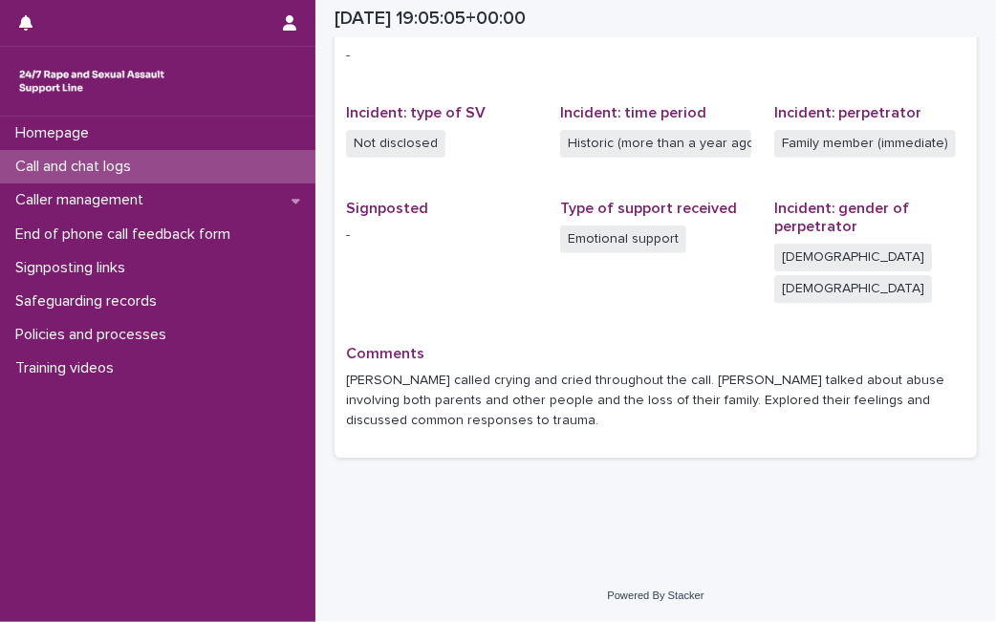
scroll to position [393, 0]
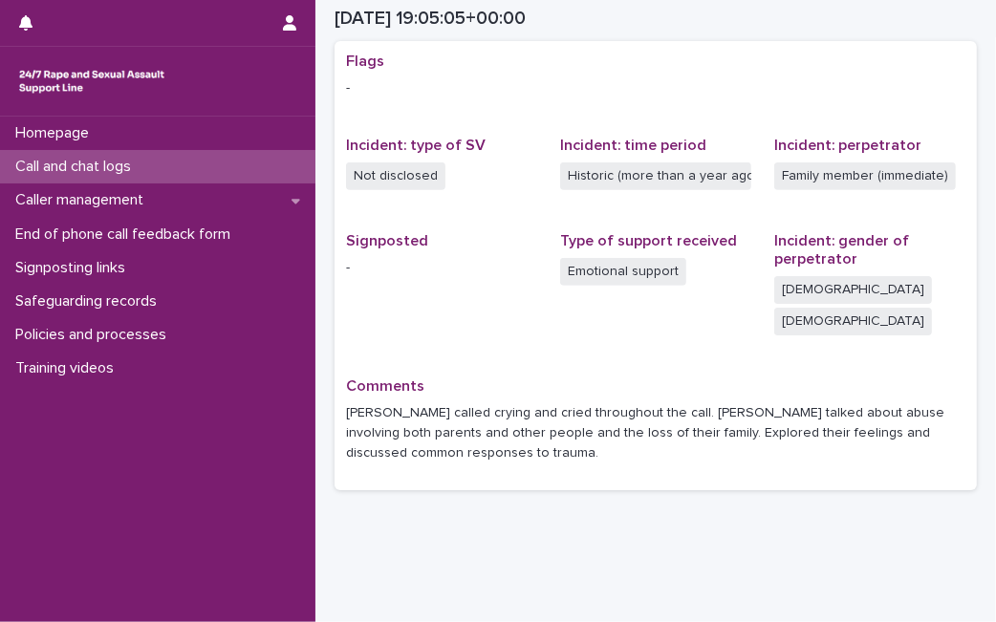
click at [123, 167] on p "Call and chat logs" at bounding box center [77, 167] width 139 height 18
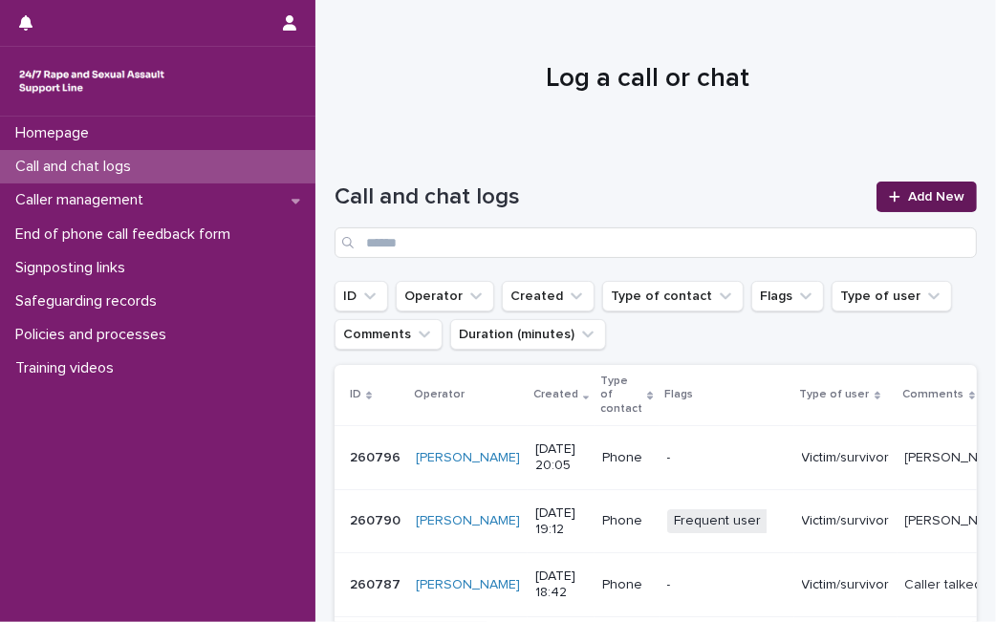
click at [908, 199] on span "Add New" at bounding box center [936, 196] width 56 height 13
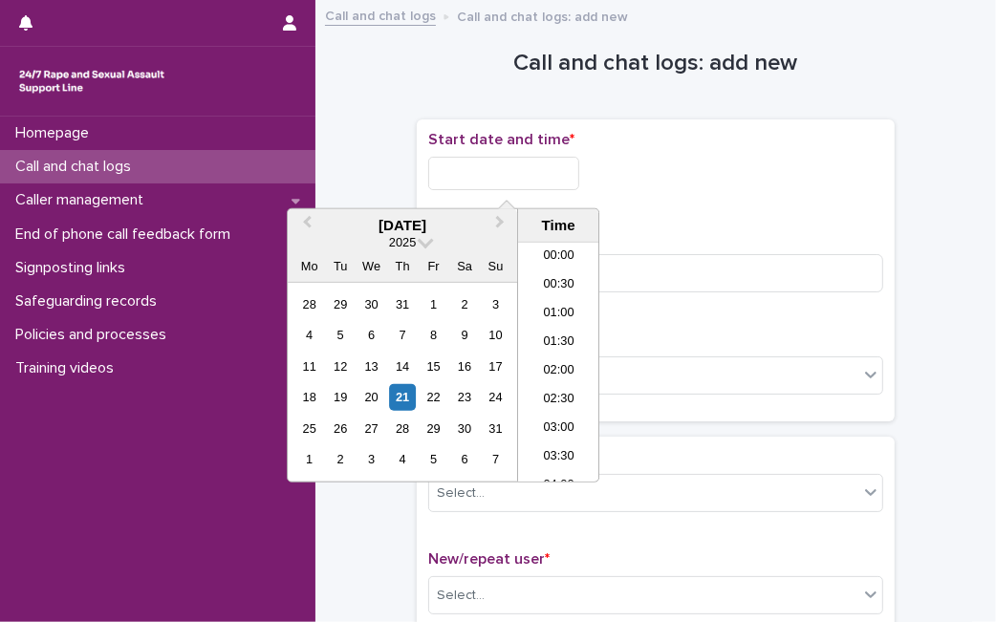
click at [570, 179] on input "text" at bounding box center [503, 173] width 151 height 33
click at [397, 398] on div "21" at bounding box center [403, 397] width 26 height 26
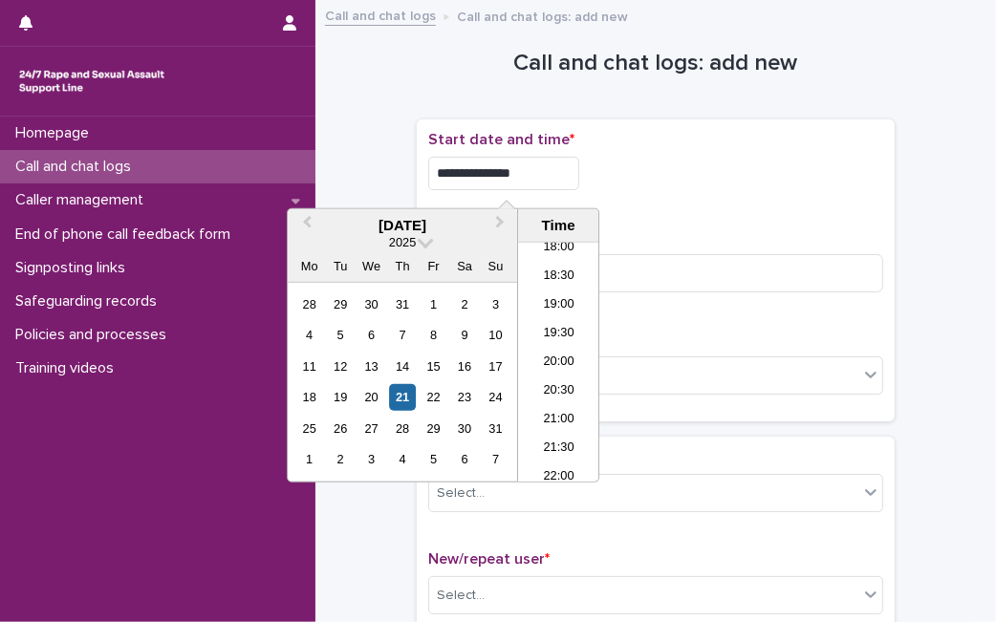
click at [535, 173] on input "**********" at bounding box center [503, 173] width 151 height 33
click at [579, 174] on input "*********" at bounding box center [503, 173] width 151 height 33
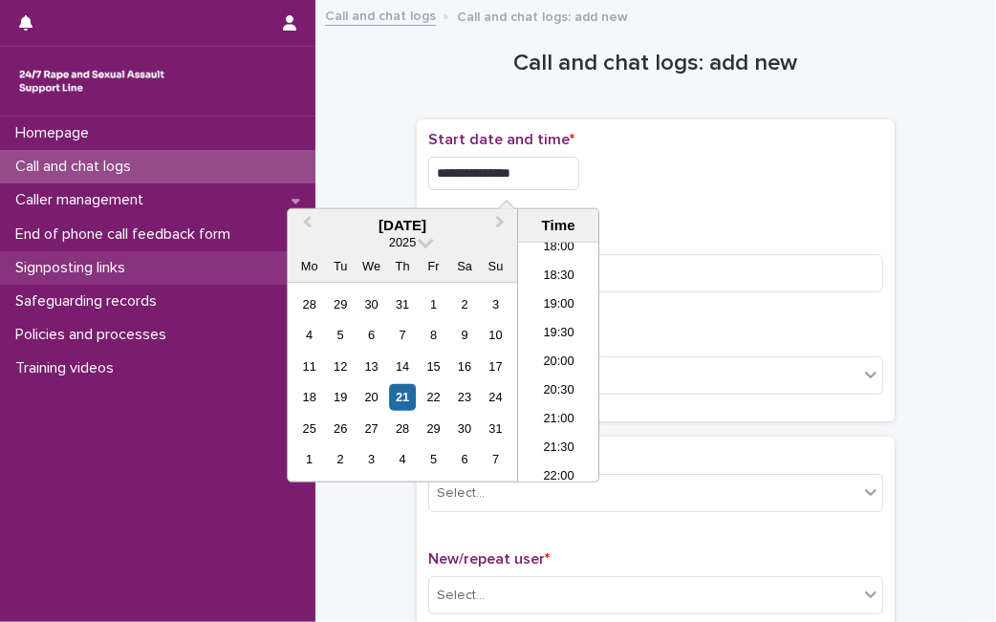
type input "**********"
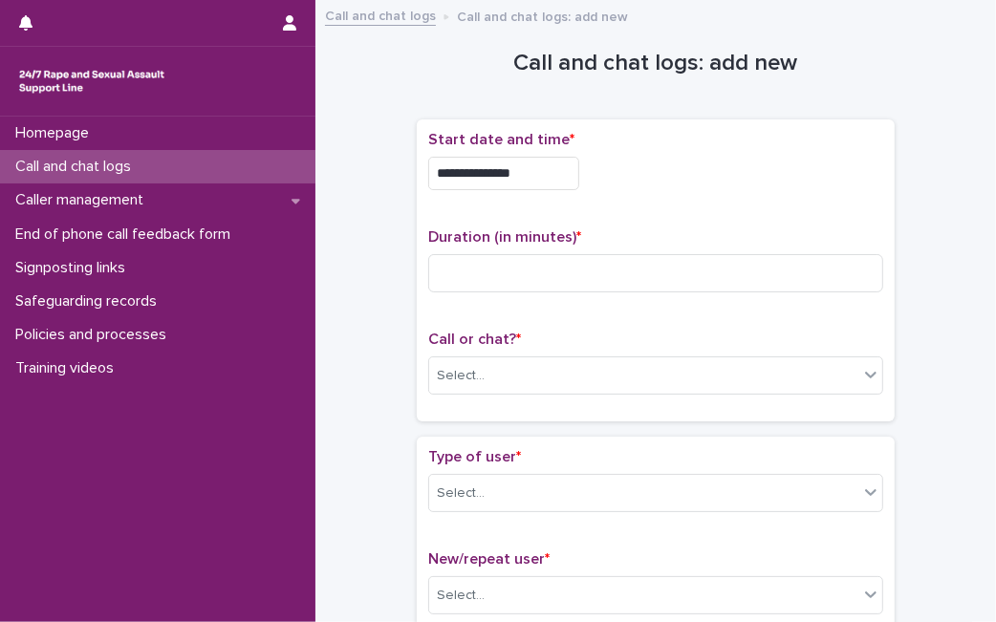
click at [696, 332] on p "Call or chat? *" at bounding box center [655, 340] width 455 height 18
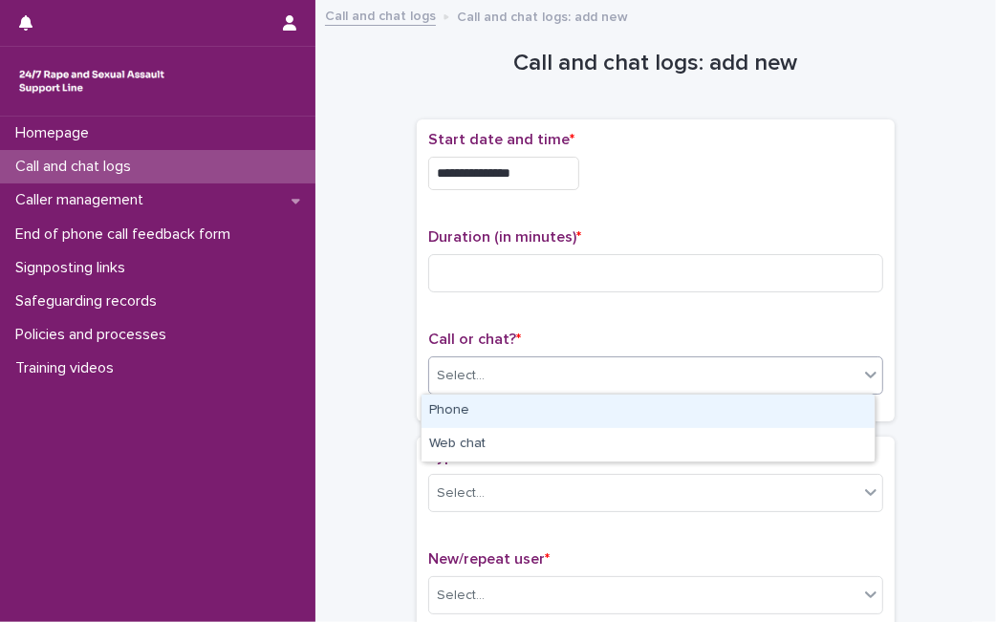
click at [634, 380] on div "Select..." at bounding box center [643, 376] width 429 height 32
click at [605, 408] on div "Phone" at bounding box center [647, 411] width 453 height 33
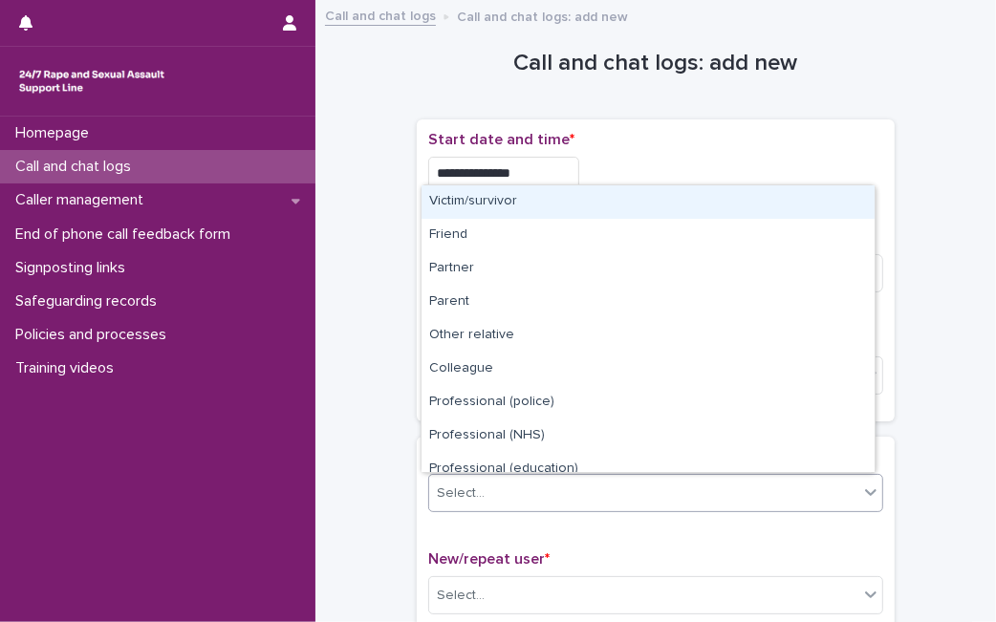
click at [556, 489] on div "Select..." at bounding box center [643, 494] width 429 height 32
click at [623, 206] on div "Victim/survivor" at bounding box center [647, 201] width 453 height 33
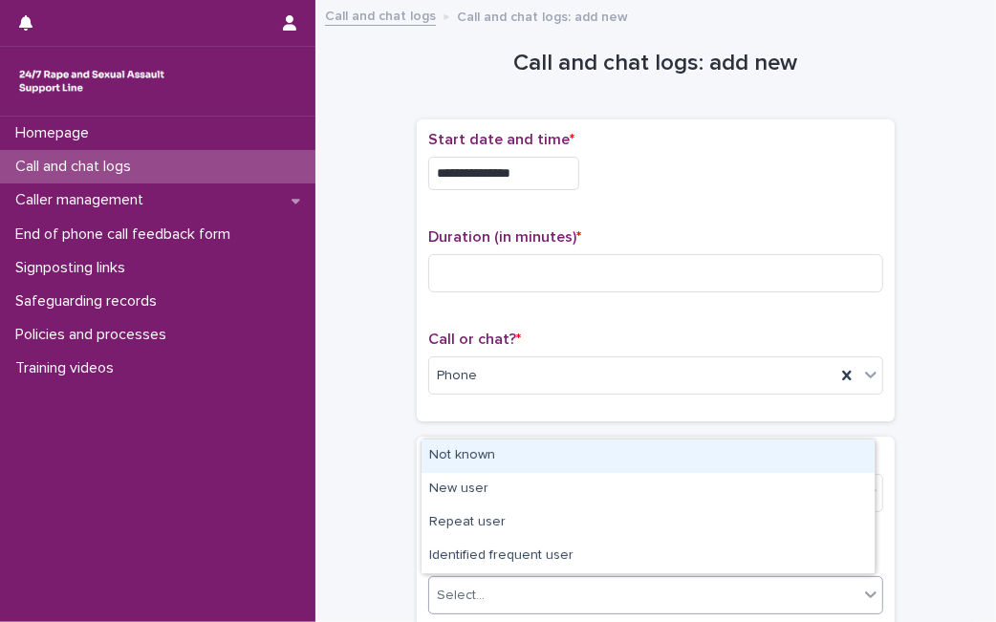
click at [537, 585] on div "Select..." at bounding box center [643, 596] width 429 height 32
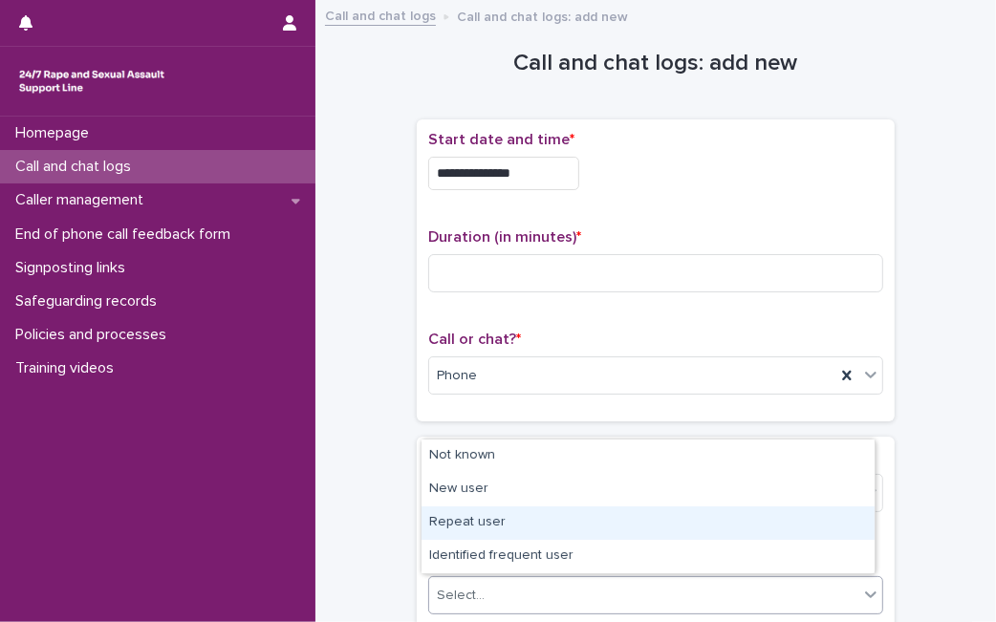
drag, startPoint x: 537, startPoint y: 575, endPoint x: 543, endPoint y: 529, distance: 46.2
click at [543, 529] on div "Repeat user" at bounding box center [647, 522] width 453 height 33
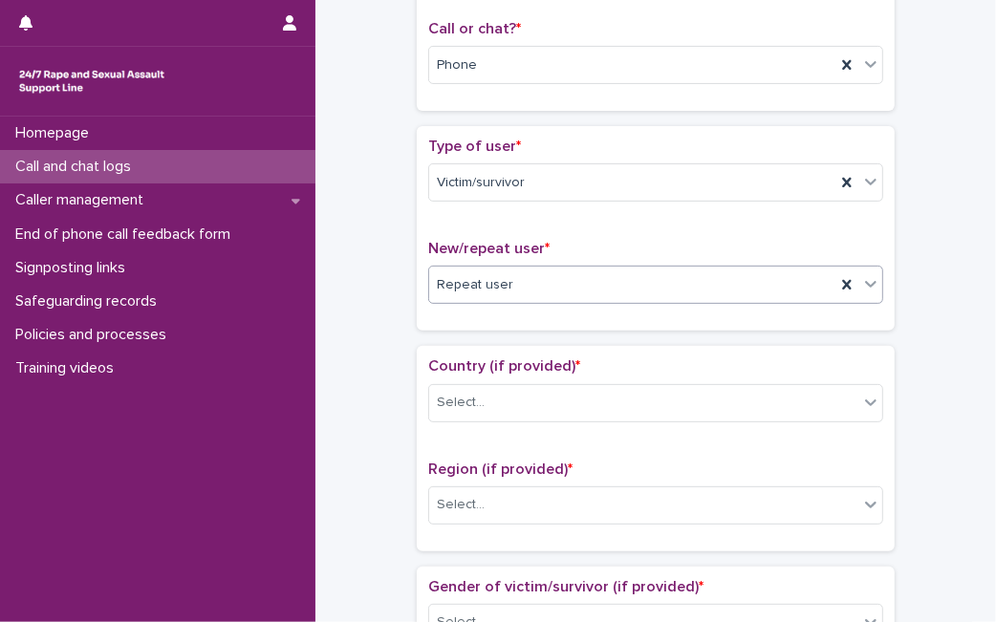
scroll to position [339, 0]
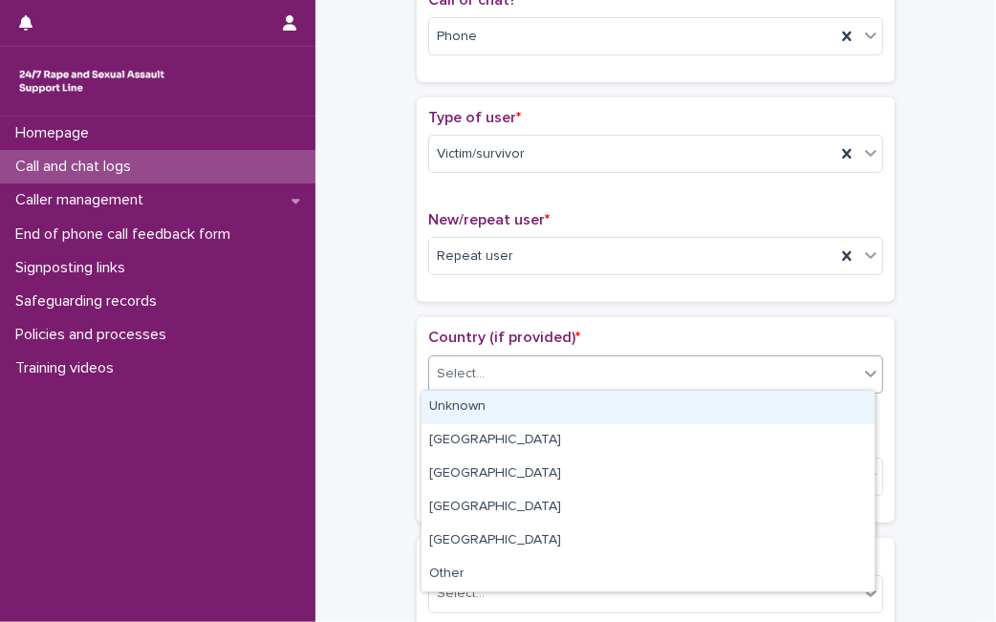
click at [819, 355] on div "Select..." at bounding box center [655, 374] width 455 height 38
click at [766, 393] on div "Unknown" at bounding box center [647, 407] width 453 height 33
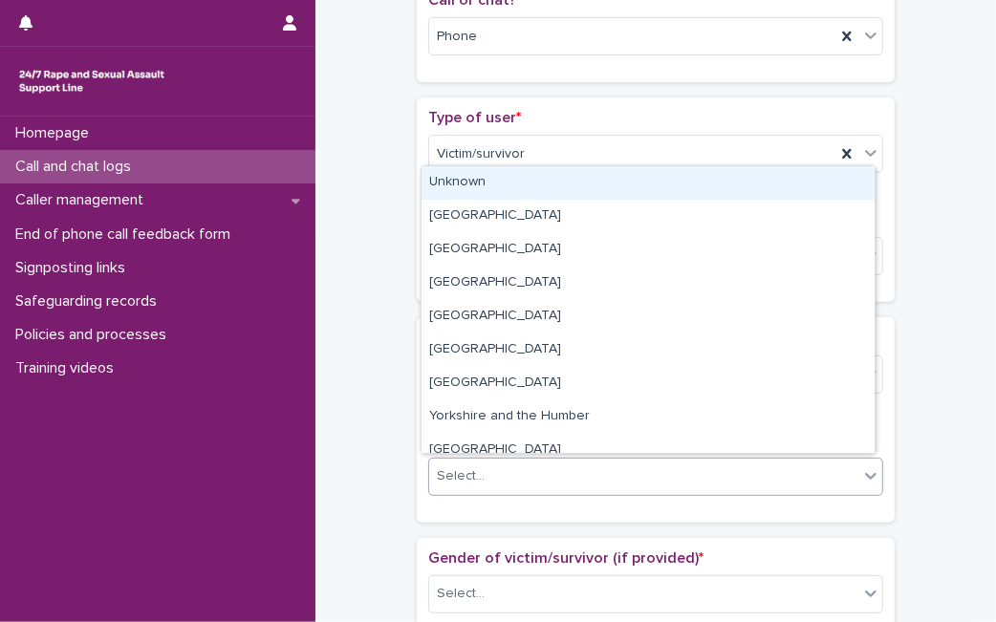
click at [717, 481] on div "Select..." at bounding box center [643, 477] width 429 height 32
click at [718, 186] on div "Unknown" at bounding box center [647, 182] width 453 height 33
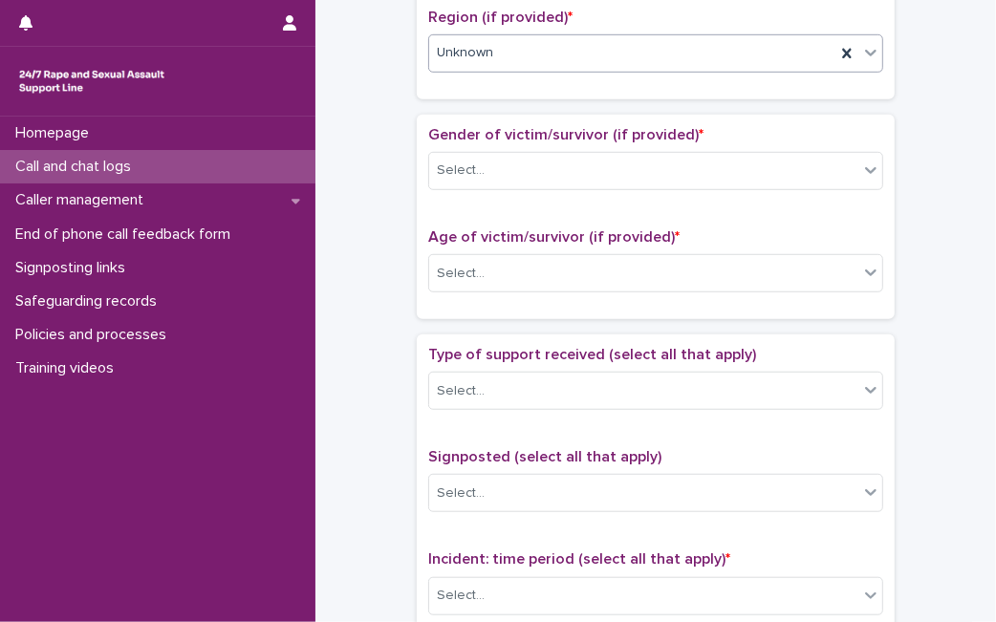
scroll to position [764, 0]
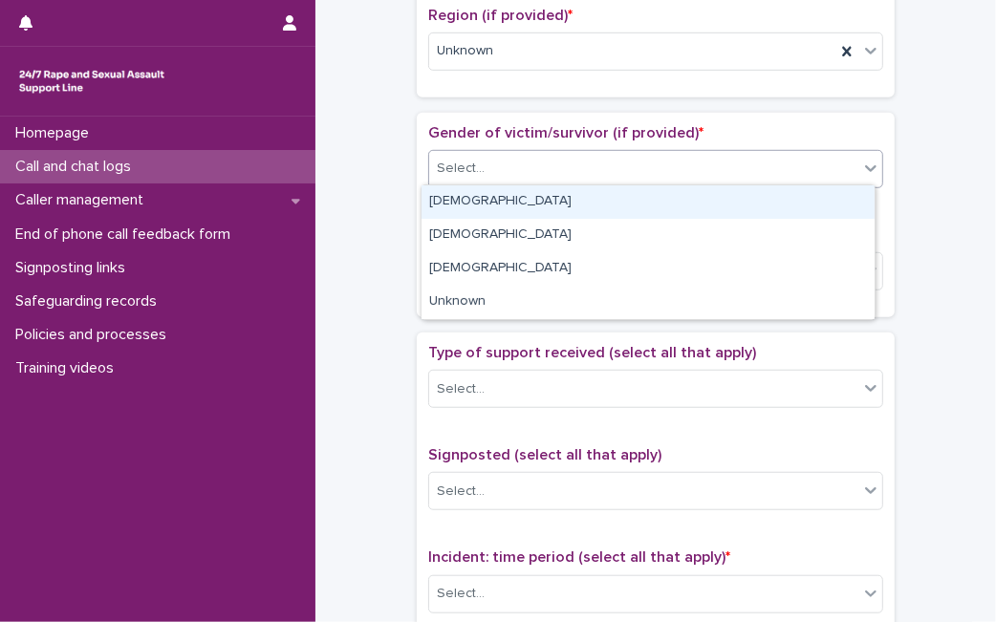
click at [775, 154] on div "Select..." at bounding box center [643, 169] width 429 height 32
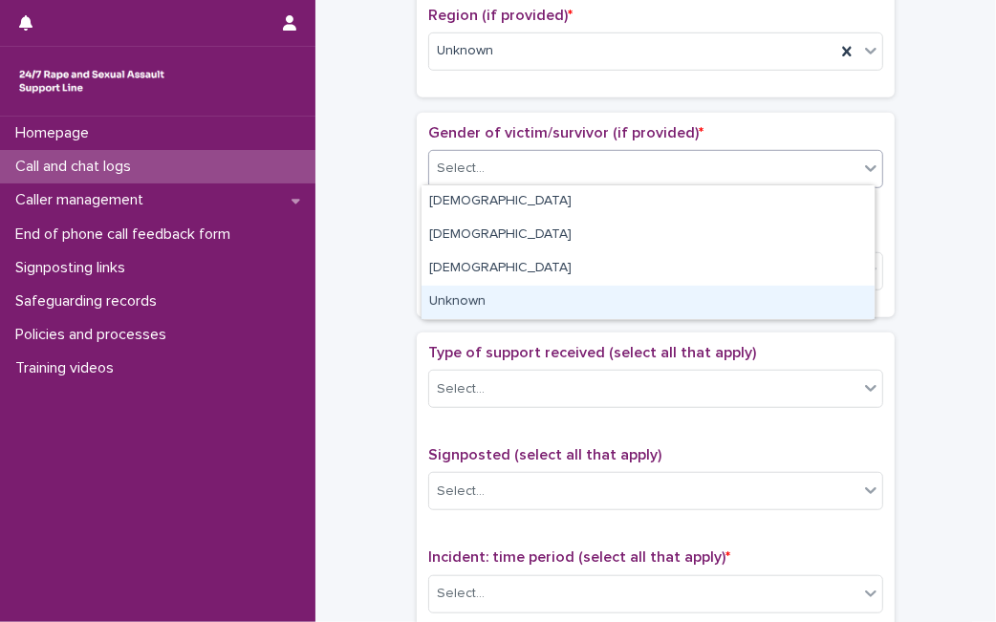
click at [616, 293] on div "Unknown" at bounding box center [647, 302] width 453 height 33
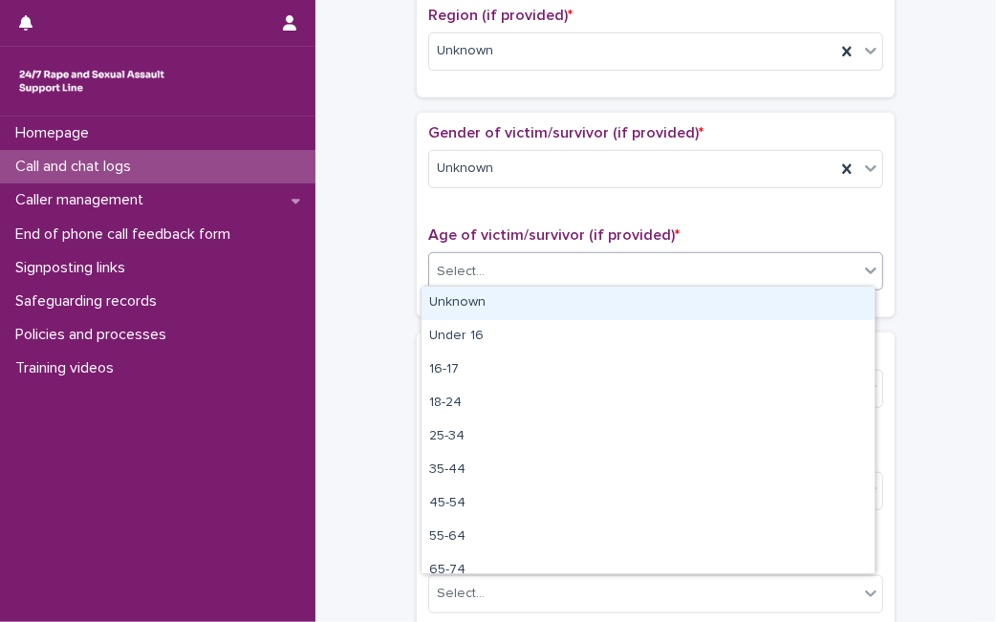
drag, startPoint x: 619, startPoint y: 274, endPoint x: 595, endPoint y: 309, distance: 41.9
click at [595, 309] on body "**********" at bounding box center [498, 311] width 996 height 622
click at [595, 309] on div "Unknown" at bounding box center [647, 303] width 453 height 33
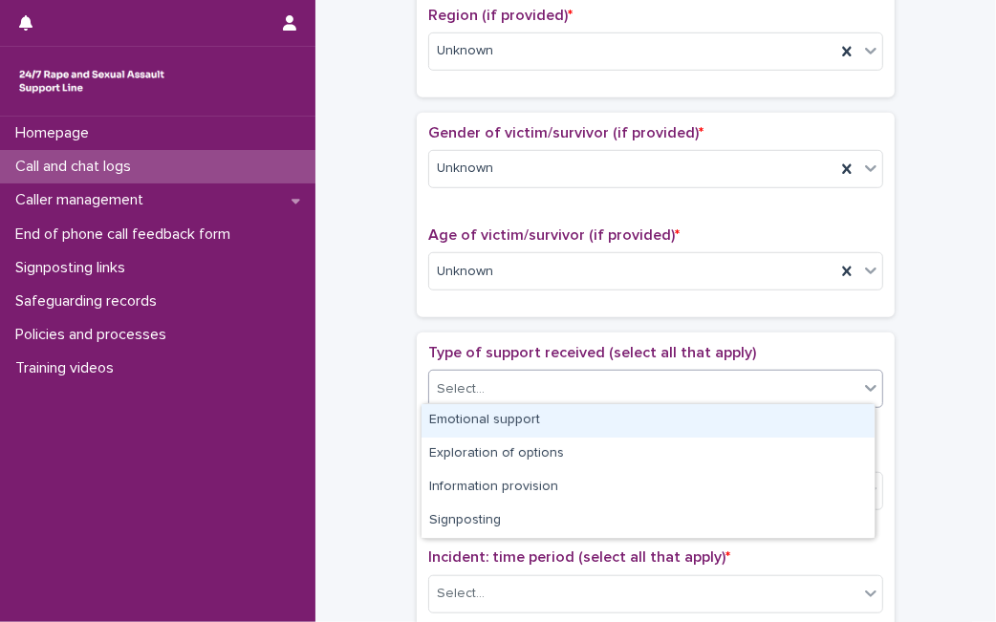
drag, startPoint x: 544, startPoint y: 385, endPoint x: 517, endPoint y: 424, distance: 47.4
click at [517, 424] on body "**********" at bounding box center [498, 311] width 996 height 622
click at [517, 424] on div "Emotional support" at bounding box center [647, 420] width 453 height 33
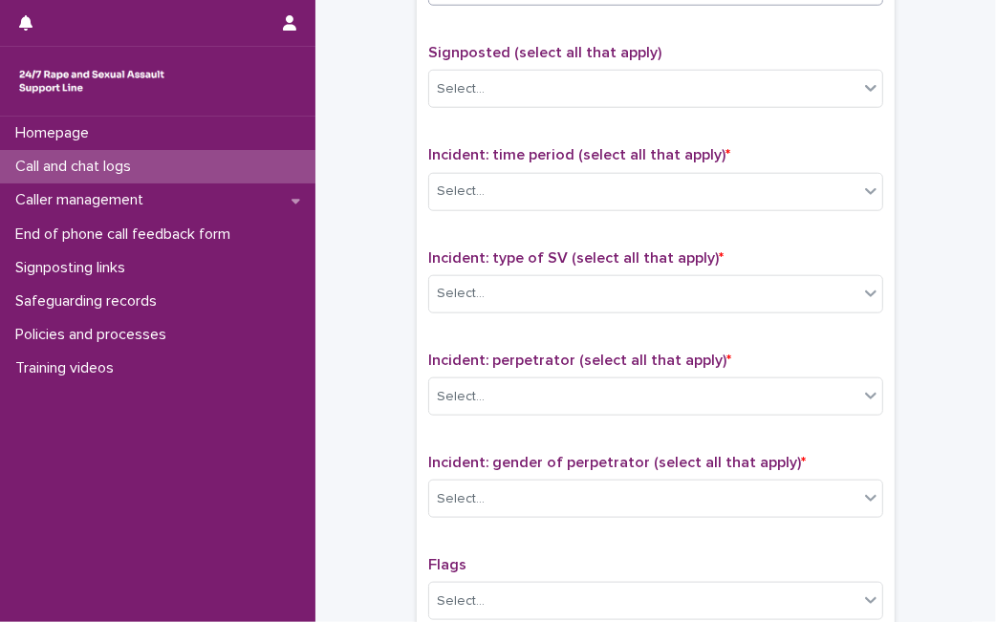
scroll to position [1189, 0]
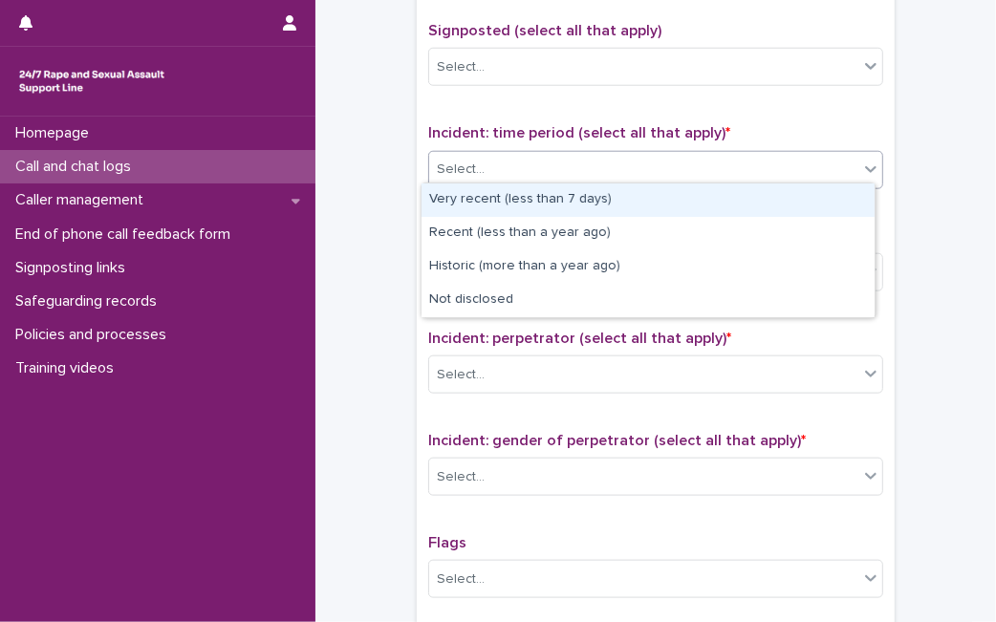
click at [809, 165] on div "Select..." at bounding box center [643, 170] width 429 height 32
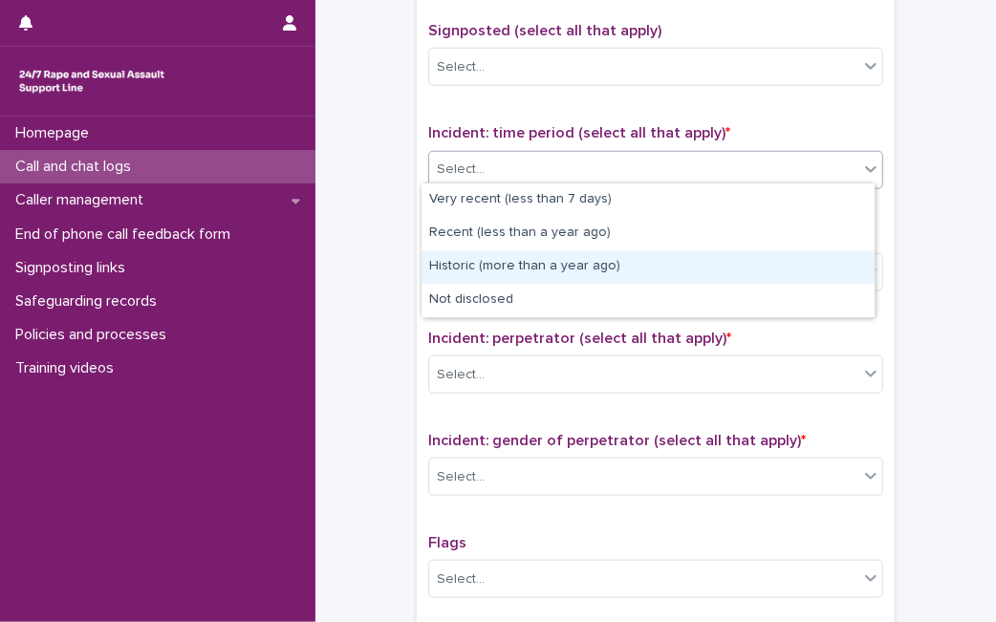
click at [671, 274] on div "Historic (more than a year ago)" at bounding box center [647, 266] width 453 height 33
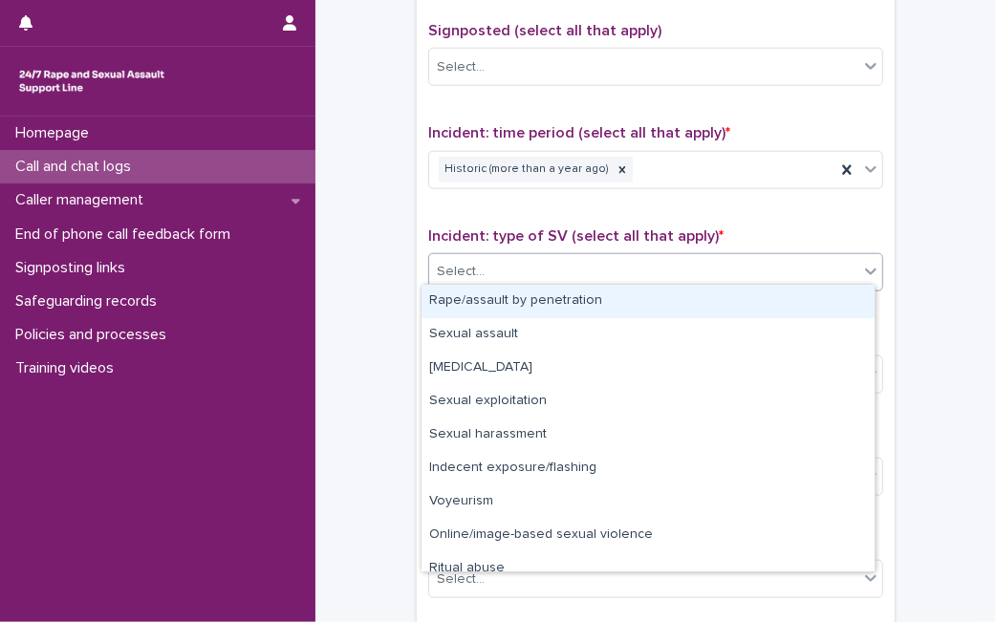
click at [671, 274] on div "Select..." at bounding box center [643, 272] width 429 height 32
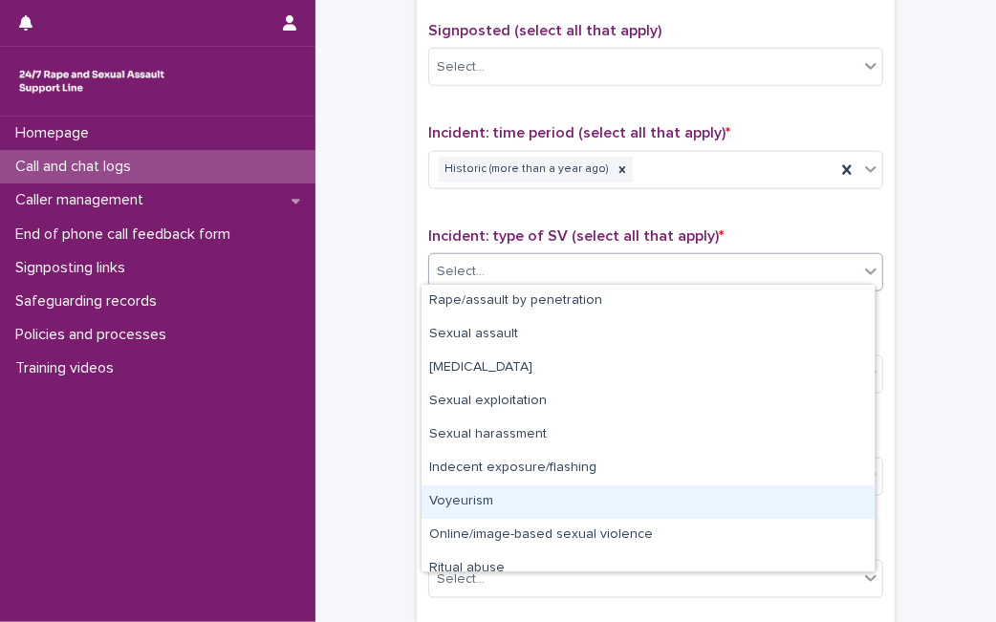
scroll to position [47, 0]
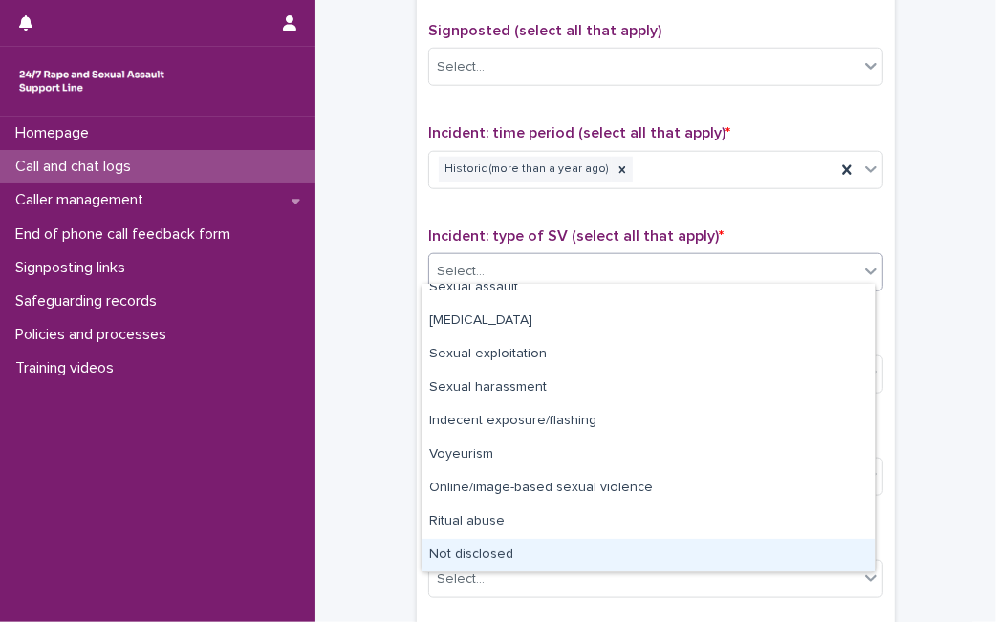
click at [793, 539] on div "Not disclosed" at bounding box center [647, 555] width 453 height 33
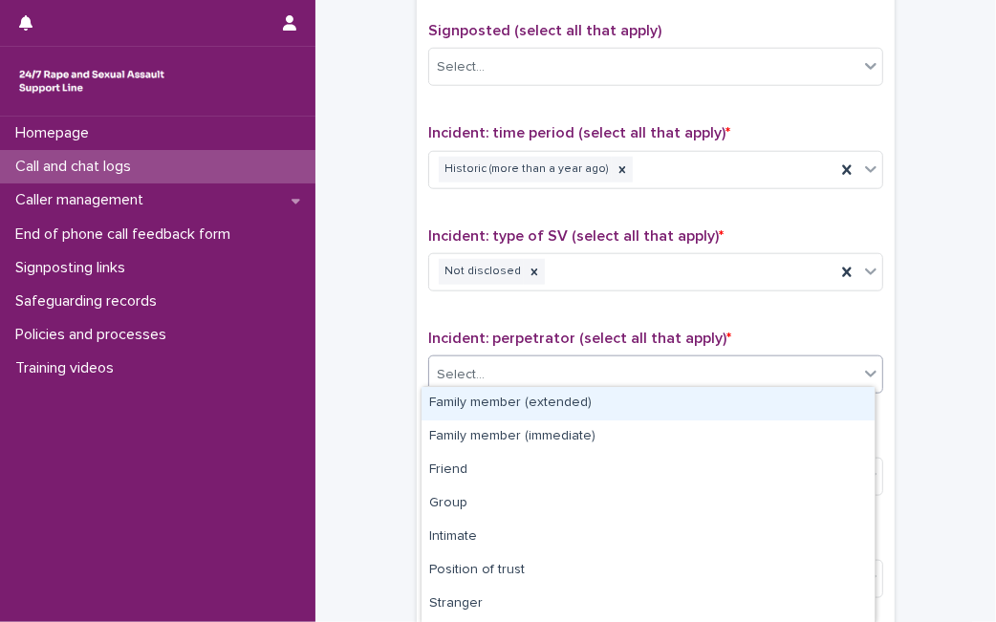
click at [792, 359] on div "Select..." at bounding box center [643, 375] width 429 height 32
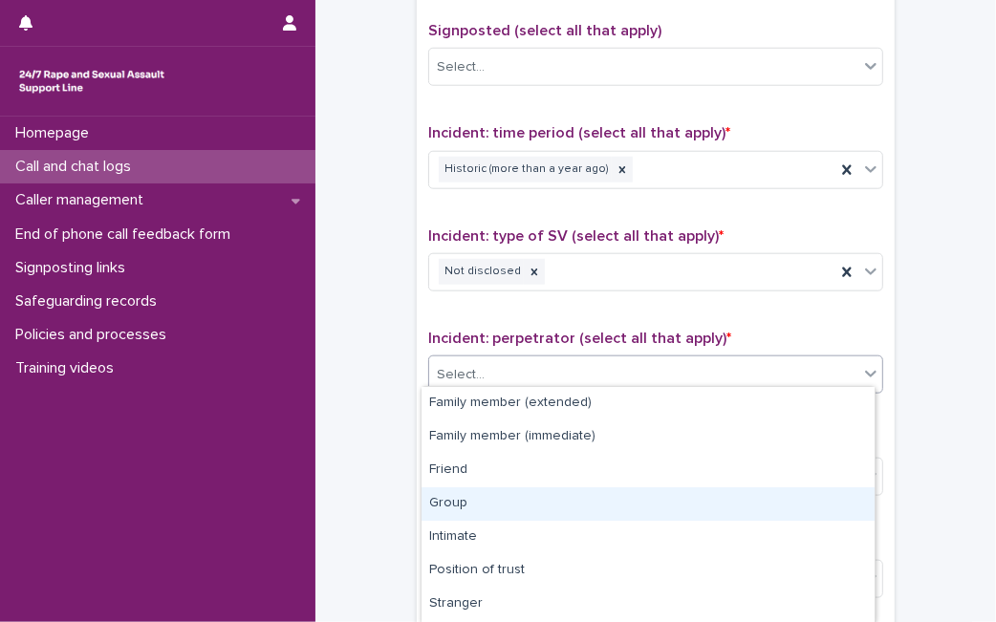
scroll to position [131, 0]
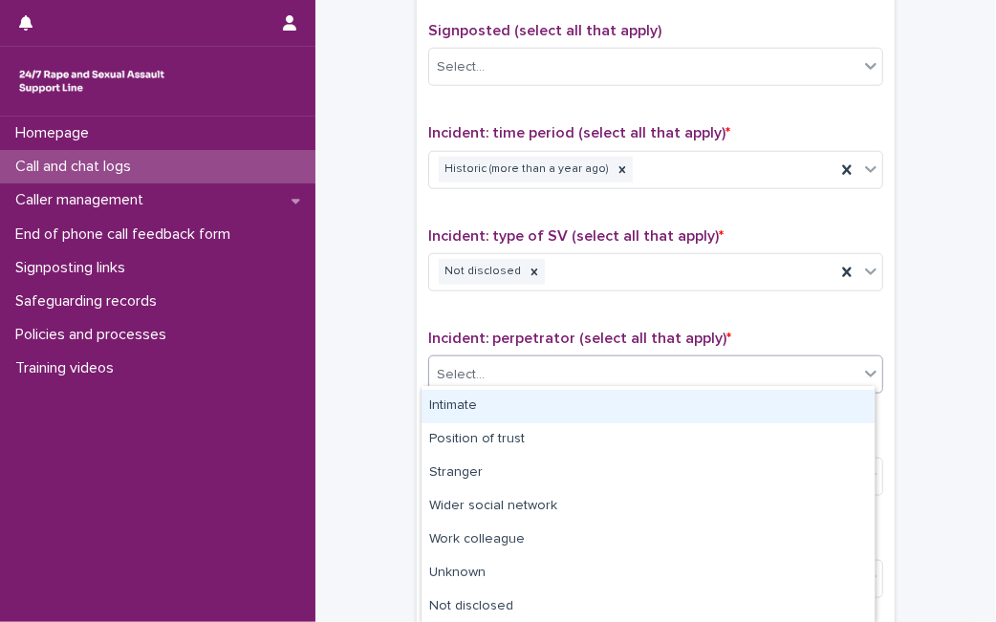
click at [756, 413] on div "Intimate" at bounding box center [647, 406] width 453 height 33
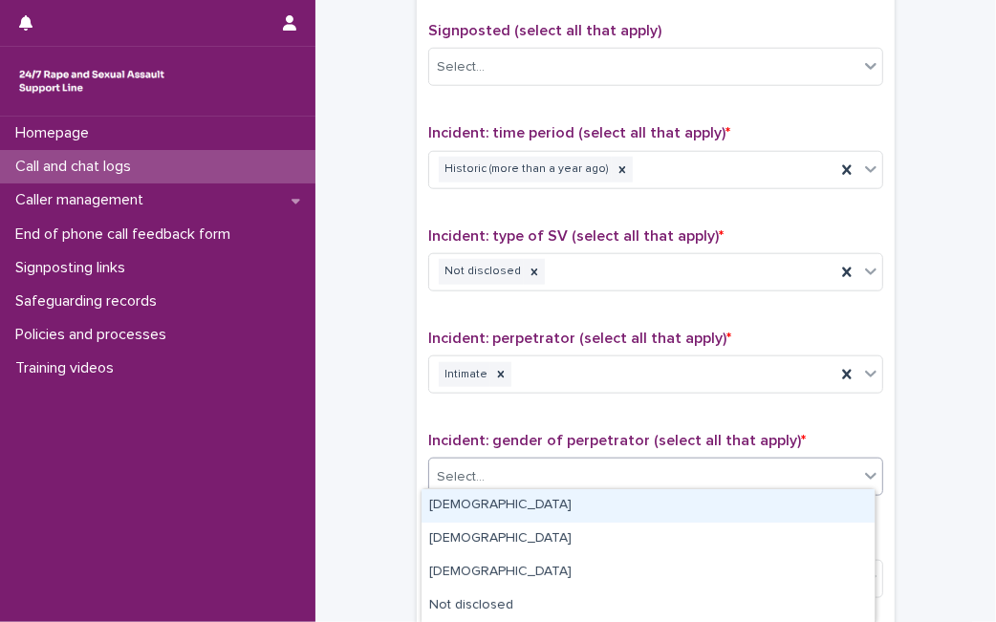
click at [722, 478] on div "Select..." at bounding box center [643, 477] width 429 height 32
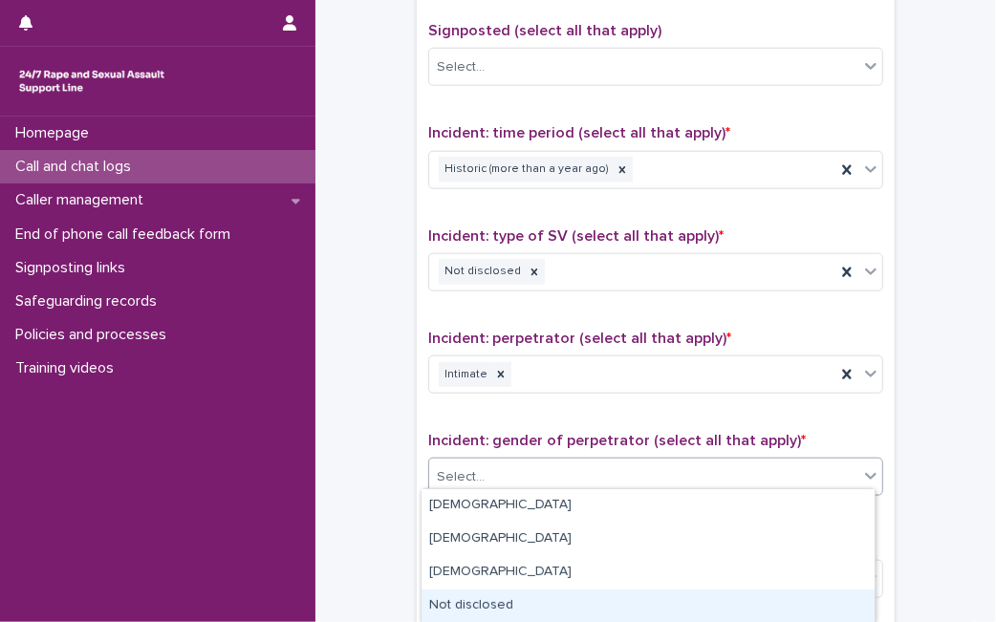
click at [624, 601] on div "Not disclosed" at bounding box center [647, 605] width 453 height 33
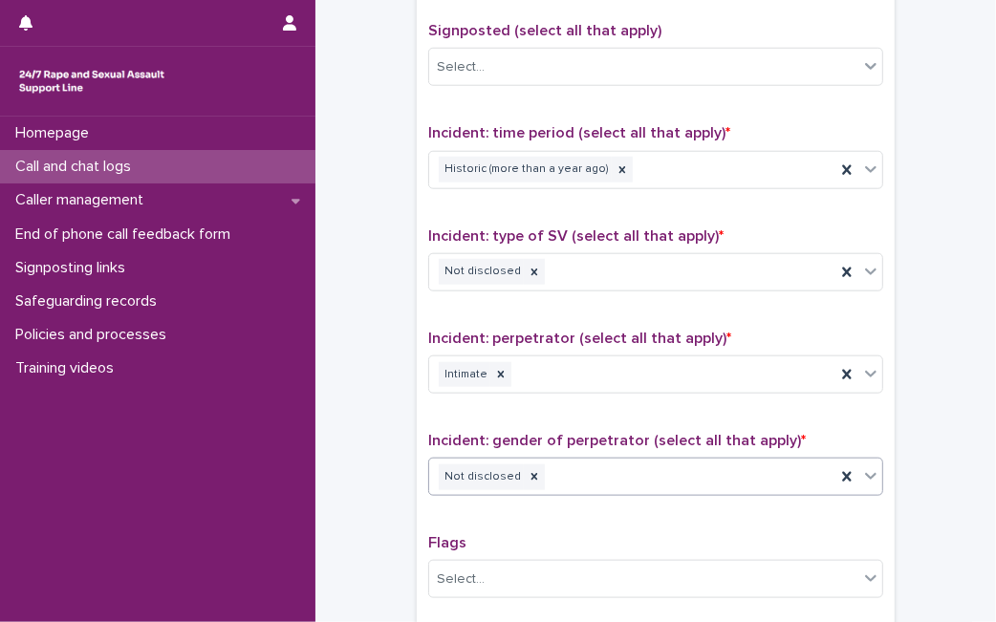
scroll to position [1483, 0]
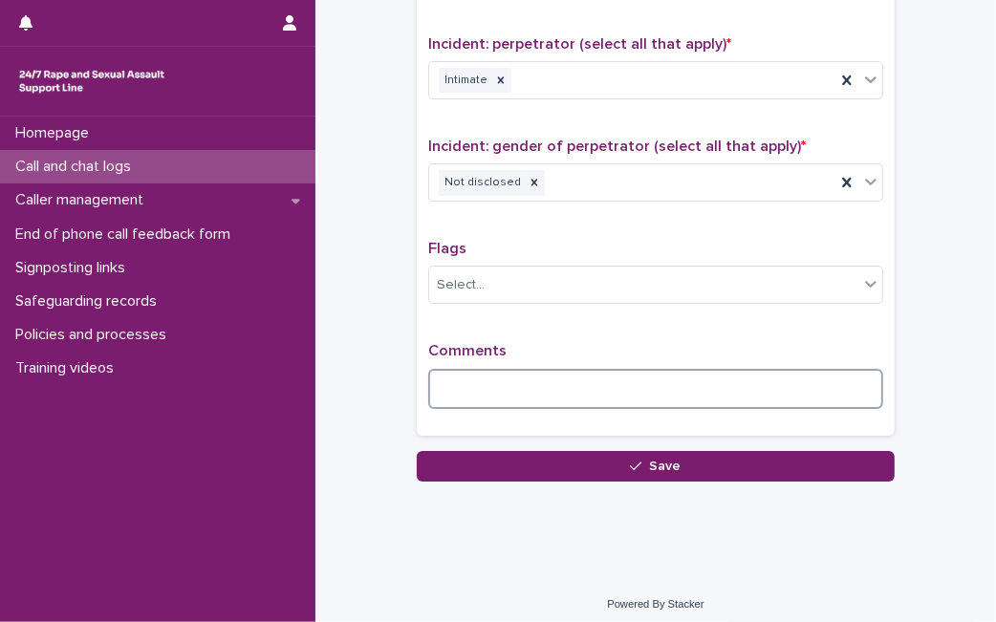
click at [540, 379] on textarea at bounding box center [655, 389] width 455 height 40
type textarea "***"
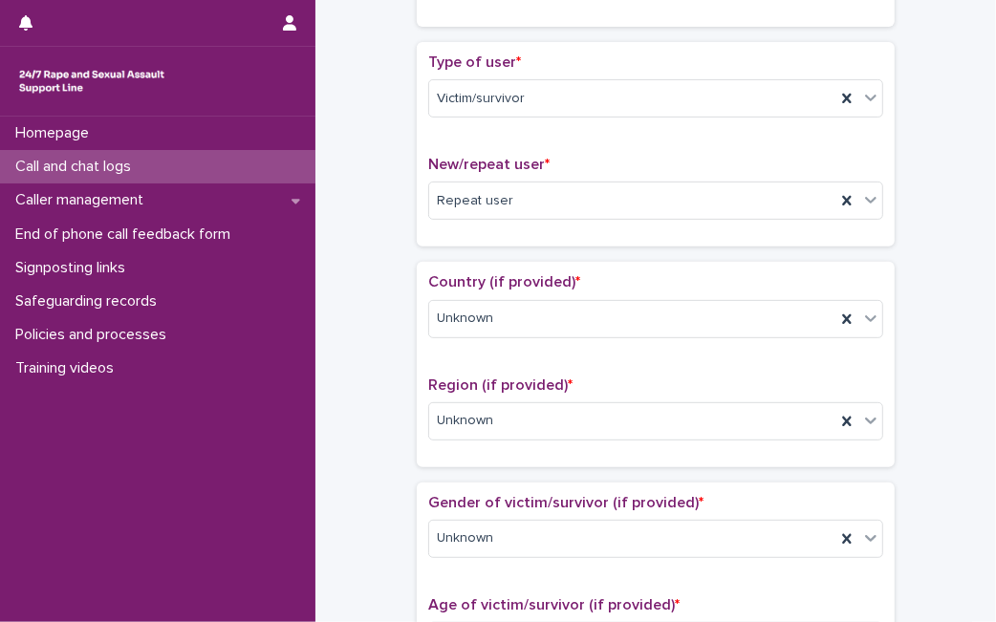
scroll to position [0, 0]
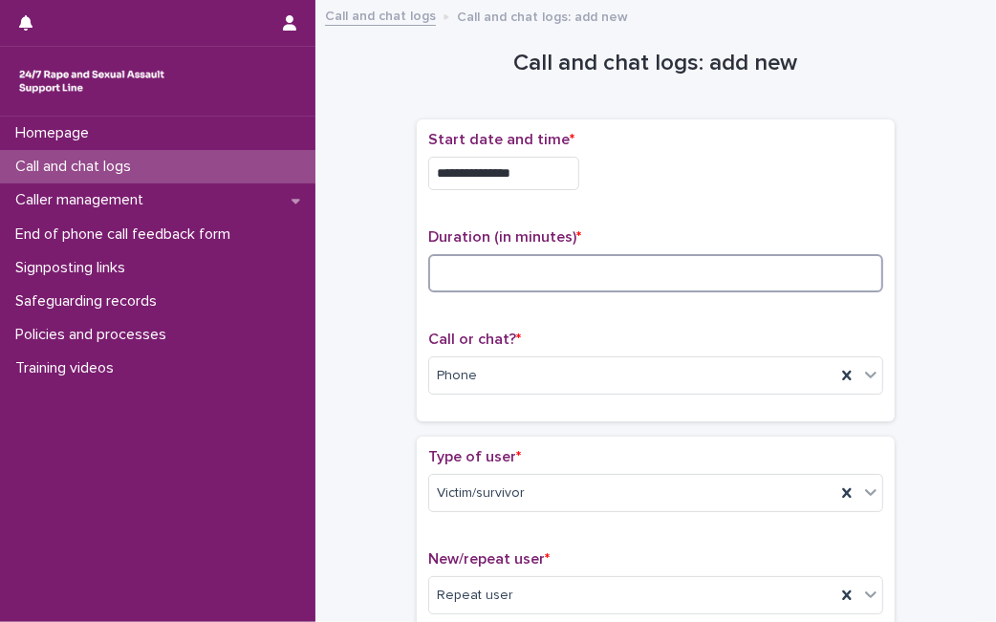
click at [589, 281] on input at bounding box center [655, 273] width 455 height 38
type input "**"
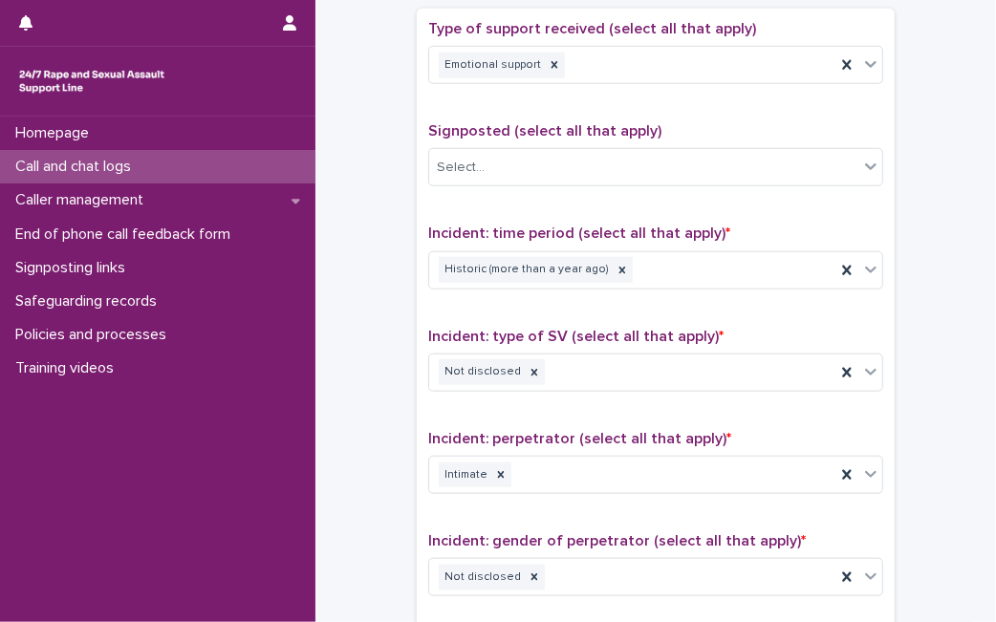
scroll to position [1483, 0]
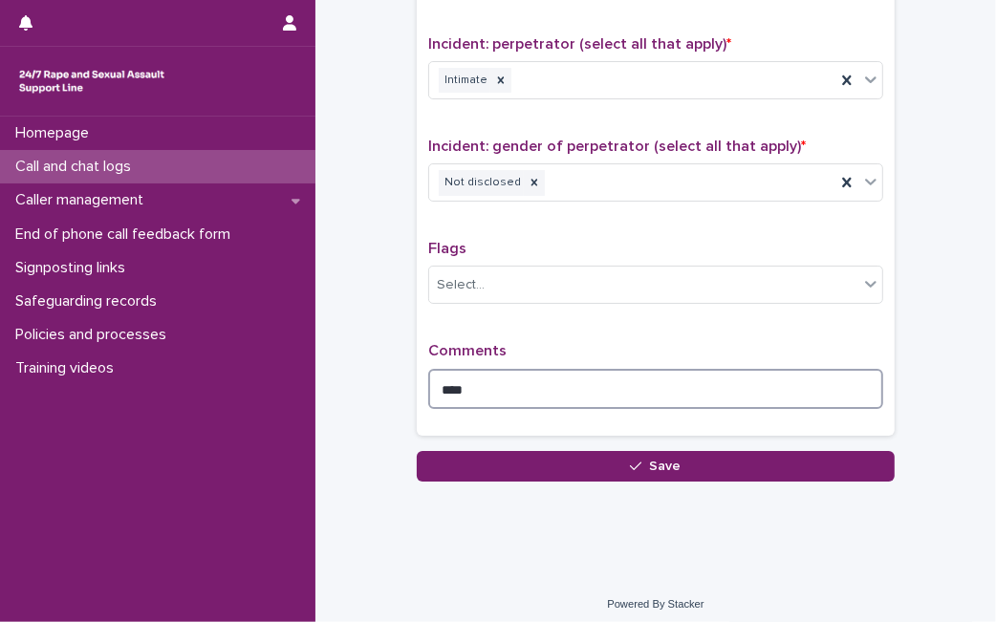
click at [832, 385] on textarea "***" at bounding box center [655, 389] width 455 height 40
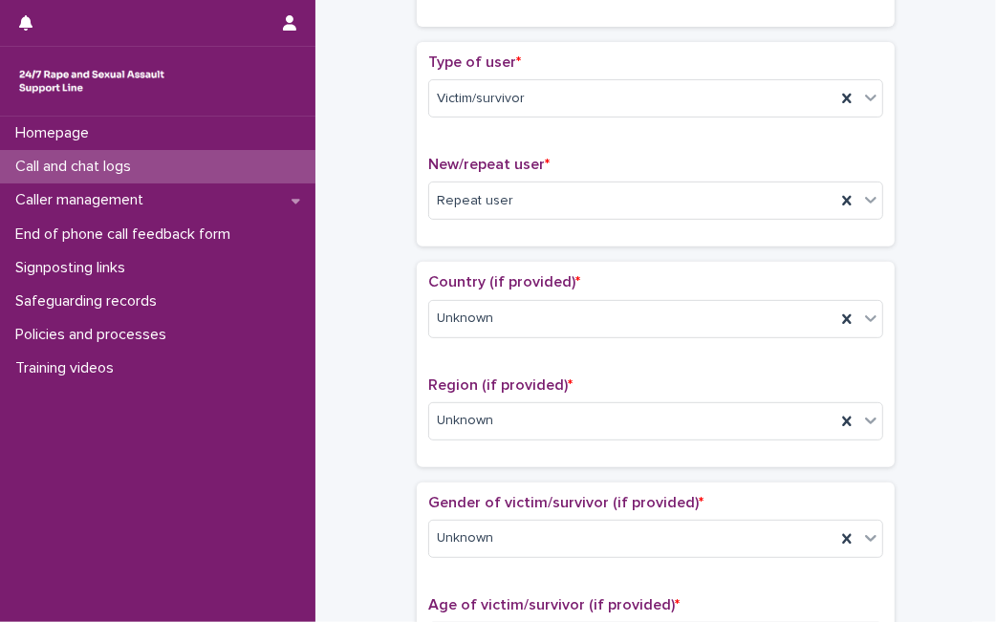
scroll to position [0, 0]
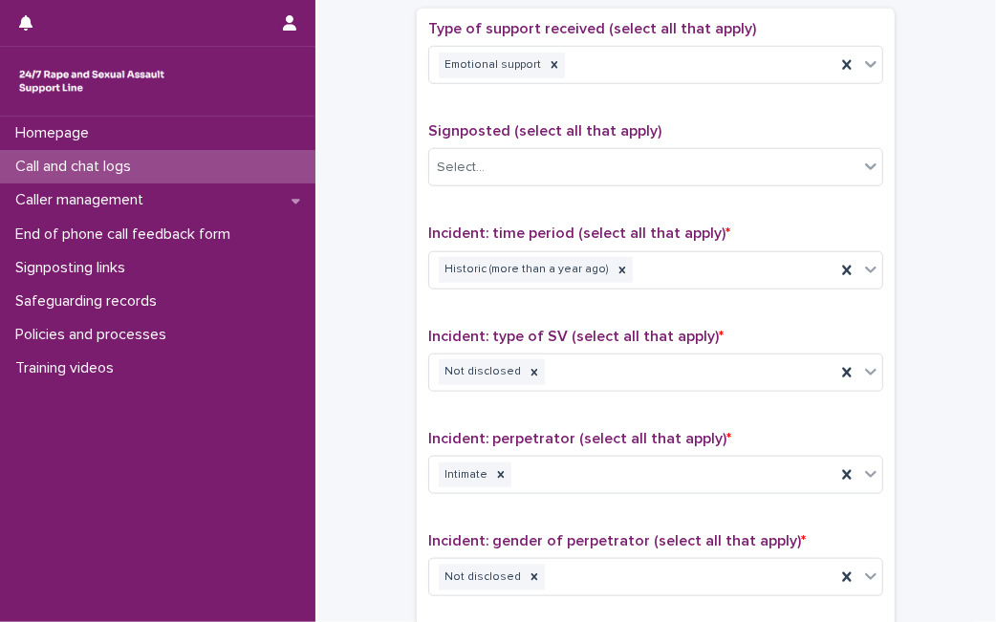
scroll to position [1483, 0]
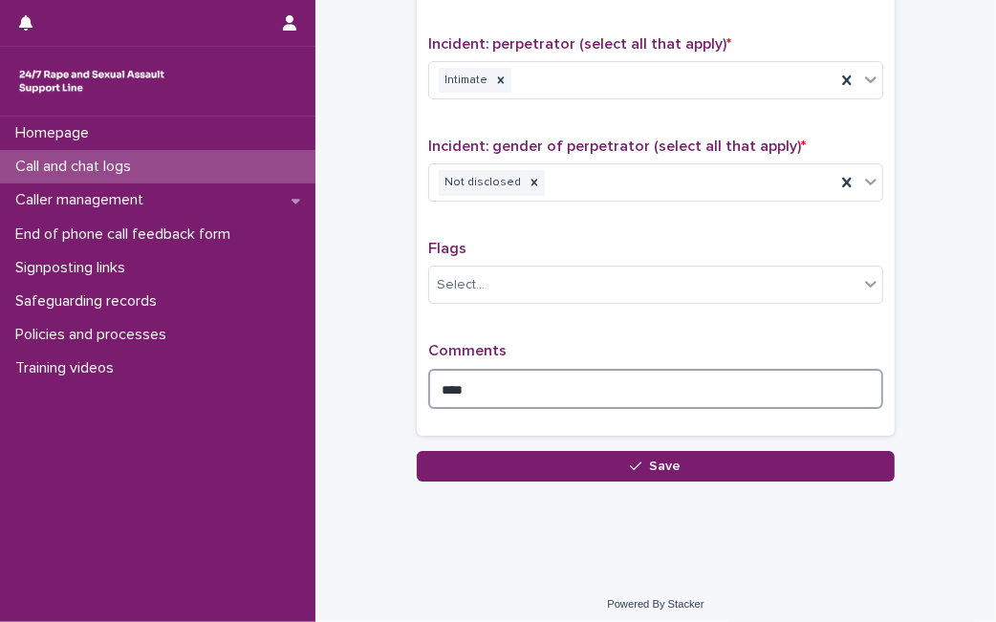
click at [811, 383] on textarea "***" at bounding box center [655, 389] width 455 height 40
click at [649, 384] on textarea "***" at bounding box center [655, 389] width 455 height 40
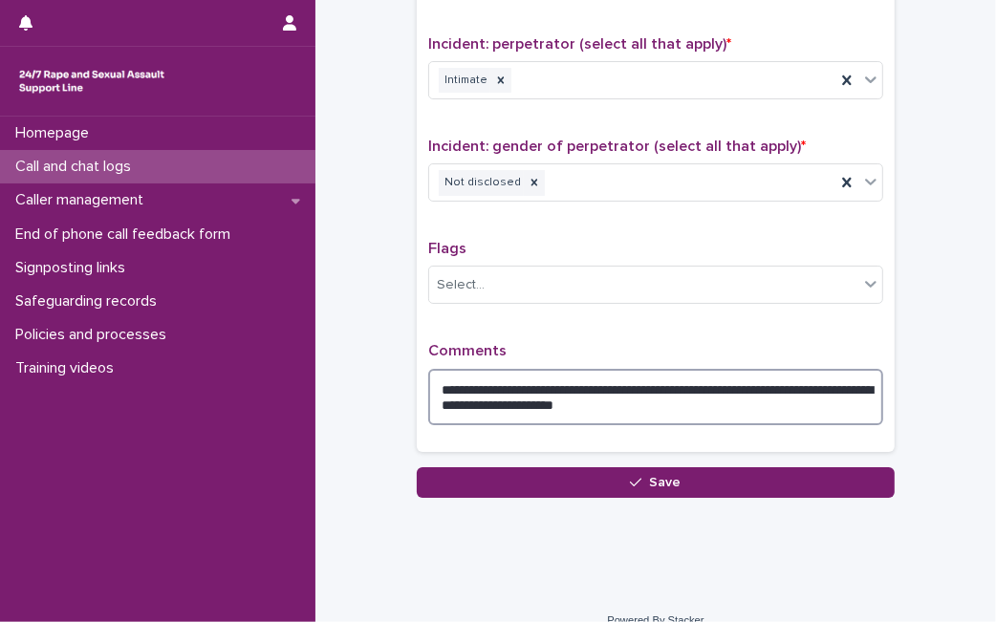
click at [775, 376] on textarea "**********" at bounding box center [655, 397] width 455 height 56
click at [682, 411] on textarea "**********" at bounding box center [655, 397] width 455 height 56
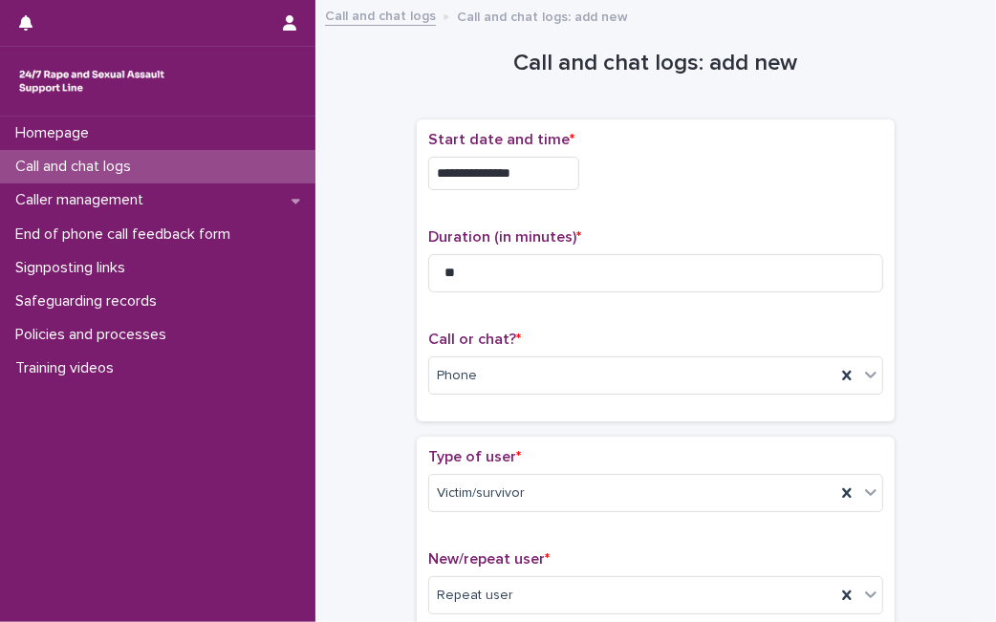
scroll to position [1514, 0]
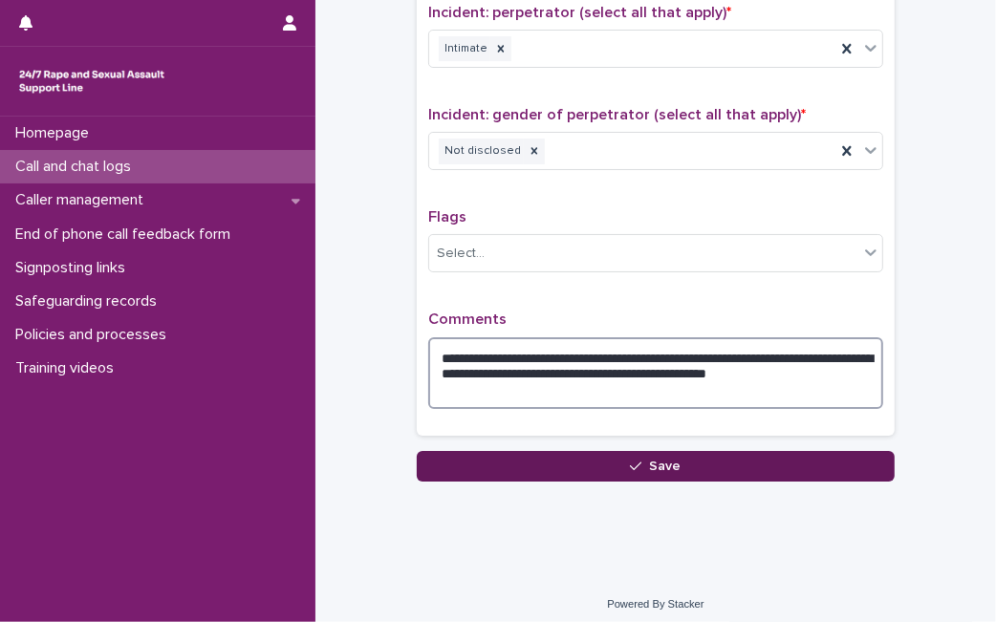
type textarea "**********"
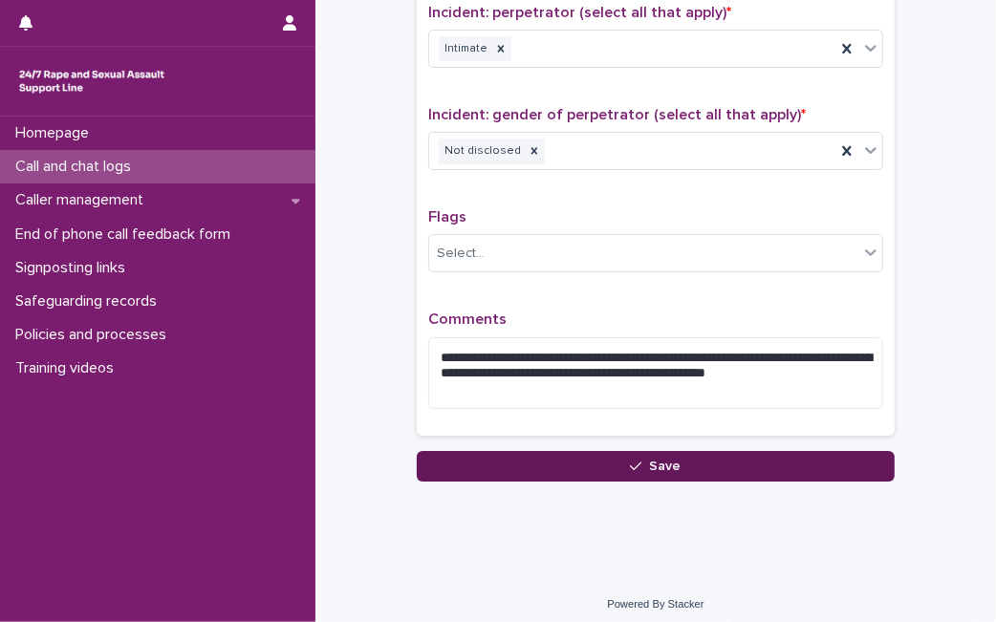
click at [725, 451] on button "Save" at bounding box center [656, 466] width 478 height 31
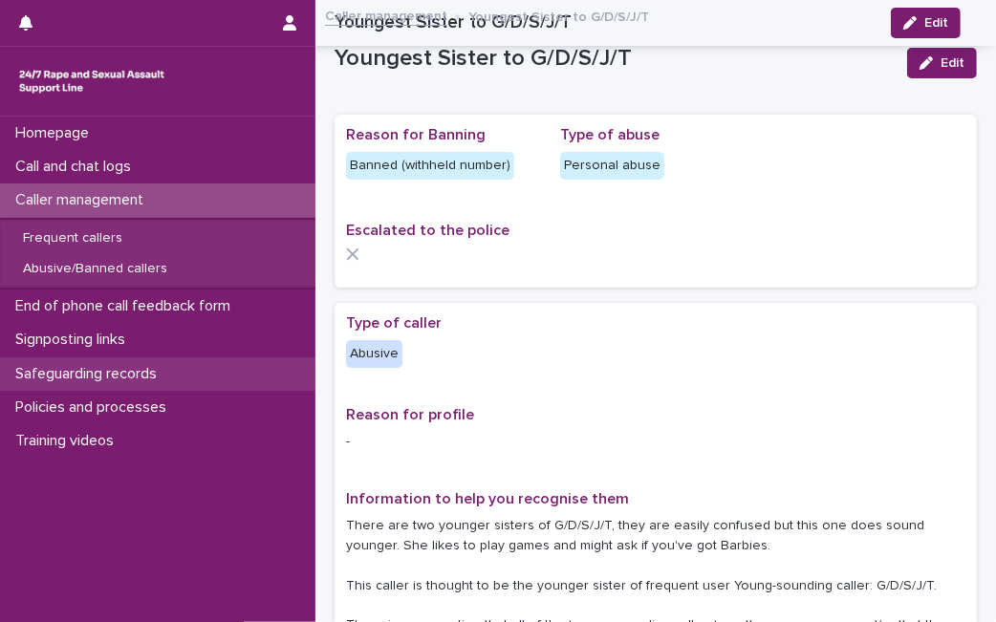
scroll to position [1147, 0]
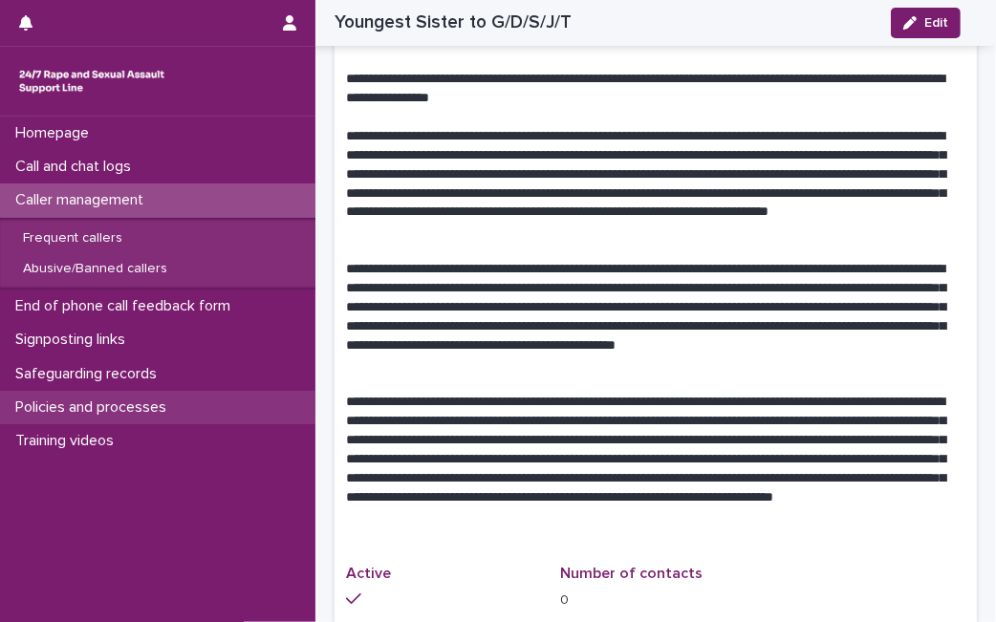
click at [136, 405] on p "Policies and processes" at bounding box center [95, 407] width 174 height 18
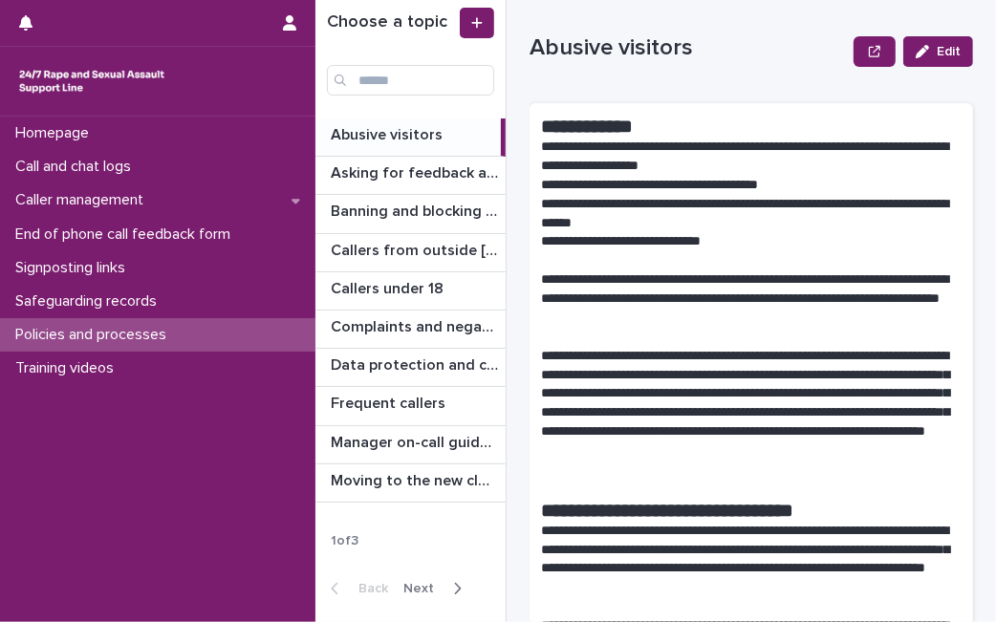
click at [425, 591] on span "Next" at bounding box center [424, 588] width 42 height 13
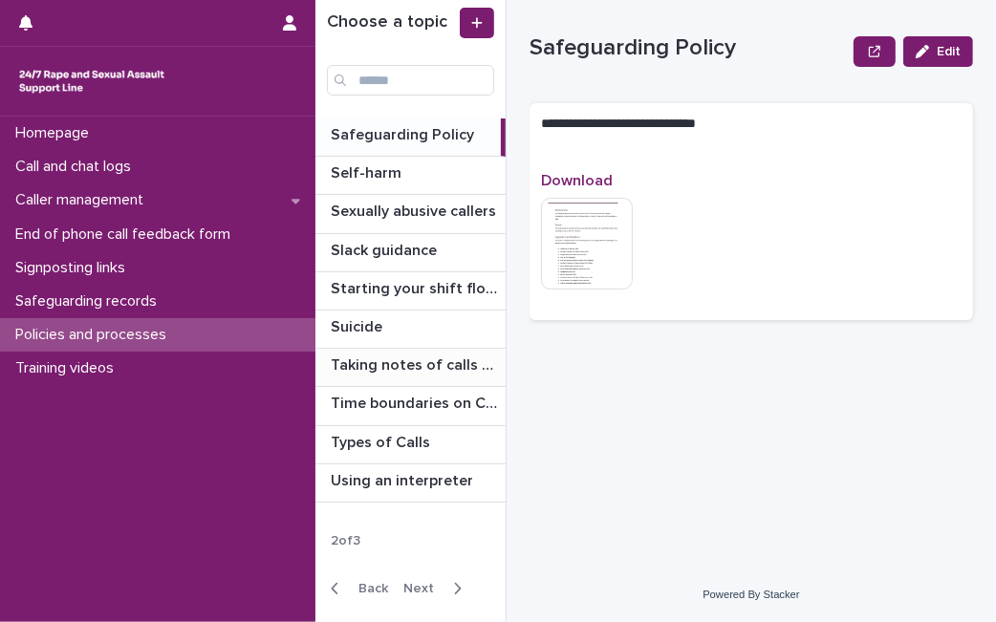
click at [433, 371] on p "Taking notes of calls and chats" at bounding box center [416, 364] width 171 height 22
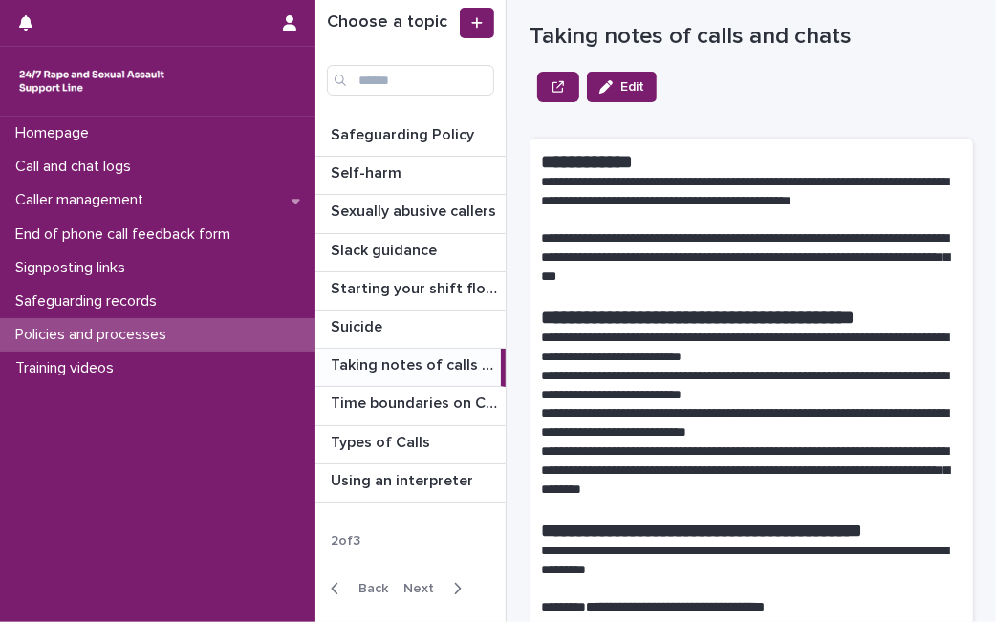
click at [760, 237] on p "**********" at bounding box center [743, 257] width 404 height 57
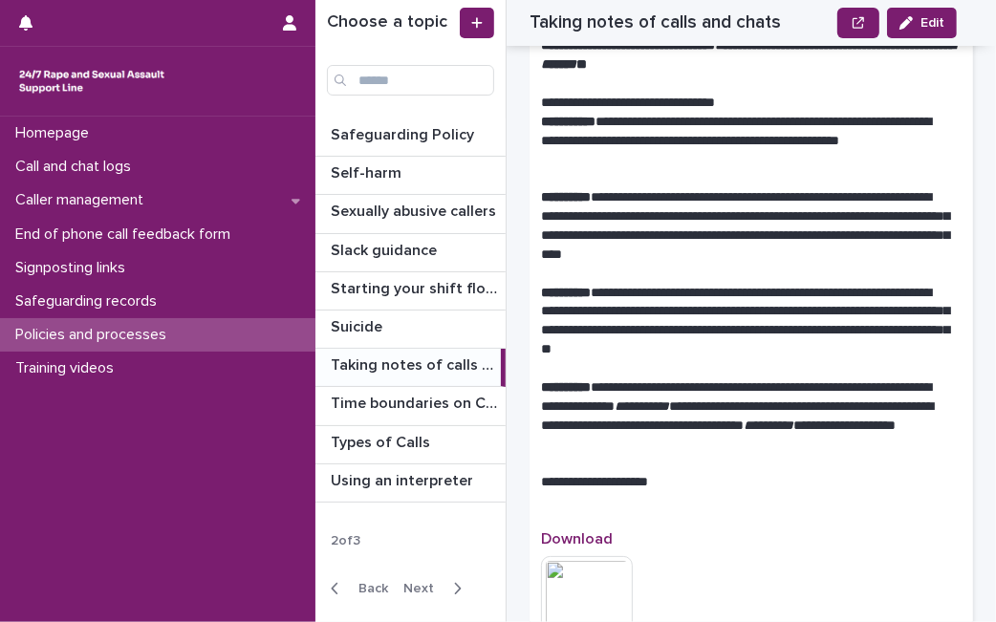
scroll to position [2505, 0]
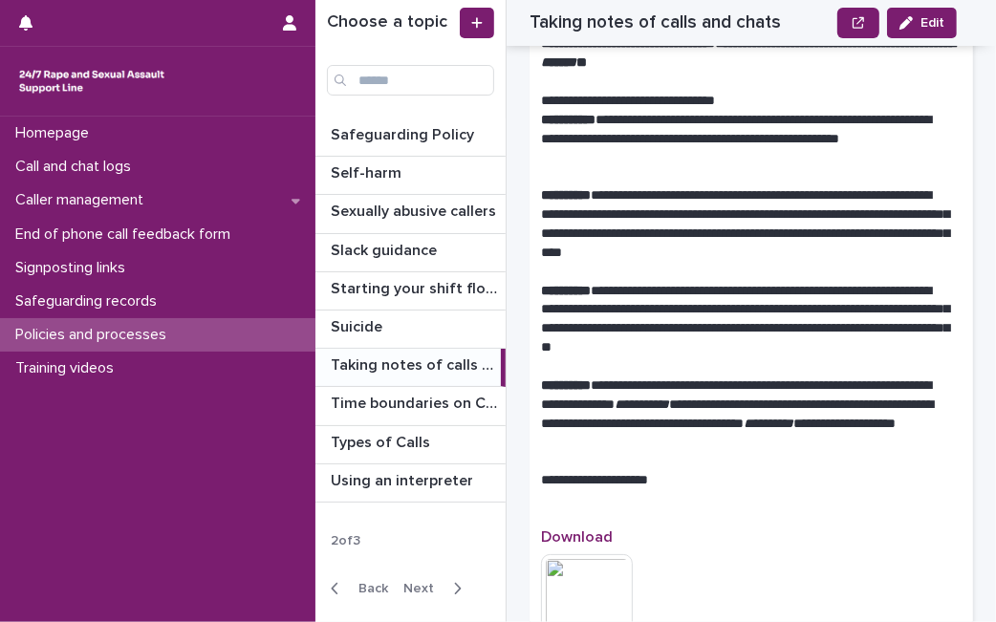
click at [370, 593] on button "Back" at bounding box center [355, 588] width 80 height 17
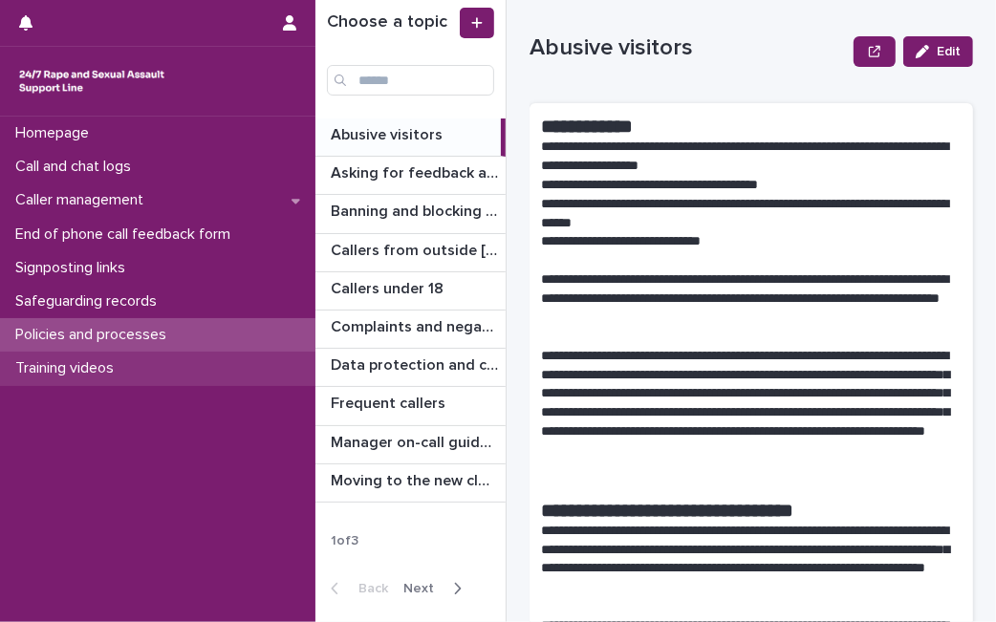
click at [182, 365] on div "Training videos" at bounding box center [157, 368] width 315 height 33
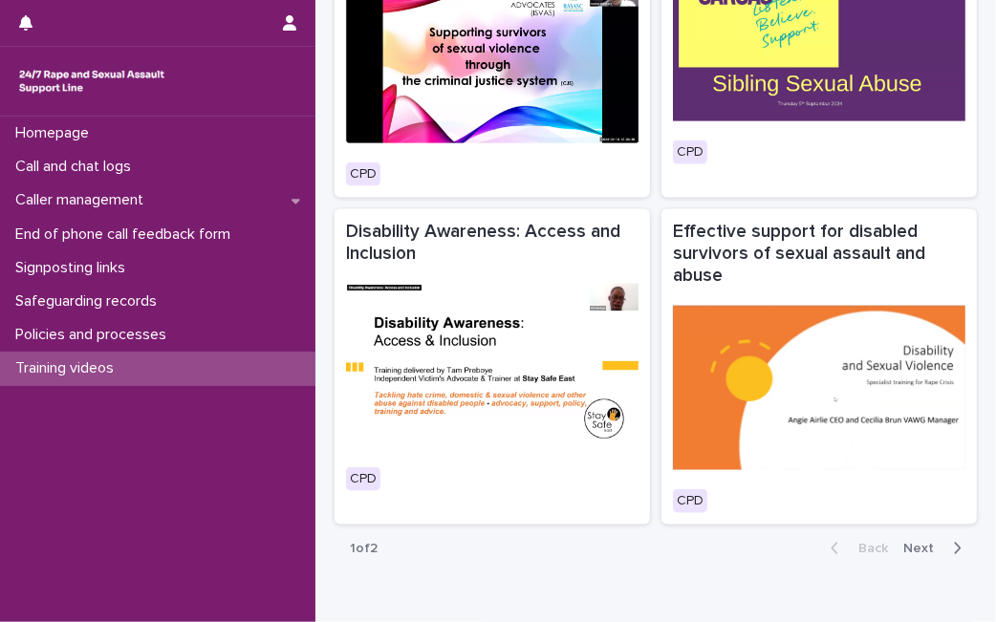
scroll to position [1646, 0]
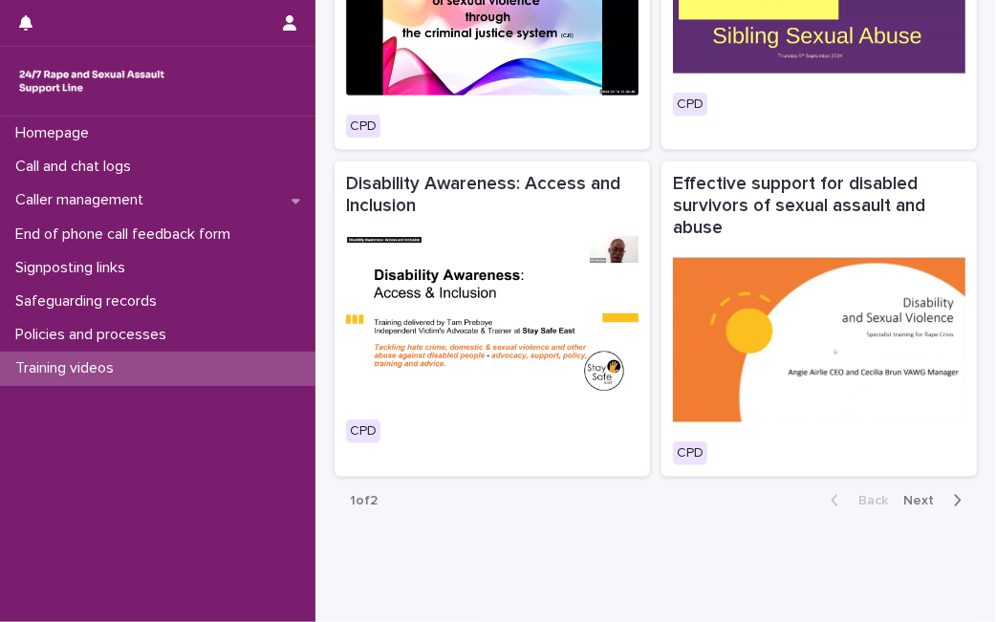
click at [903, 494] on span "Next" at bounding box center [924, 500] width 42 height 13
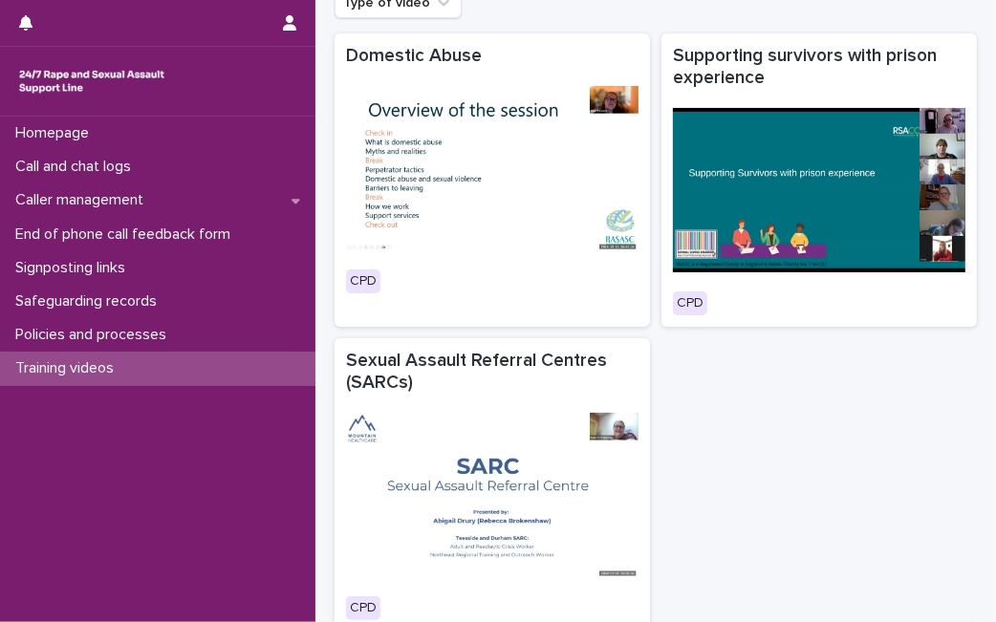
scroll to position [146, 0]
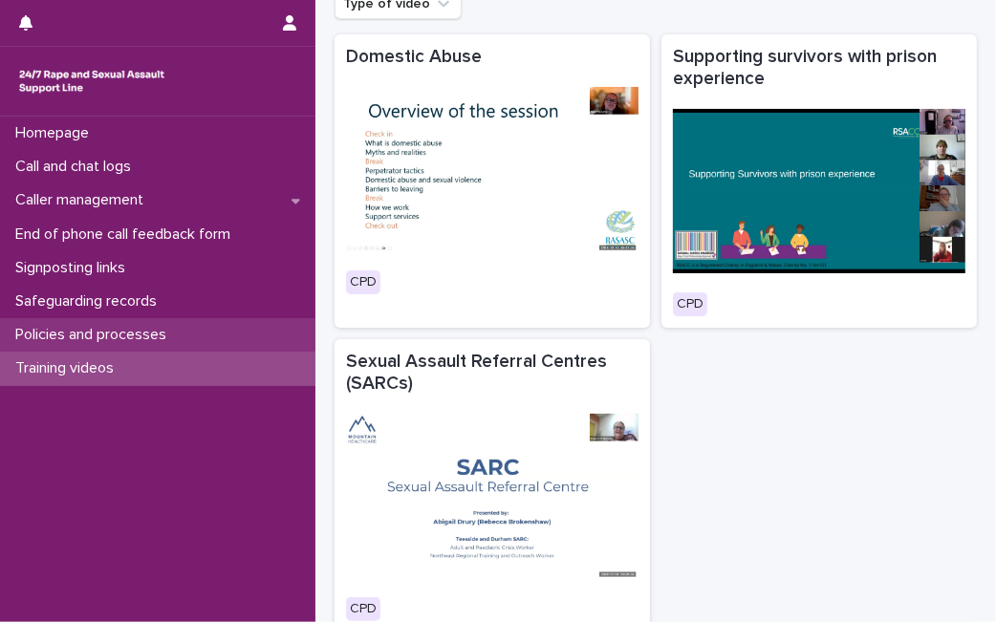
click at [145, 323] on div "Policies and processes" at bounding box center [157, 334] width 315 height 33
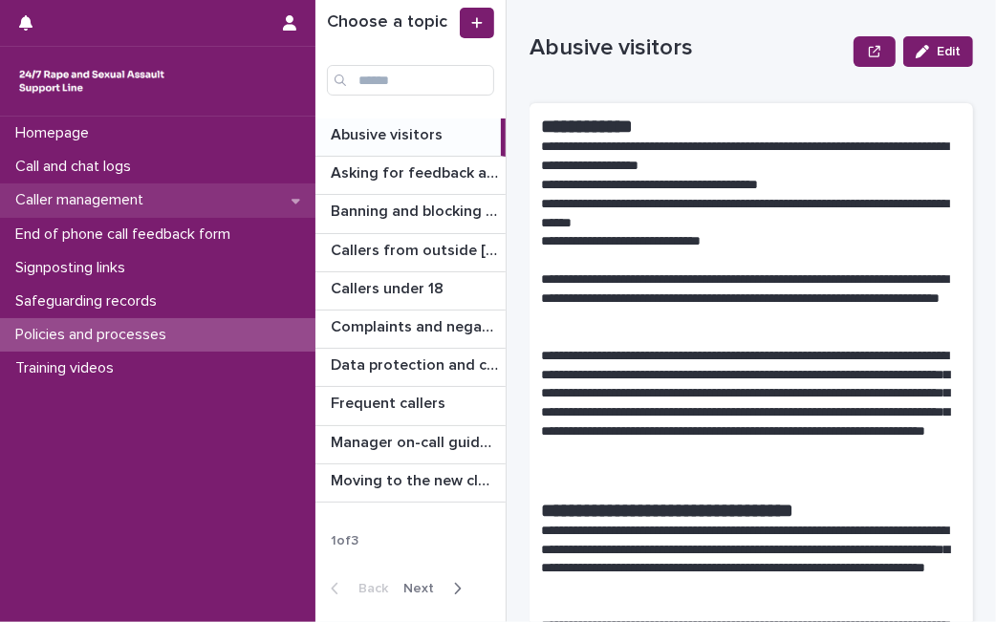
click at [104, 197] on p "Caller management" at bounding box center [83, 200] width 151 height 18
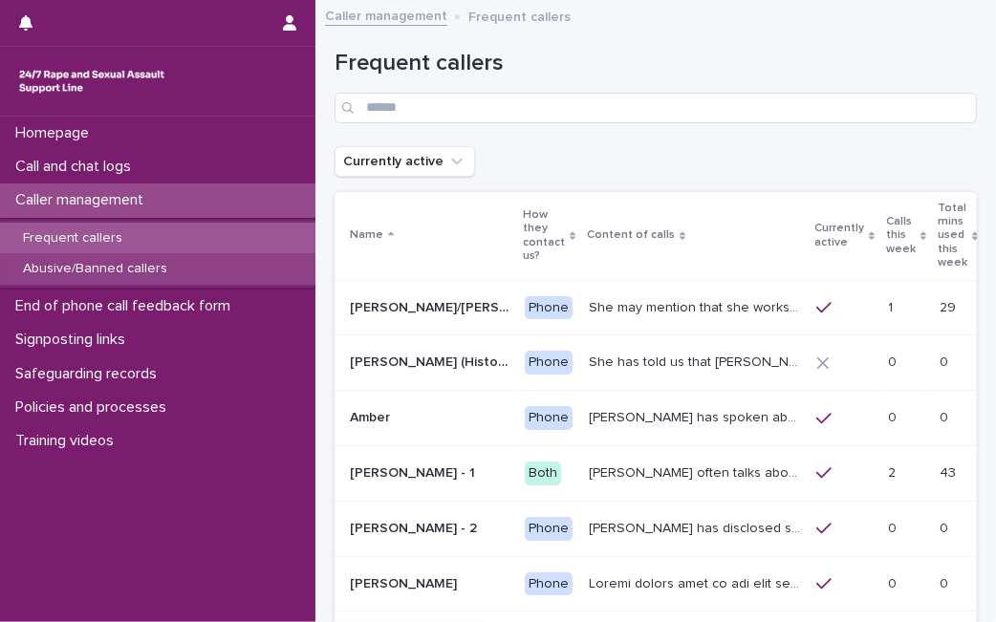
click at [112, 266] on p "Abusive/Banned callers" at bounding box center [95, 269] width 175 height 16
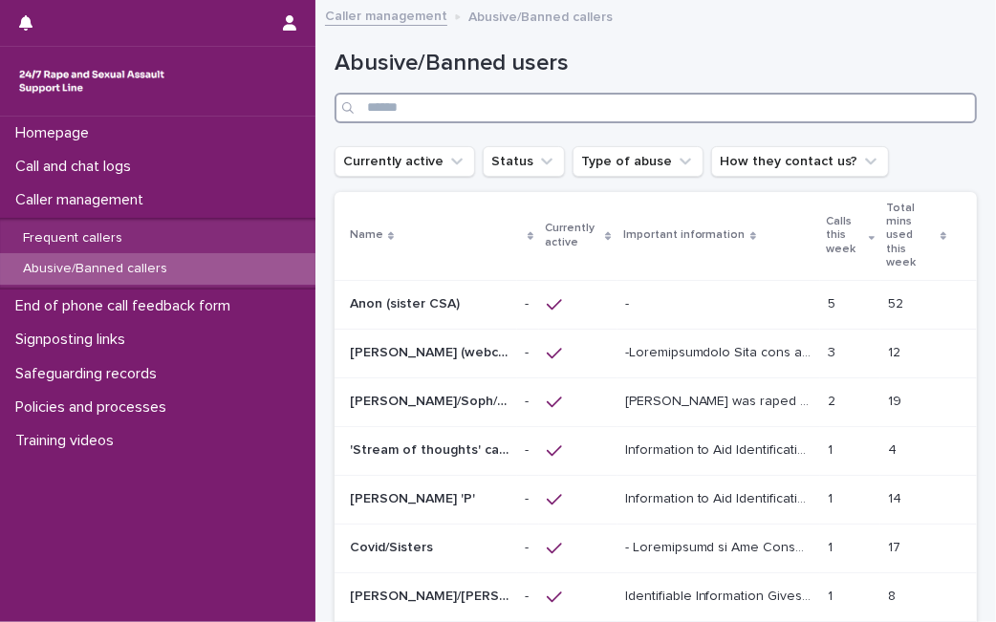
click at [557, 110] on input "Search" at bounding box center [655, 108] width 642 height 31
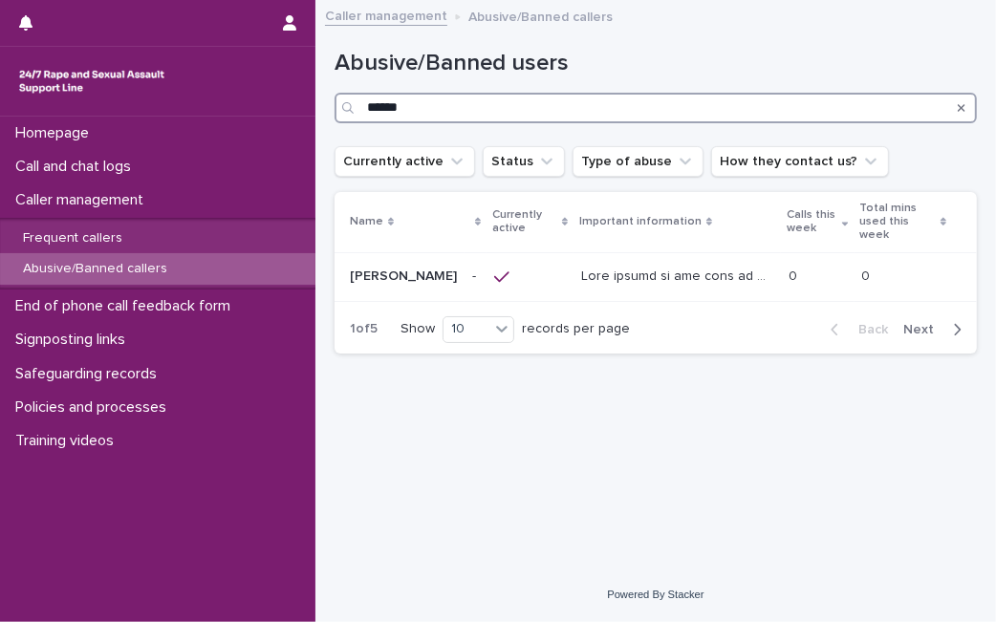
type input "******"
click at [581, 265] on p at bounding box center [679, 275] width 196 height 20
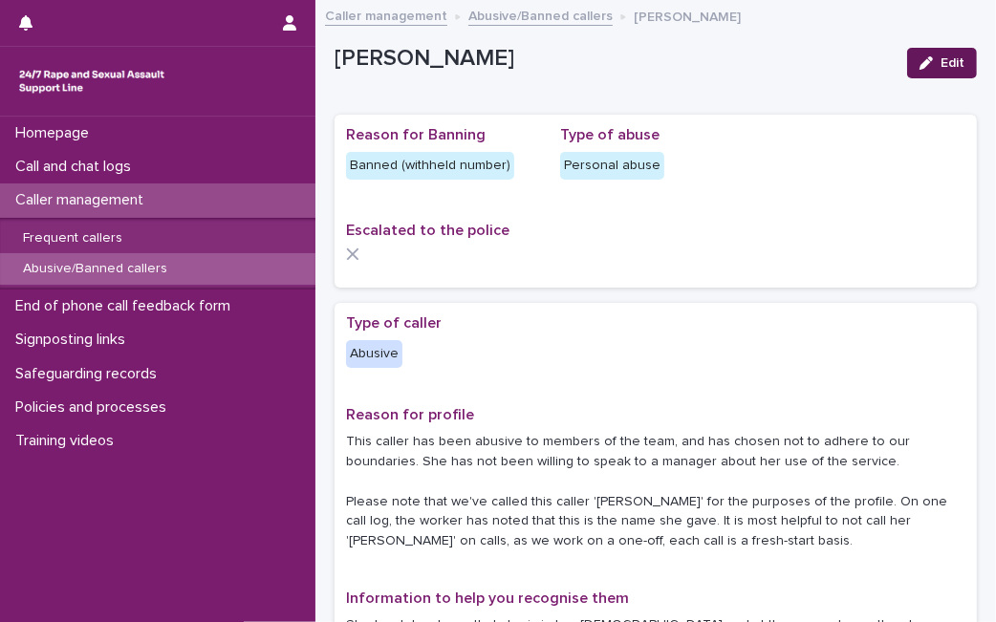
click at [938, 74] on button "Edit" at bounding box center [942, 63] width 70 height 31
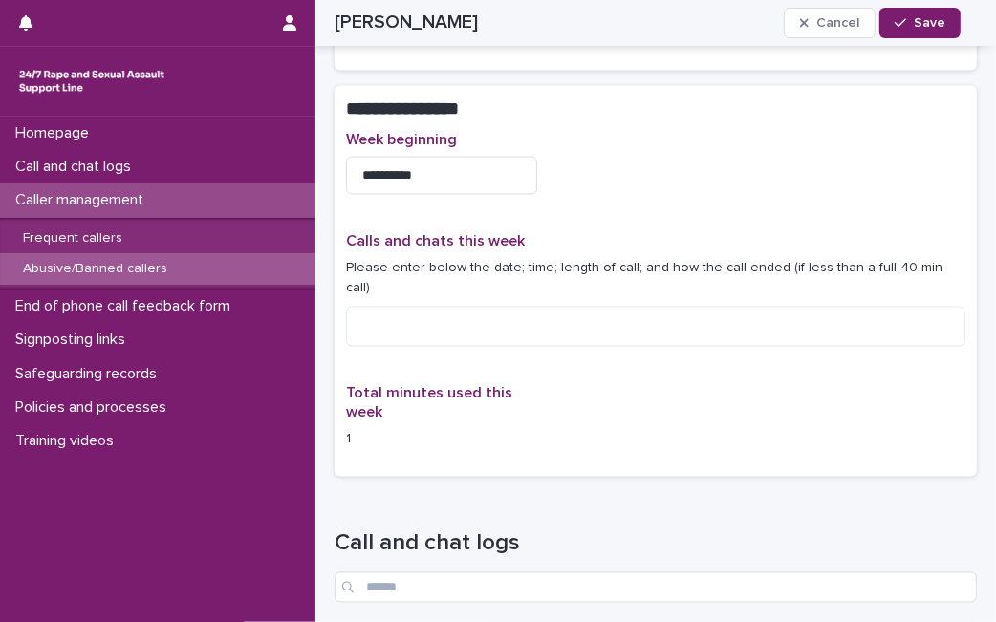
scroll to position [2078, 0]
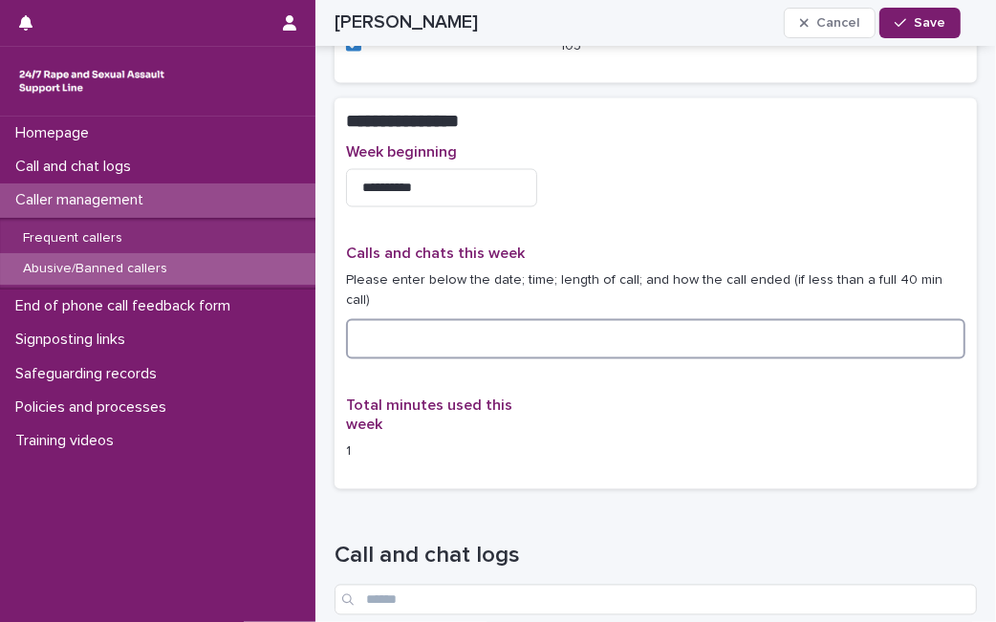
click at [605, 319] on textarea at bounding box center [655, 339] width 619 height 40
type textarea "**********"
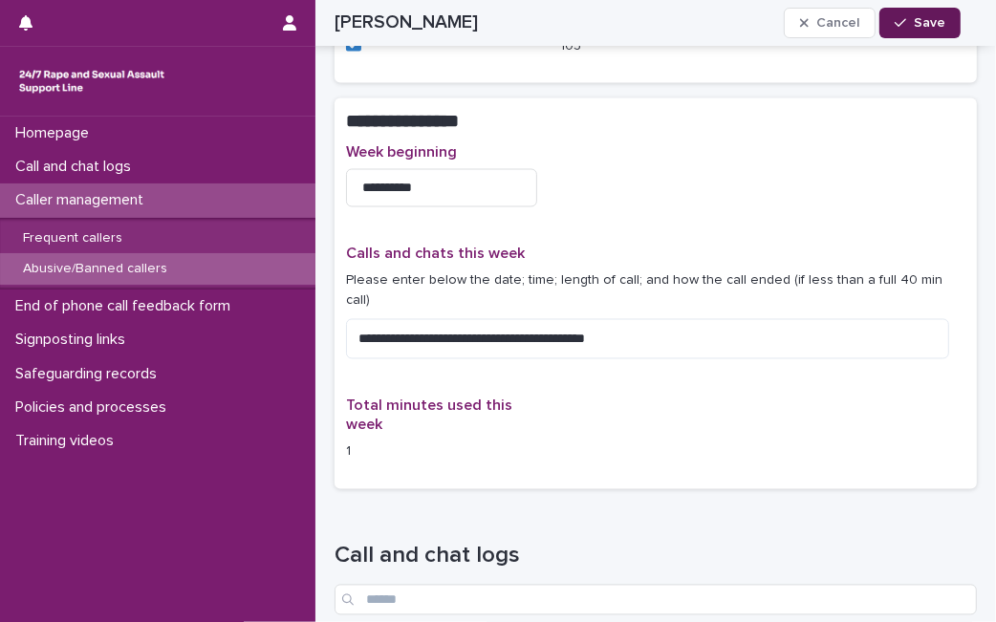
click at [918, 17] on span "Save" at bounding box center [929, 22] width 32 height 13
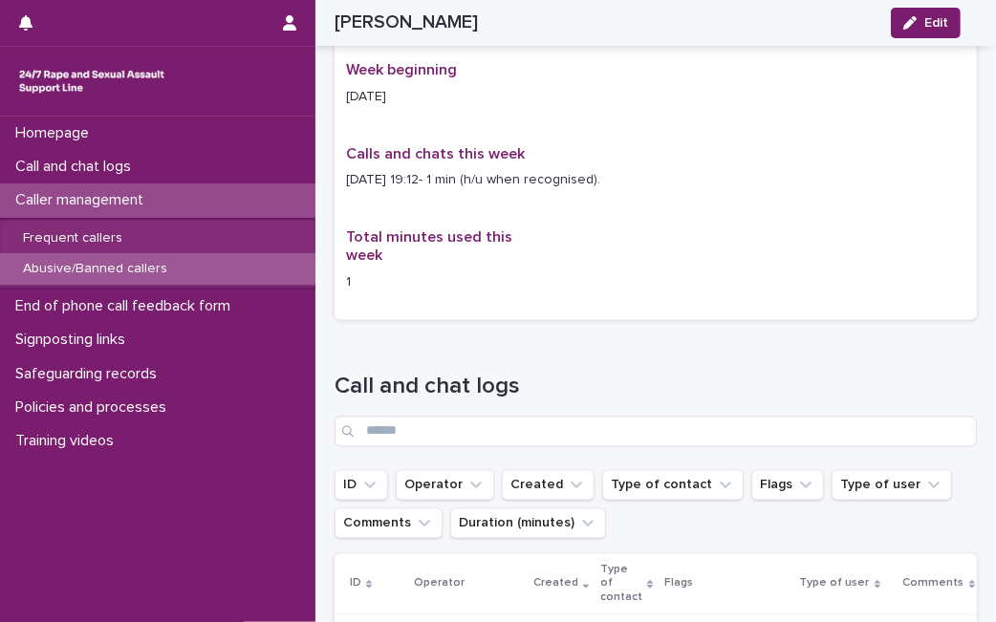
scroll to position [1533, 0]
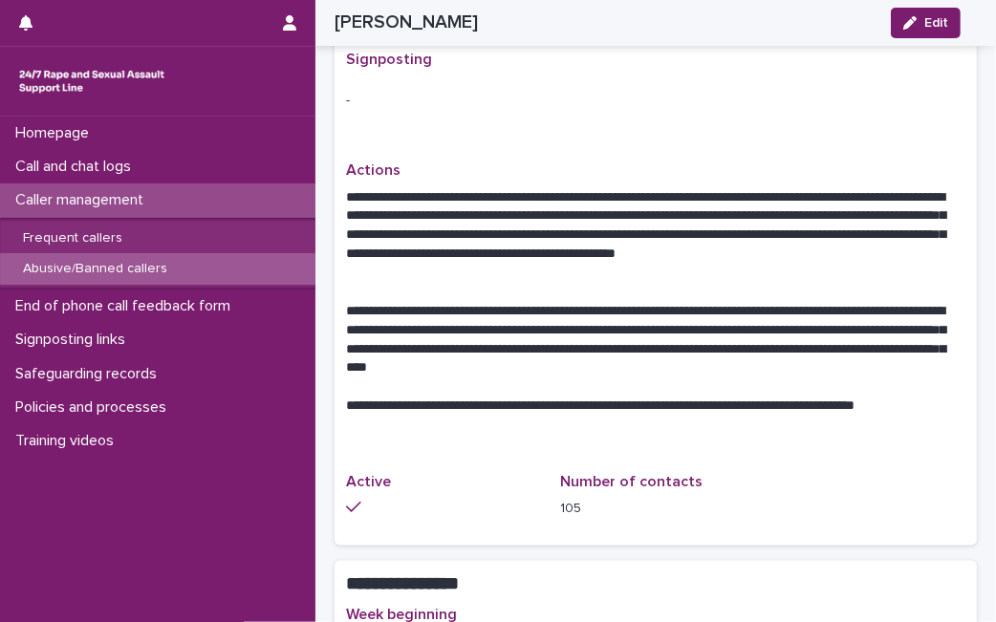
click at [739, 161] on div "**********" at bounding box center [655, 305] width 619 height 289
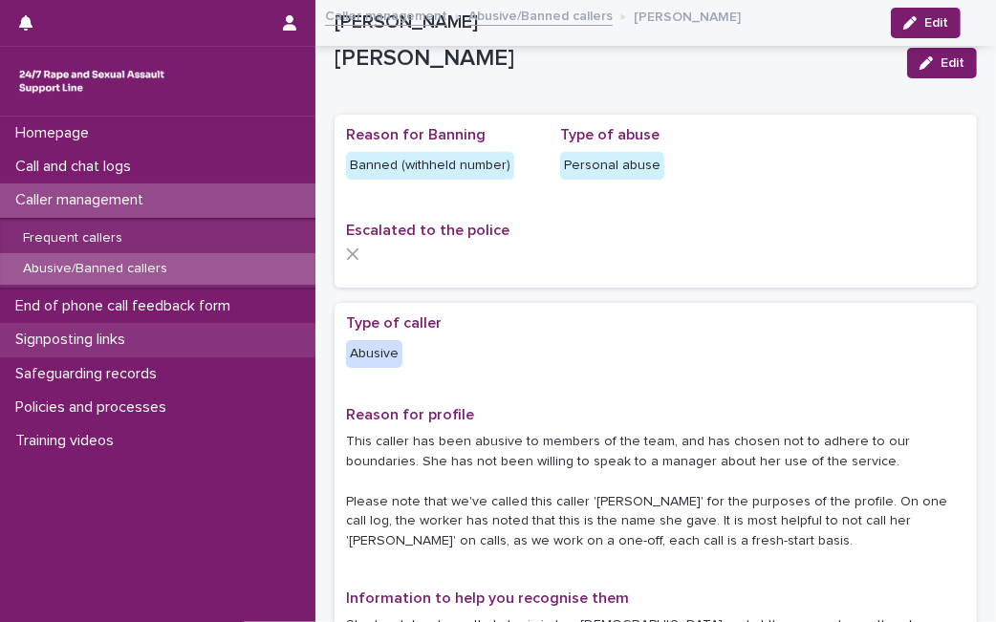
scroll to position [1533, 0]
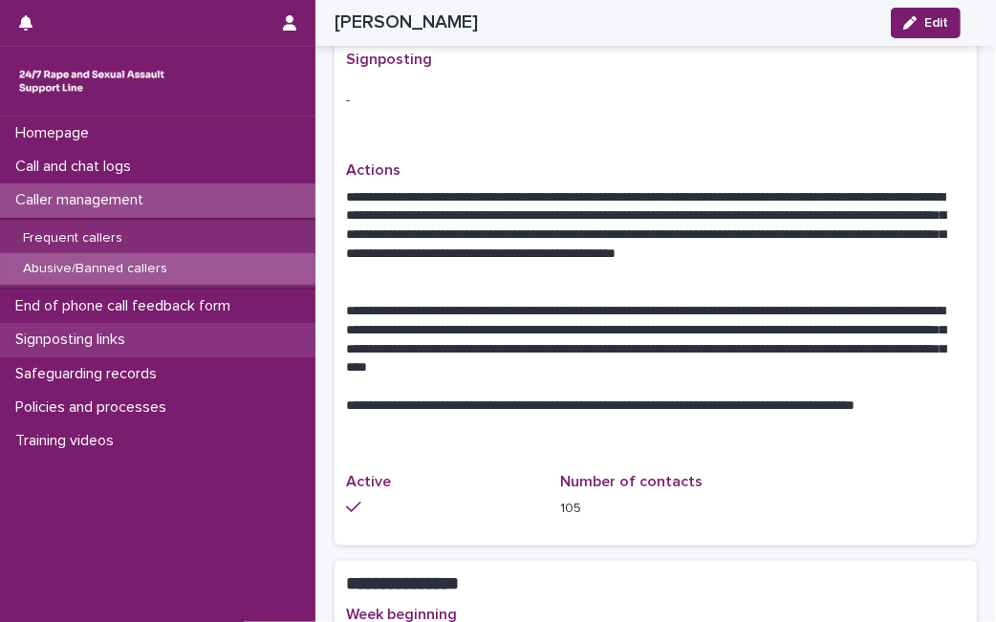
click at [174, 342] on div "Signposting links" at bounding box center [157, 339] width 315 height 33
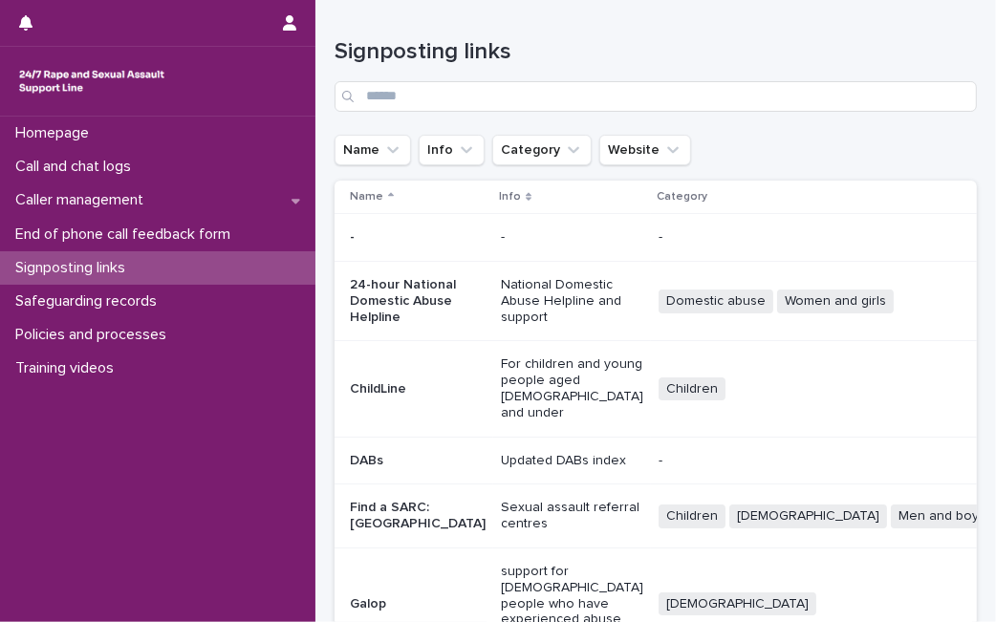
scroll to position [603, 0]
